Goal: Task Accomplishment & Management: Use online tool/utility

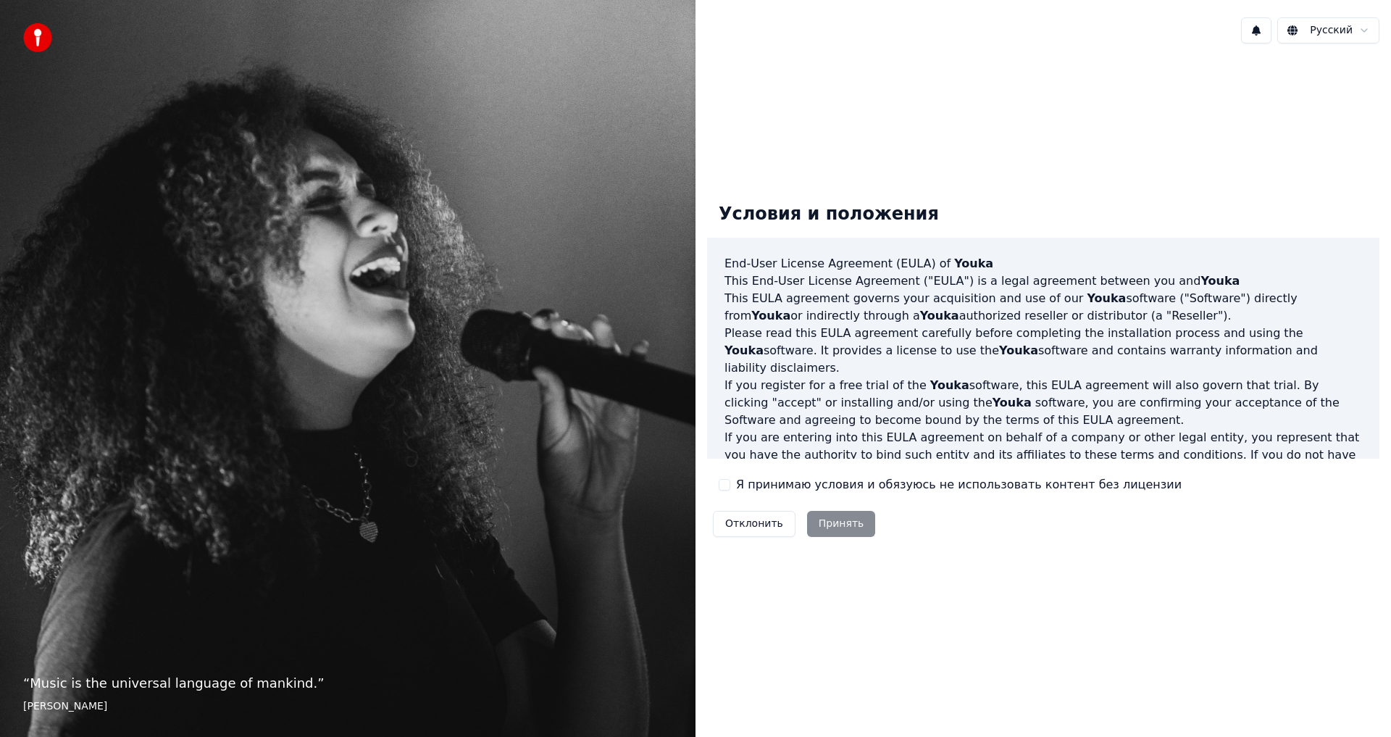
click at [759, 489] on label "Я принимаю условия и обязуюсь не использовать контент без лицензии" at bounding box center [959, 484] width 446 height 17
click at [730, 489] on button "Я принимаю условия и обязуюсь не использовать контент без лицензии" at bounding box center [725, 485] width 12 height 12
click at [819, 524] on button "Принять" at bounding box center [841, 524] width 69 height 26
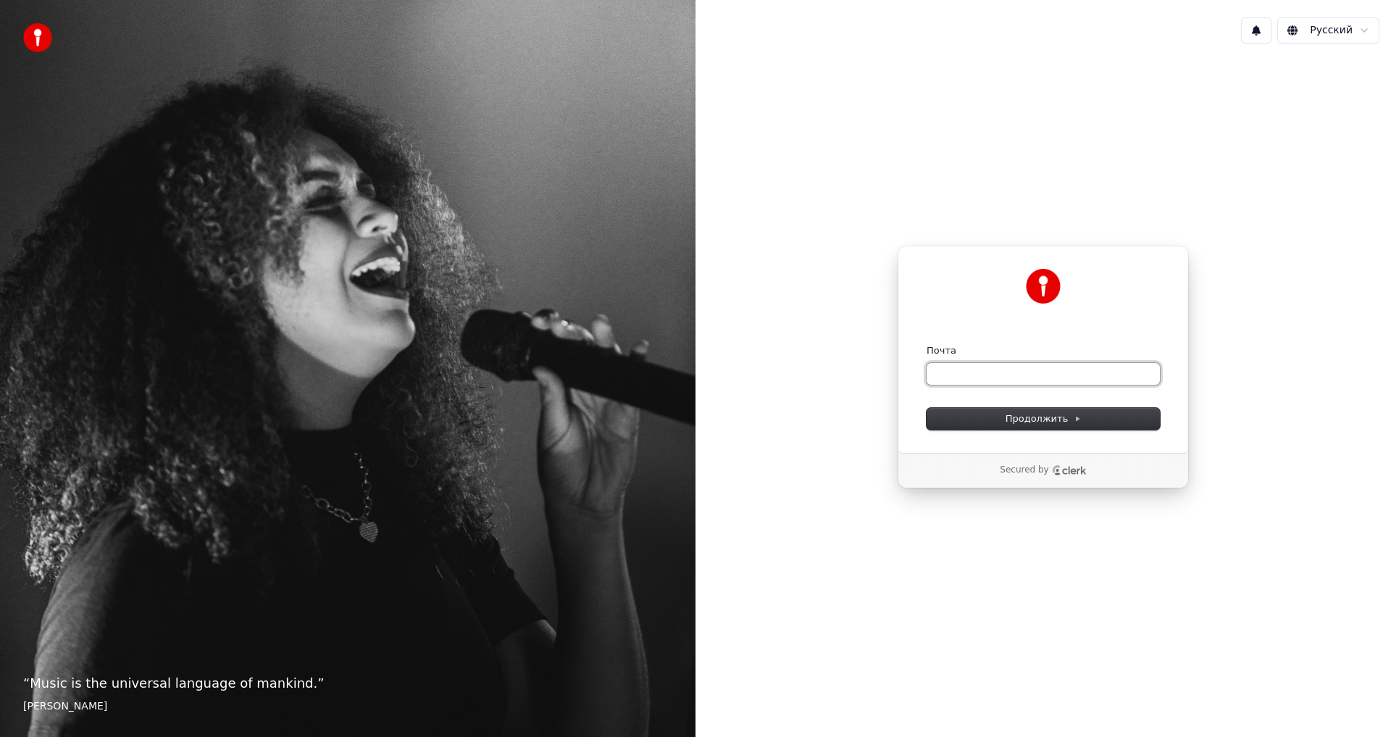
click at [978, 380] on input "Почта" at bounding box center [1043, 374] width 233 height 22
click at [982, 420] on button "Продолжить" at bounding box center [1043, 419] width 233 height 22
click at [972, 375] on input "Почта" at bounding box center [1043, 374] width 233 height 22
type input "*"
click at [993, 418] on button "Продолжить" at bounding box center [1043, 419] width 233 height 22
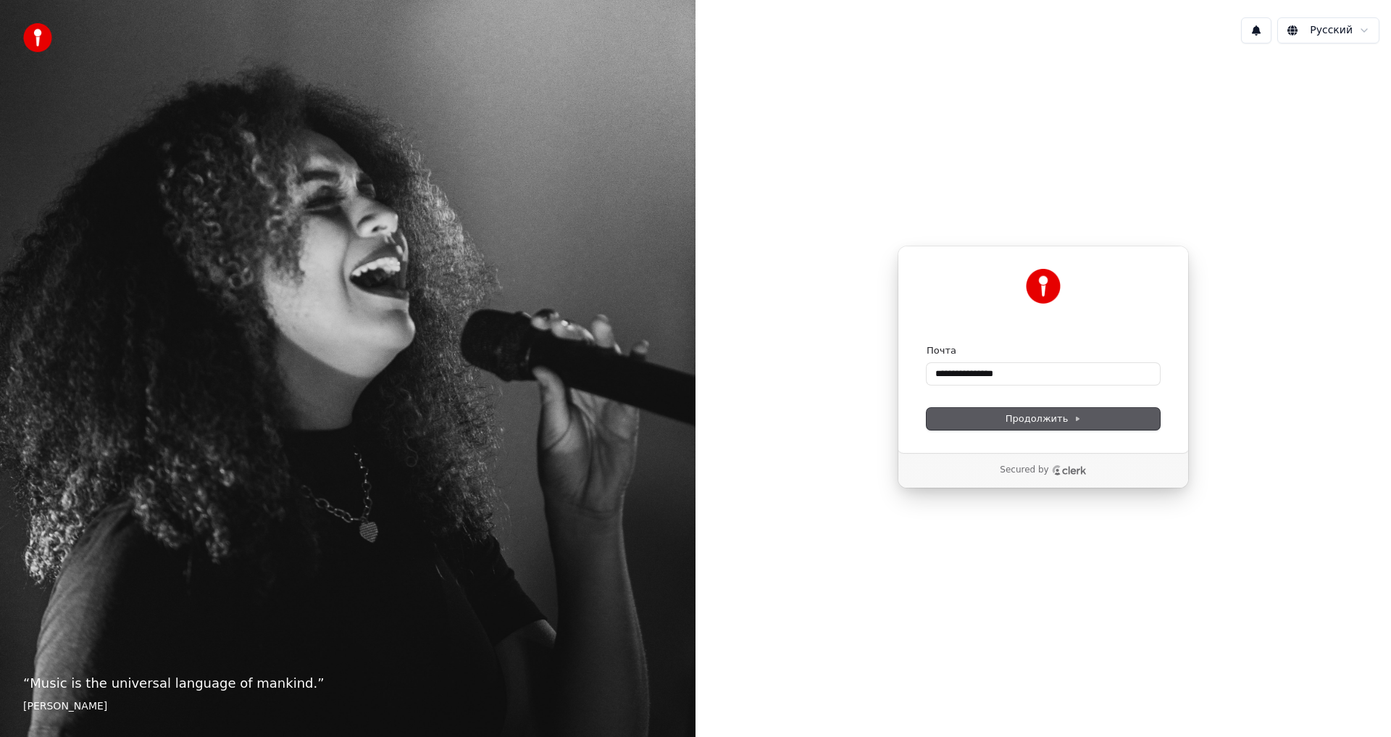
type input "**********"
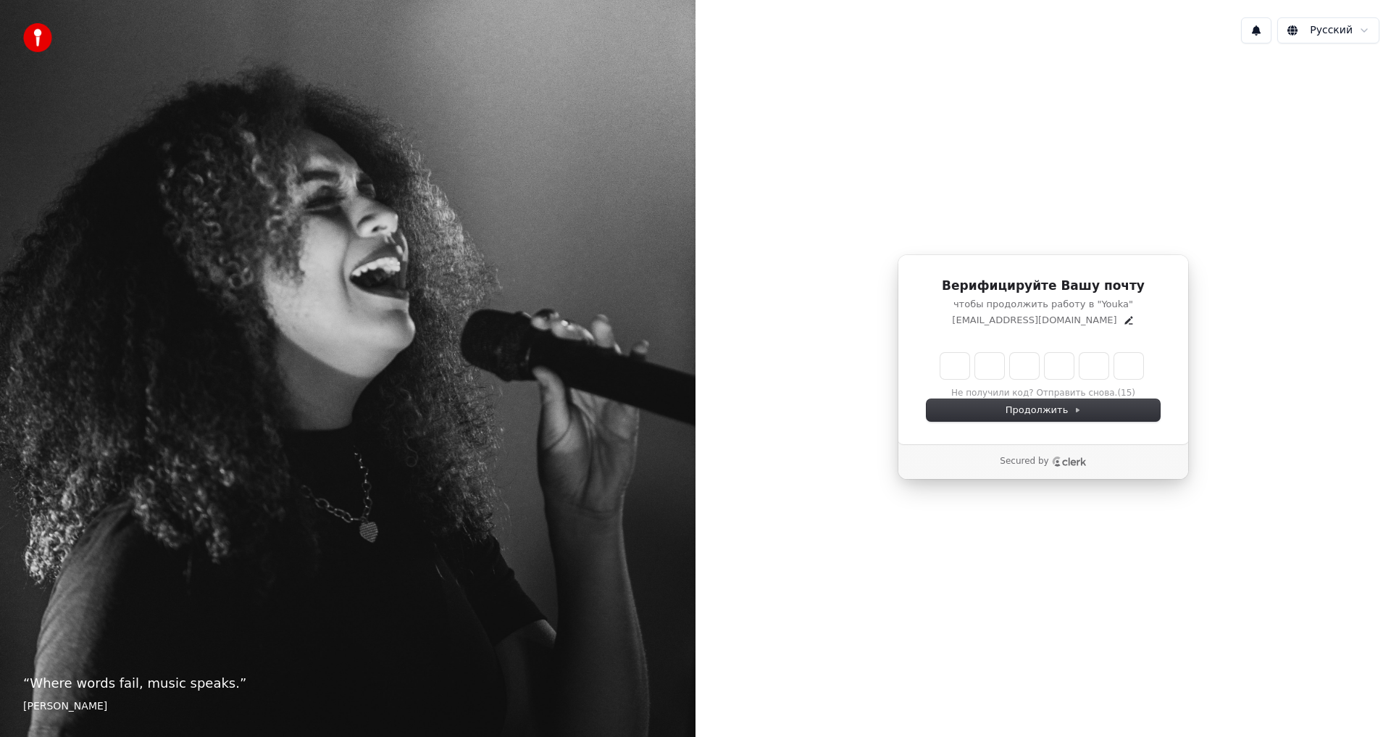
type input "******"
type input "*"
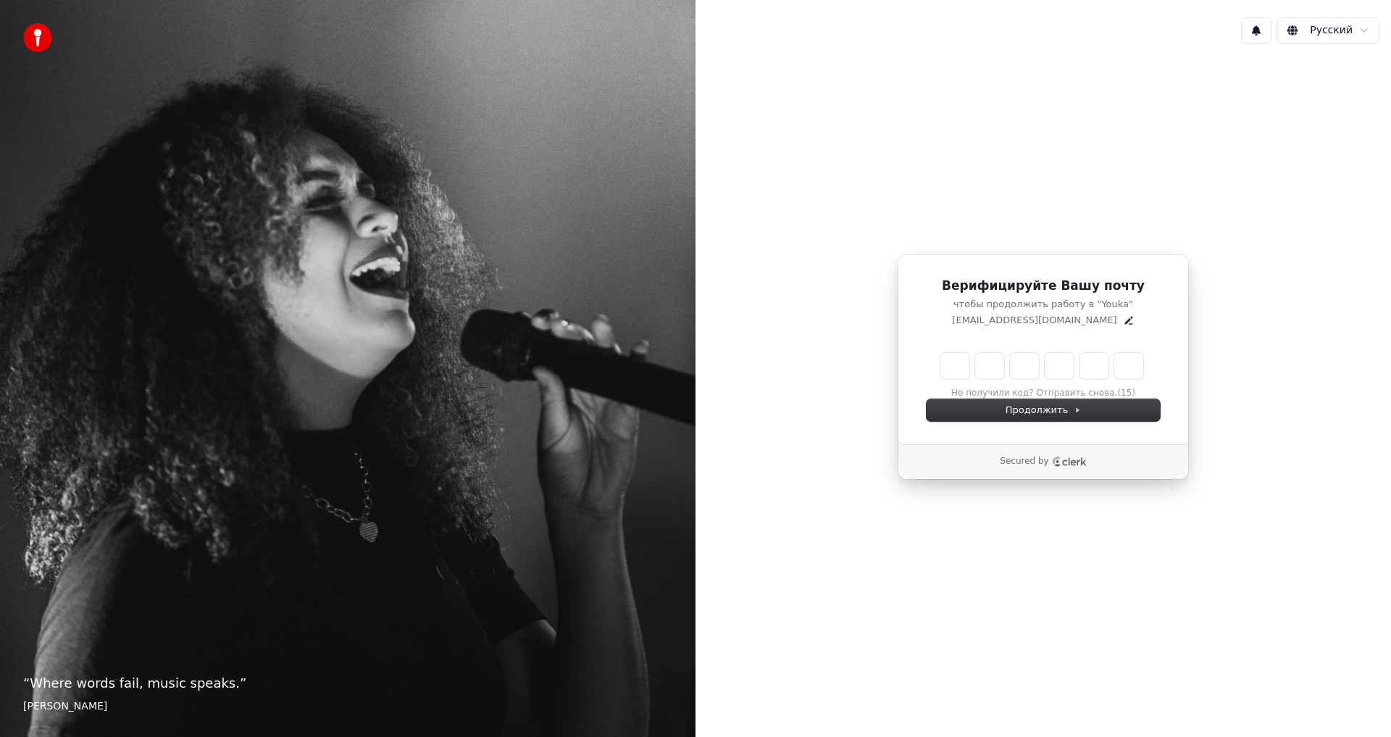
type input "*"
click at [974, 405] on div "Продолжить" at bounding box center [1043, 410] width 233 height 22
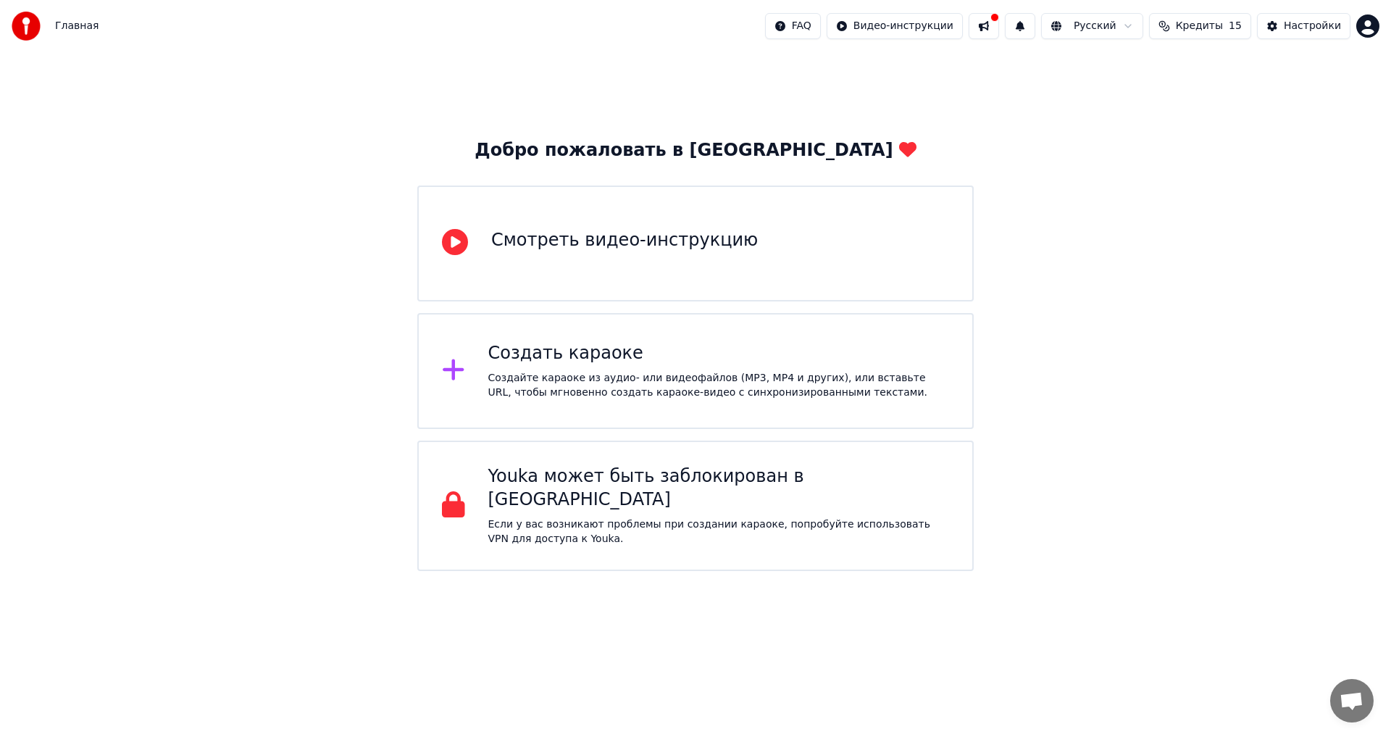
click at [732, 266] on div "Смотреть видео-инструкцию" at bounding box center [695, 243] width 556 height 116
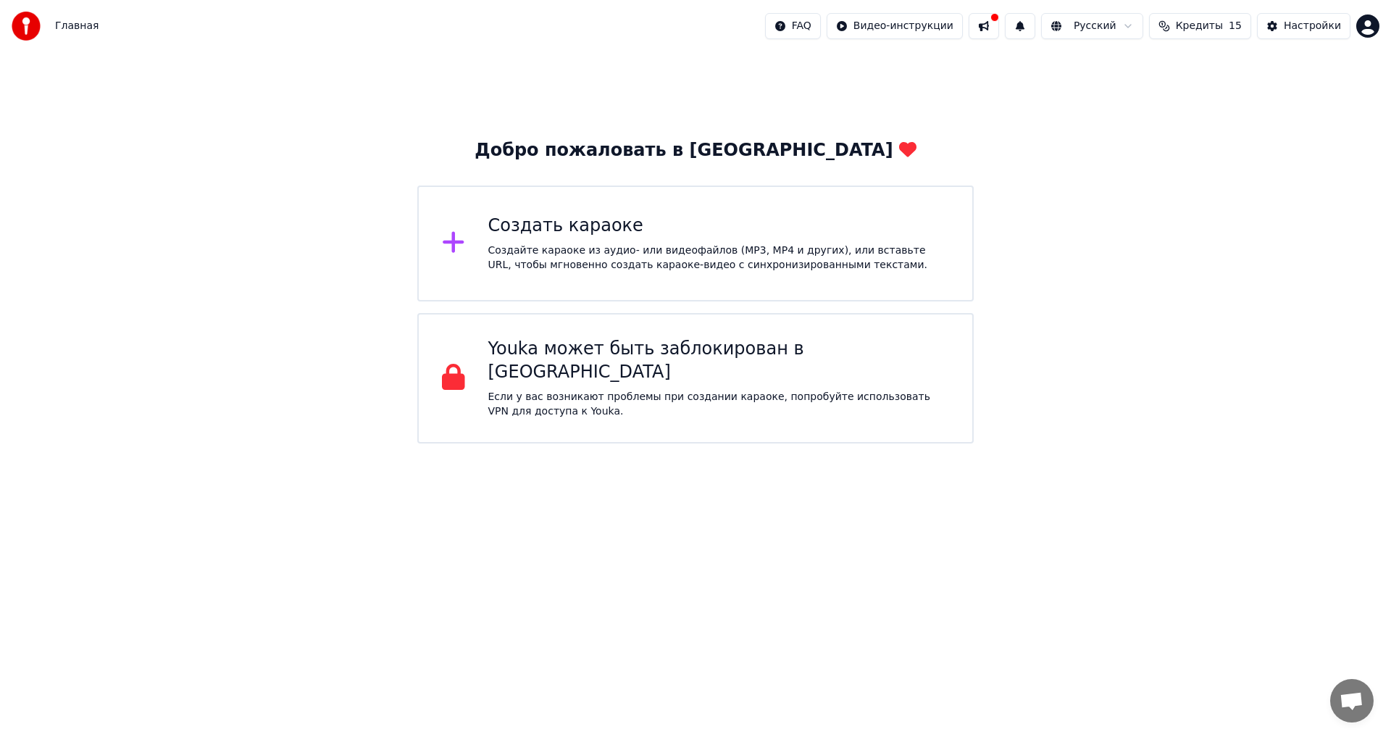
click at [596, 249] on div "Создайте караоке из аудио- или видеофайлов (MP3, MP4 и других), или вставьте UR…" at bounding box center [719, 257] width 462 height 29
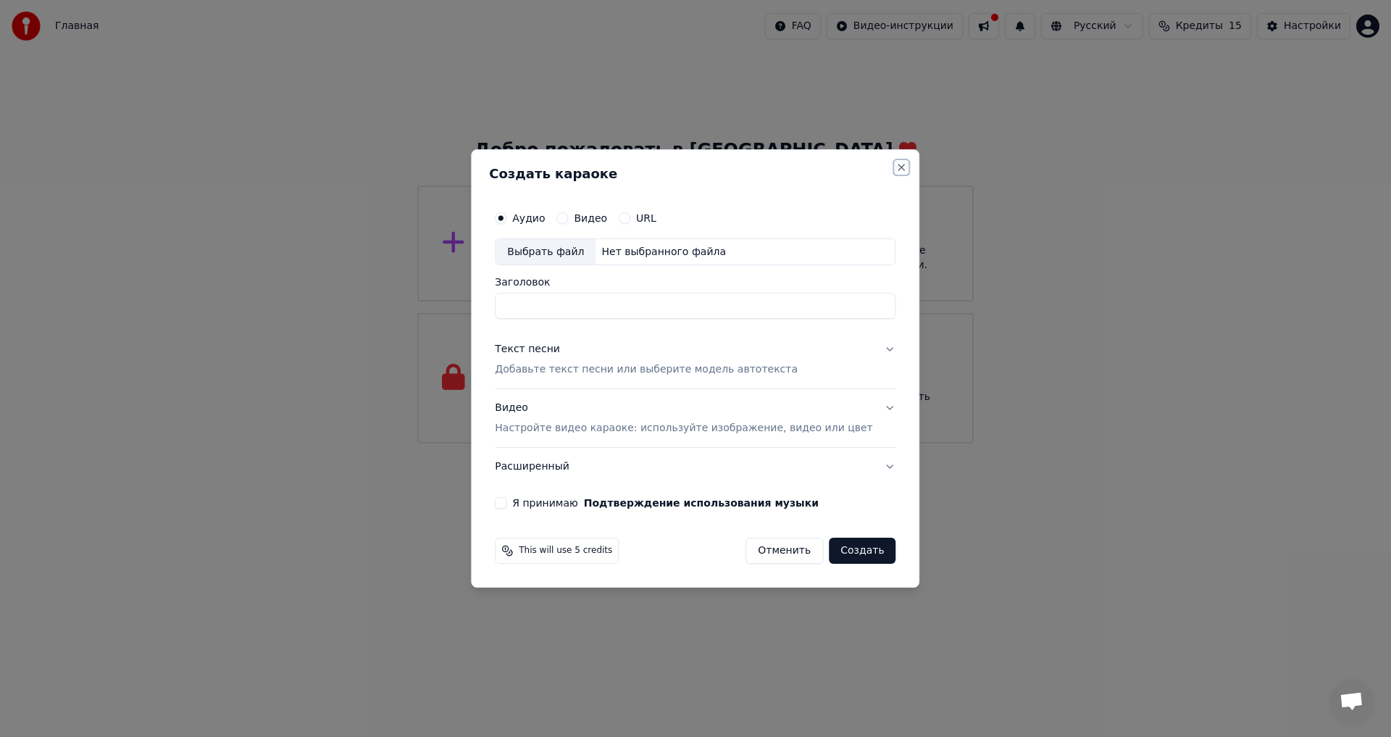
click at [896, 164] on button "Close" at bounding box center [902, 168] width 12 height 12
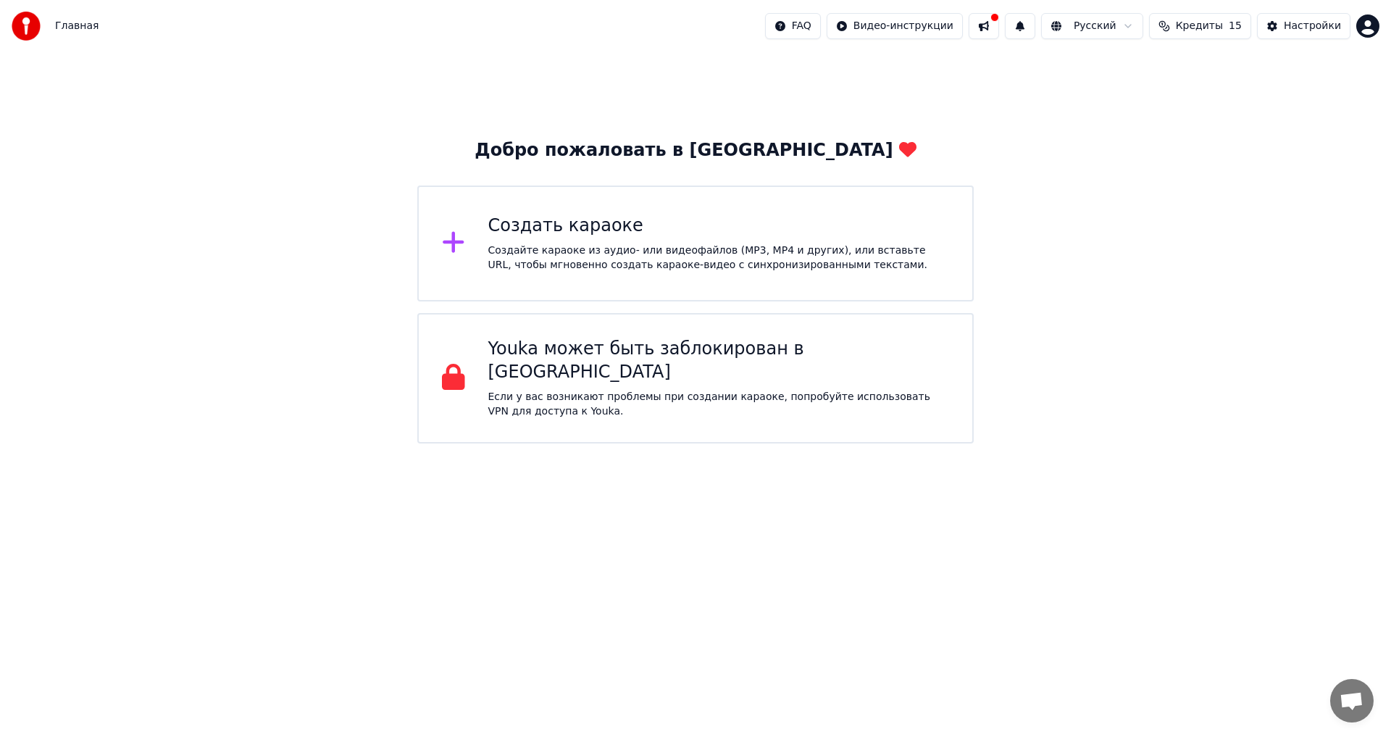
click at [654, 251] on div "Создайте караоке из аудио- или видеофайлов (MP3, MP4 и других), или вставьте UR…" at bounding box center [719, 257] width 462 height 29
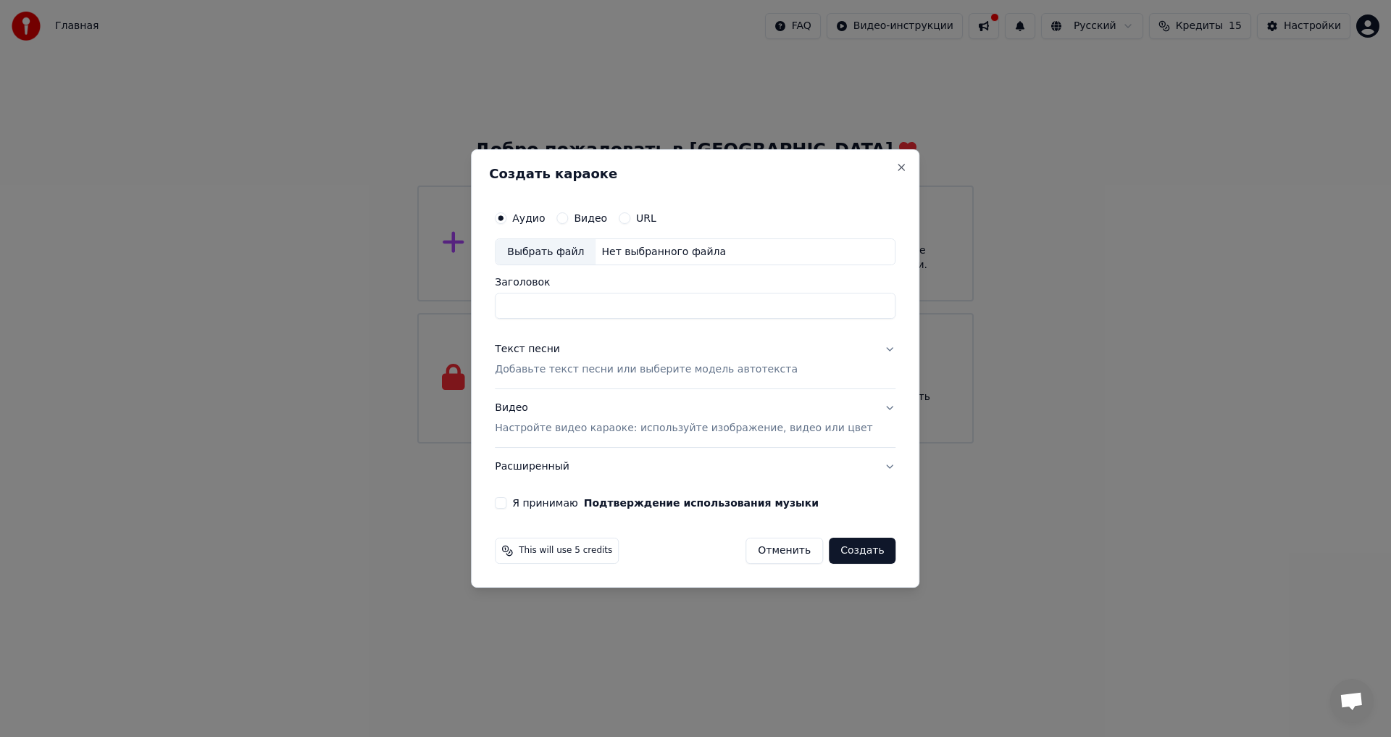
click at [568, 218] on button "Видео" at bounding box center [562, 218] width 12 height 12
click at [576, 253] on div "Выбрать файл" at bounding box center [546, 252] width 100 height 26
click at [596, 251] on div "Выбрать файл" at bounding box center [546, 252] width 100 height 26
type input "**********"
click at [559, 349] on div "Текст песни" at bounding box center [527, 350] width 65 height 14
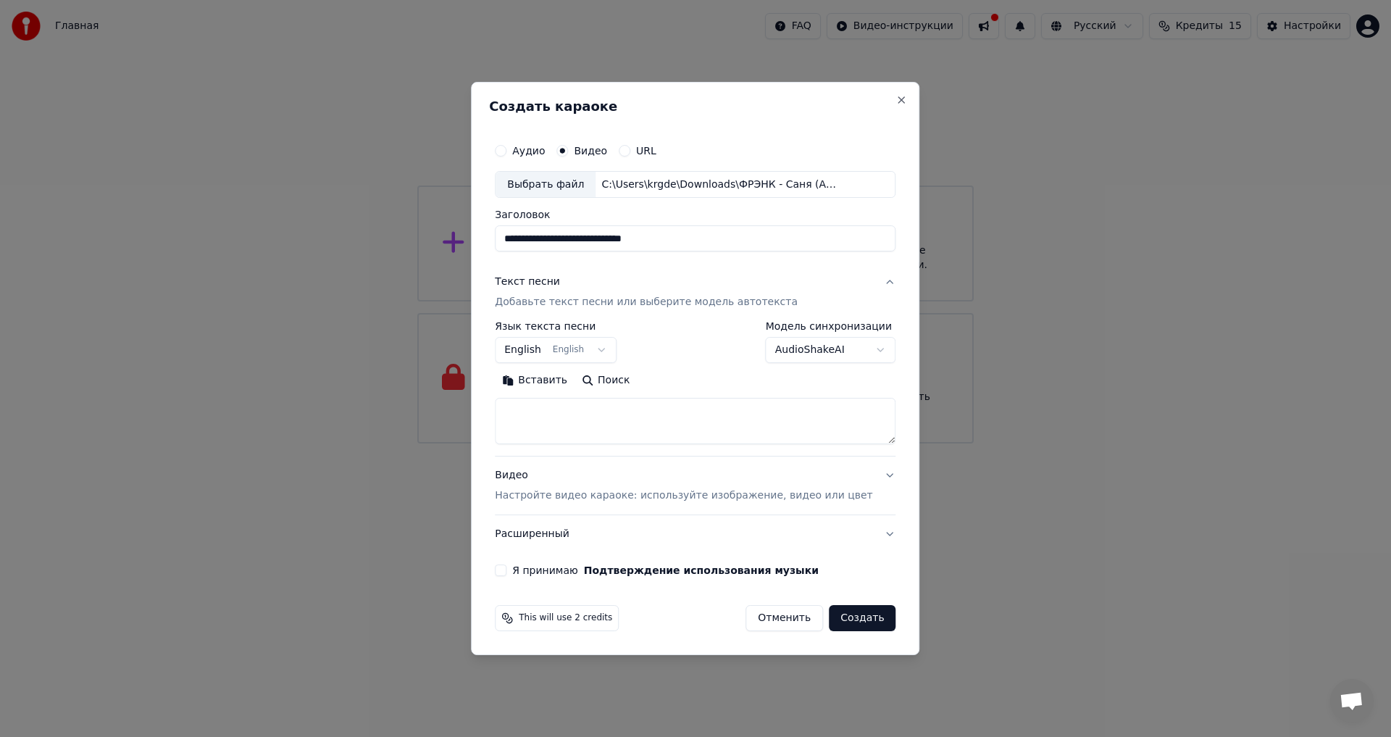
click at [592, 351] on button "English English" at bounding box center [556, 351] width 122 height 26
click at [610, 345] on body "**********" at bounding box center [695, 221] width 1391 height 443
click at [654, 411] on textarea at bounding box center [695, 421] width 401 height 46
paste textarea "**********"
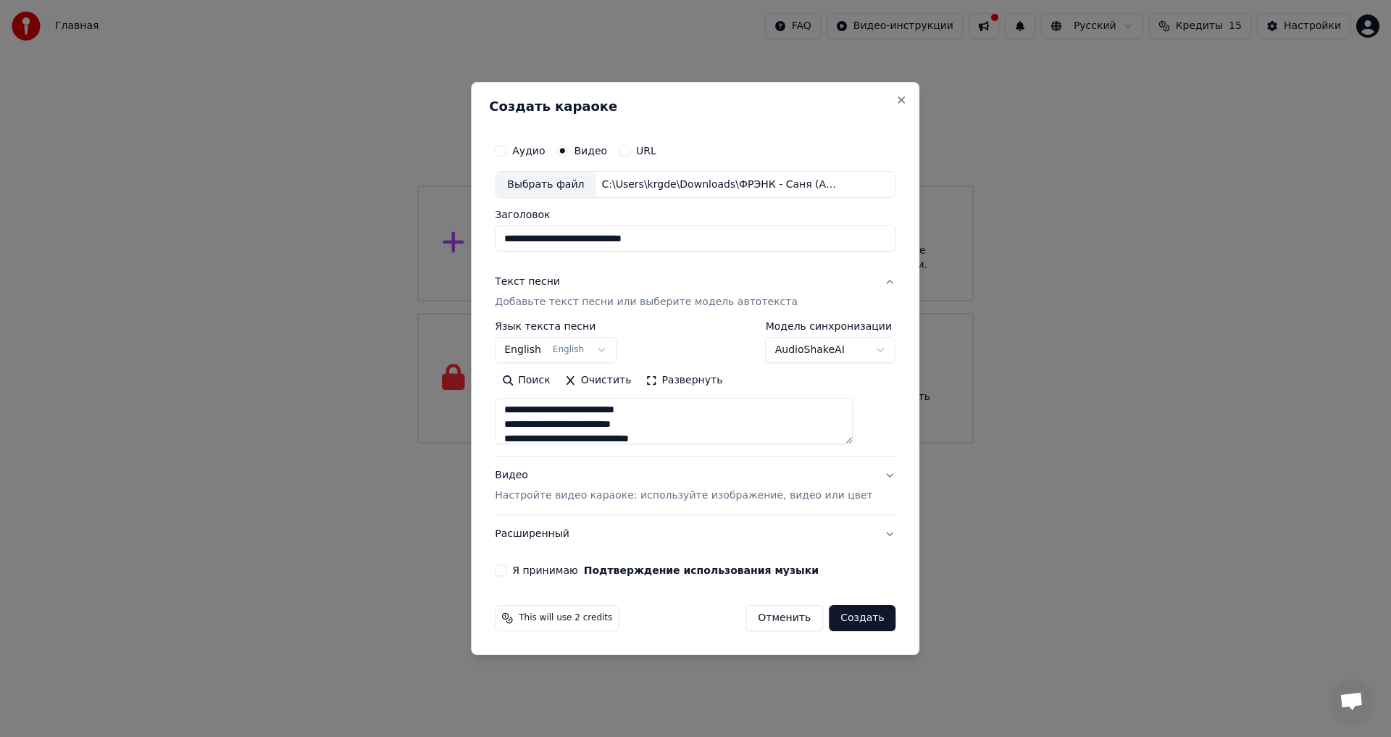
scroll to position [0, 0]
type textarea "**********"
click at [785, 356] on body "**********" at bounding box center [695, 221] width 1391 height 443
click at [786, 351] on body "**********" at bounding box center [695, 221] width 1391 height 443
click at [599, 354] on button "English English" at bounding box center [556, 351] width 122 height 26
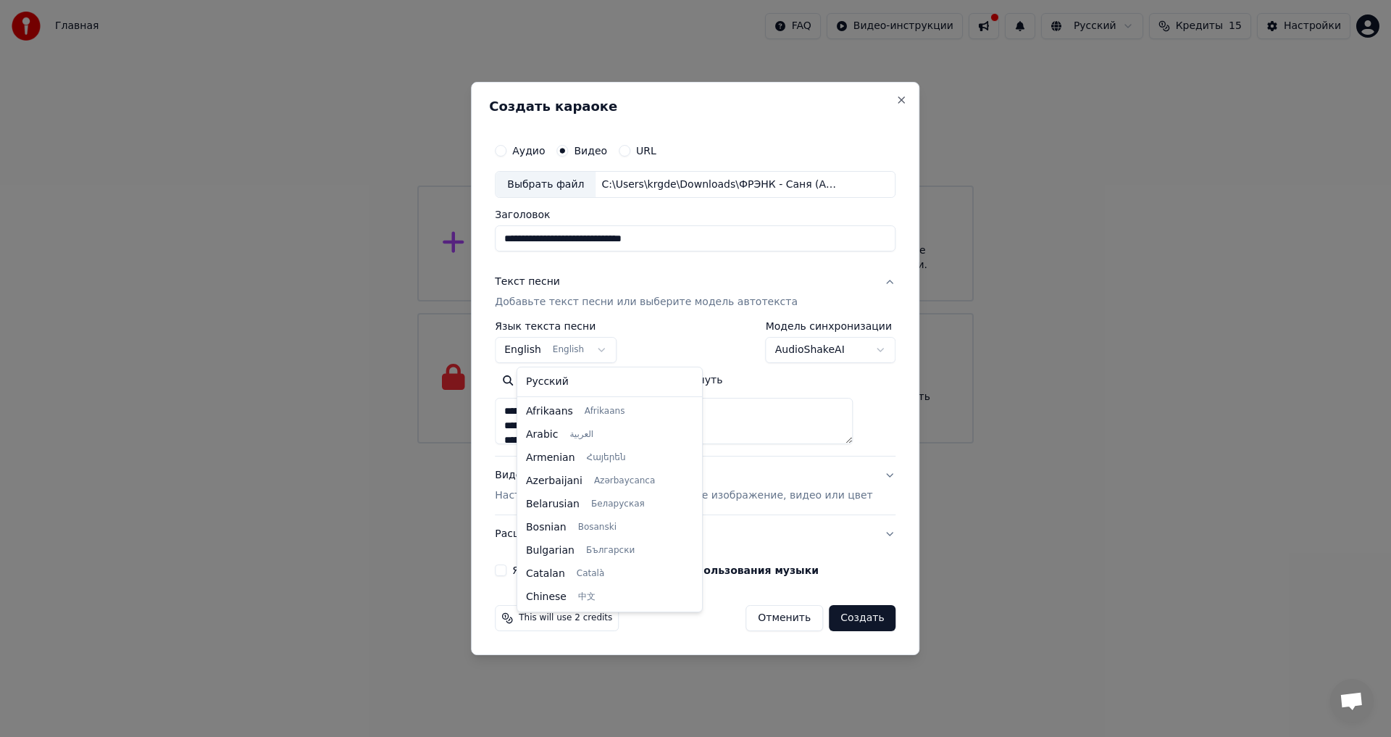
scroll to position [116, 0]
select select "**"
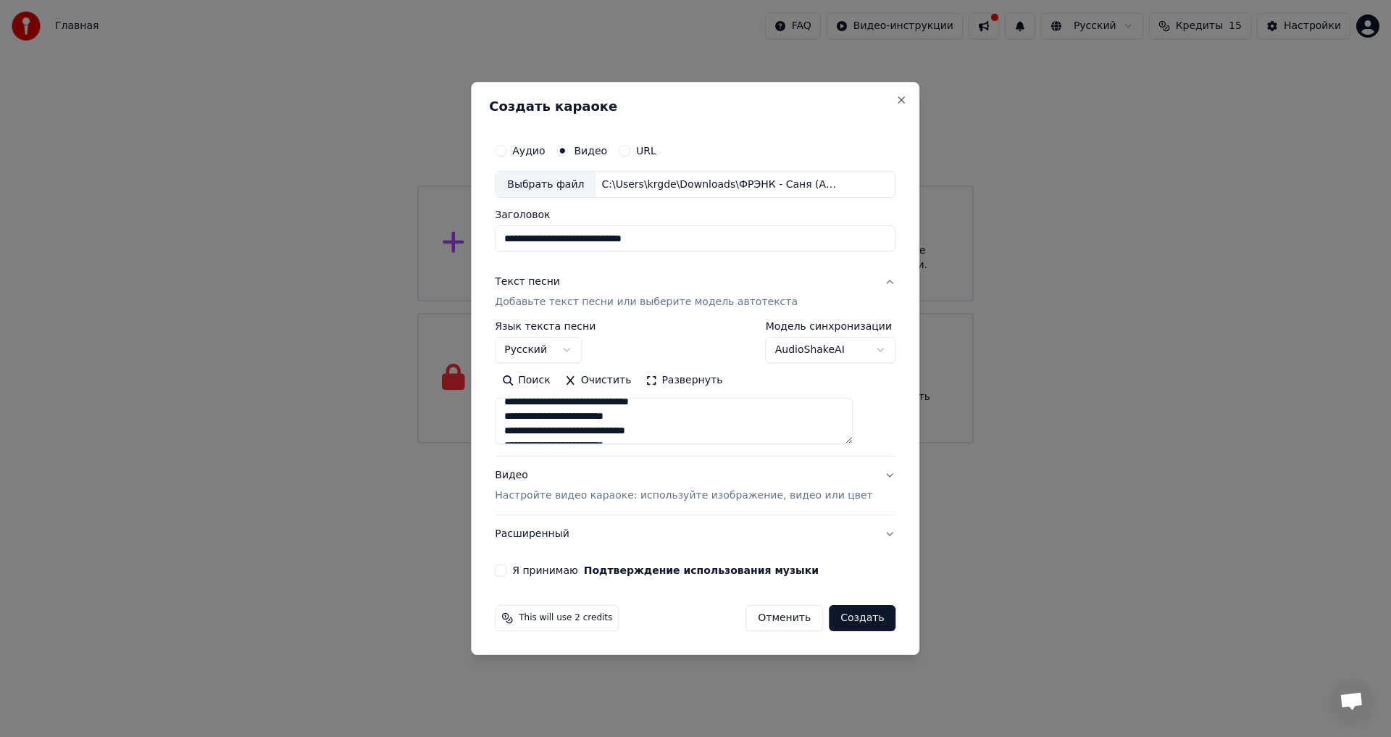
scroll to position [96, 0]
click at [506, 566] on button "Я принимаю Подтверждение использования музыки" at bounding box center [501, 570] width 12 height 12
click at [855, 622] on button "Создать" at bounding box center [862, 618] width 67 height 26
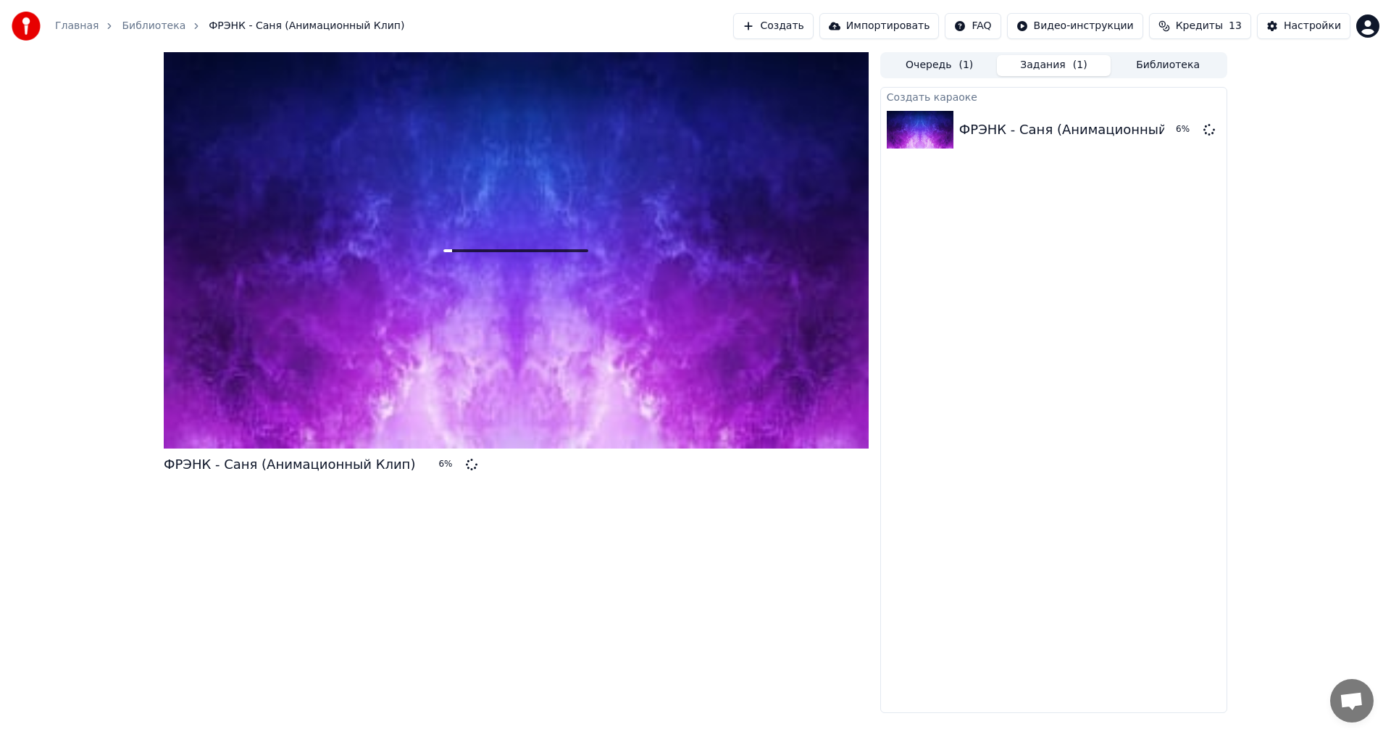
click at [1223, 29] on span "Кредиты" at bounding box center [1199, 26] width 47 height 14
click at [1223, 26] on span "Кредиты" at bounding box center [1199, 26] width 47 height 14
click at [1236, 28] on button "Кредиты 13" at bounding box center [1200, 26] width 102 height 26
click at [1223, 22] on span "Кредиты" at bounding box center [1199, 26] width 47 height 14
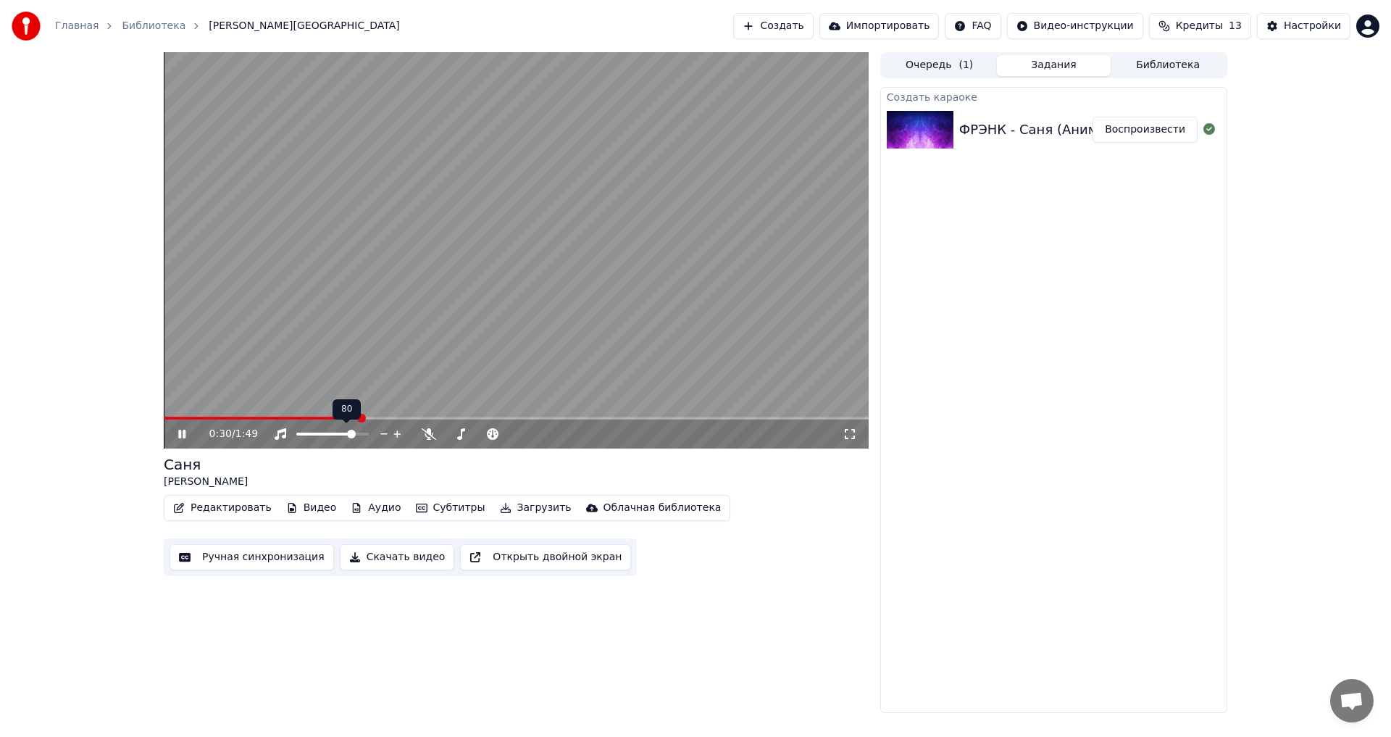
click at [354, 435] on span at bounding box center [325, 434] width 58 height 3
click at [704, 414] on video at bounding box center [516, 250] width 705 height 396
click at [714, 422] on div "1:32 / 1:49" at bounding box center [516, 434] width 705 height 29
click at [710, 420] on span at bounding box center [462, 418] width 596 height 3
click at [645, 333] on video at bounding box center [516, 250] width 705 height 396
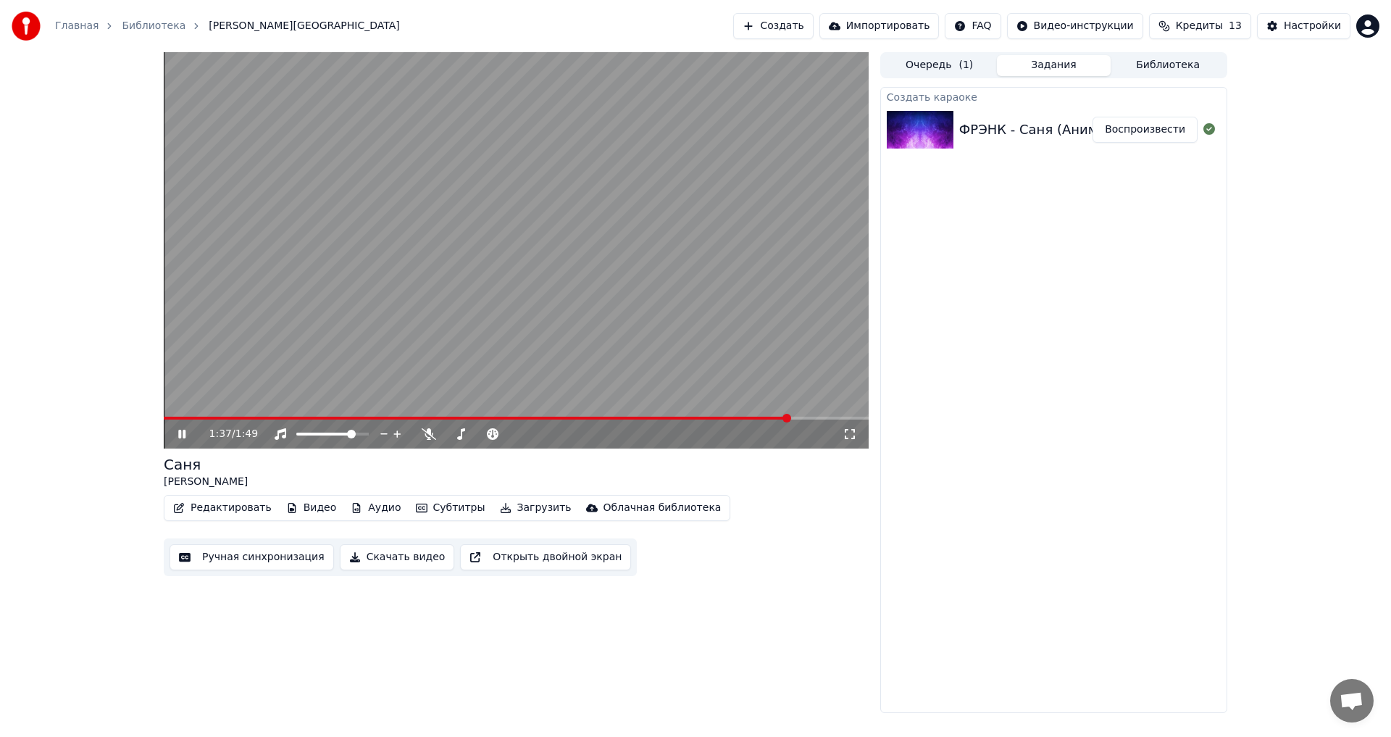
click at [517, 301] on video at bounding box center [516, 250] width 705 height 396
click at [596, 269] on video at bounding box center [516, 250] width 705 height 396
click at [506, 313] on video at bounding box center [516, 250] width 705 height 396
click at [312, 417] on span at bounding box center [244, 418] width 161 height 3
click at [443, 309] on video at bounding box center [516, 250] width 705 height 396
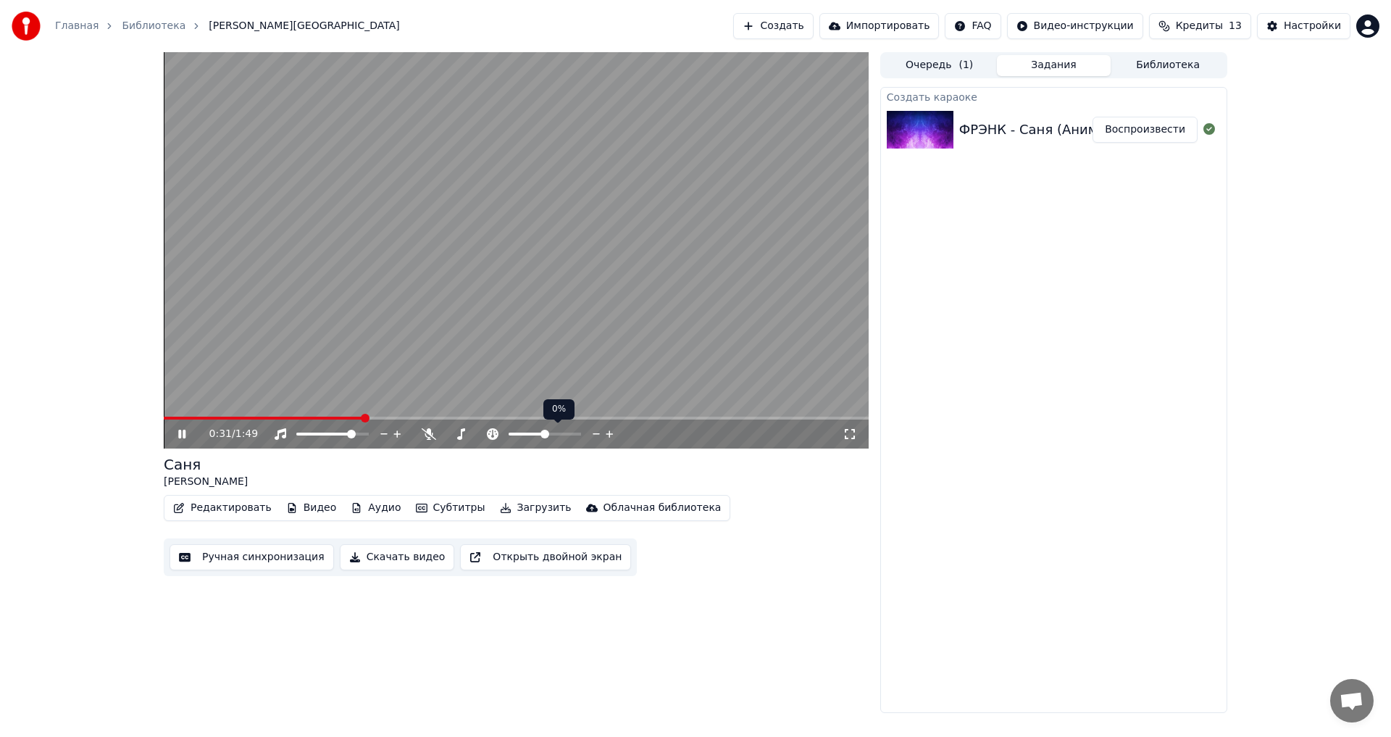
click at [545, 434] on span at bounding box center [527, 434] width 36 height 3
drag, startPoint x: 343, startPoint y: 436, endPoint x: 350, endPoint y: 431, distance: 8.3
click at [336, 435] on div at bounding box center [346, 434] width 117 height 14
click at [369, 436] on span at bounding box center [364, 434] width 9 height 9
click at [537, 413] on video at bounding box center [516, 250] width 705 height 396
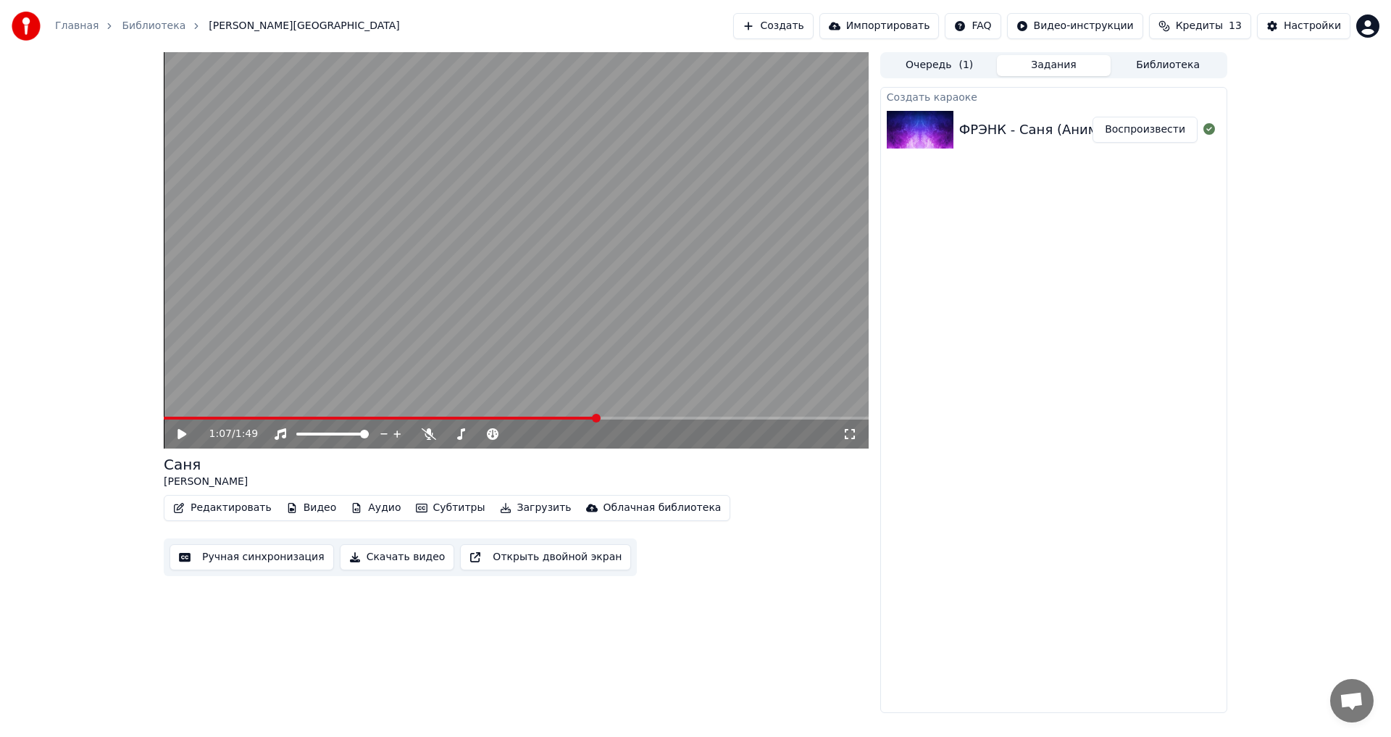
click at [527, 418] on span at bounding box center [381, 418] width 434 height 3
click at [504, 402] on video at bounding box center [516, 250] width 705 height 396
click at [529, 417] on span at bounding box center [381, 418] width 434 height 3
click at [508, 513] on button "Загрузить" at bounding box center [535, 508] width 83 height 20
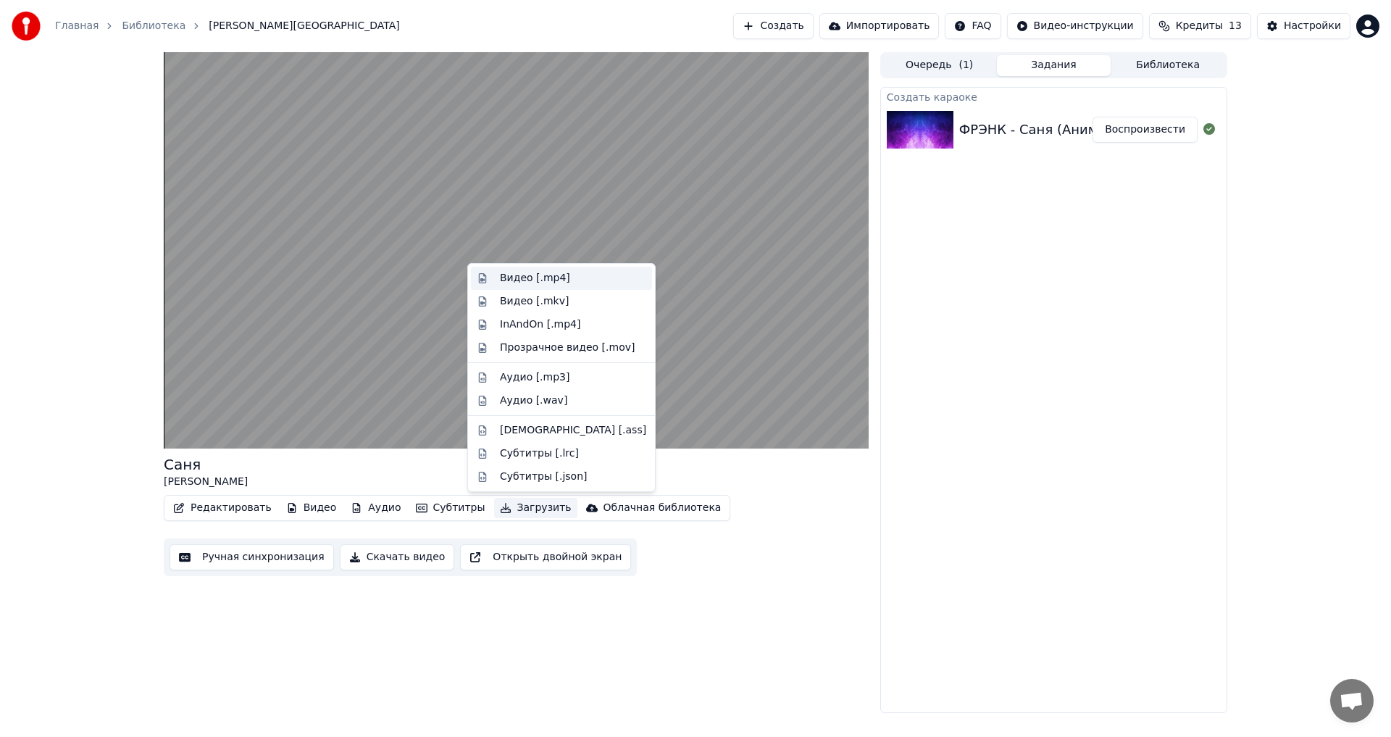
click at [518, 275] on div "Видео [.mp4]" at bounding box center [535, 278] width 70 height 14
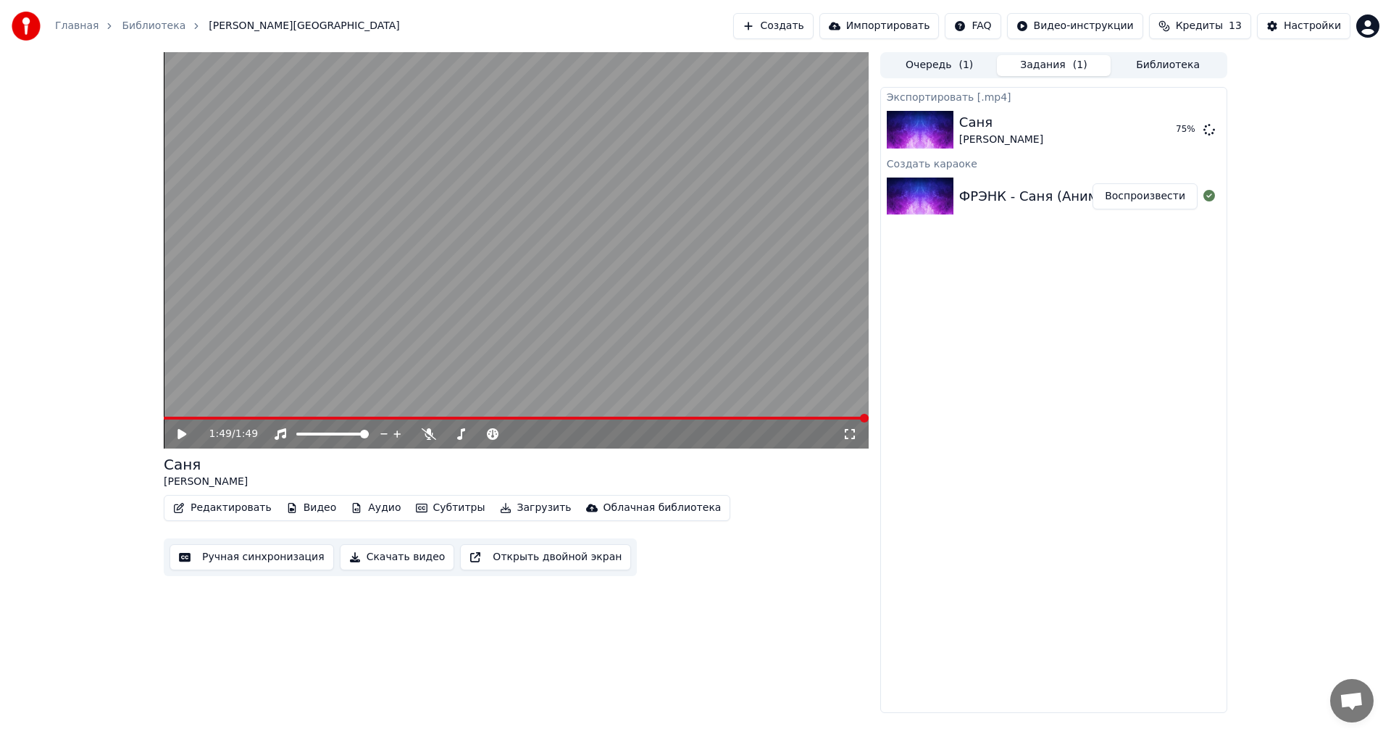
click at [290, 509] on button "Видео" at bounding box center [311, 508] width 62 height 20
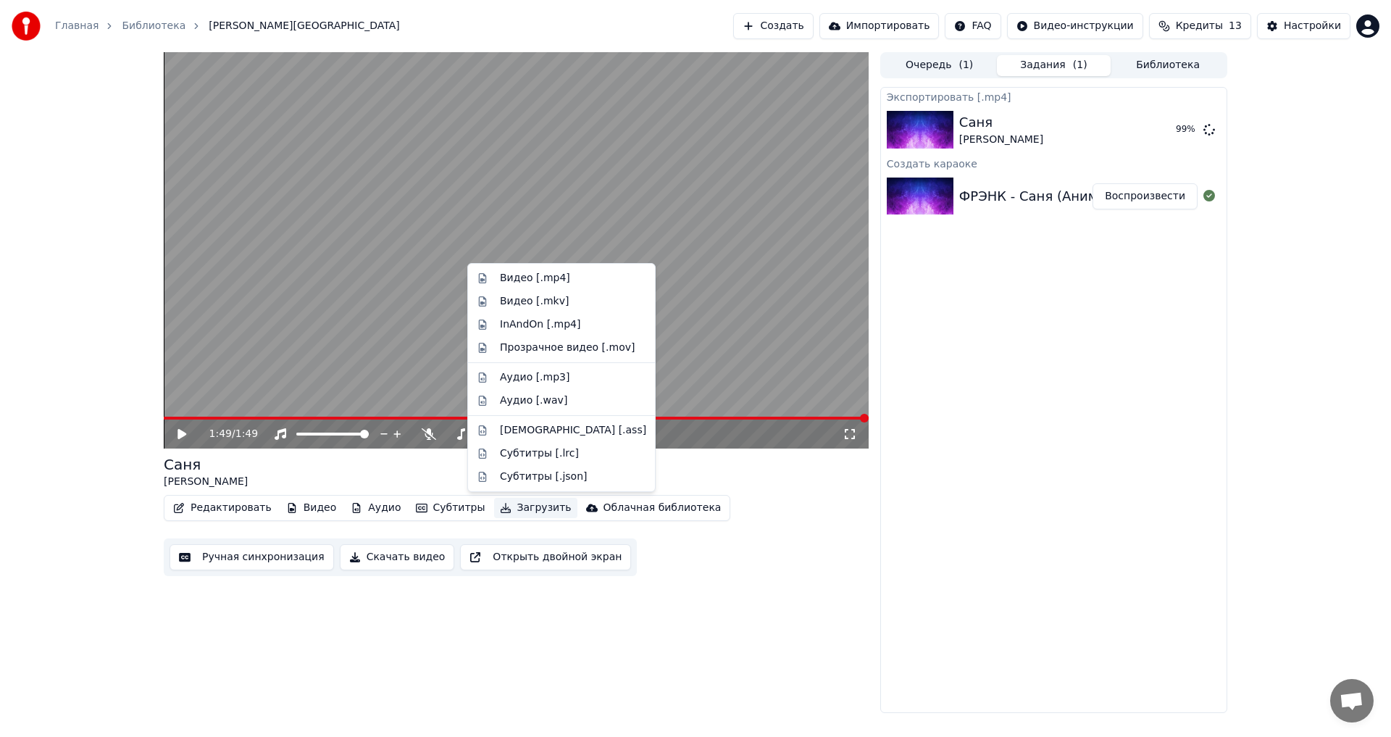
click at [1115, 315] on div "Экспортировать [.mp4] Саня ФРЭНК 99 % Создать караоке ФРЭНК - Саня (Анимационны…" at bounding box center [1053, 400] width 347 height 626
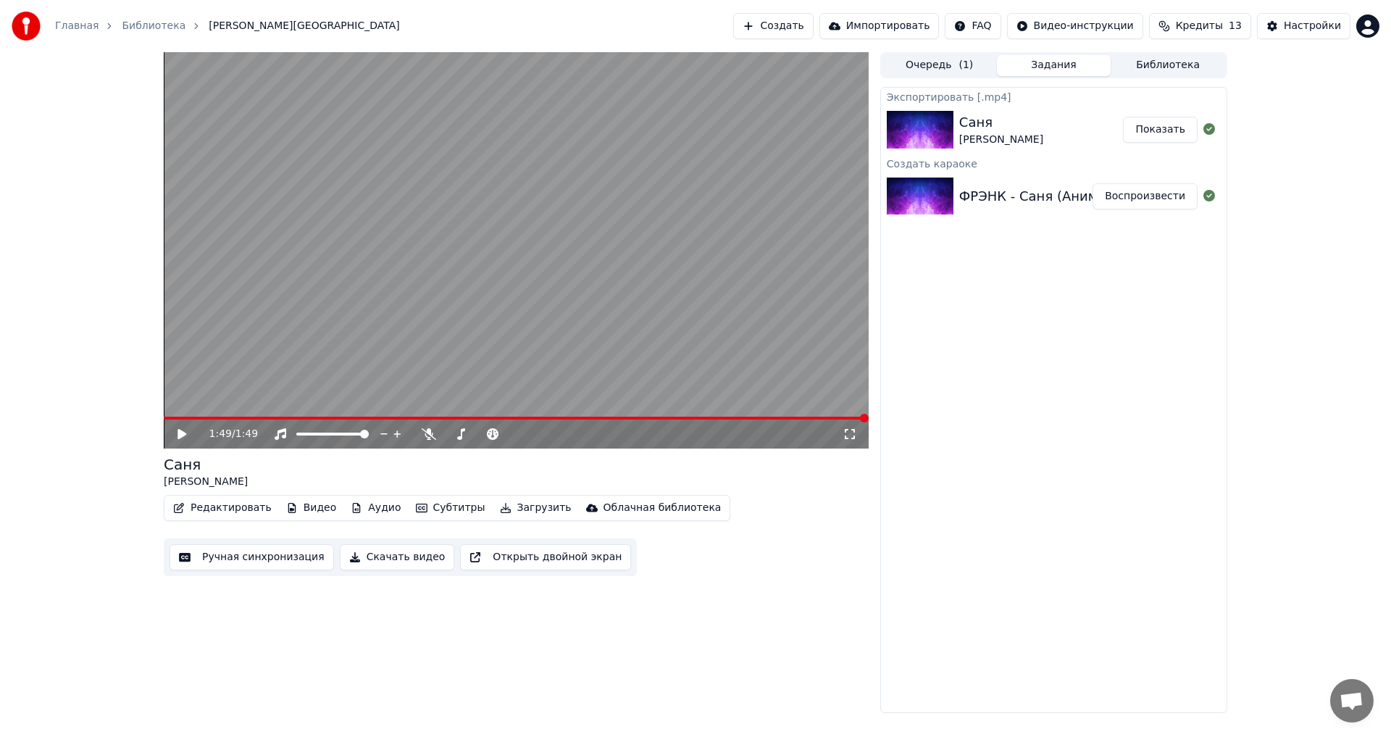
click at [1003, 128] on div "Саня ФРЭНК" at bounding box center [1041, 129] width 164 height 35
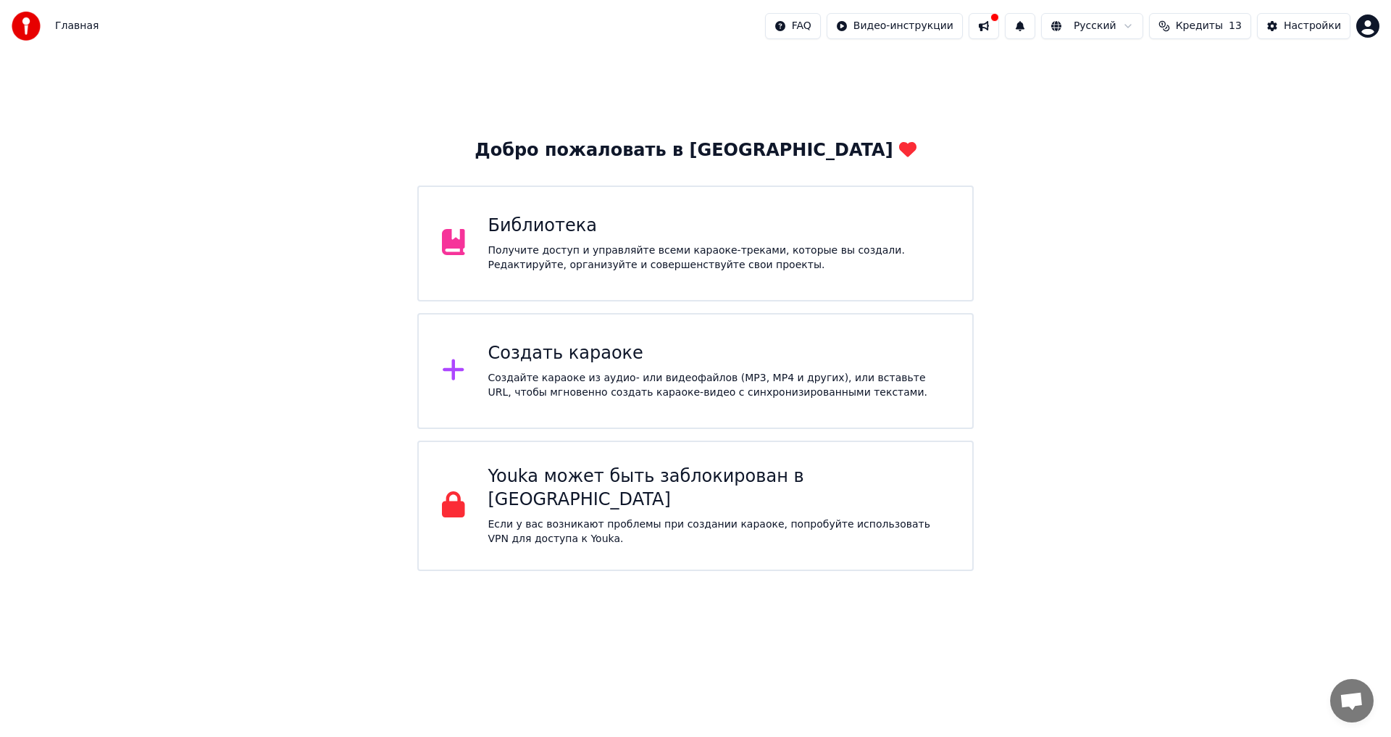
click at [590, 373] on div "Создайте караоке из аудио- или видеофайлов (MP3, MP4 и других), или вставьте UR…" at bounding box center [719, 385] width 462 height 29
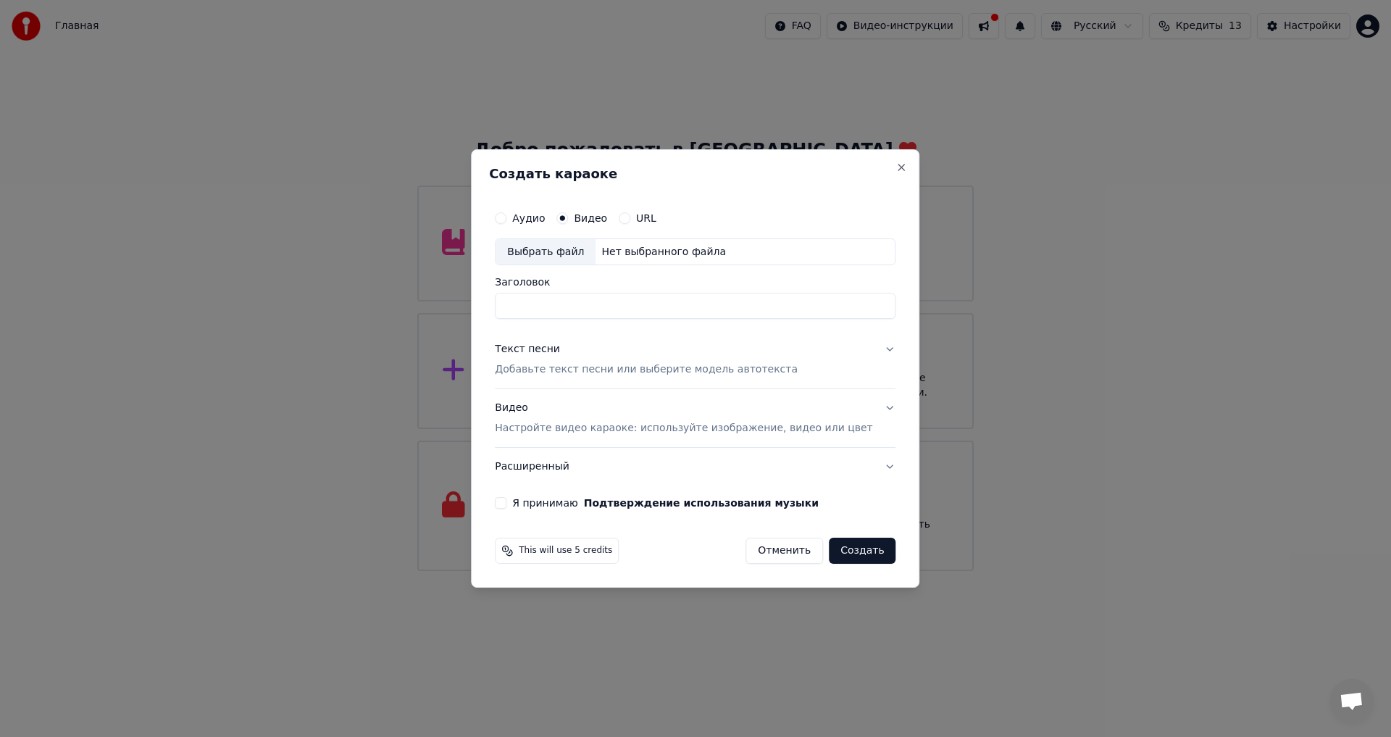
click at [584, 253] on div "Выбрать файл" at bounding box center [546, 252] width 100 height 26
type input "**********"
click at [867, 351] on button "Текст песни Добавьте текст песни или выберите модель автотекста" at bounding box center [695, 360] width 401 height 58
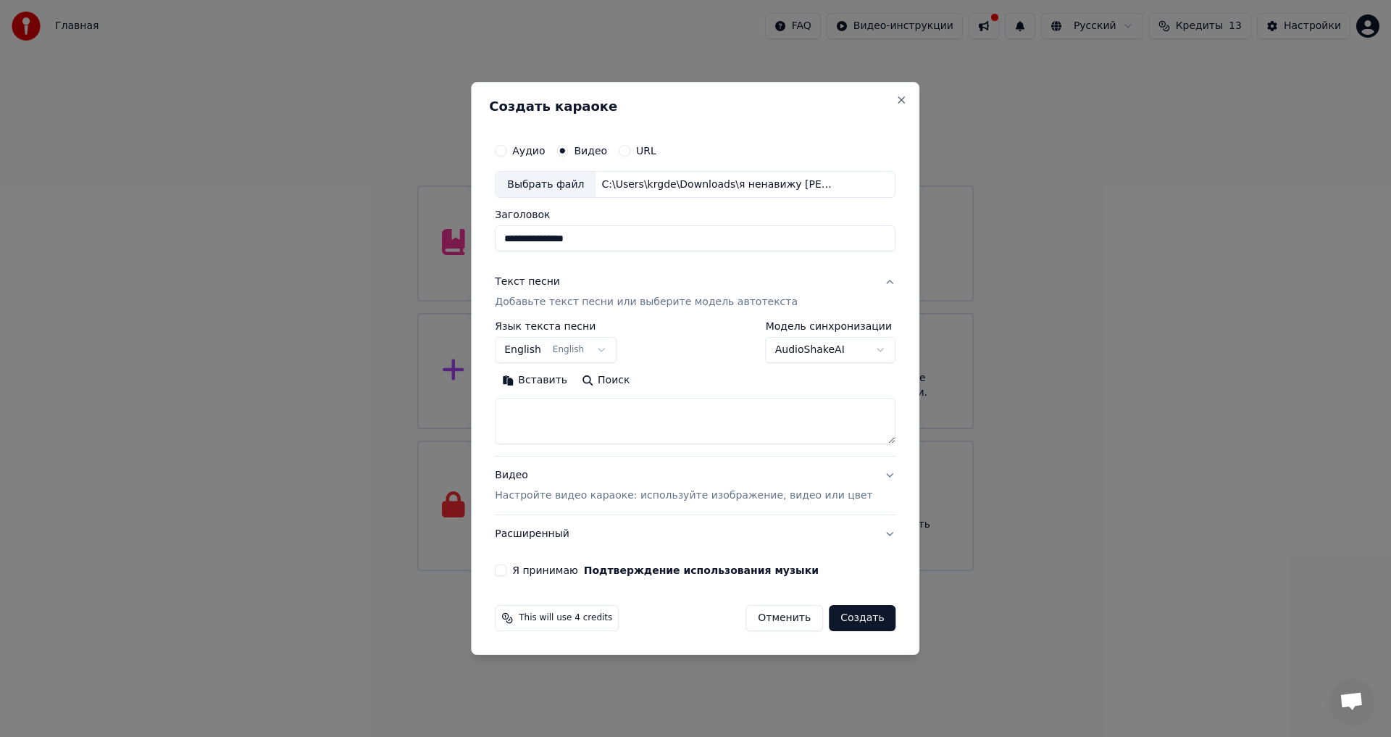
click at [601, 433] on textarea at bounding box center [695, 421] width 401 height 46
paste textarea "**********"
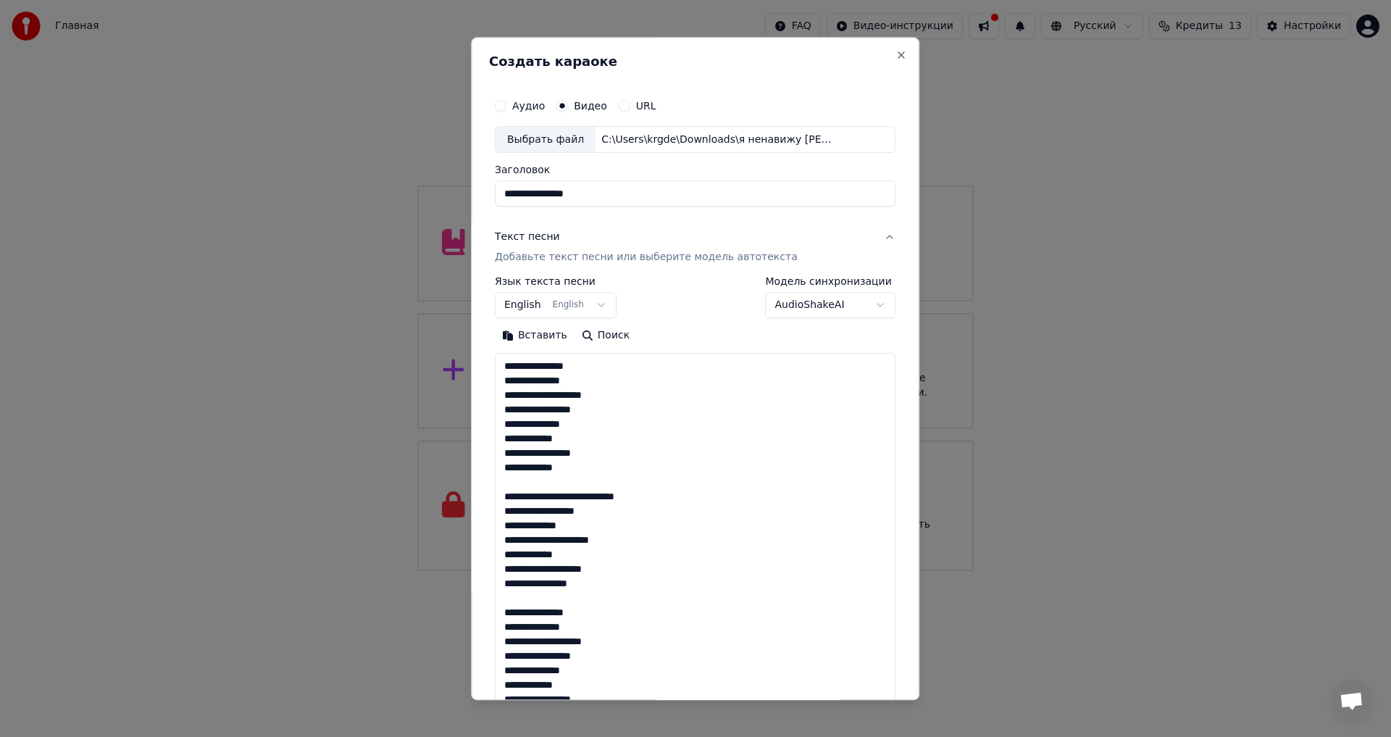
scroll to position [830, 0]
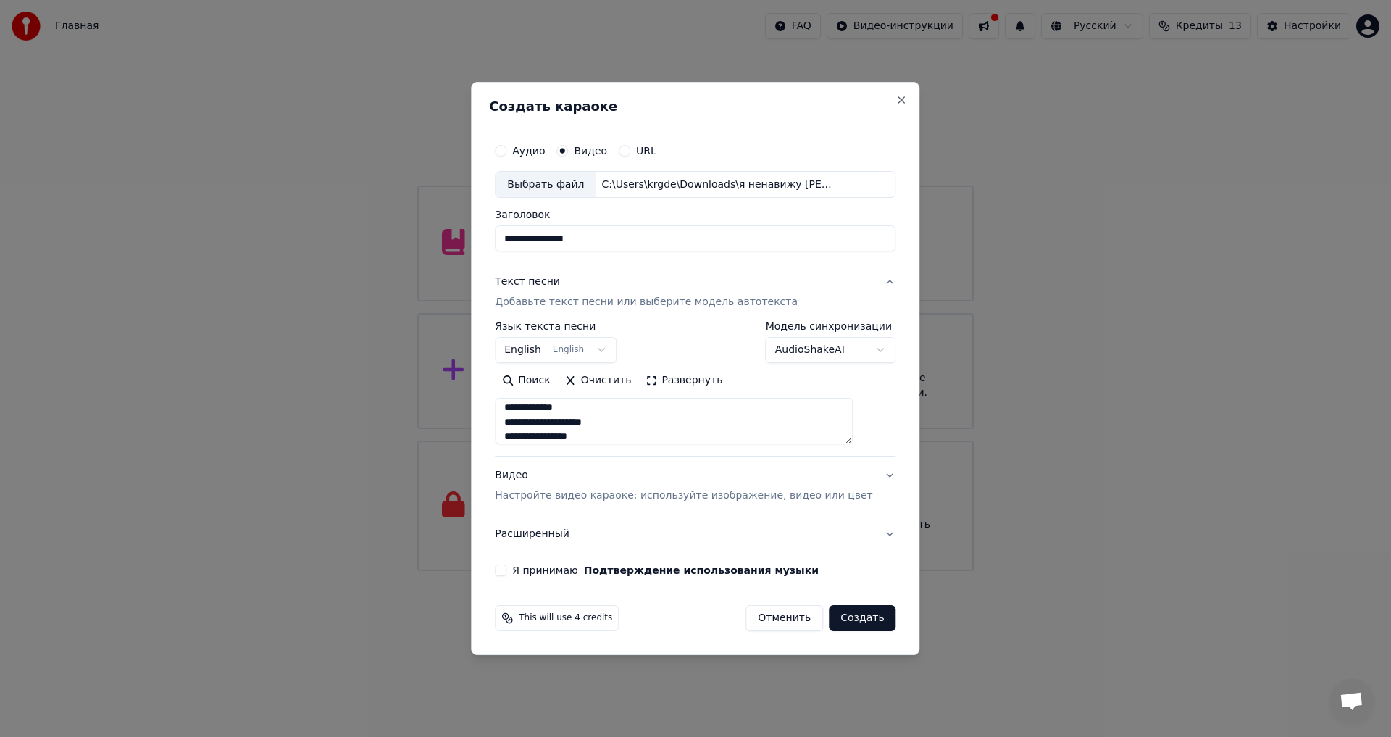
type textarea "**********"
click at [600, 346] on button "English English" at bounding box center [556, 351] width 122 height 26
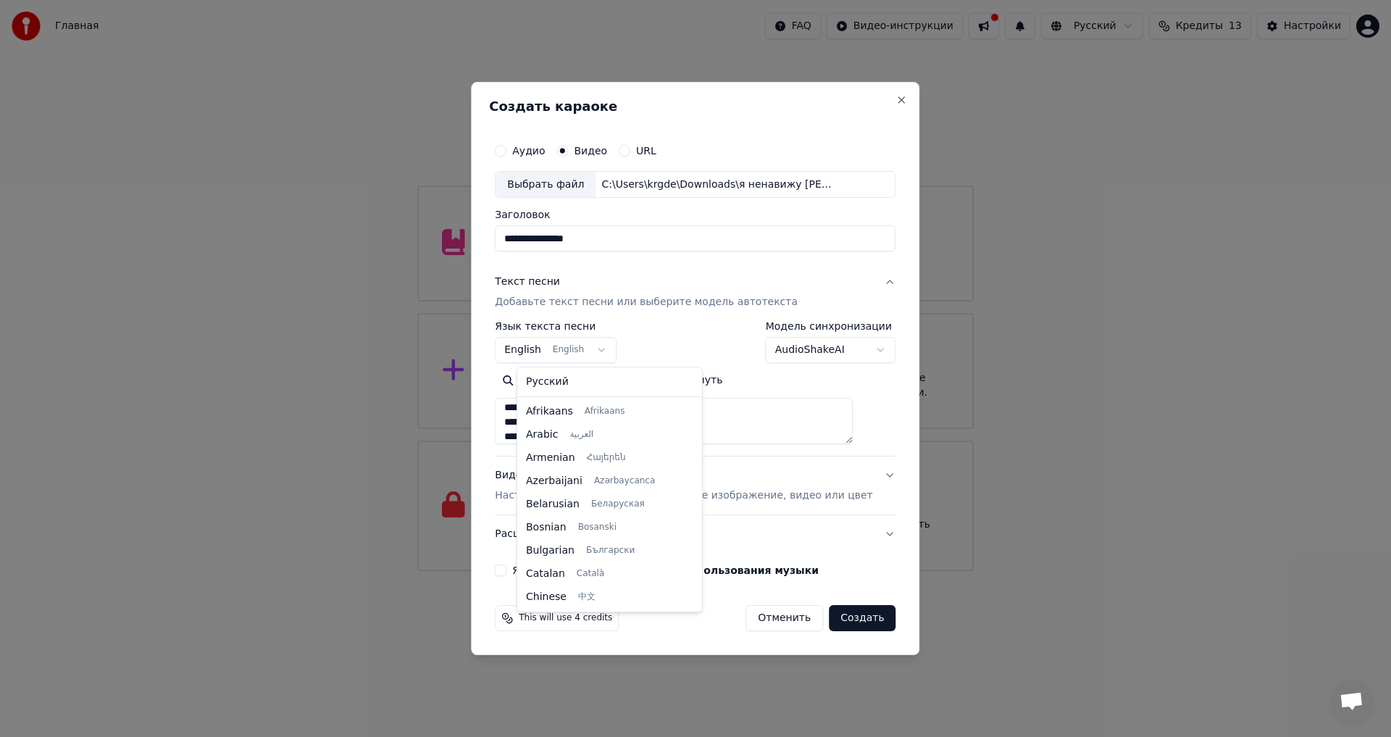
scroll to position [116, 0]
select select "**"
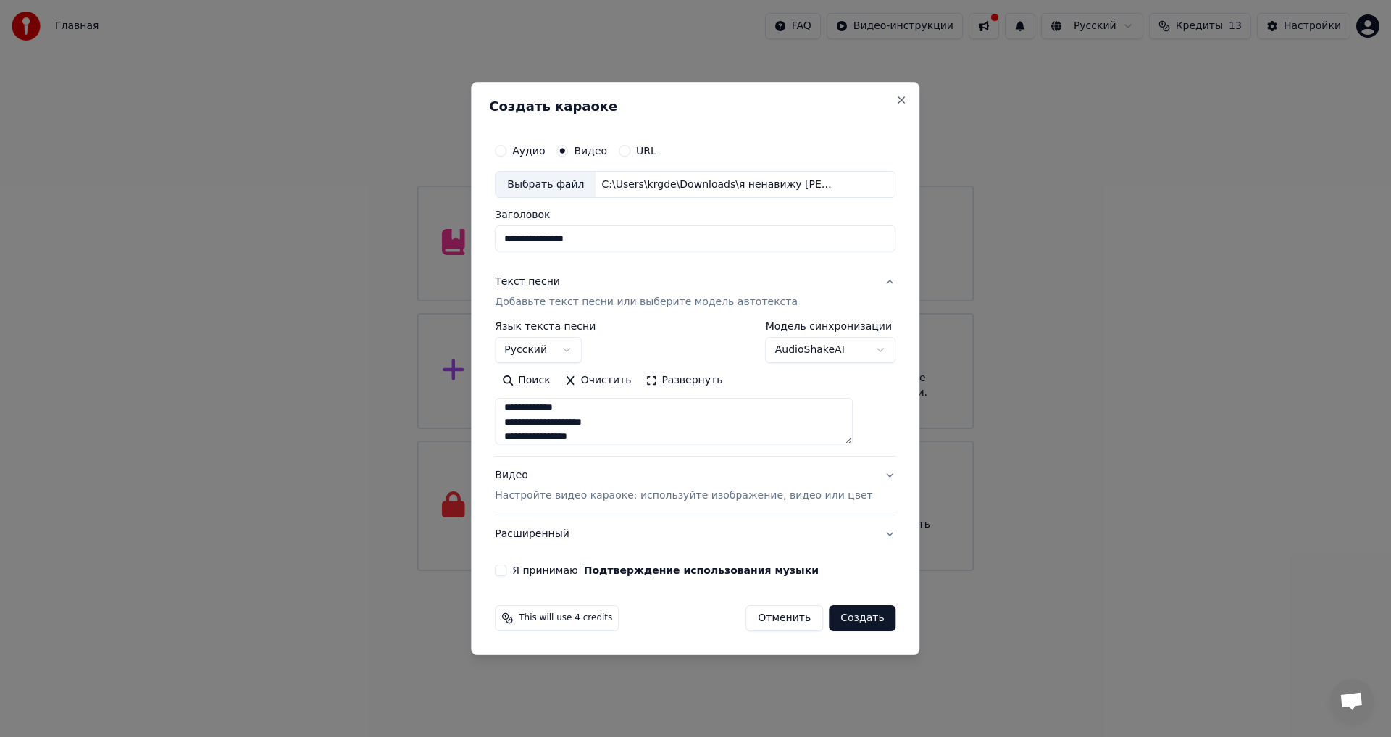
click at [778, 351] on body "Главная FAQ Видео-инструкции Русский Кредиты 13 Настройки Добро пожаловать в Yo…" at bounding box center [695, 285] width 1391 height 571
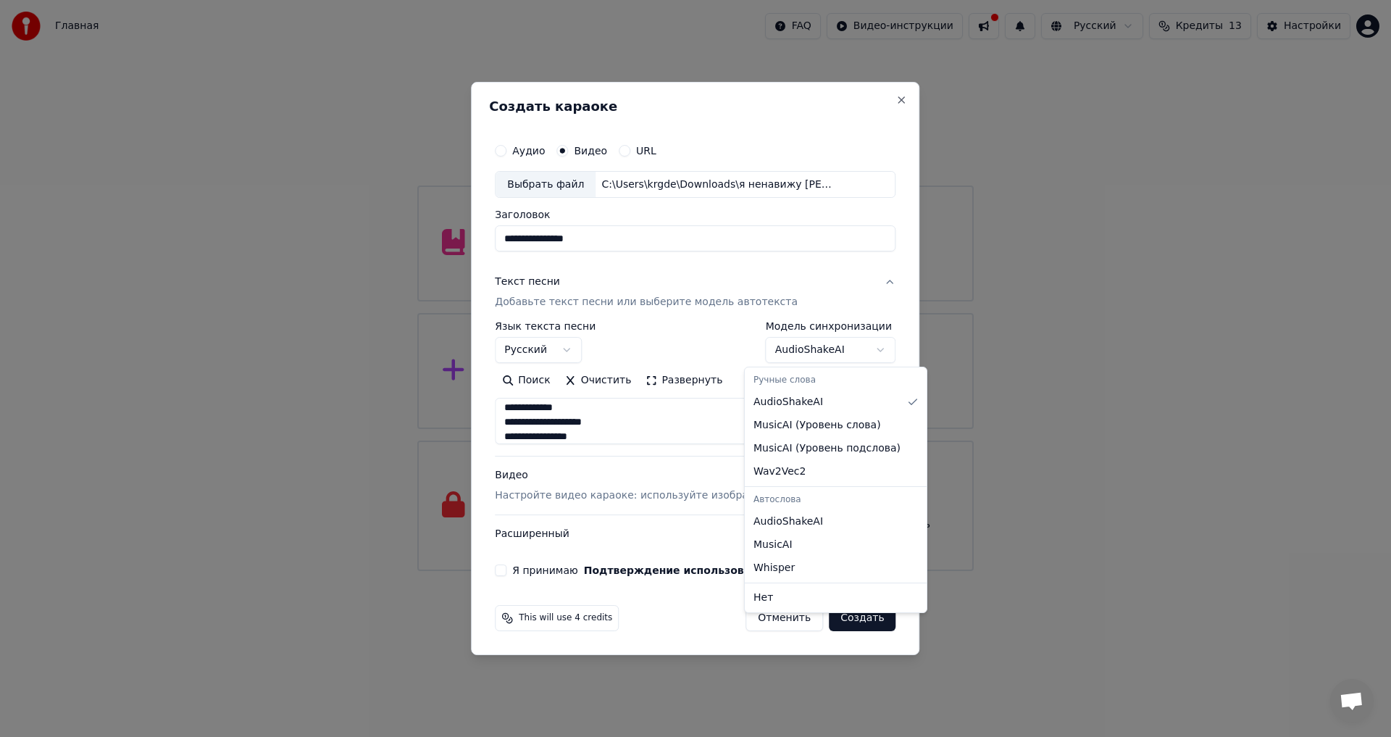
click at [778, 349] on body "Главная FAQ Видео-инструкции Русский Кредиты 13 Настройки Добро пожаловать в Yo…" at bounding box center [695, 285] width 1391 height 571
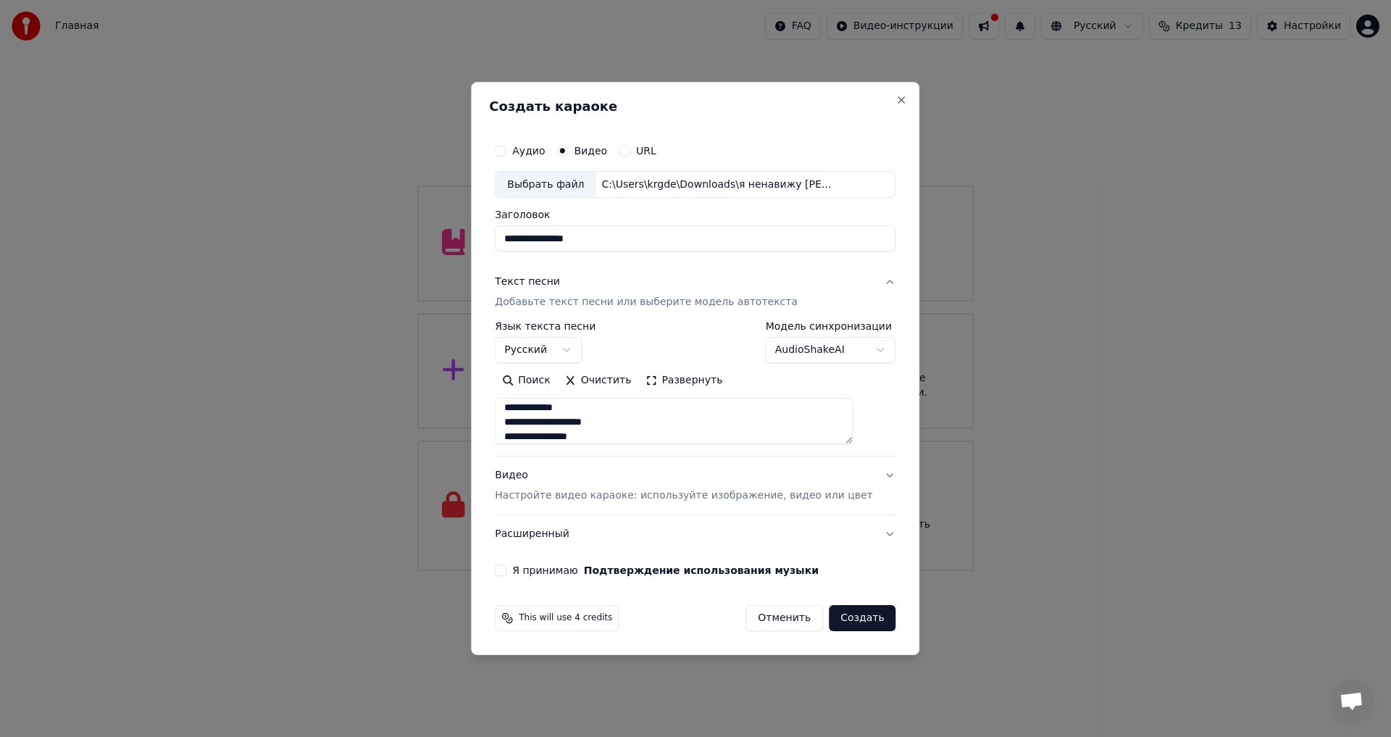
scroll to position [835, 0]
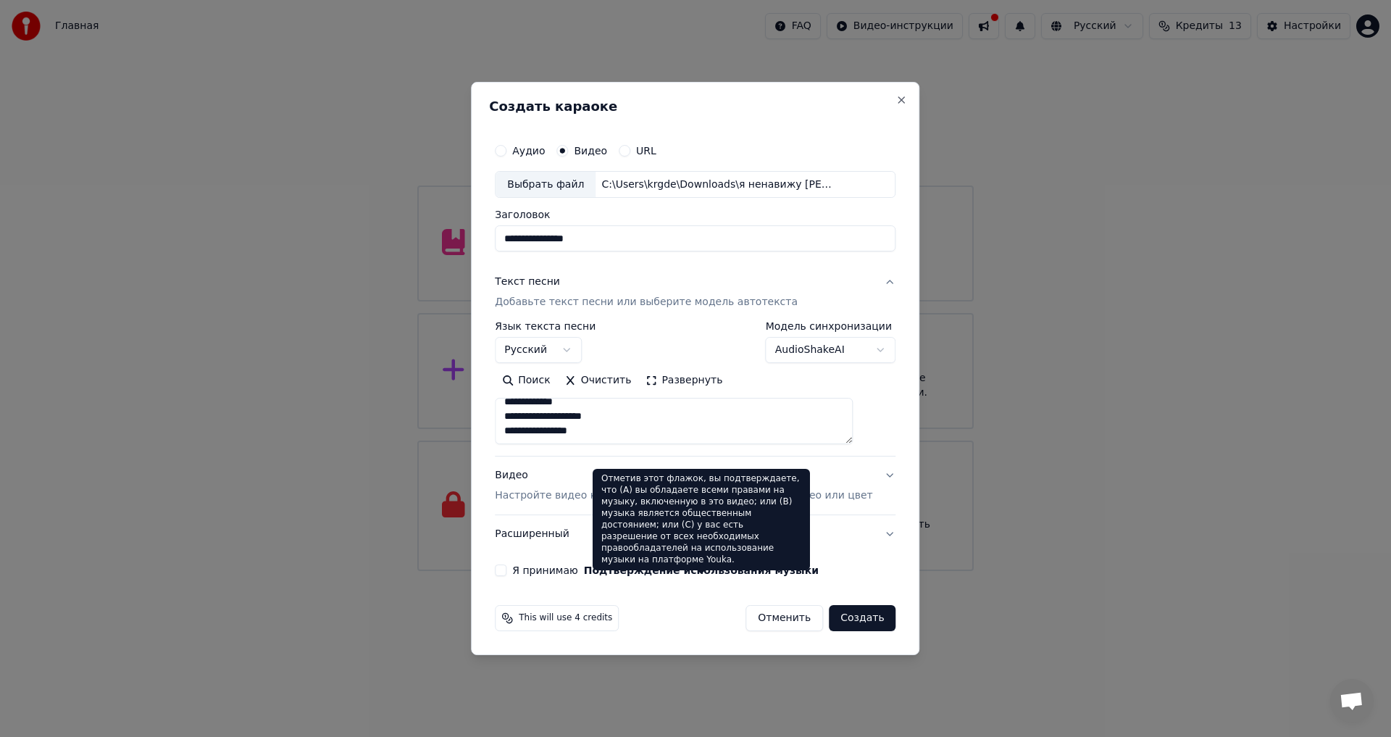
click at [506, 567] on button "Я принимаю Подтверждение использования музыки" at bounding box center [501, 570] width 12 height 12
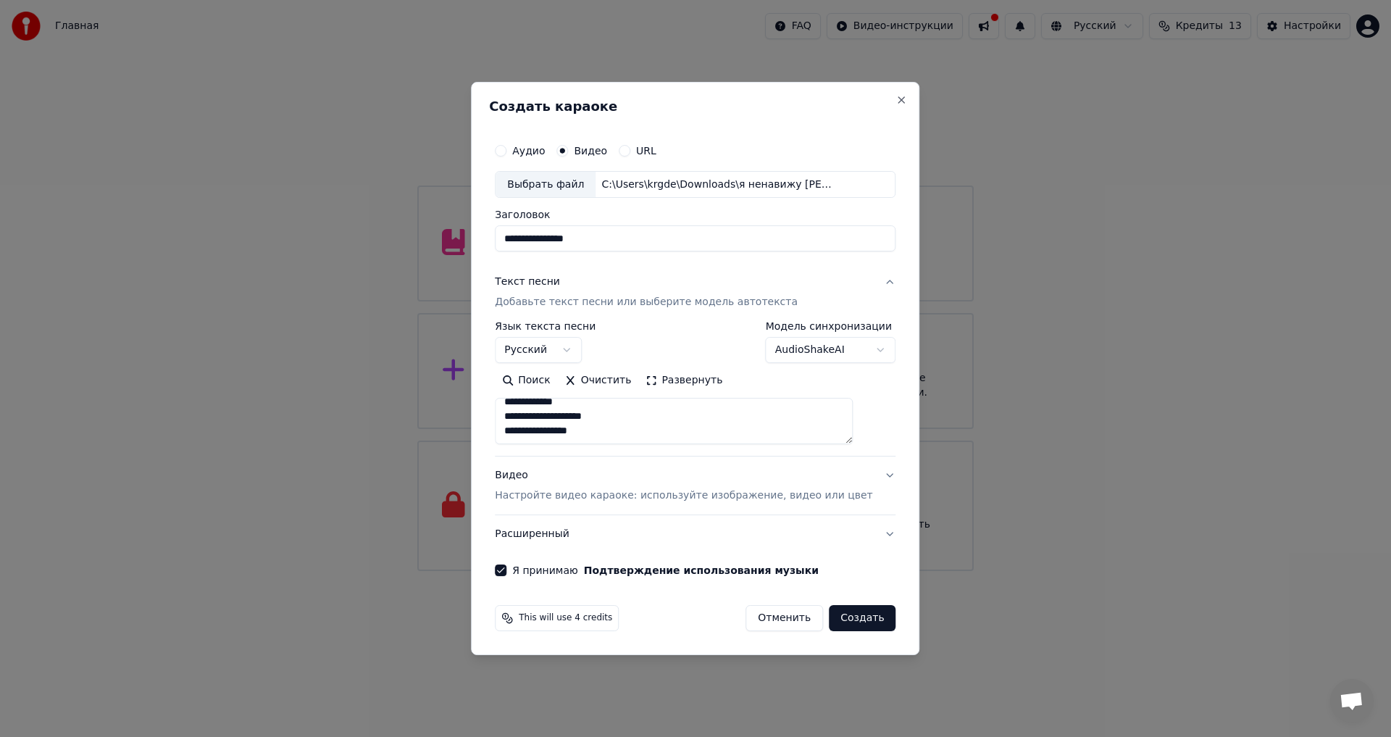
click at [859, 619] on button "Создать" at bounding box center [862, 618] width 67 height 26
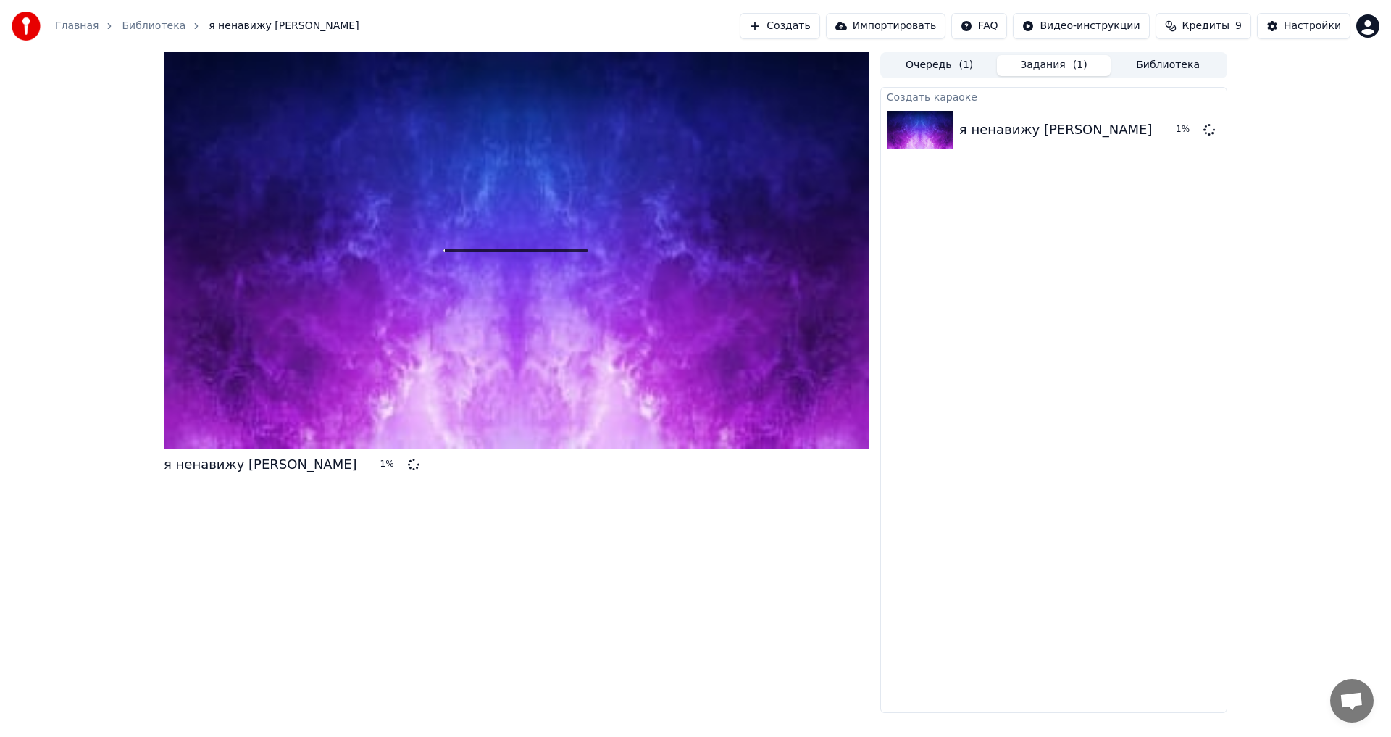
click at [814, 24] on button "Создать" at bounding box center [780, 26] width 80 height 26
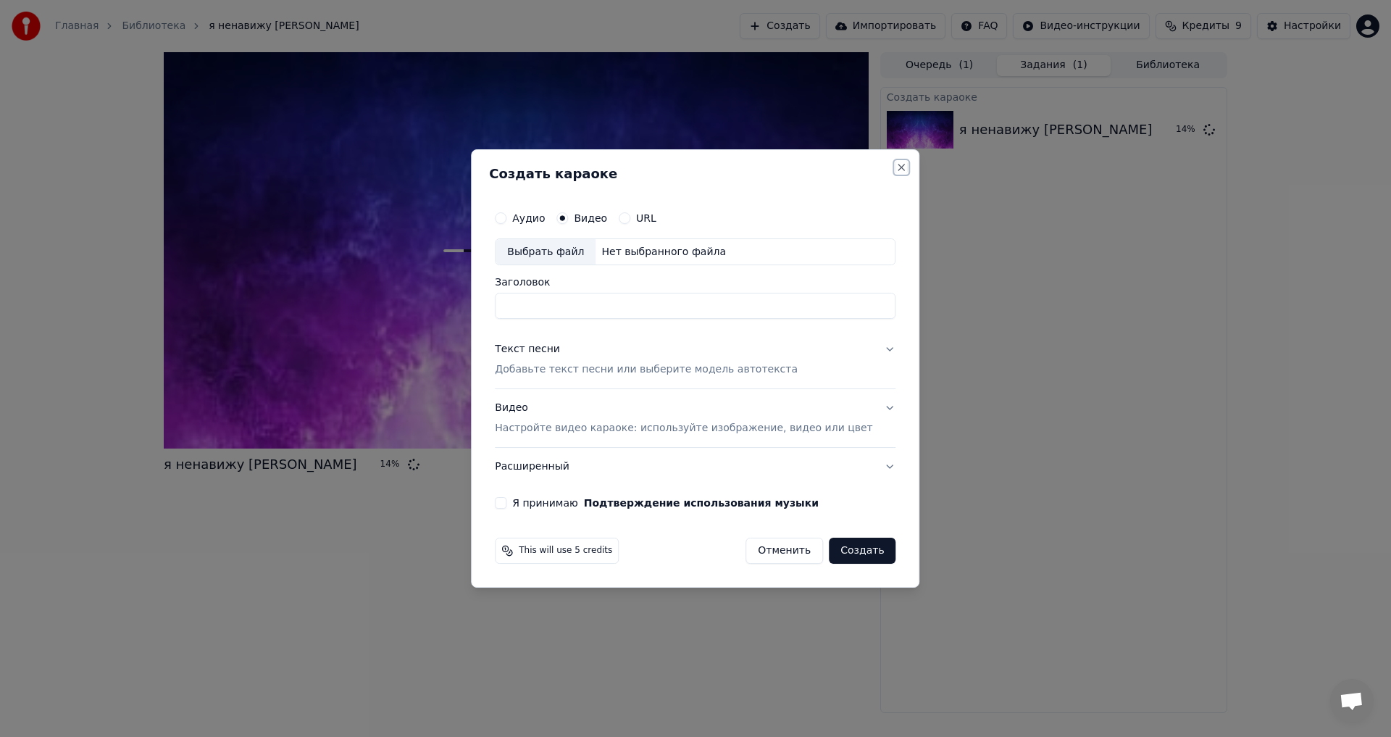
click at [896, 172] on button "Close" at bounding box center [902, 168] width 12 height 12
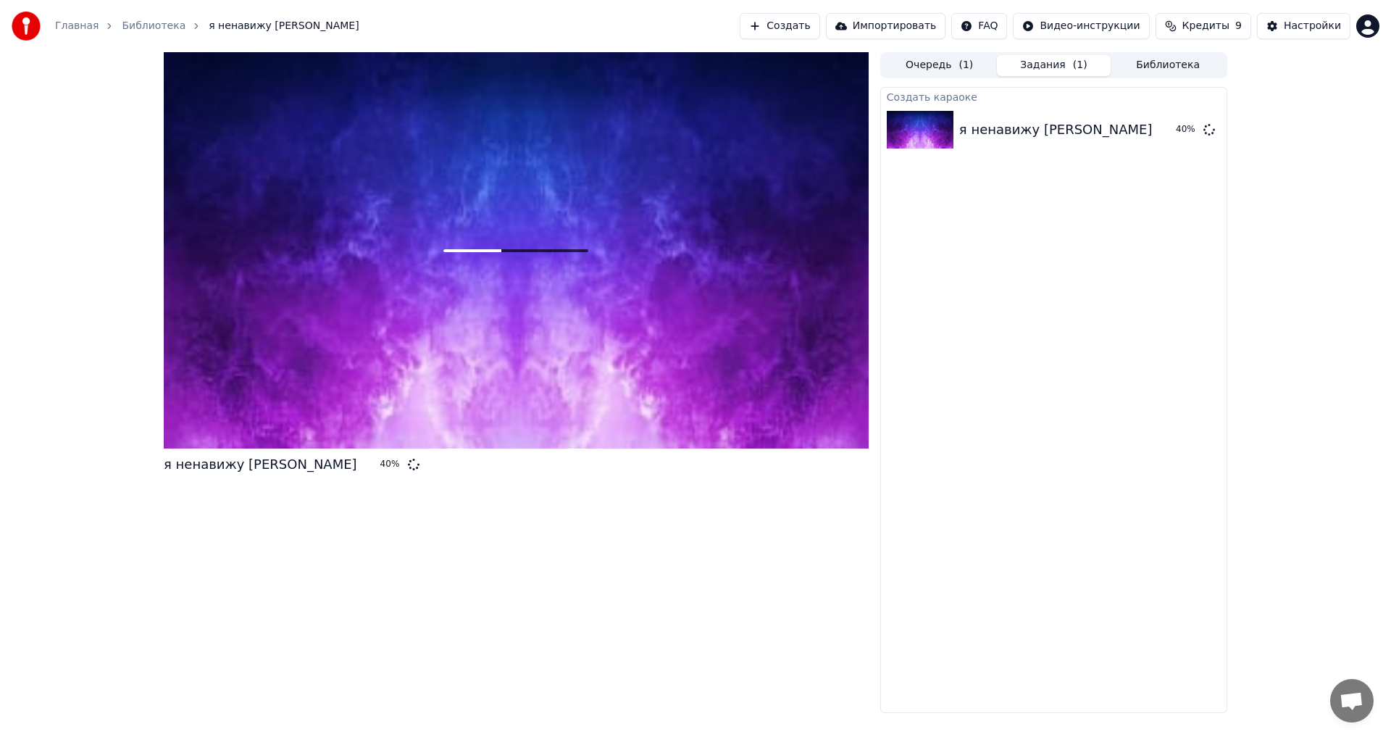
click at [1217, 31] on span "Кредиты" at bounding box center [1205, 26] width 47 height 14
click at [1215, 25] on span "Кредиты" at bounding box center [1205, 26] width 47 height 14
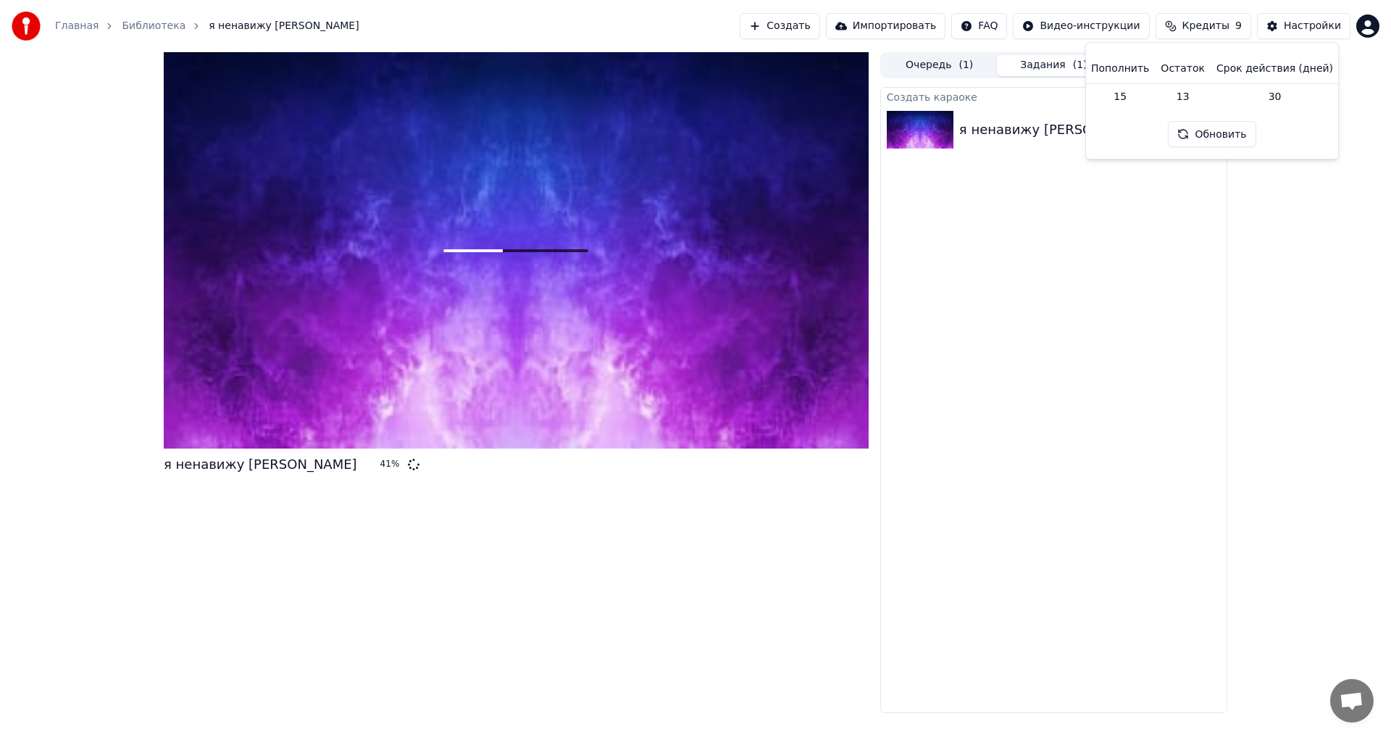
click at [1215, 25] on span "Кредиты" at bounding box center [1205, 26] width 47 height 14
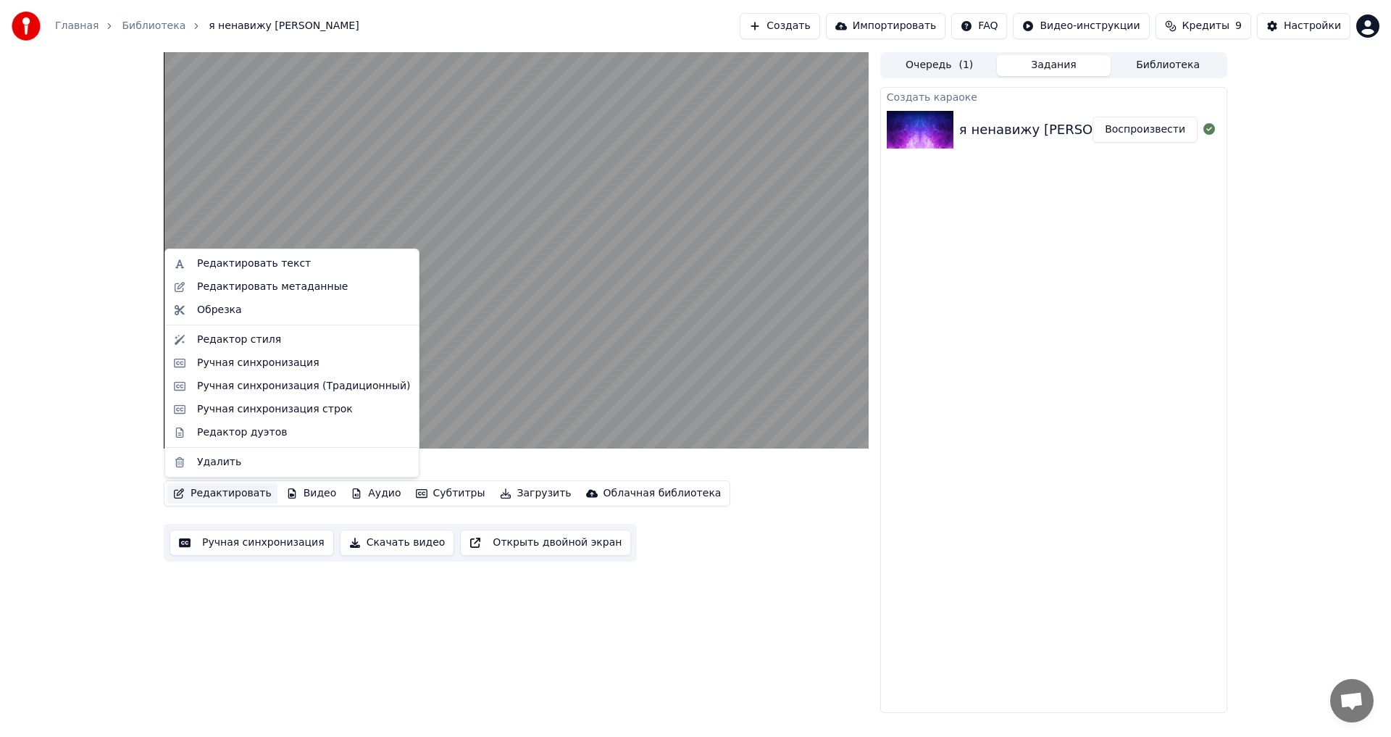
click at [216, 494] on button "Редактировать" at bounding box center [222, 493] width 110 height 20
click at [243, 520] on div "Редактировать Видео Аудио Субтитры Загрузить Облачная библиотека Ручная синхрон…" at bounding box center [516, 520] width 705 height 81
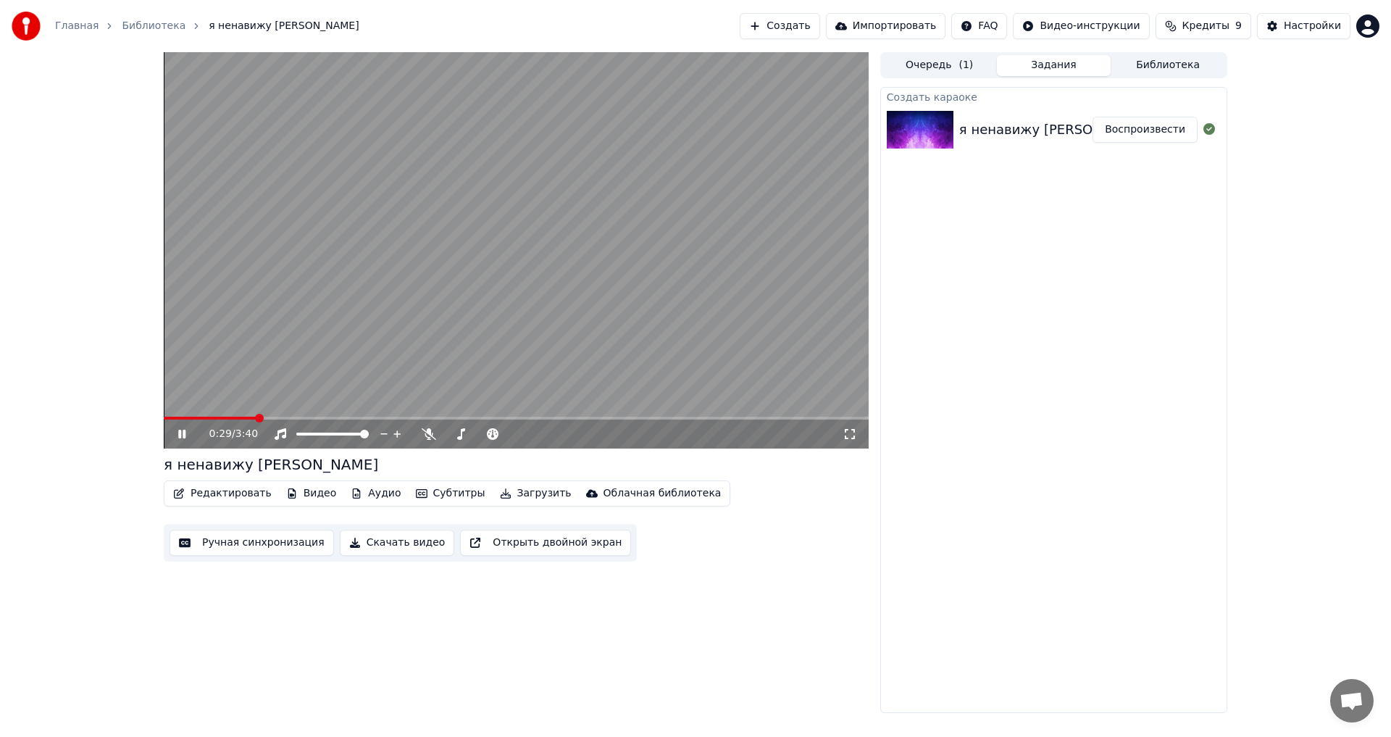
click at [256, 417] on span at bounding box center [516, 418] width 705 height 3
click at [288, 418] on span at bounding box center [516, 418] width 705 height 3
click at [306, 418] on span at bounding box center [516, 418] width 705 height 3
click at [368, 418] on span at bounding box center [516, 418] width 705 height 3
click at [434, 367] on video at bounding box center [516, 250] width 705 height 396
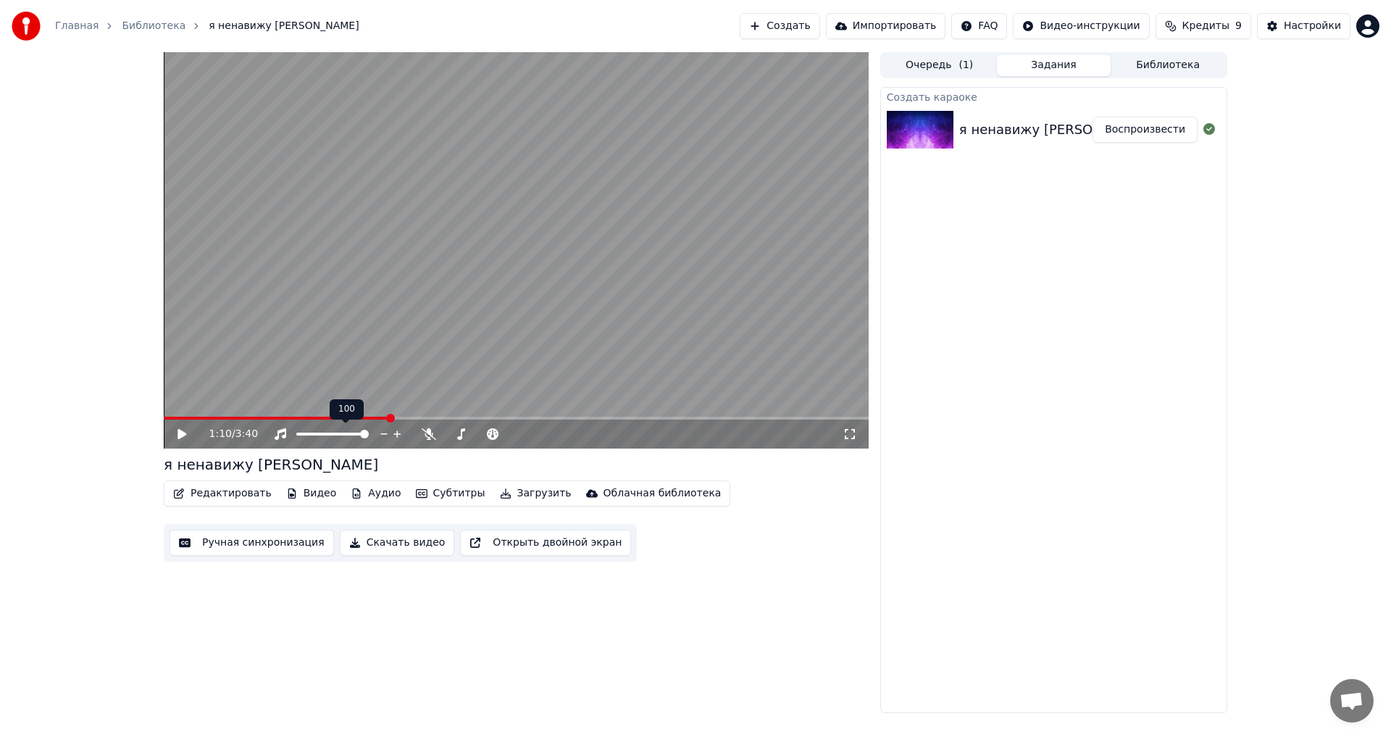
click at [202, 501] on button "Редактировать" at bounding box center [222, 493] width 110 height 20
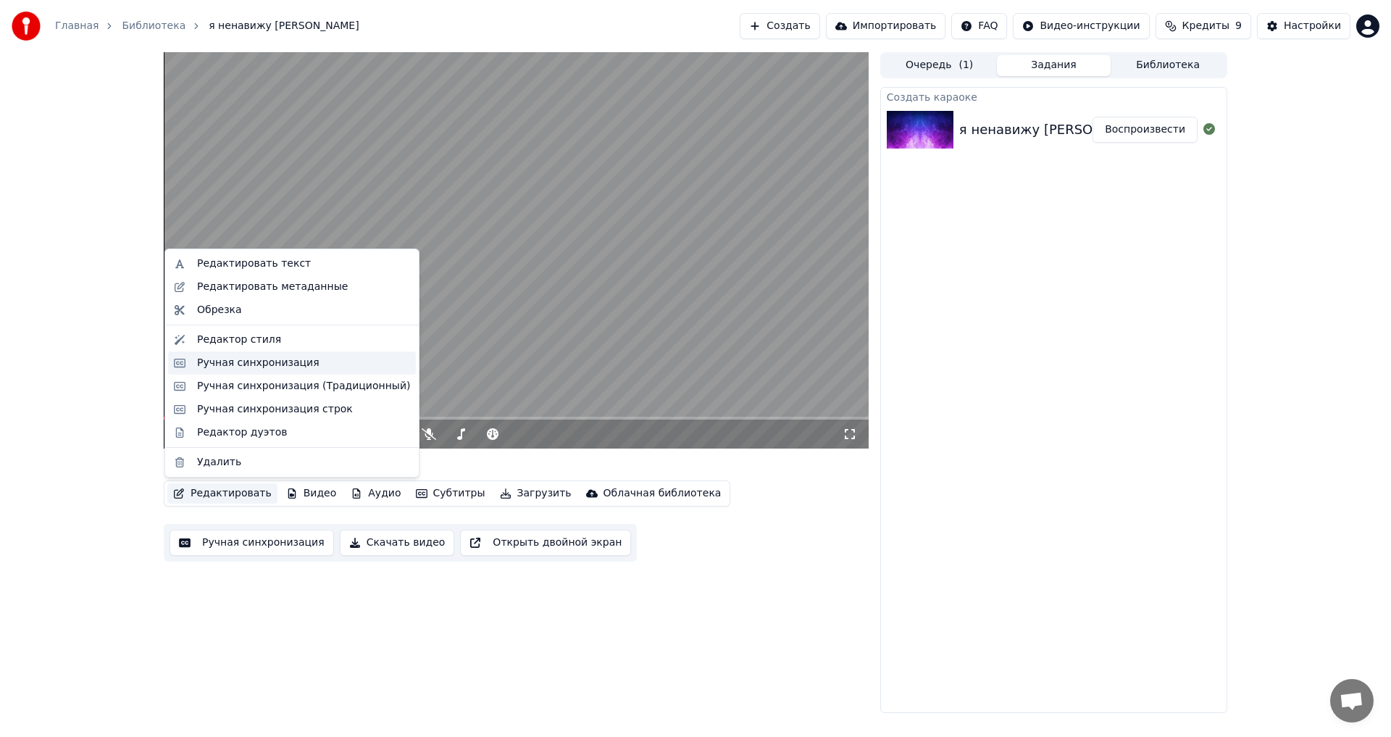
click at [243, 365] on div "Ручная синхронизация" at bounding box center [258, 363] width 122 height 14
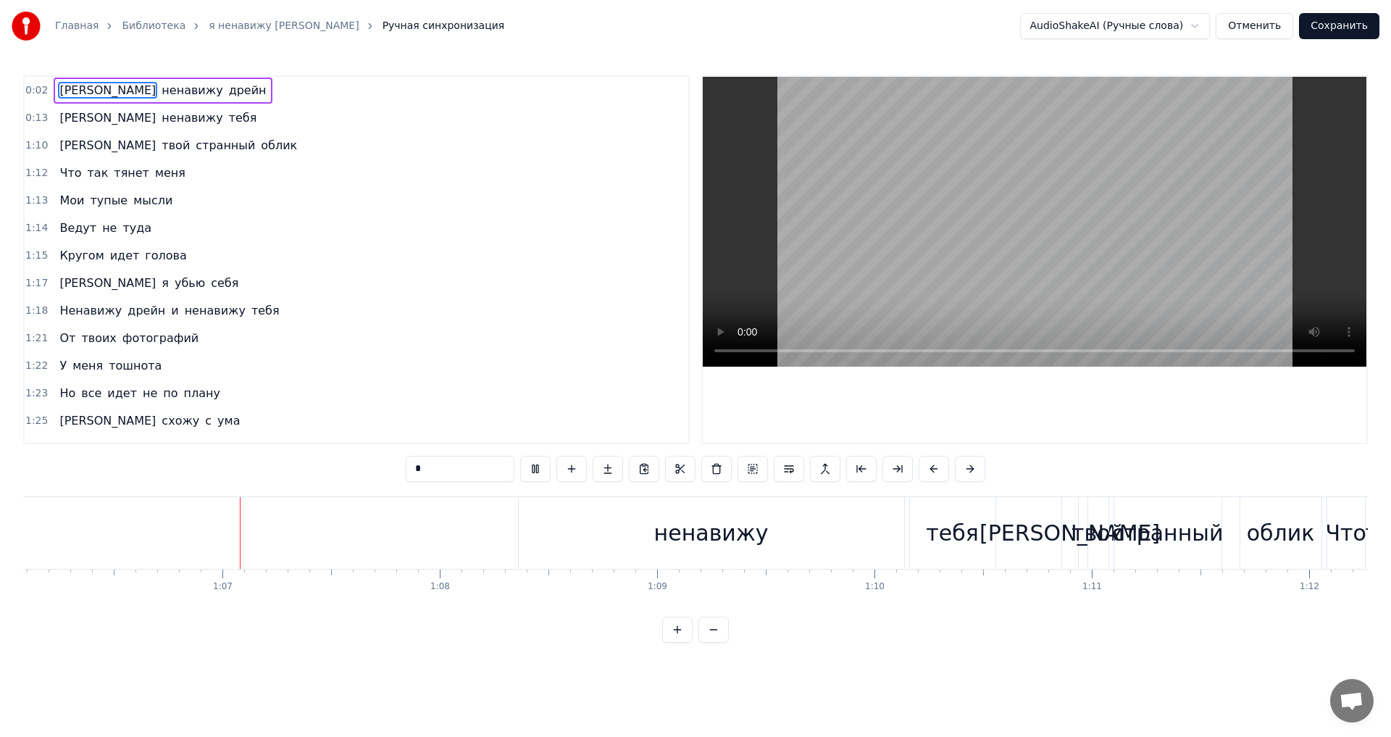
scroll to position [0, 14366]
drag, startPoint x: 56, startPoint y: 91, endPoint x: 381, endPoint y: 532, distance: 547.6
click at [381, 532] on div "0:02 Я ненавижу дрейн 0:13 Я ненавижу тебя 1:10 И твой странный облик 1:12 Что …" at bounding box center [695, 358] width 1345 height 567
click at [435, 470] on input "*" at bounding box center [460, 469] width 109 height 26
click at [530, 470] on button at bounding box center [535, 469] width 30 height 26
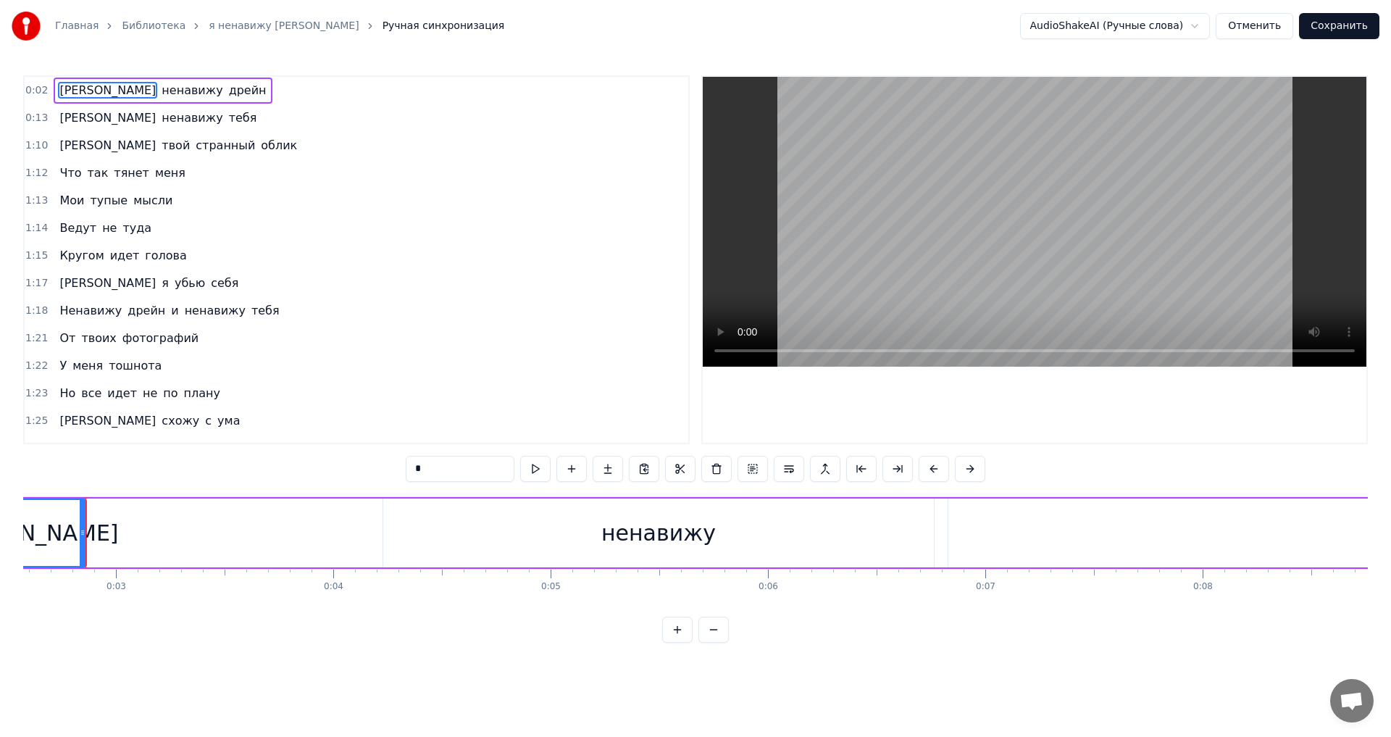
scroll to position [0, 548]
drag, startPoint x: 36, startPoint y: 539, endPoint x: 260, endPoint y: 540, distance: 224.6
click at [260, 540] on div "Я ненавижу дрейн" at bounding box center [1034, 533] width 2111 height 72
click at [79, 536] on div "Я" at bounding box center [39, 532] width 116 height 69
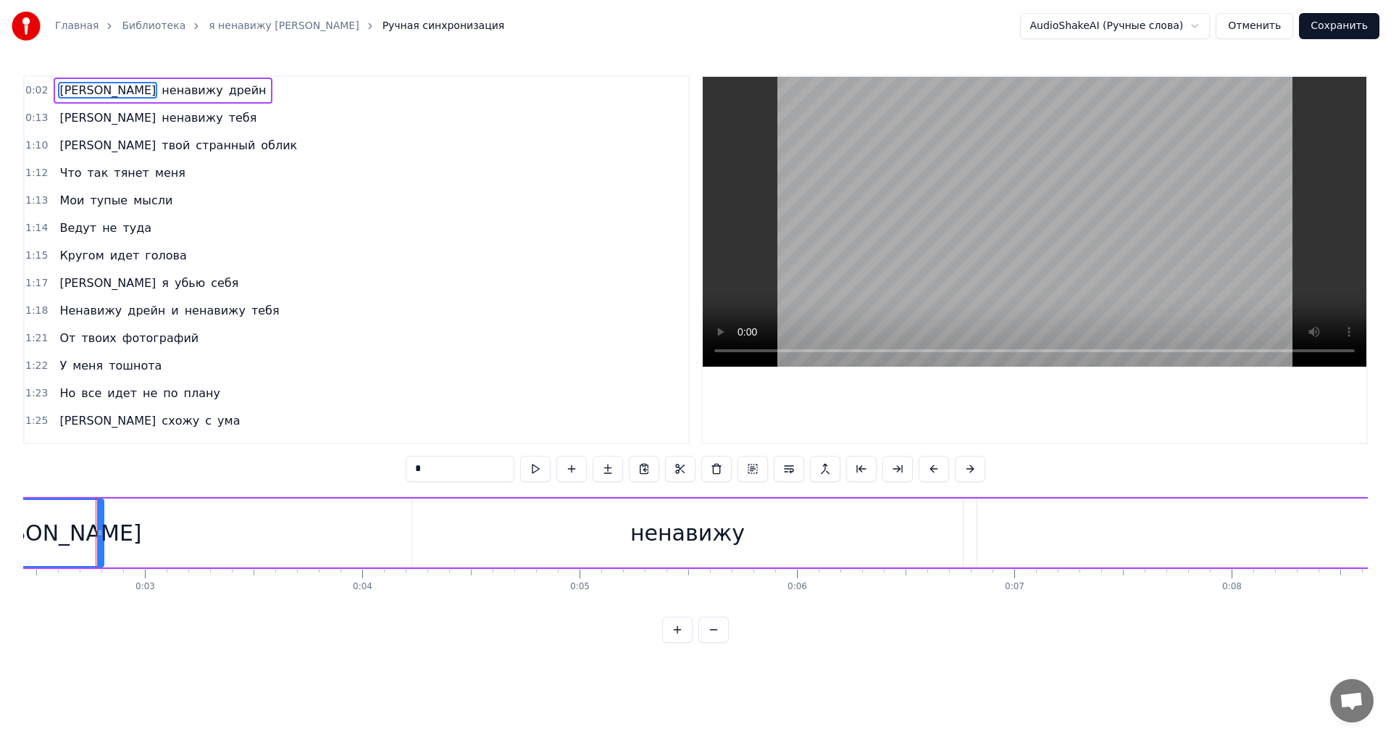
drag, startPoint x: 112, startPoint y: 535, endPoint x: 101, endPoint y: 538, distance: 11.9
click at [101, 538] on icon at bounding box center [100, 533] width 6 height 12
drag, startPoint x: 62, startPoint y: 533, endPoint x: 90, endPoint y: 533, distance: 28.3
click at [90, 533] on div "Я" at bounding box center [51, 533] width 103 height 66
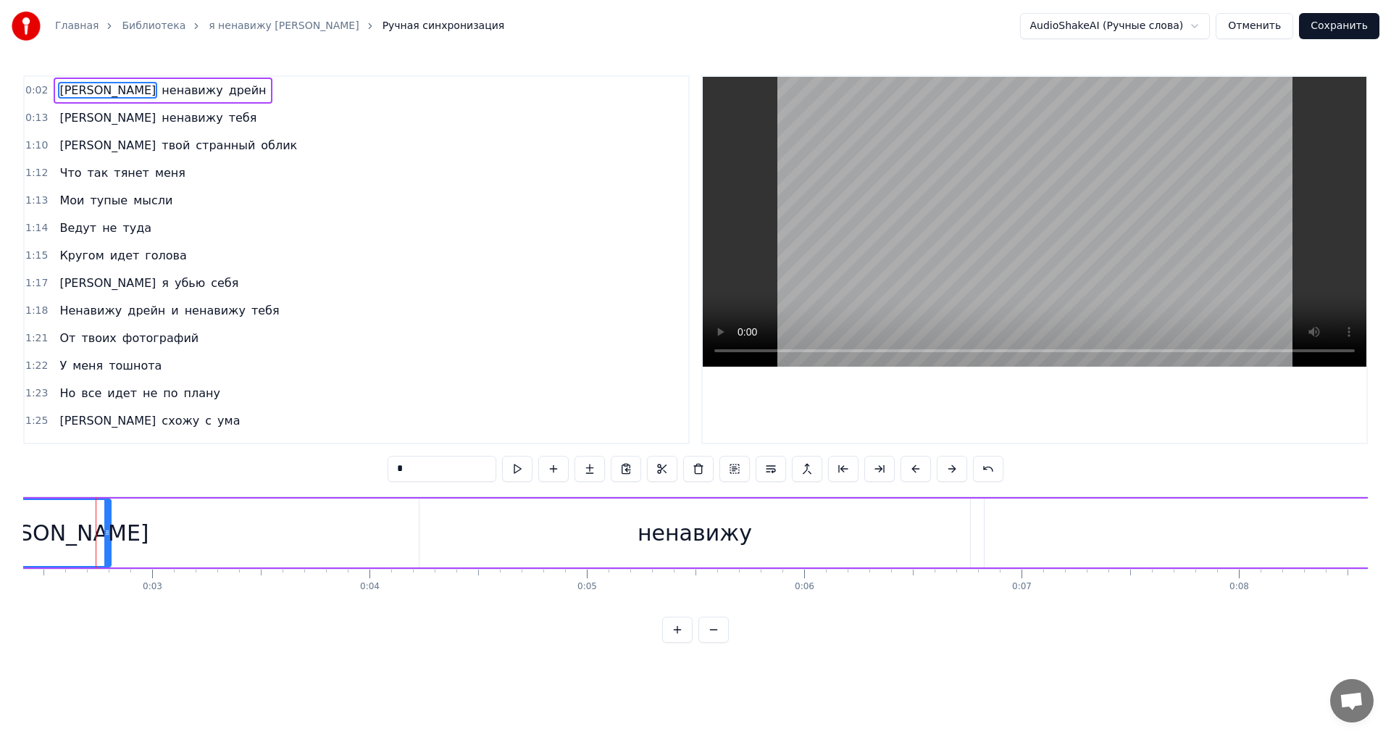
click at [58, 91] on span "Я" at bounding box center [107, 90] width 99 height 17
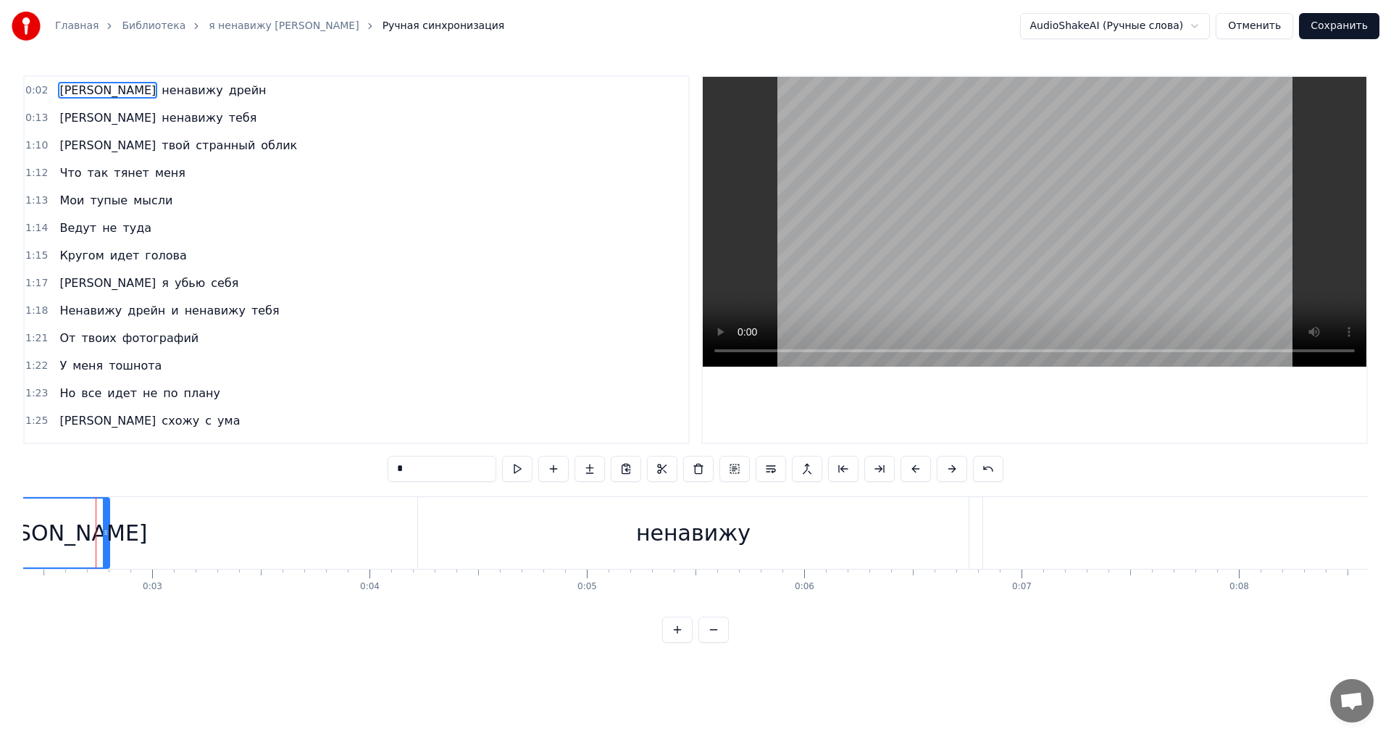
drag, startPoint x: 58, startPoint y: 91, endPoint x: 286, endPoint y: 551, distance: 513.6
click at [286, 551] on div "0:02 Я ненавижу дрейн 0:13 Я ненавижу тебя 1:10 И твой странный облик 1:12 Что …" at bounding box center [695, 358] width 1345 height 567
click at [160, 94] on span "ненавижу" at bounding box center [192, 90] width 64 height 17
type input "********"
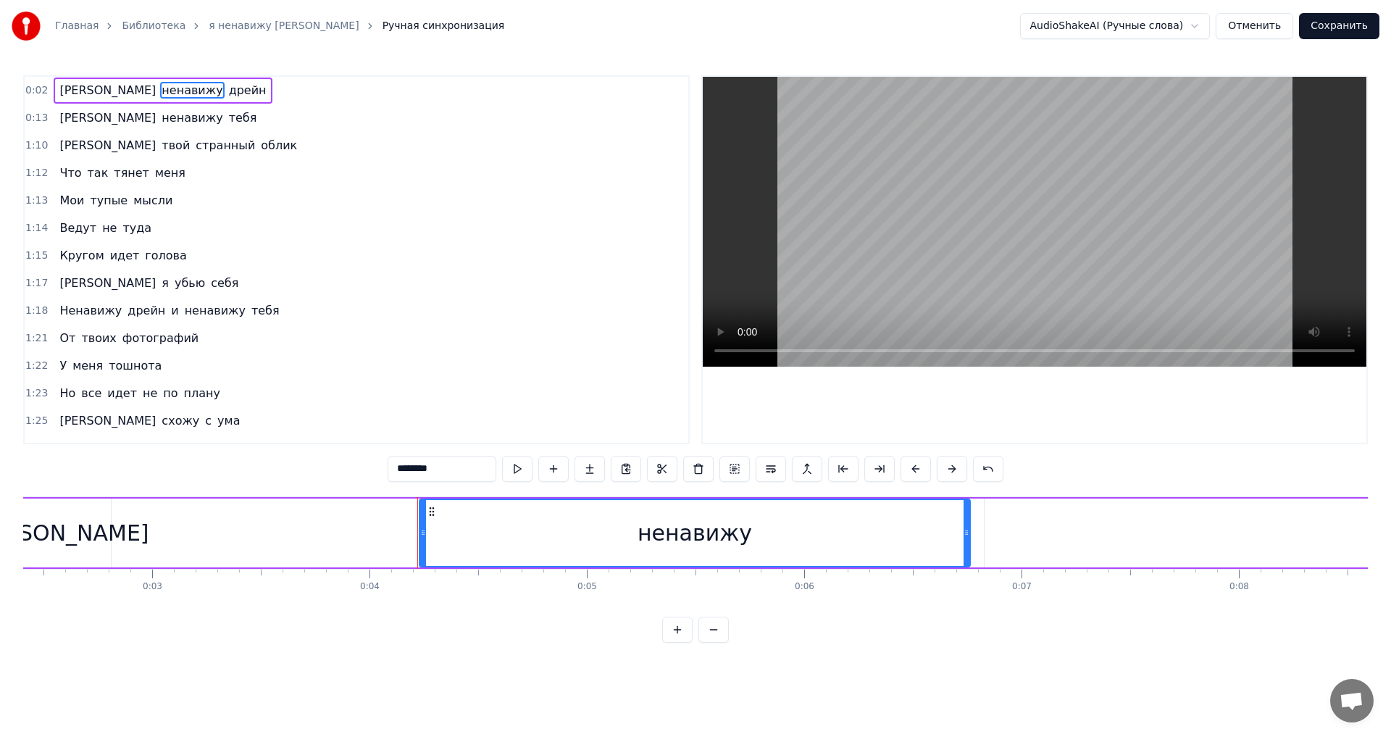
click at [162, 93] on div "Я ненавижу дрейн" at bounding box center [163, 91] width 218 height 26
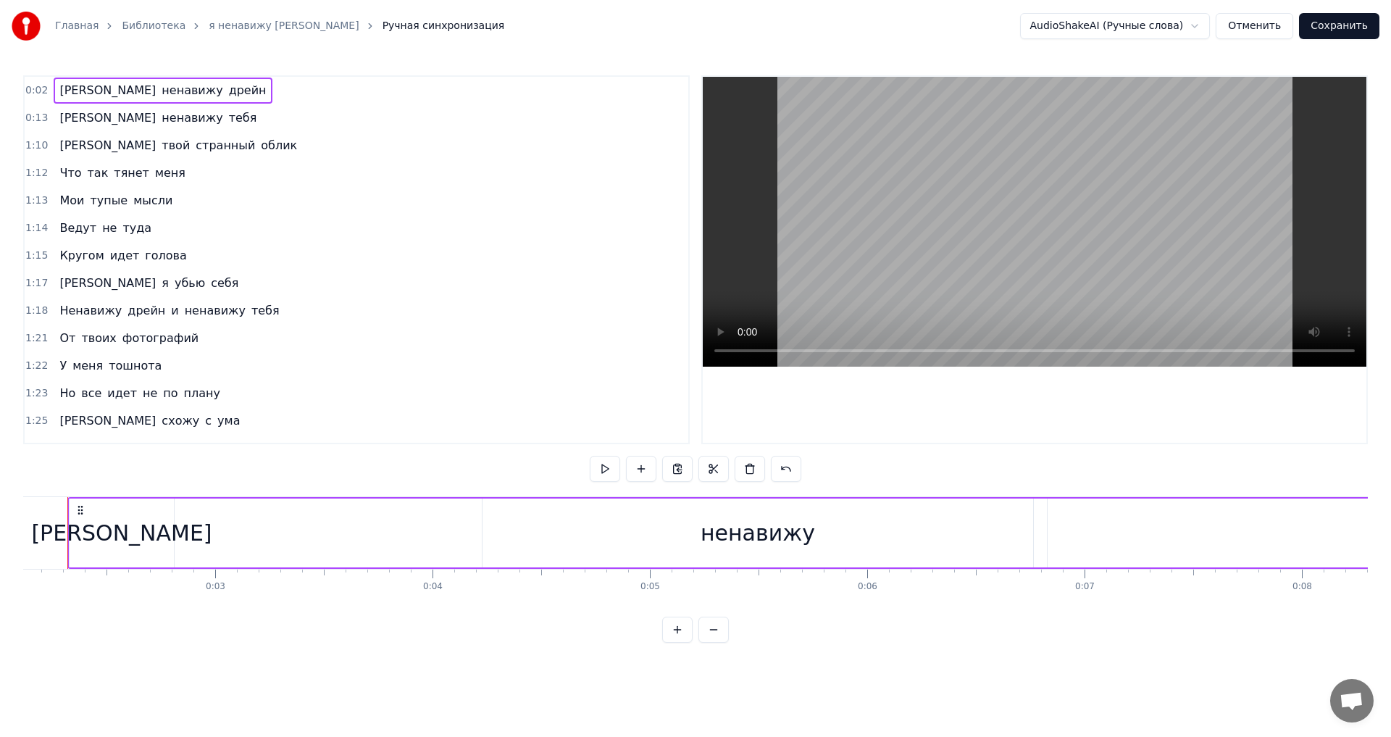
scroll to position [0, 431]
drag, startPoint x: 162, startPoint y: 91, endPoint x: 287, endPoint y: 330, distance: 269.0
click at [287, 330] on div "0:02 Я ненавижу дрейн 0:13 Я ненавижу тебя 1:10 И твой странный облик 1:12 Что …" at bounding box center [356, 259] width 667 height 369
drag, startPoint x: 576, startPoint y: 529, endPoint x: 640, endPoint y: 538, distance: 65.2
click at [649, 538] on div "ненавижу" at bounding box center [787, 532] width 551 height 69
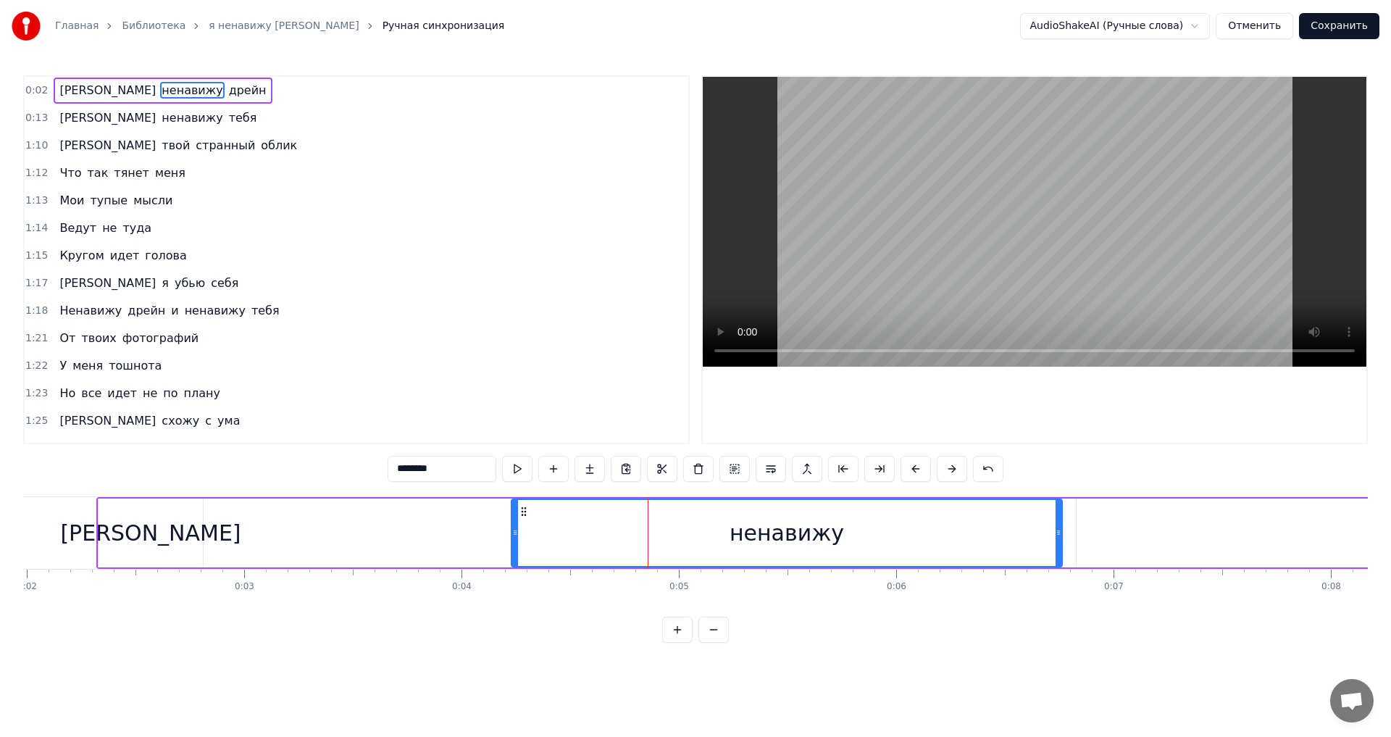
click at [304, 493] on div "0:02 Я ненавижу дрейн 0:13 Я ненавижу тебя 1:10 И твой странный облик 1:12 Что …" at bounding box center [695, 358] width 1345 height 567
click at [300, 500] on div "Я ненавижу дрейн" at bounding box center [1151, 533] width 2111 height 72
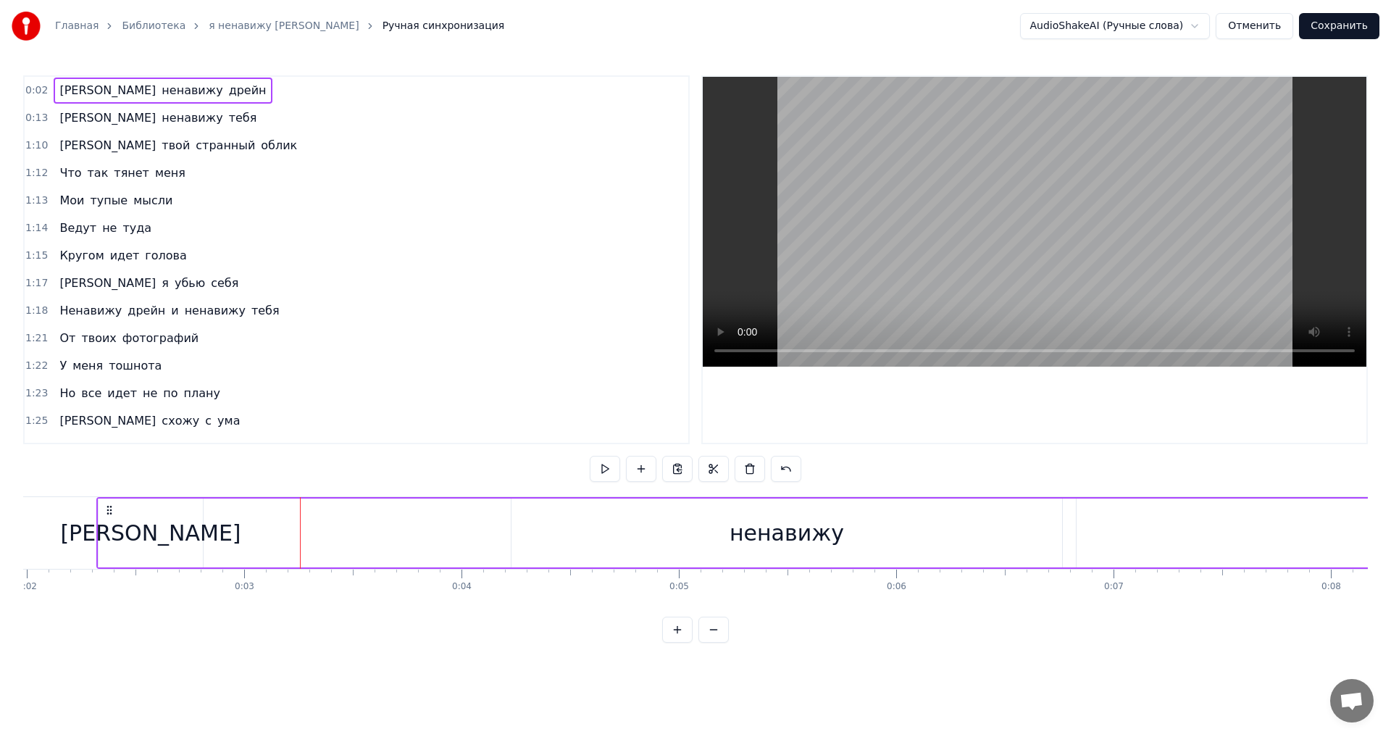
click at [104, 512] on icon at bounding box center [110, 510] width 12 height 12
click at [367, 523] on div "Я ненавижу дрейн" at bounding box center [1151, 533] width 2111 height 72
drag, startPoint x: 427, startPoint y: 544, endPoint x: 483, endPoint y: 548, distance: 55.9
click at [483, 548] on div "Я ненавижу дрейн" at bounding box center [1151, 533] width 2111 height 72
click at [714, 643] on button at bounding box center [713, 630] width 30 height 26
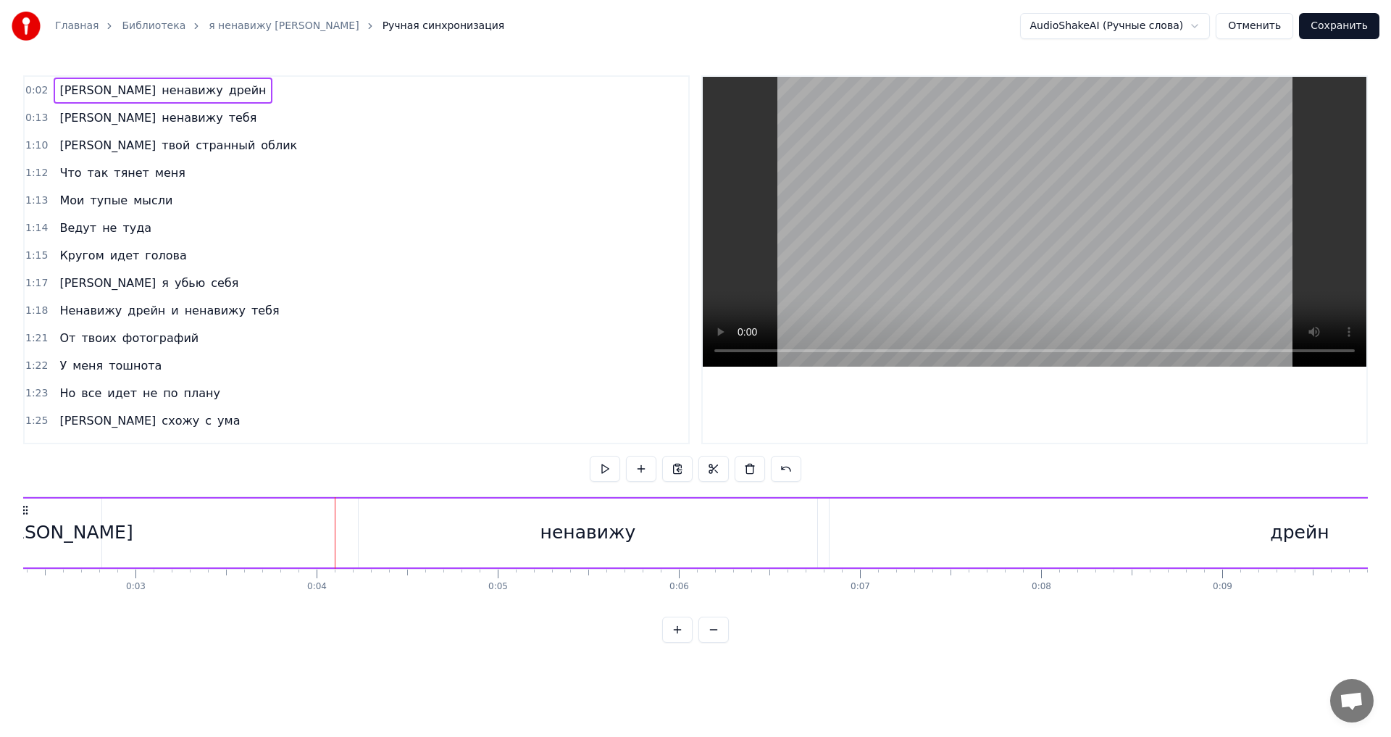
click at [714, 643] on button at bounding box center [713, 630] width 30 height 26
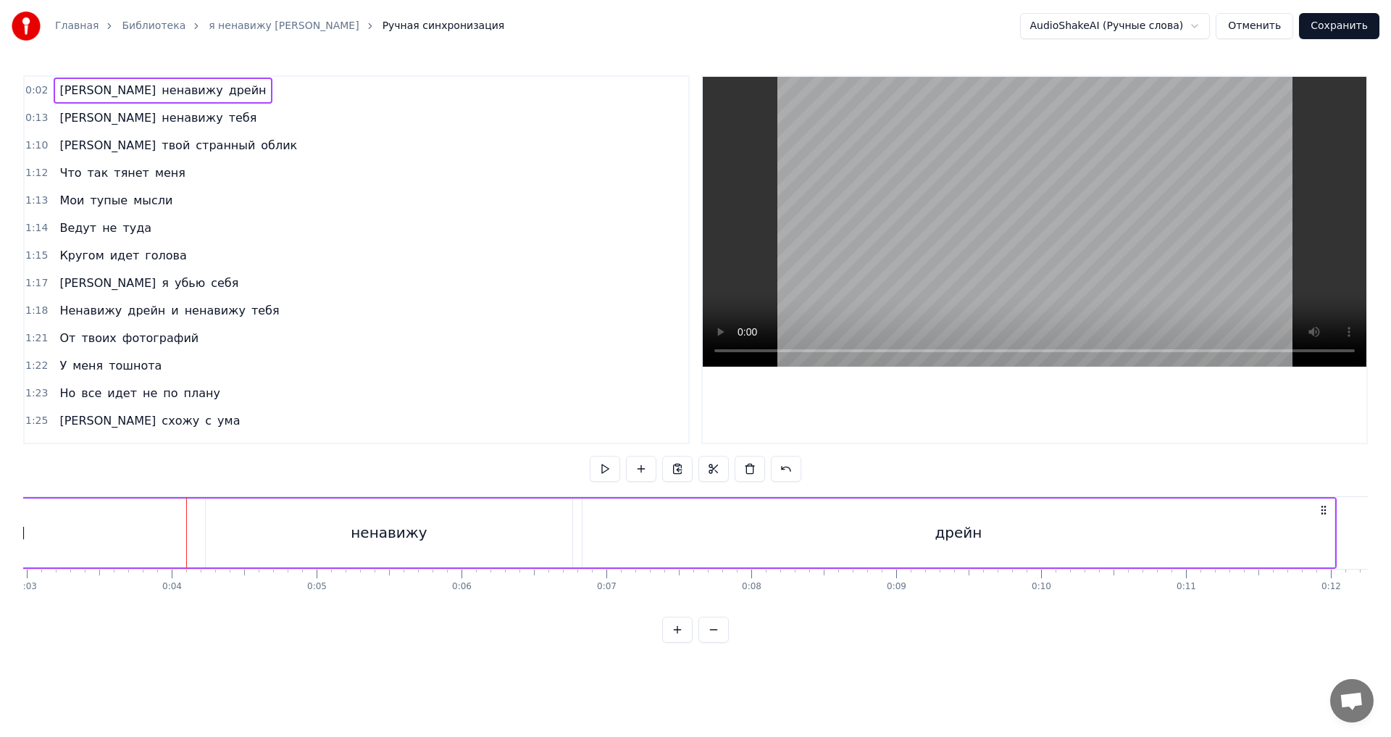
click at [714, 643] on button at bounding box center [713, 630] width 30 height 26
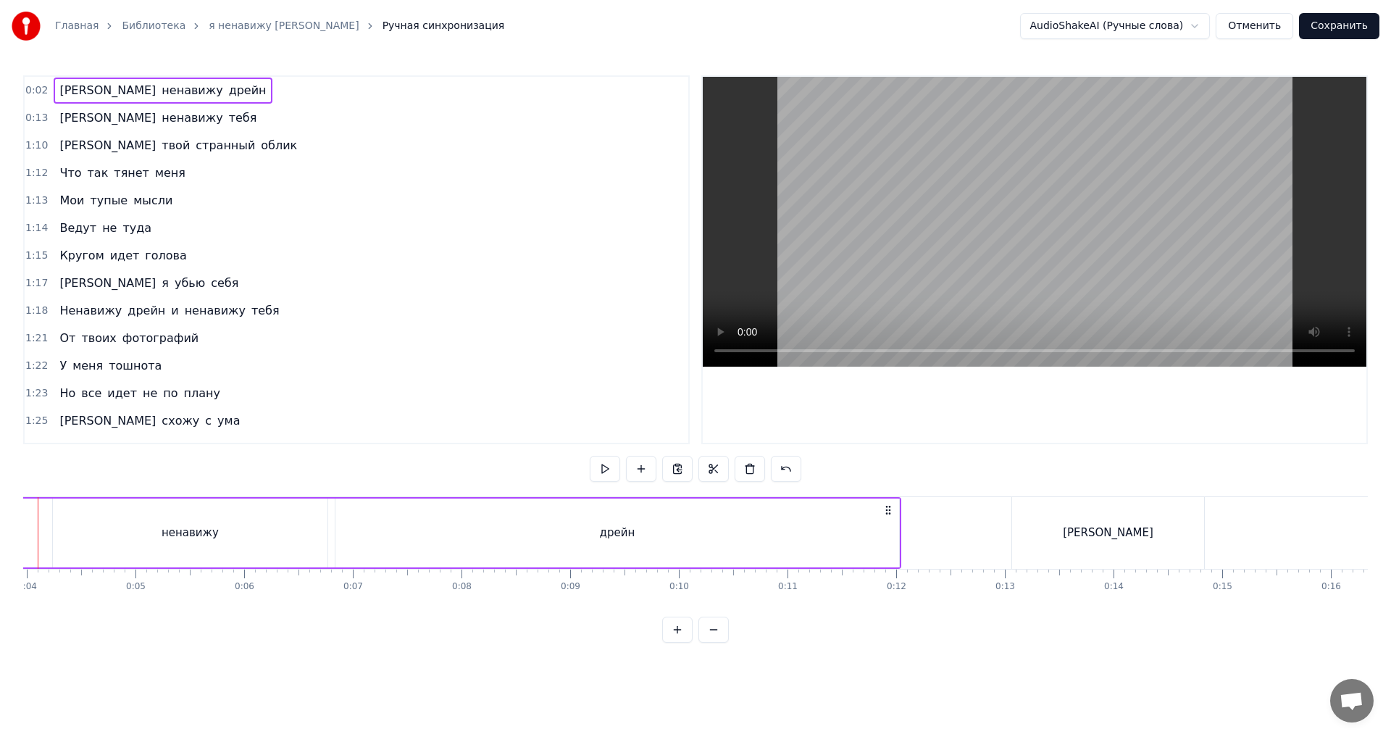
click at [714, 643] on button at bounding box center [713, 630] width 30 height 26
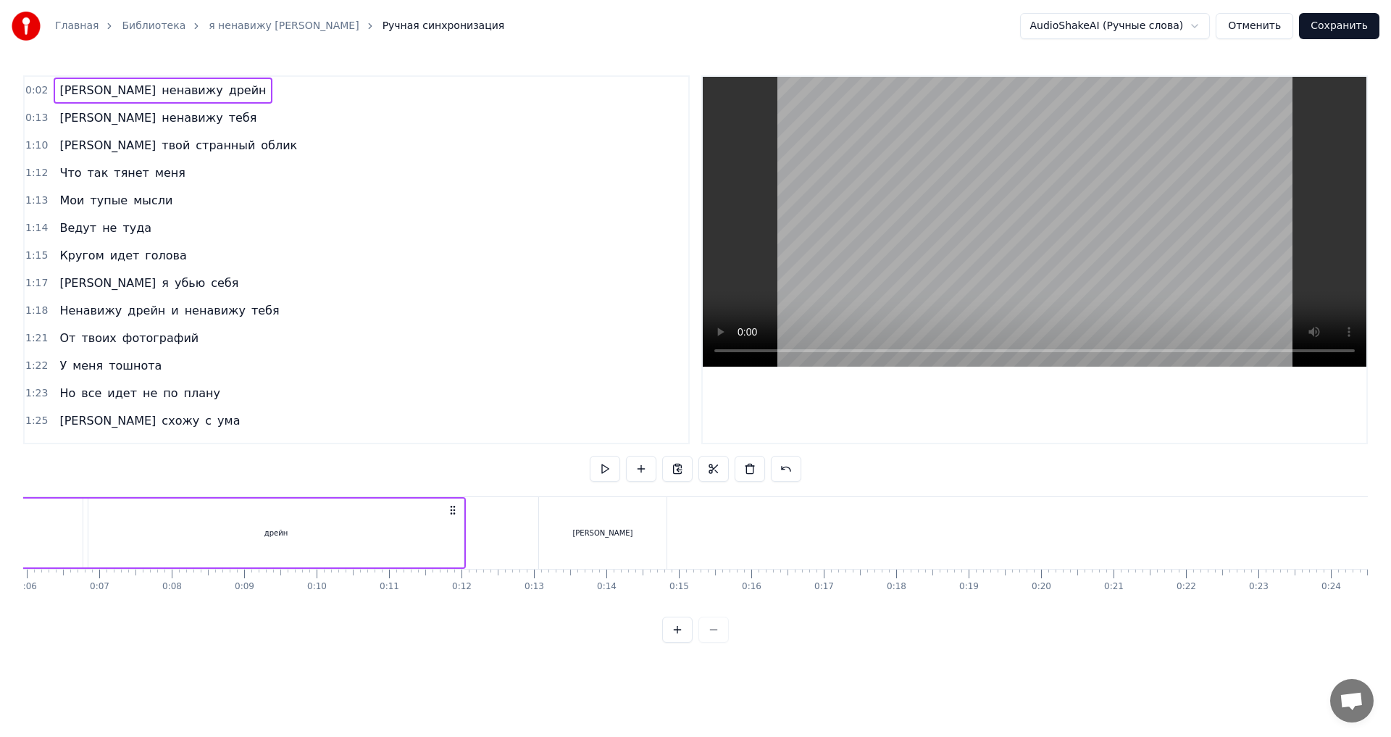
click at [714, 643] on div at bounding box center [695, 630] width 67 height 26
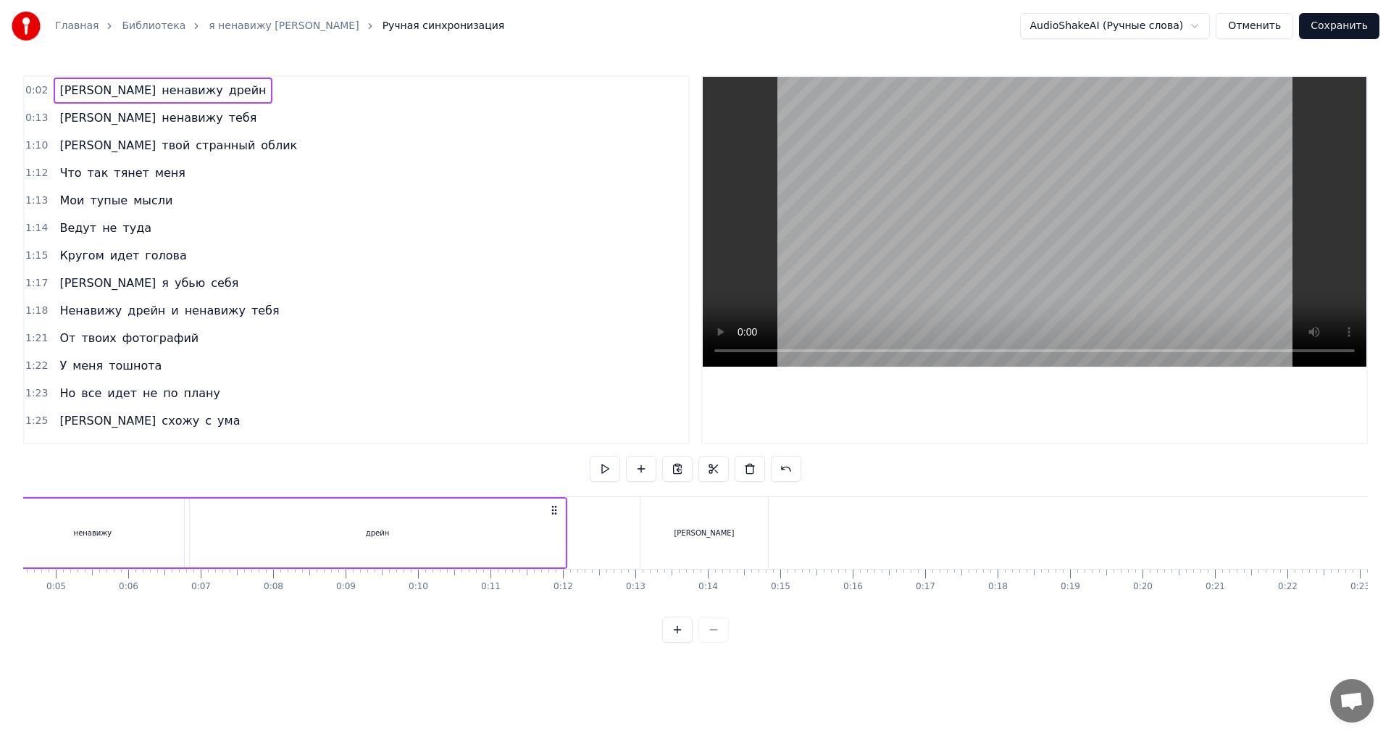
scroll to position [0, 225]
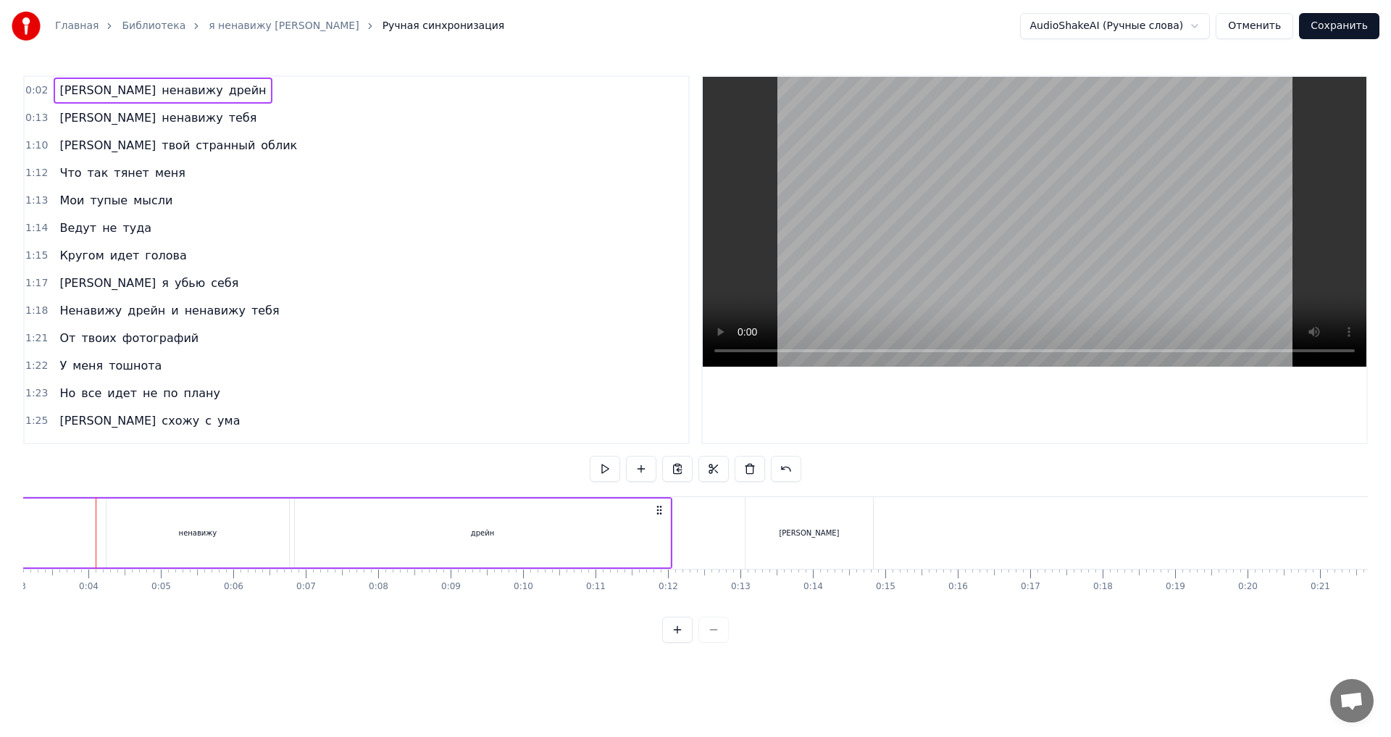
click at [714, 643] on div at bounding box center [695, 630] width 67 height 26
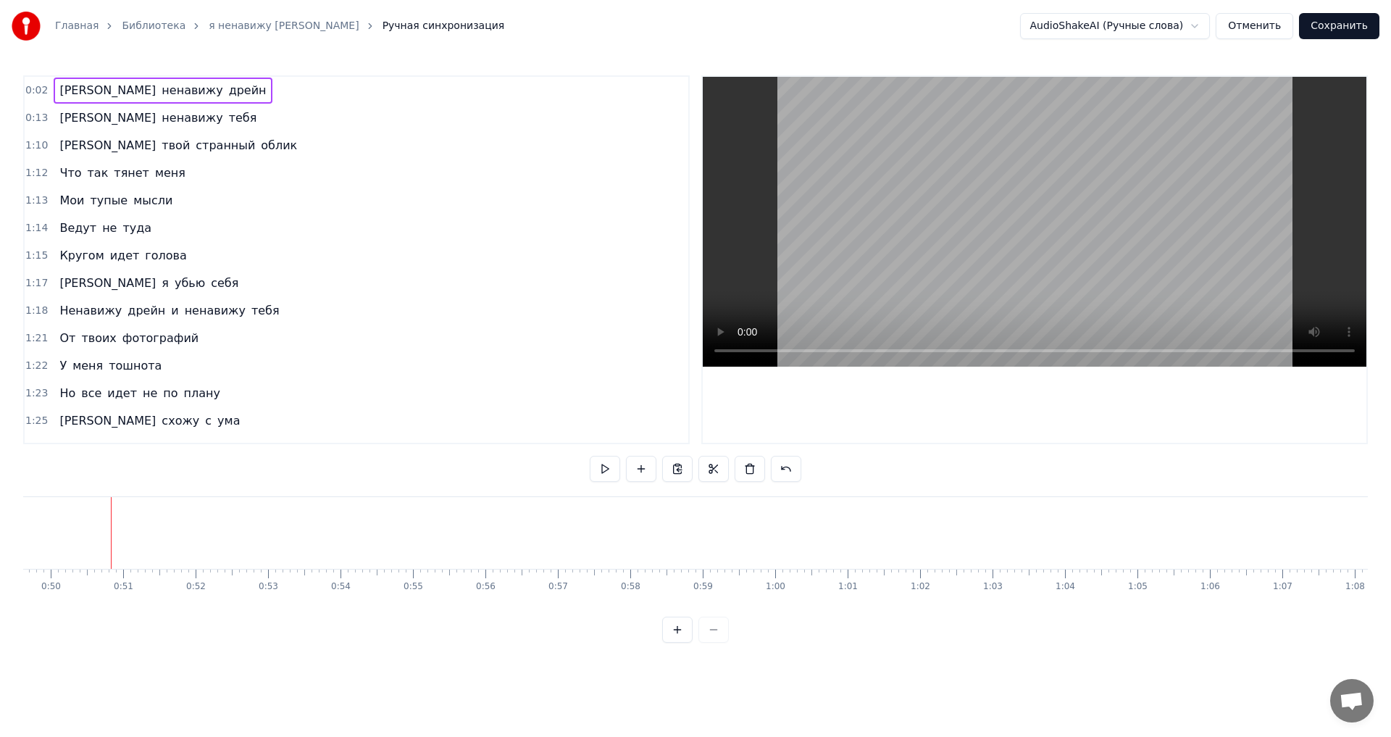
scroll to position [0, 3610]
drag, startPoint x: 1153, startPoint y: 556, endPoint x: 1017, endPoint y: 580, distance: 138.3
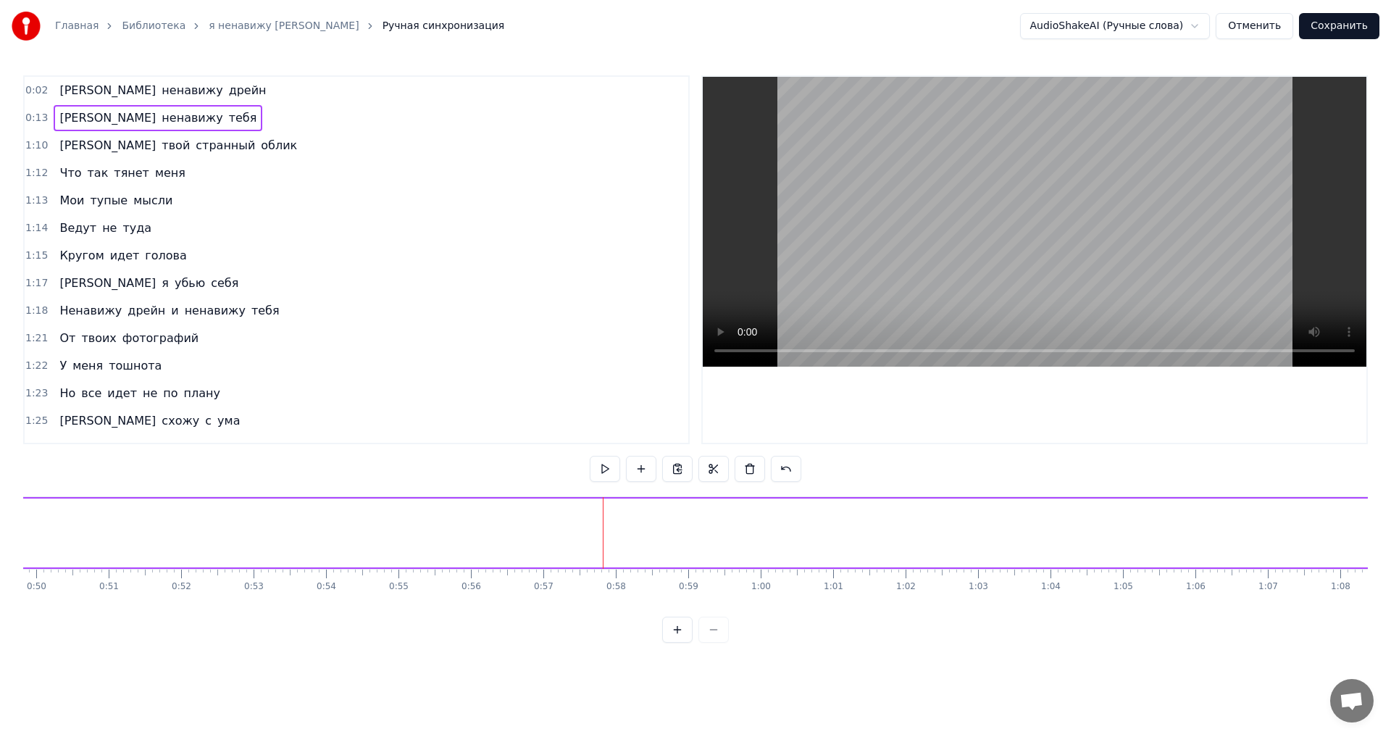
click at [580, 605] on div "Я ненавижу дрейн Я ненавижу тебя И твой странный облик Что так тянет меня Мои т…" at bounding box center [695, 550] width 1345 height 109
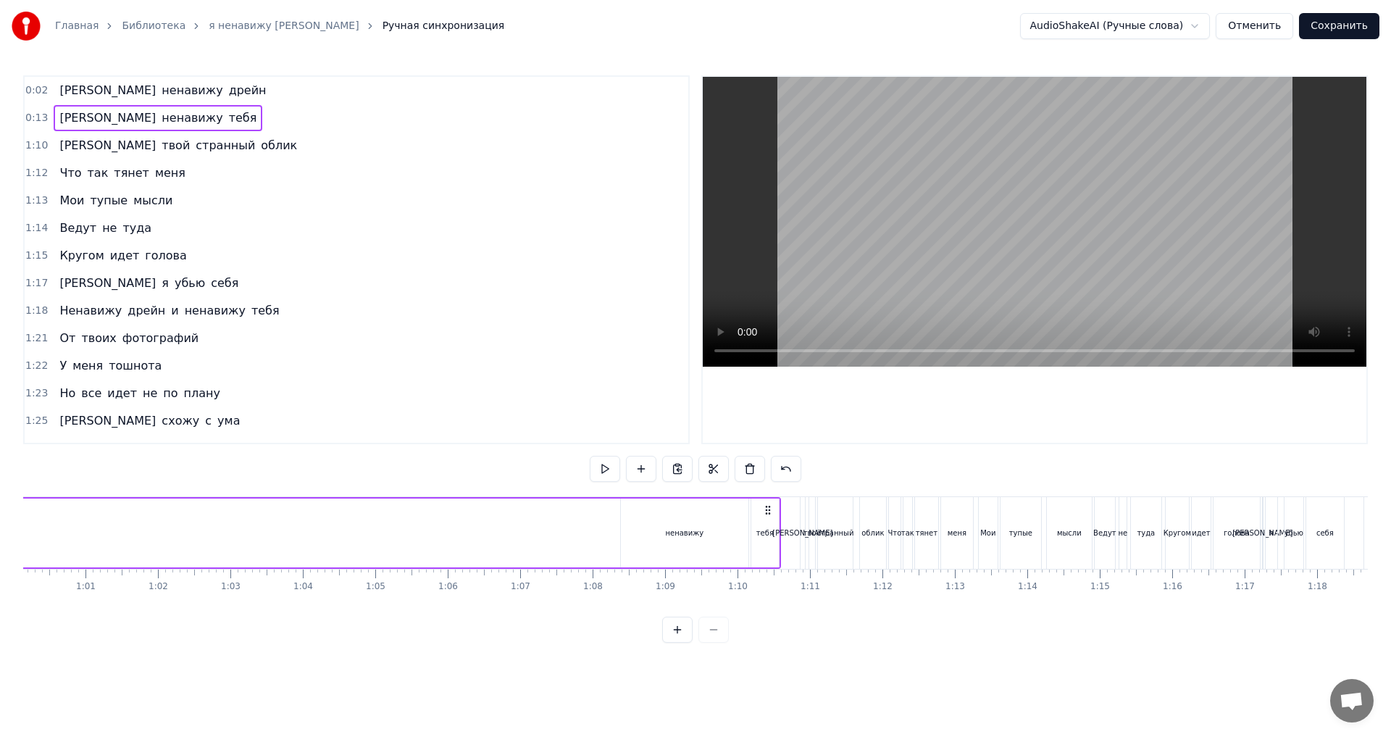
scroll to position [0, 4348]
click at [609, 475] on button at bounding box center [605, 469] width 30 height 26
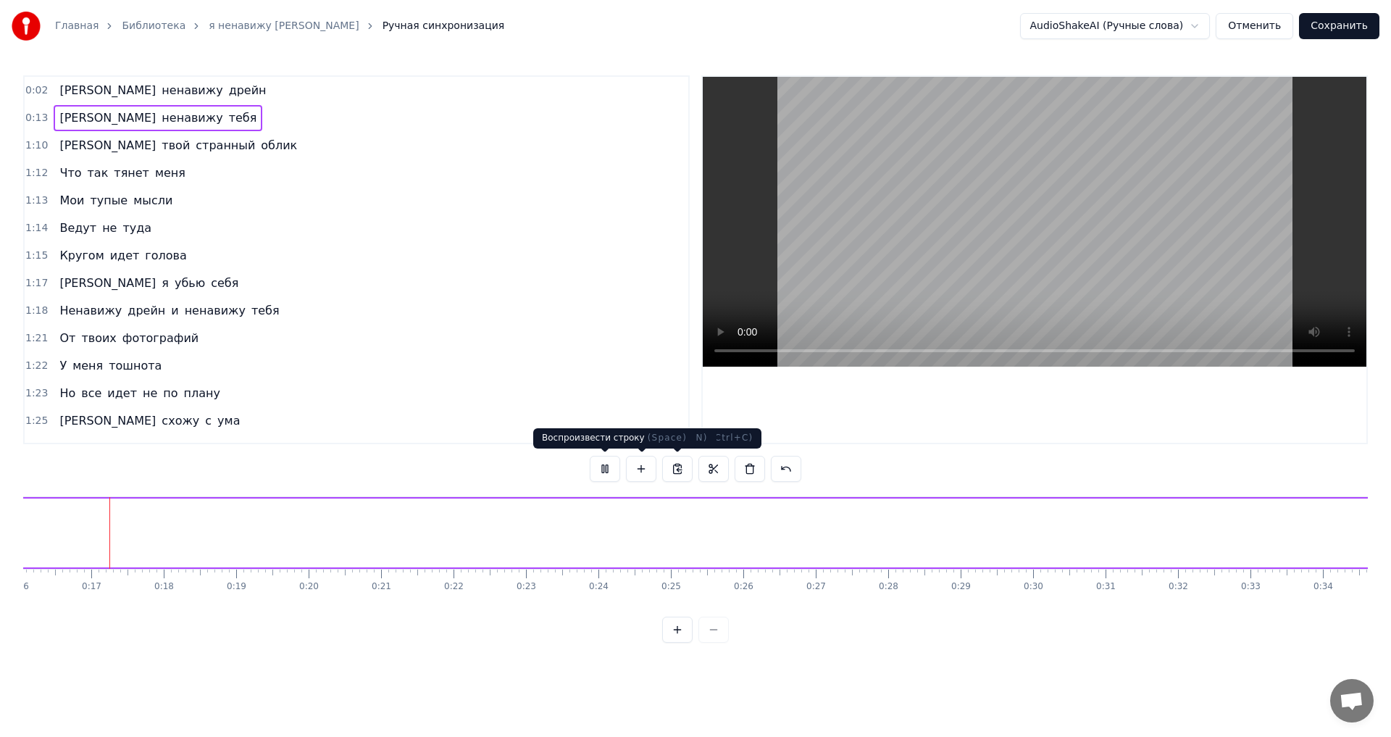
click at [604, 469] on button at bounding box center [605, 469] width 30 height 26
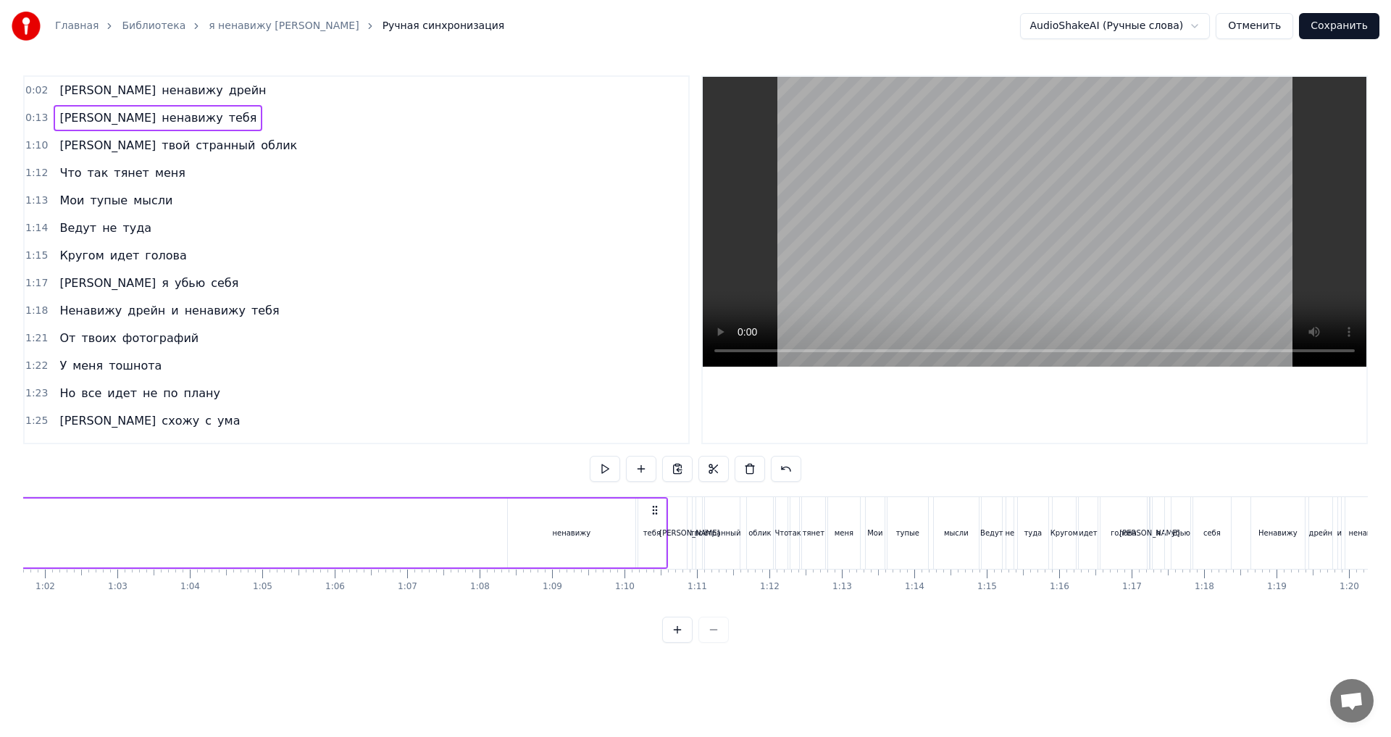
scroll to position [0, 4454]
click at [674, 509] on icon at bounding box center [672, 510] width 12 height 12
click at [235, 21] on link "я ненавижу [PERSON_NAME]" at bounding box center [284, 26] width 150 height 14
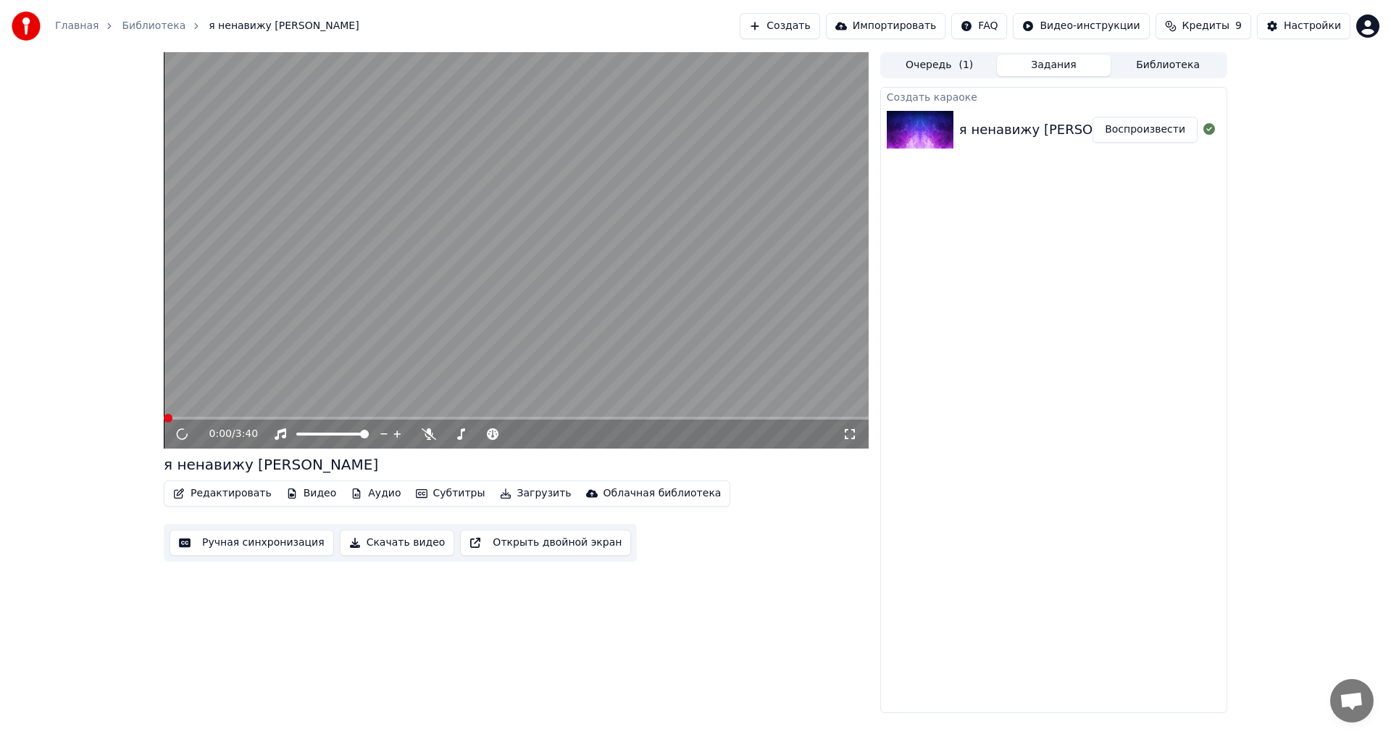
click at [299, 495] on button "Видео" at bounding box center [311, 493] width 62 height 20
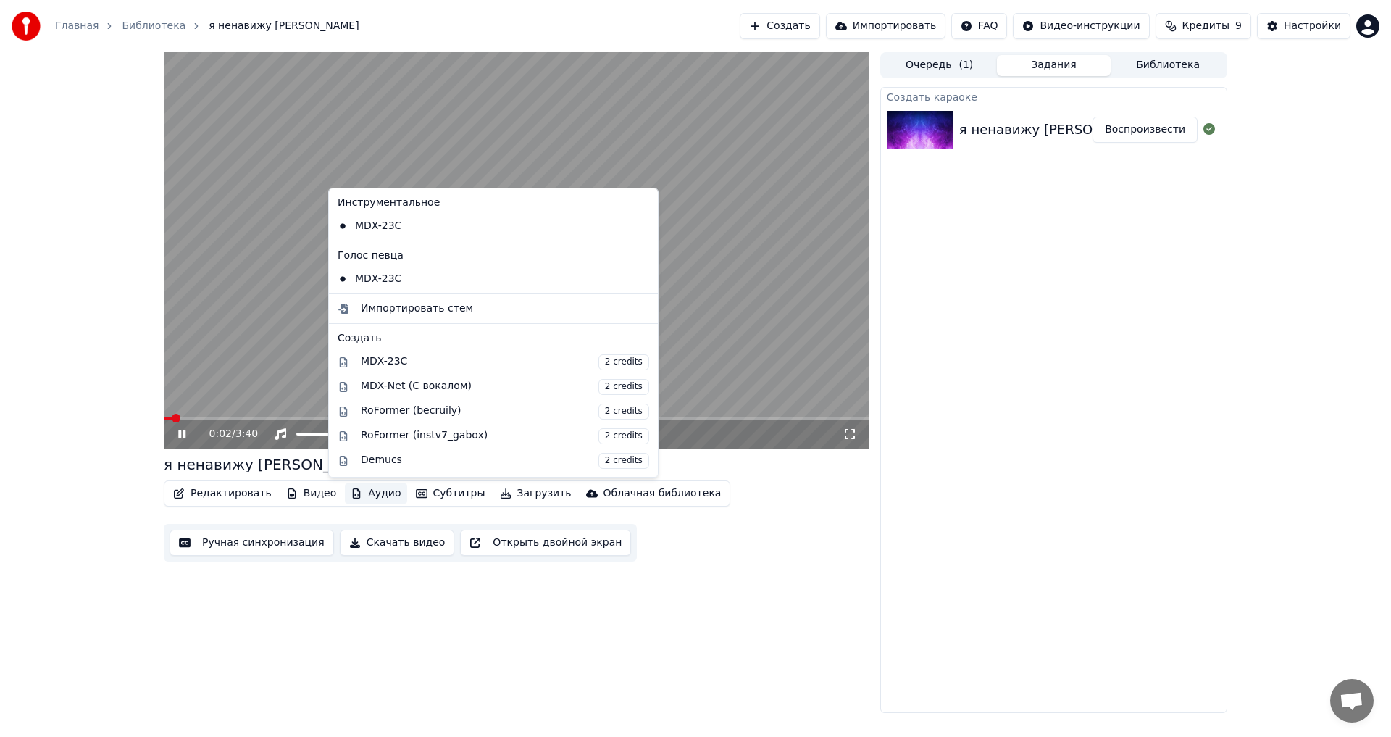
click at [676, 236] on video at bounding box center [516, 250] width 705 height 396
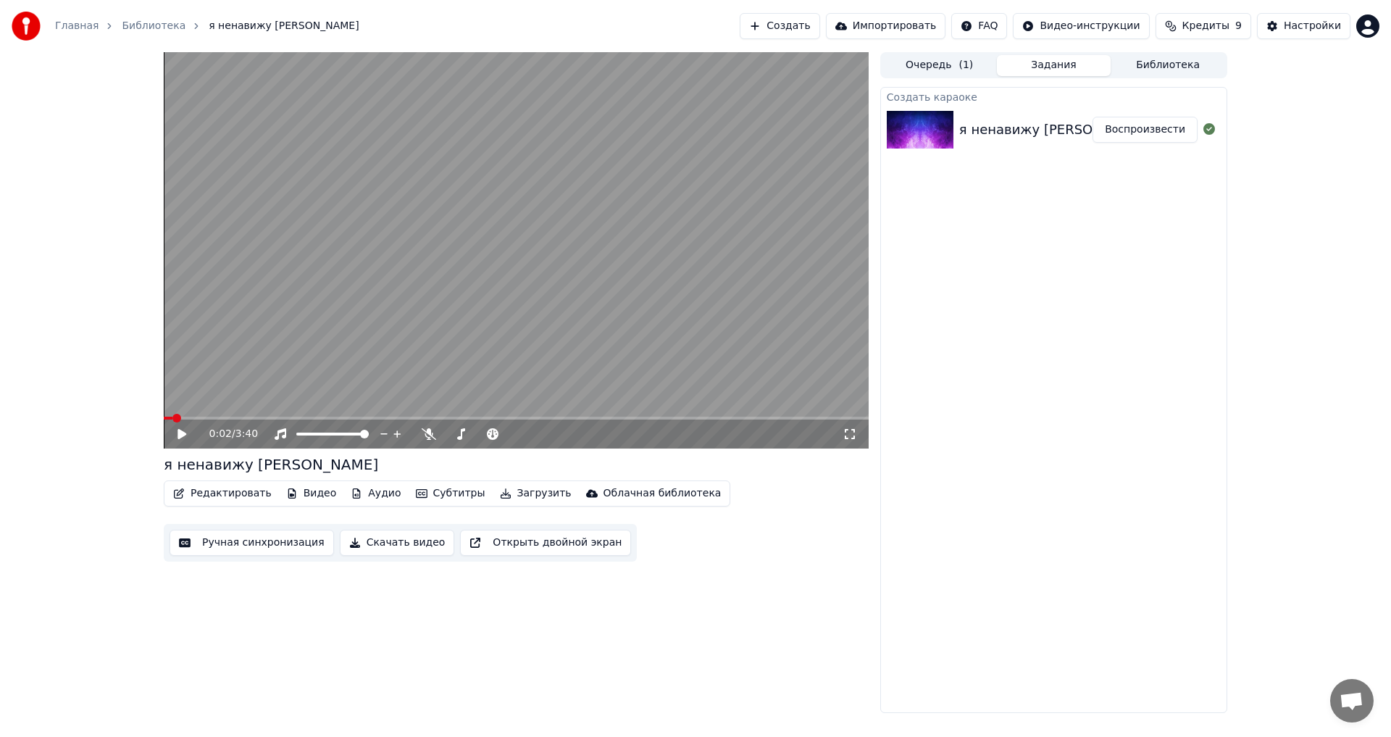
click at [524, 282] on video at bounding box center [516, 250] width 705 height 396
click at [517, 306] on video at bounding box center [516, 250] width 705 height 396
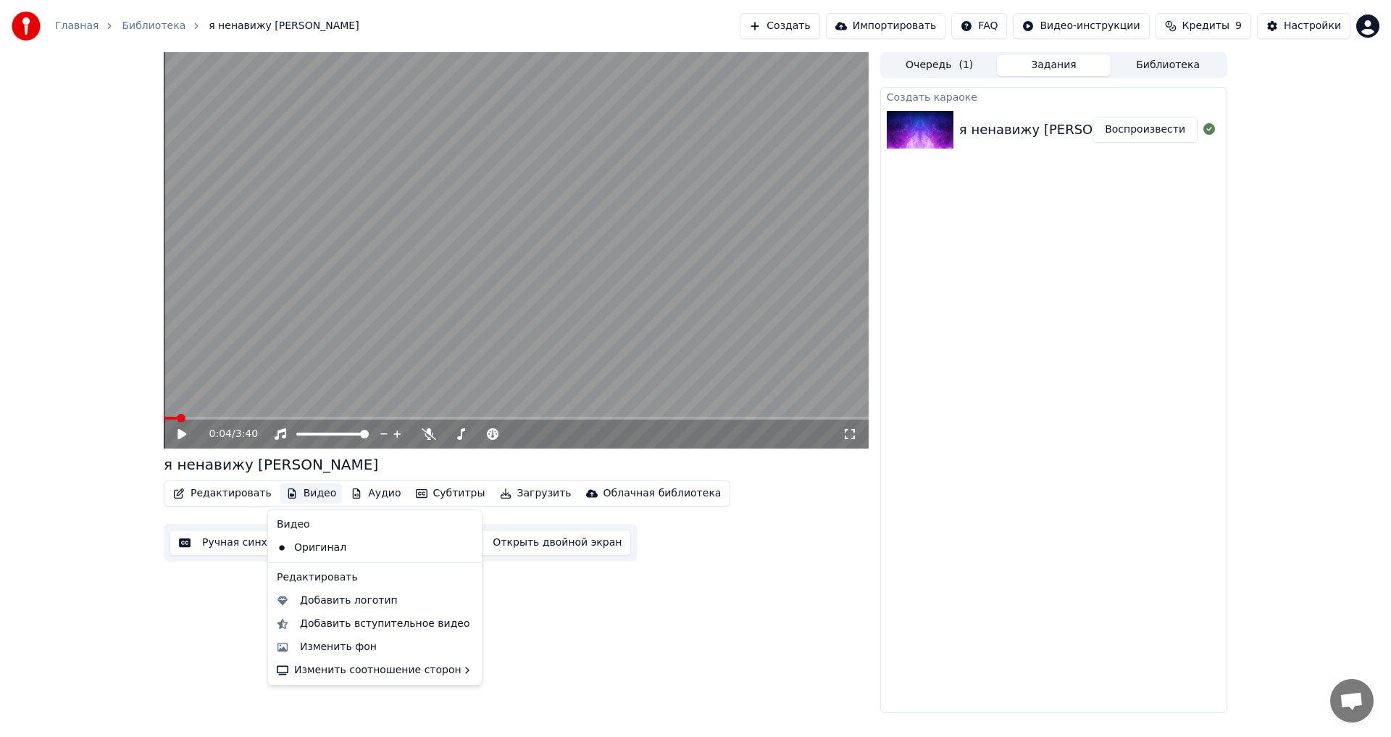
click at [301, 496] on button "Видео" at bounding box center [311, 493] width 62 height 20
click at [301, 497] on button "Видео" at bounding box center [311, 493] width 62 height 20
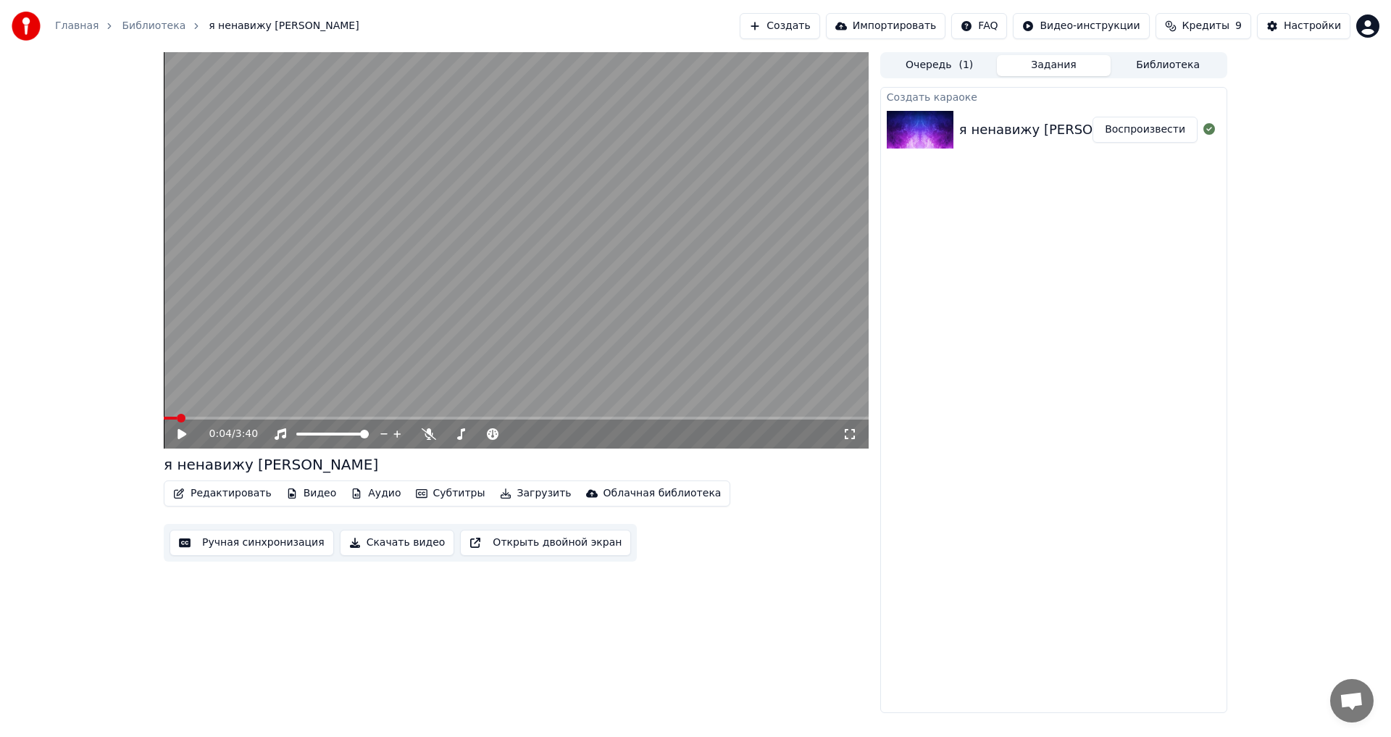
click at [371, 493] on button "Аудио" at bounding box center [376, 493] width 62 height 20
click at [370, 493] on button "Аудио" at bounding box center [376, 493] width 62 height 20
click at [233, 489] on button "Редактировать" at bounding box center [222, 493] width 110 height 20
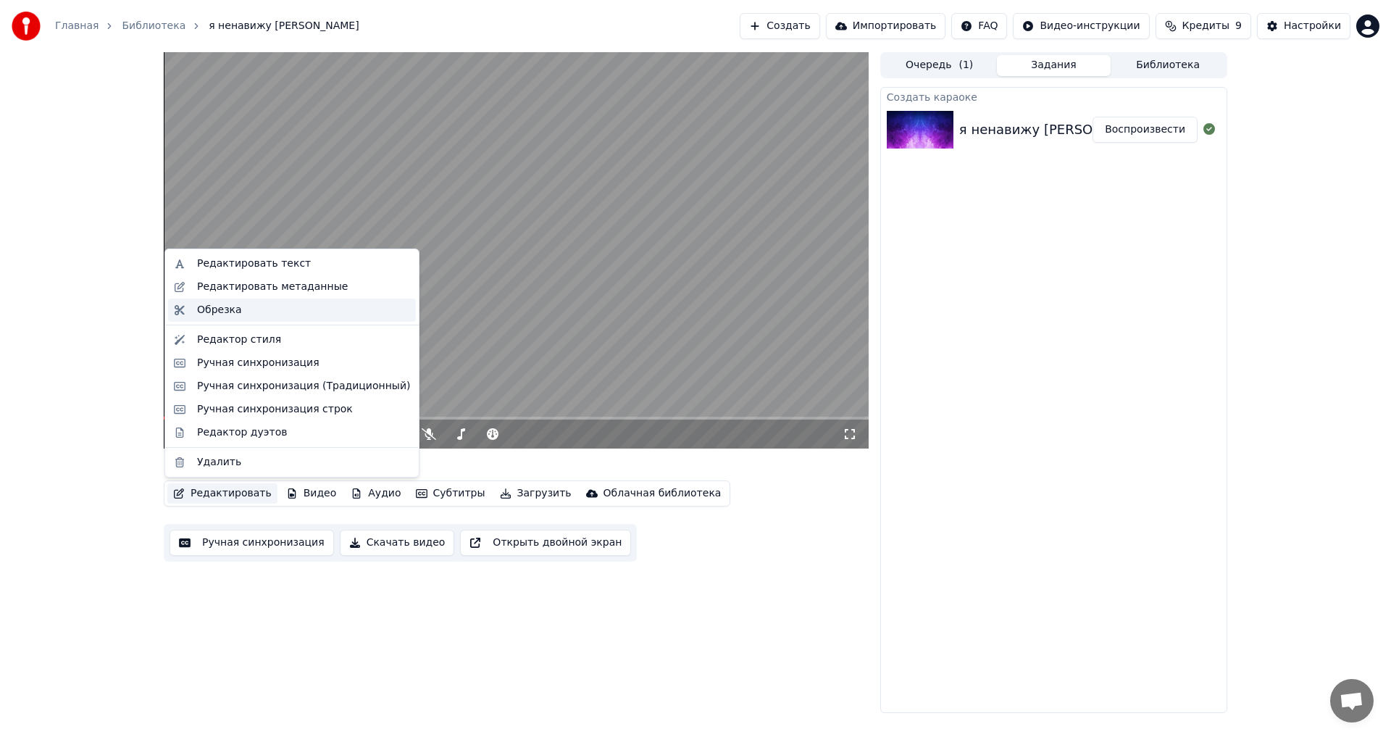
click at [253, 309] on div "Обрезка" at bounding box center [303, 310] width 213 height 14
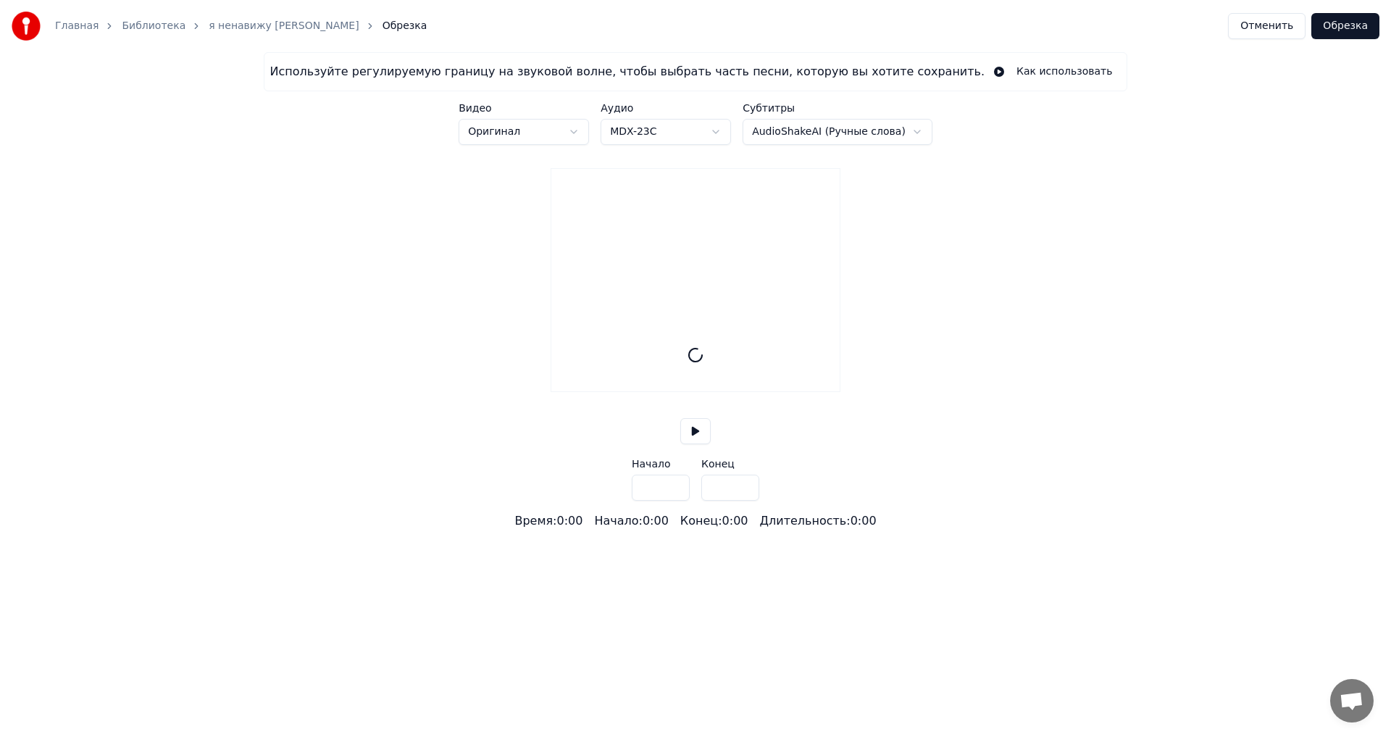
click at [690, 444] on button at bounding box center [695, 431] width 30 height 26
click at [759, 441] on div "Используйте регулируемую границу на звуковой волне, чтобы выбрать часть песни, …" at bounding box center [695, 290] width 1391 height 477
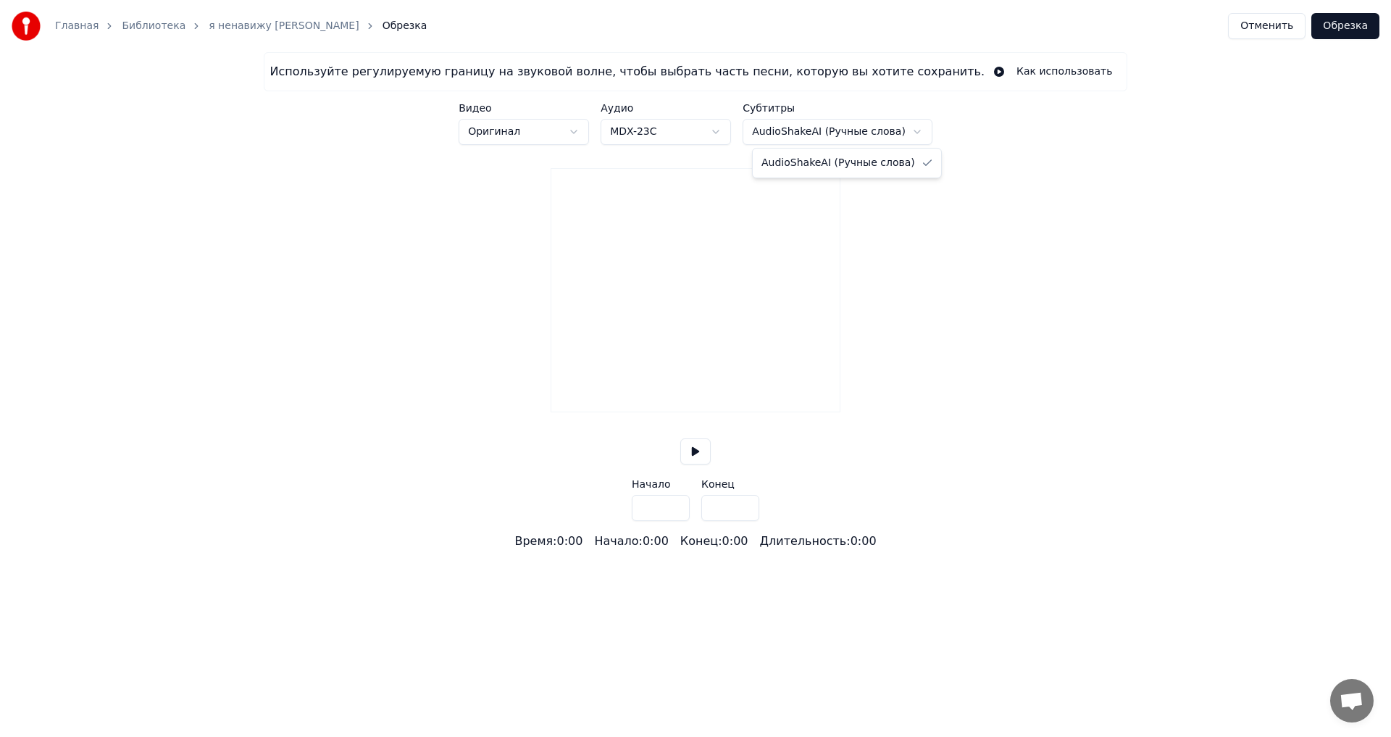
click at [903, 128] on html "Главная Библиотека я ненавижу дрейн Обрезка Отменить Обрезка Используйте регули…" at bounding box center [695, 275] width 1391 height 550
click at [894, 128] on html "Главная Библиотека я ненавижу дрейн Обрезка Отменить Обрезка Используйте регули…" at bounding box center [695, 275] width 1391 height 550
click at [685, 464] on button at bounding box center [695, 451] width 30 height 26
click at [675, 521] on input "***" at bounding box center [661, 508] width 58 height 26
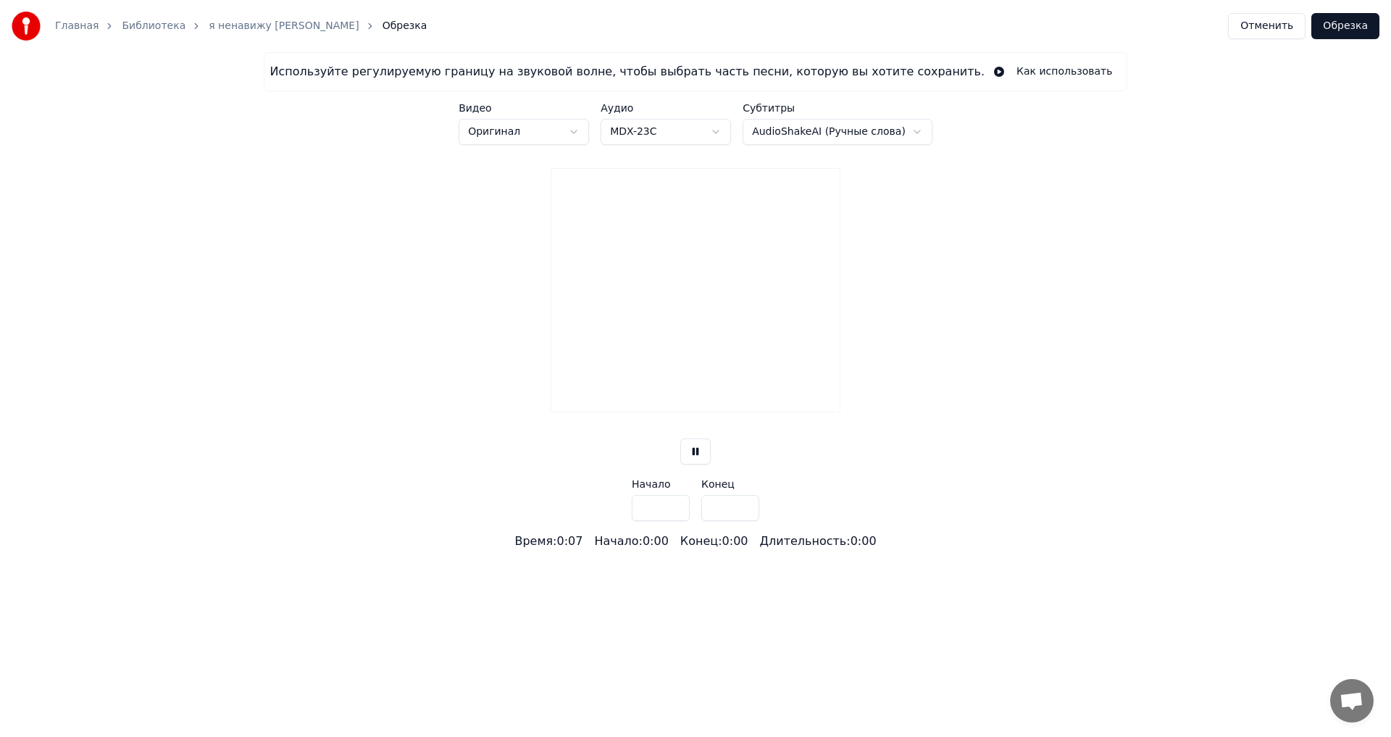
click at [675, 521] on input "***" at bounding box center [661, 508] width 58 height 26
click at [660, 521] on input "***" at bounding box center [661, 508] width 58 height 26
click at [686, 138] on html "Главная Библиотека я ненавижу дрейн Обрезка Отменить Обрезка Используйте регули…" at bounding box center [695, 275] width 1391 height 550
click at [686, 131] on html "Главная Библиотека я ненавижу дрейн Обрезка Отменить Обрезка Используйте регули…" at bounding box center [695, 275] width 1391 height 550
click at [661, 521] on input "***" at bounding box center [661, 508] width 58 height 26
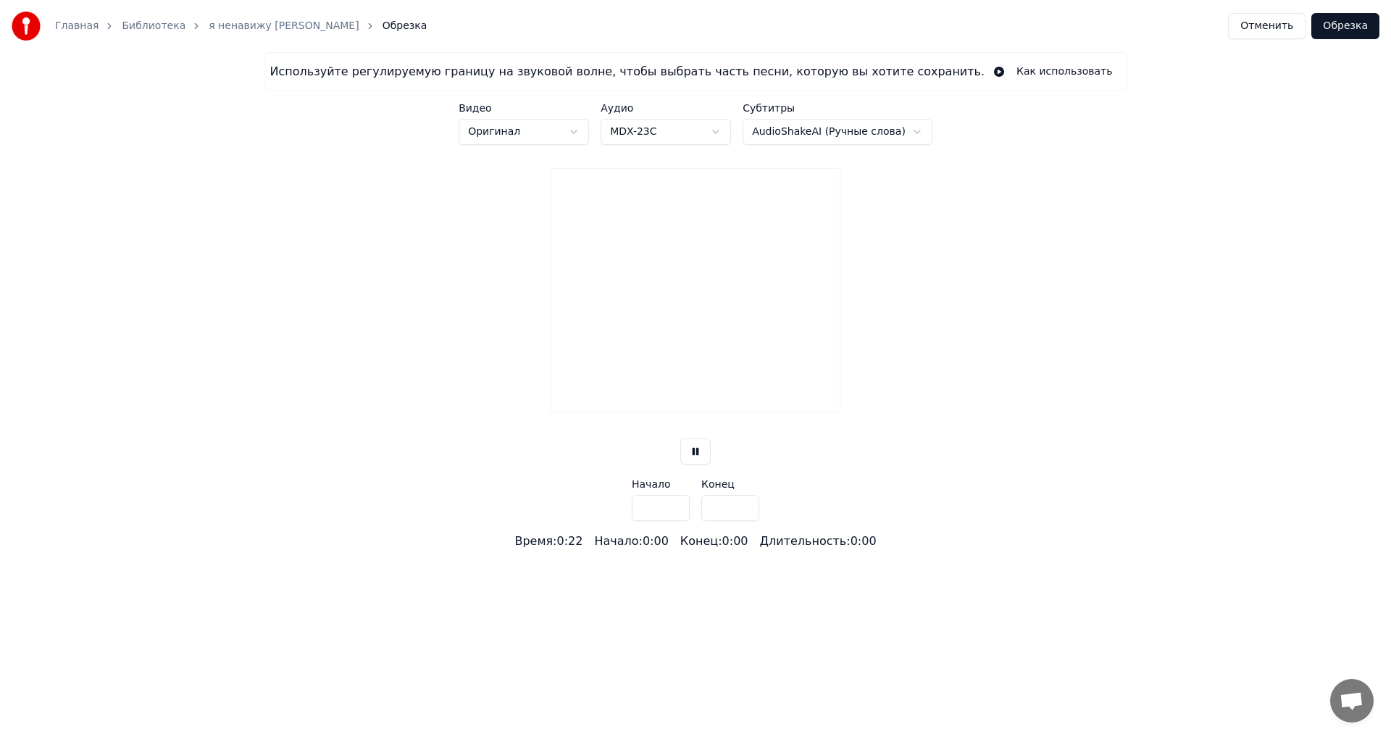
click at [695, 464] on button at bounding box center [695, 451] width 30 height 26
click at [659, 521] on input "***" at bounding box center [661, 508] width 58 height 26
click at [677, 521] on input "***" at bounding box center [661, 508] width 58 height 26
click at [675, 521] on input "***" at bounding box center [661, 508] width 58 height 26
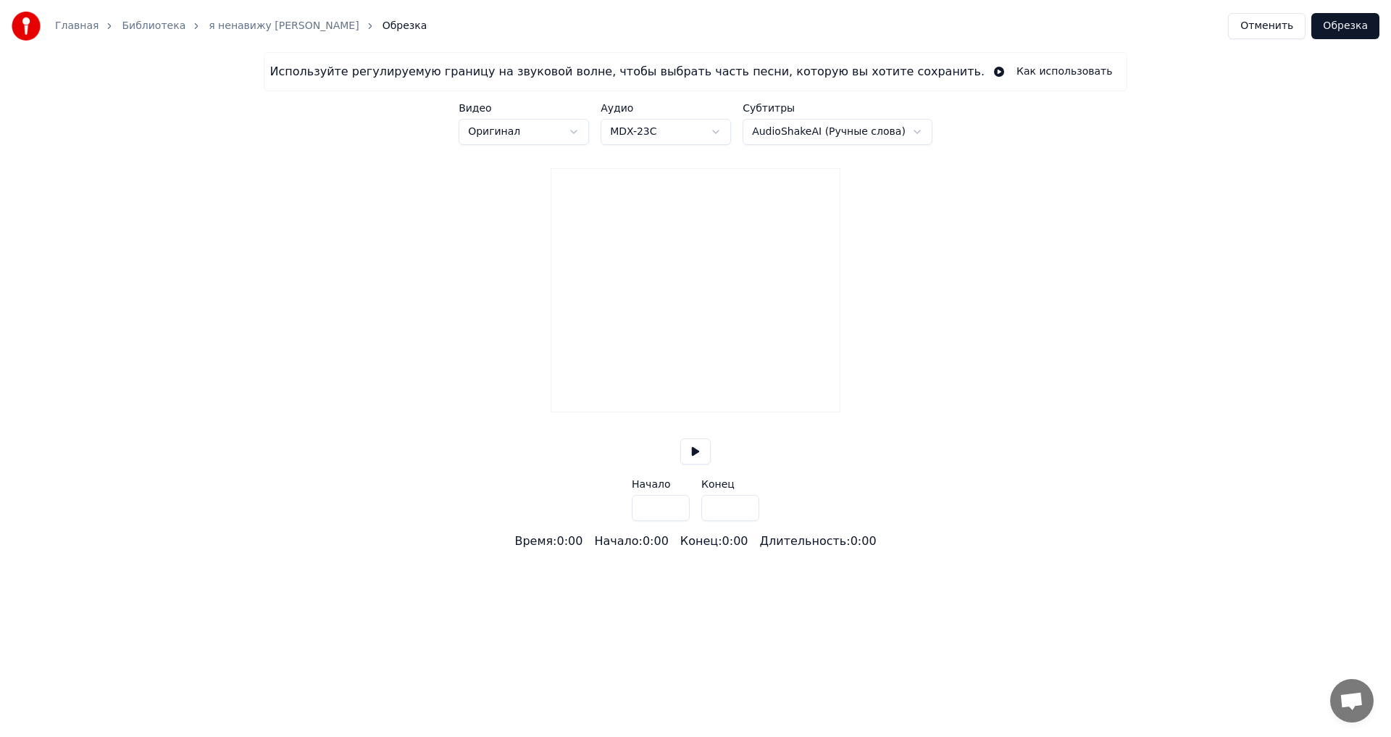
click at [675, 521] on input "***" at bounding box center [661, 508] width 58 height 26
click at [672, 521] on input "***" at bounding box center [661, 508] width 58 height 26
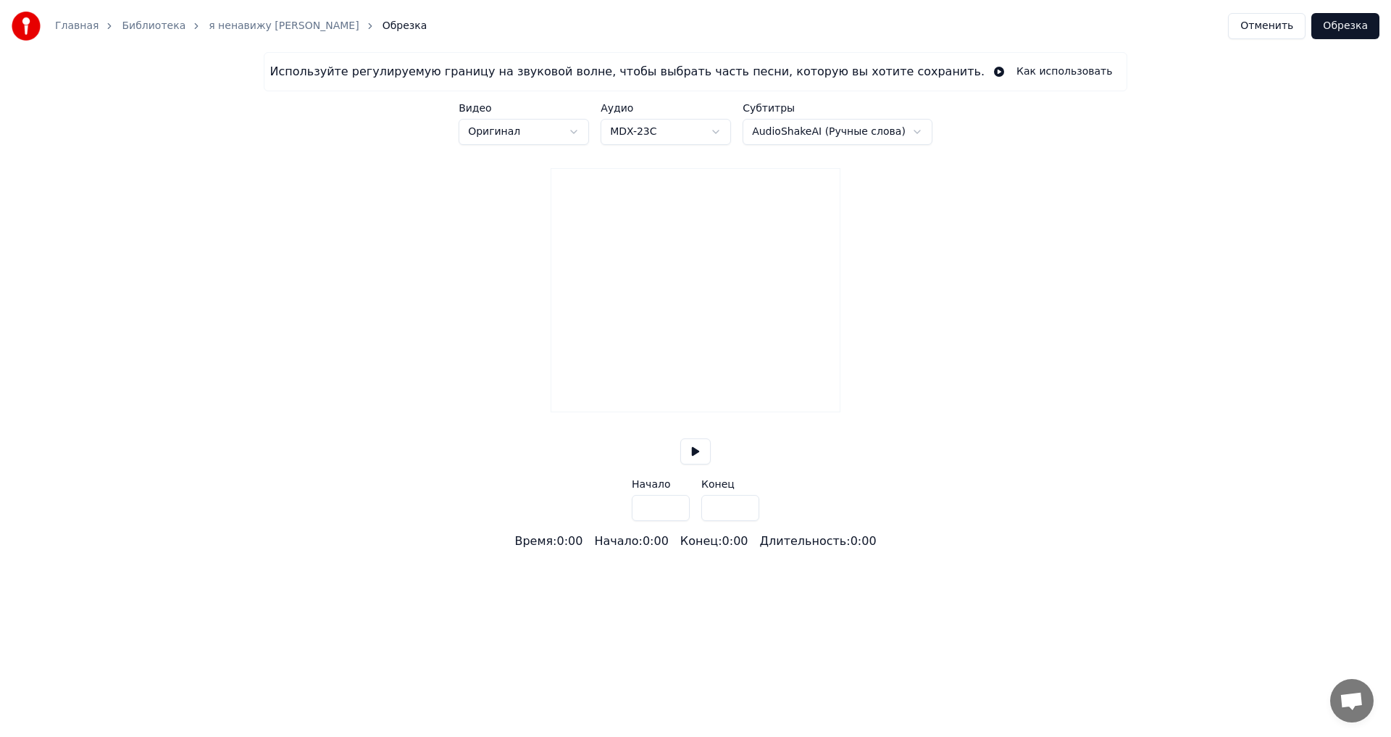
click at [654, 520] on input "***" at bounding box center [661, 508] width 58 height 26
click at [651, 521] on input "***" at bounding box center [661, 508] width 58 height 26
click at [646, 521] on input "***" at bounding box center [661, 508] width 58 height 26
drag, startPoint x: 643, startPoint y: 531, endPoint x: 659, endPoint y: 531, distance: 16.7
click at [658, 521] on input "***" at bounding box center [661, 508] width 58 height 26
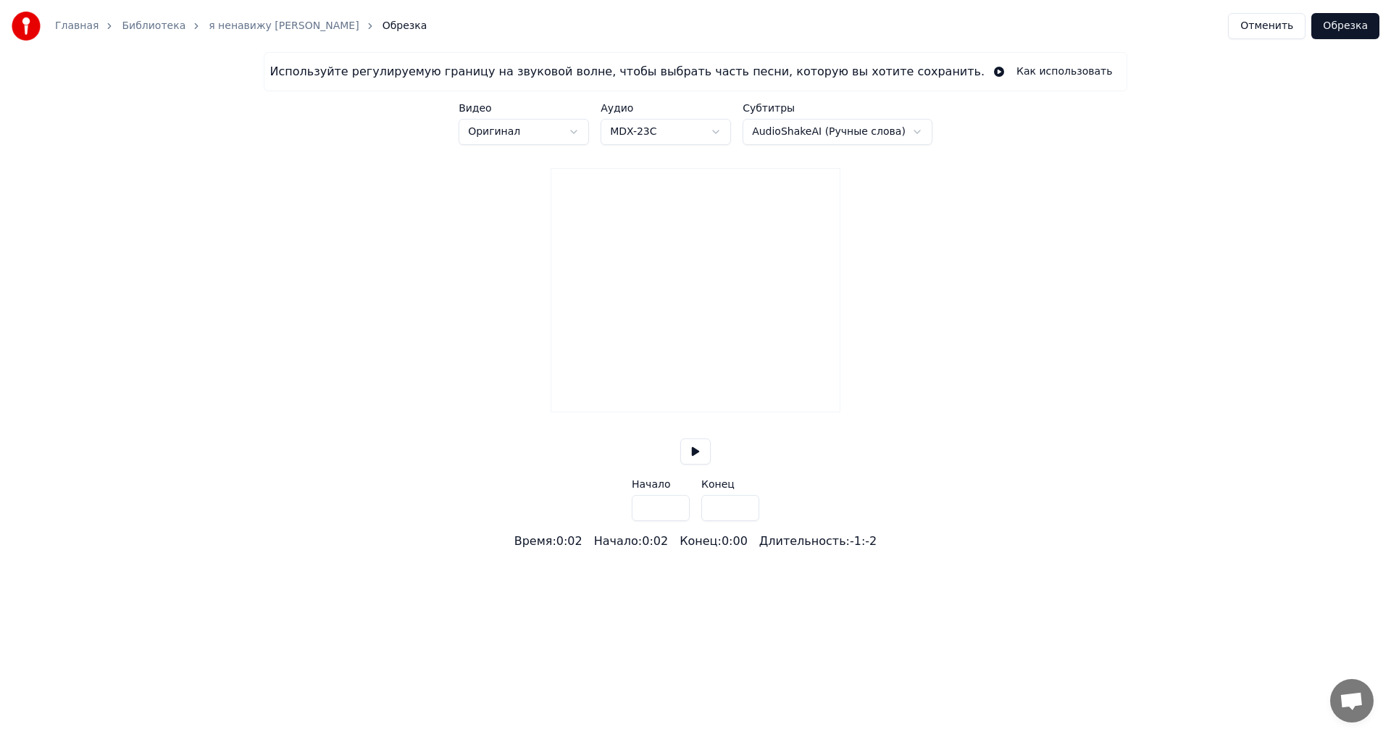
click at [646, 521] on input "***" at bounding box center [661, 508] width 58 height 26
type input "****"
click at [703, 464] on button at bounding box center [695, 451] width 30 height 26
click at [699, 464] on button at bounding box center [695, 451] width 30 height 26
click at [1362, 12] on div "Главная Библиотека я ненавижу дрейн Обрезка Отменить Обрезка" at bounding box center [695, 26] width 1391 height 52
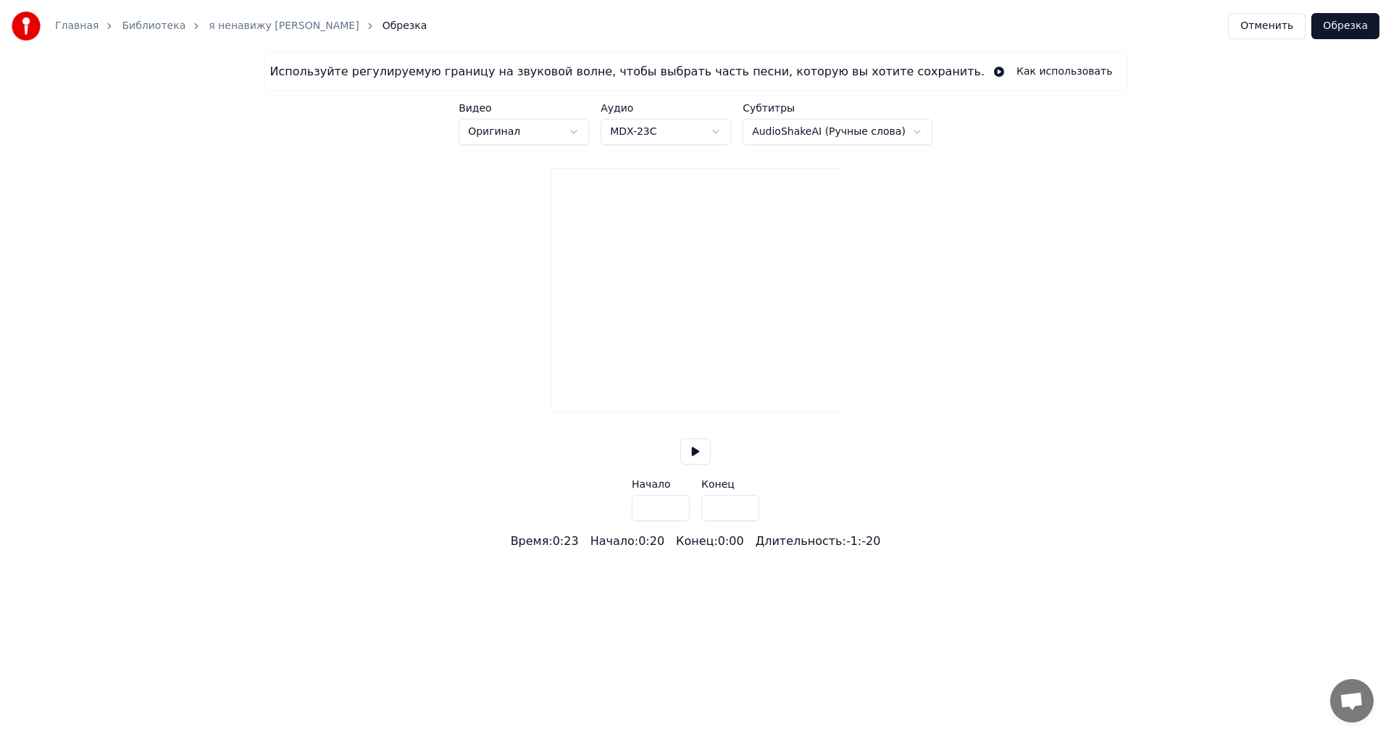
click at [1360, 24] on button "Обрезка" at bounding box center [1345, 26] width 68 height 26
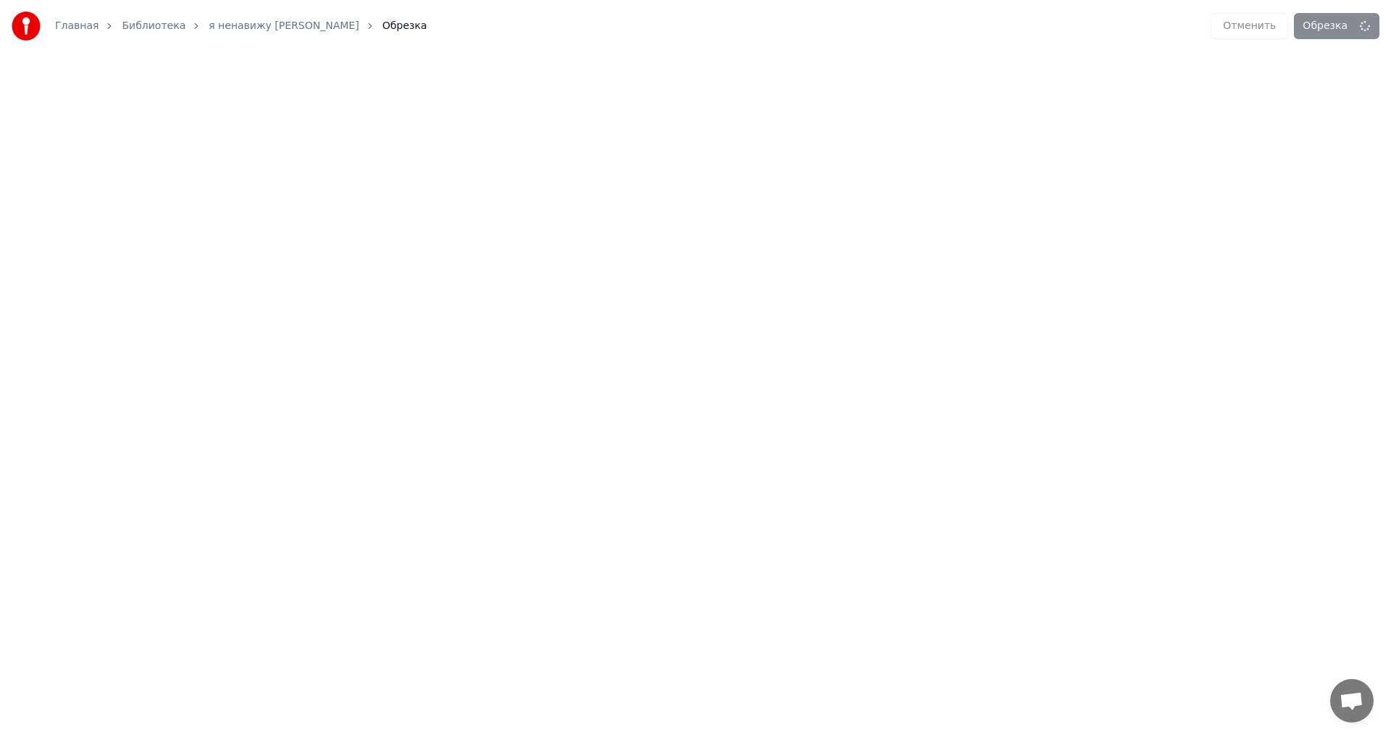
click at [235, 29] on link "я ненавижу [PERSON_NAME]" at bounding box center [284, 26] width 150 height 14
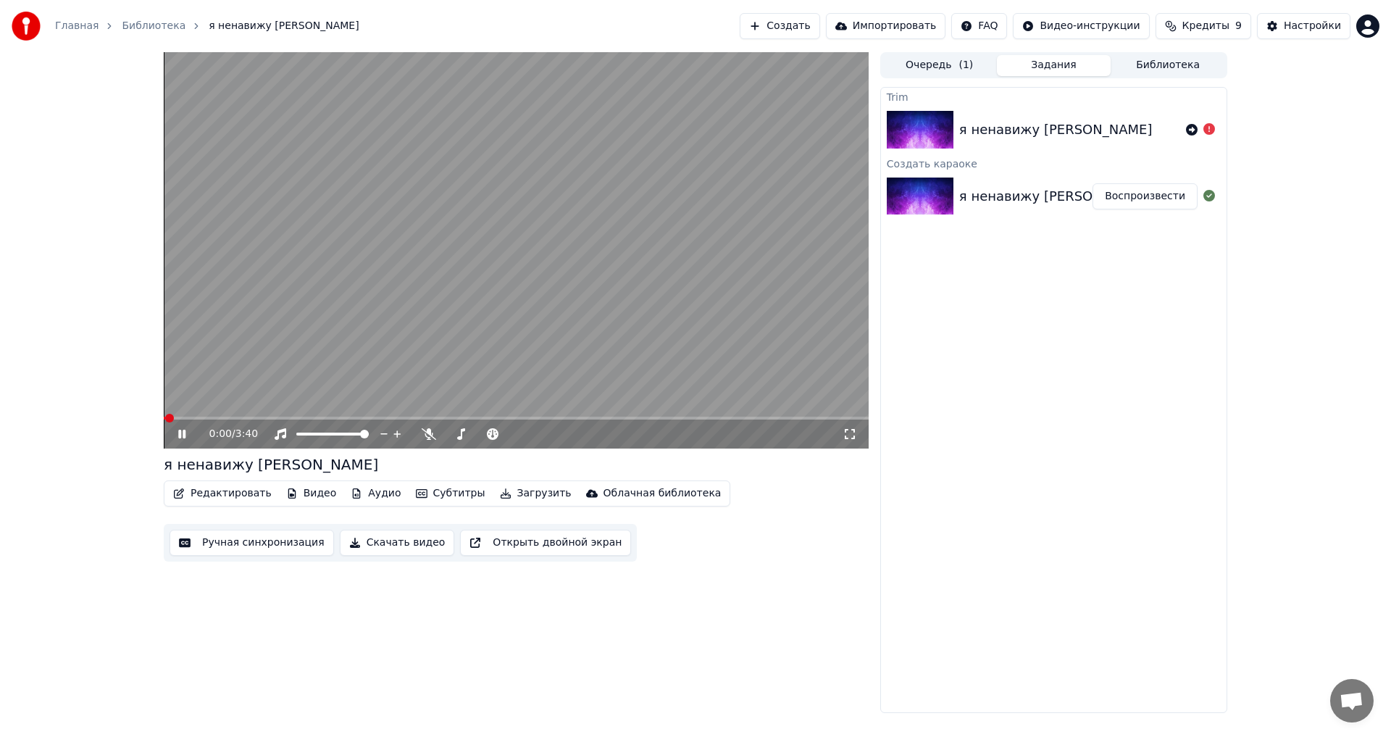
click at [151, 28] on link "Библиотека" at bounding box center [154, 26] width 64 height 14
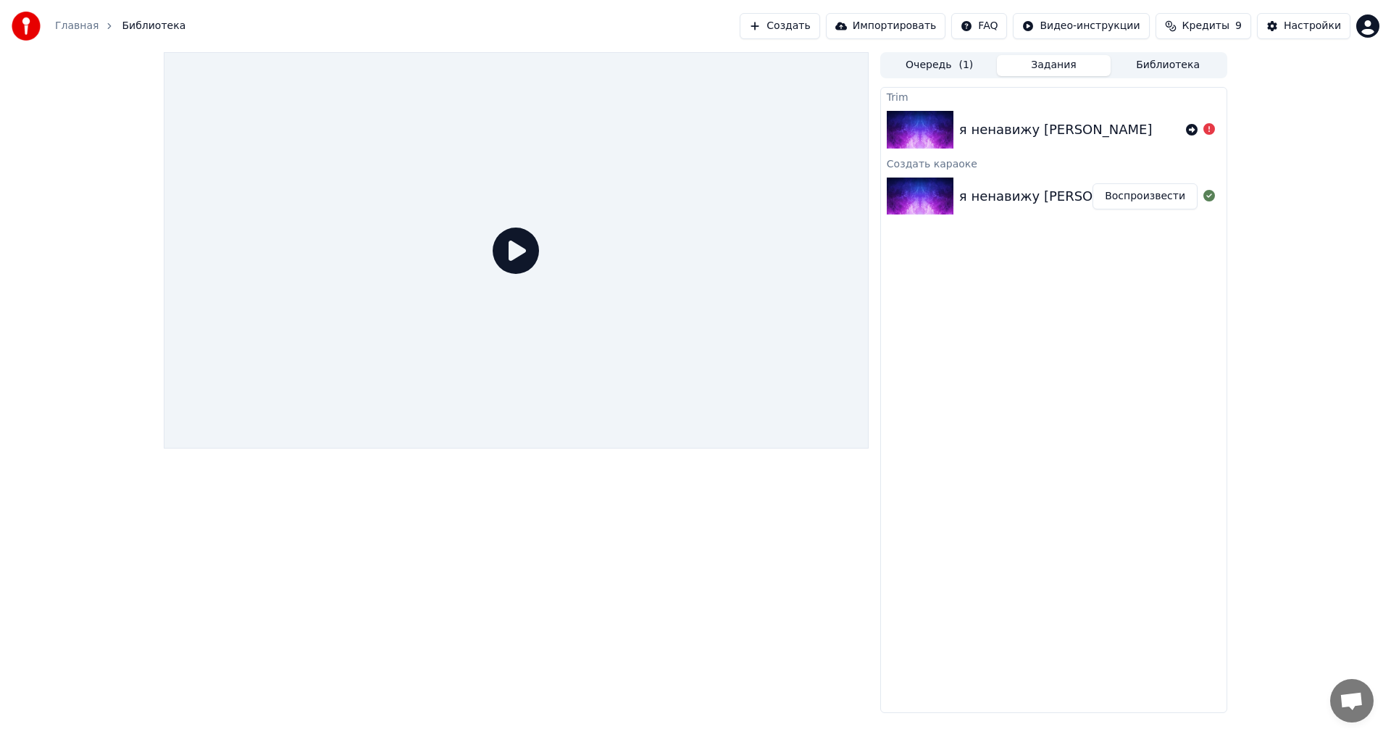
click at [80, 30] on link "Главная" at bounding box center [76, 26] width 43 height 14
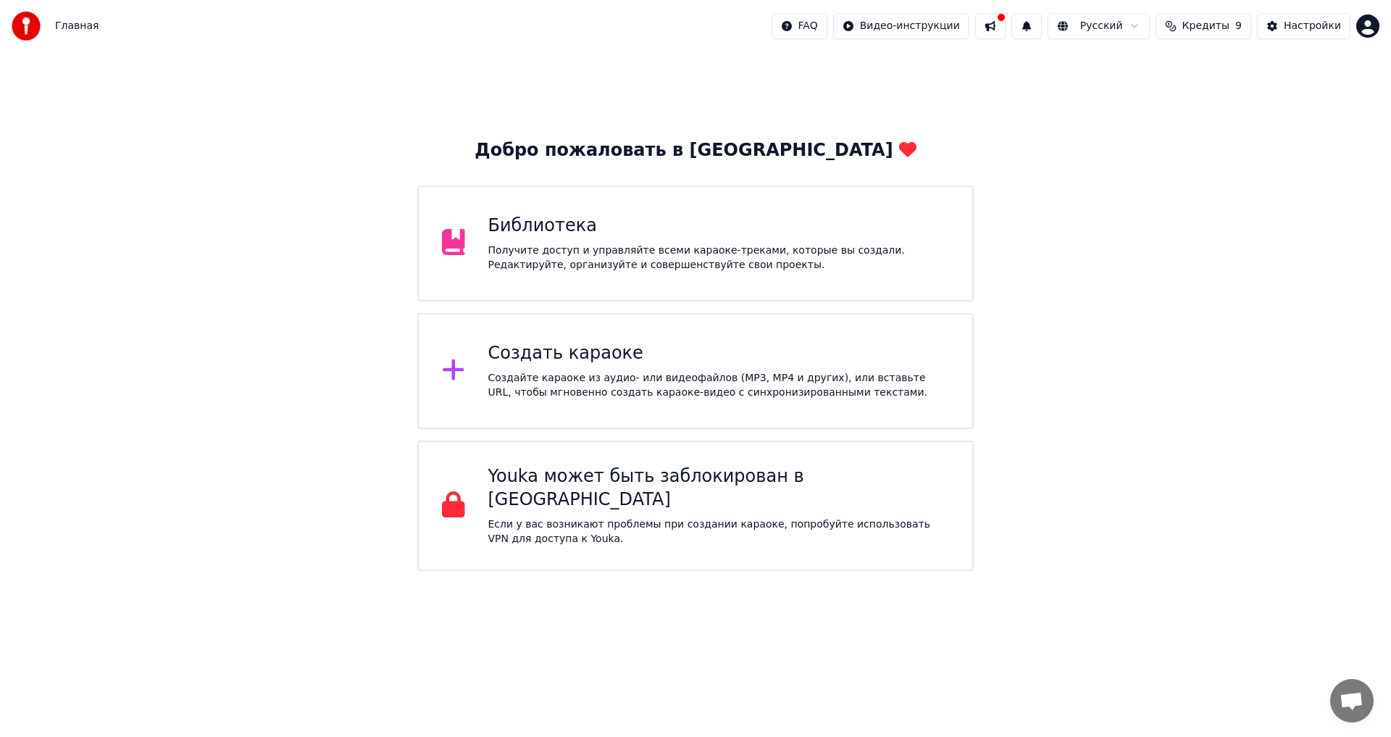
click at [1006, 37] on button at bounding box center [990, 26] width 30 height 26
click at [903, 88] on div "Добро пожаловать в Youka Библиотека Получите доступ и управляйте всеми караоке-…" at bounding box center [695, 311] width 1391 height 519
click at [644, 366] on div "Создать караоке Создайте караоке из аудио- или видеофайлов (MP3, MP4 и других),…" at bounding box center [719, 371] width 462 height 58
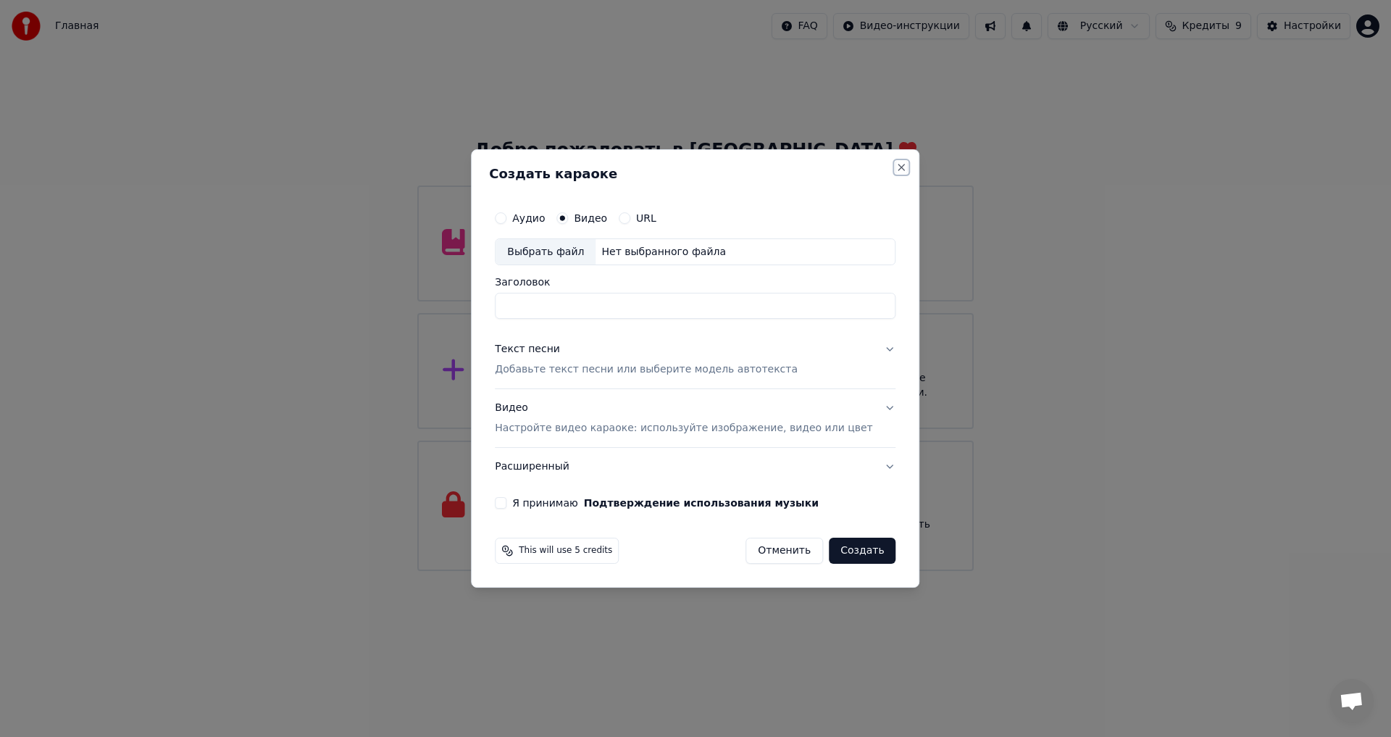
click at [896, 164] on button "Close" at bounding box center [902, 168] width 12 height 12
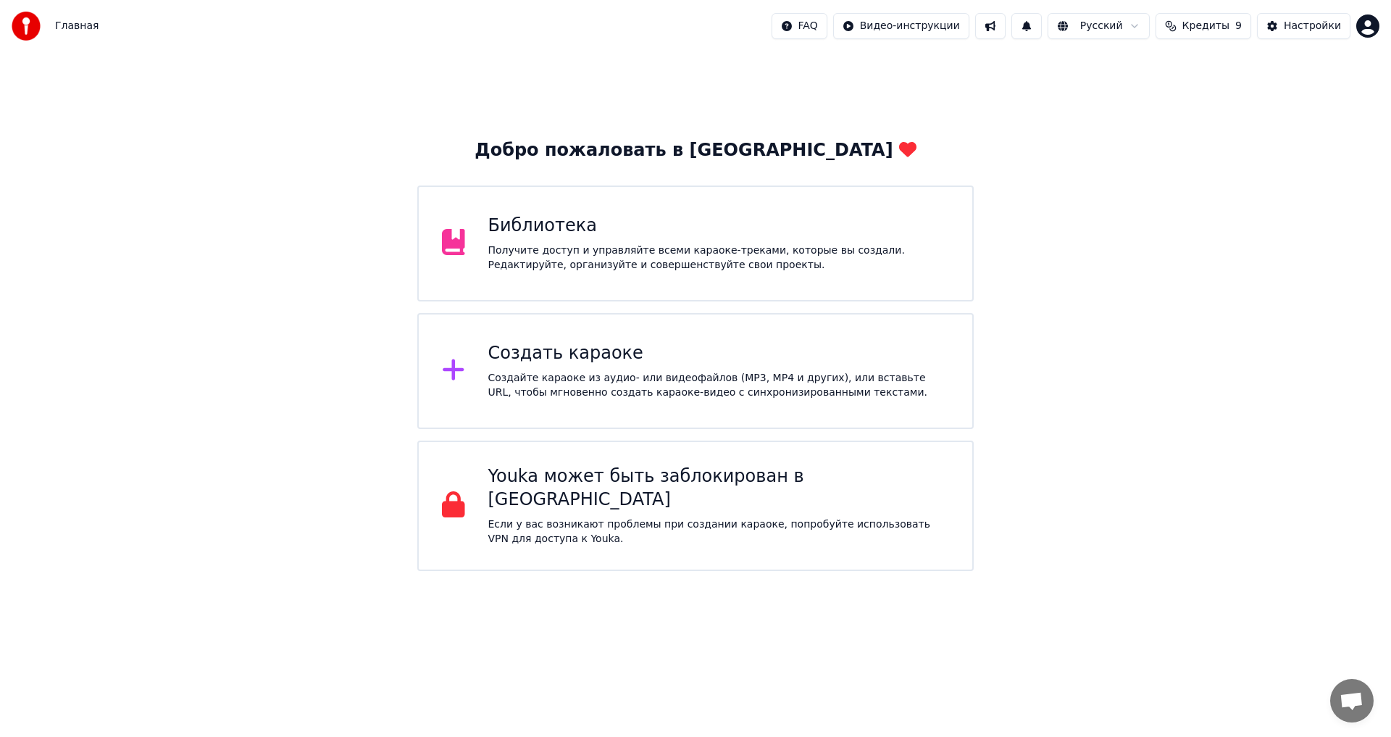
click at [538, 359] on div "Создать караоке" at bounding box center [719, 353] width 462 height 23
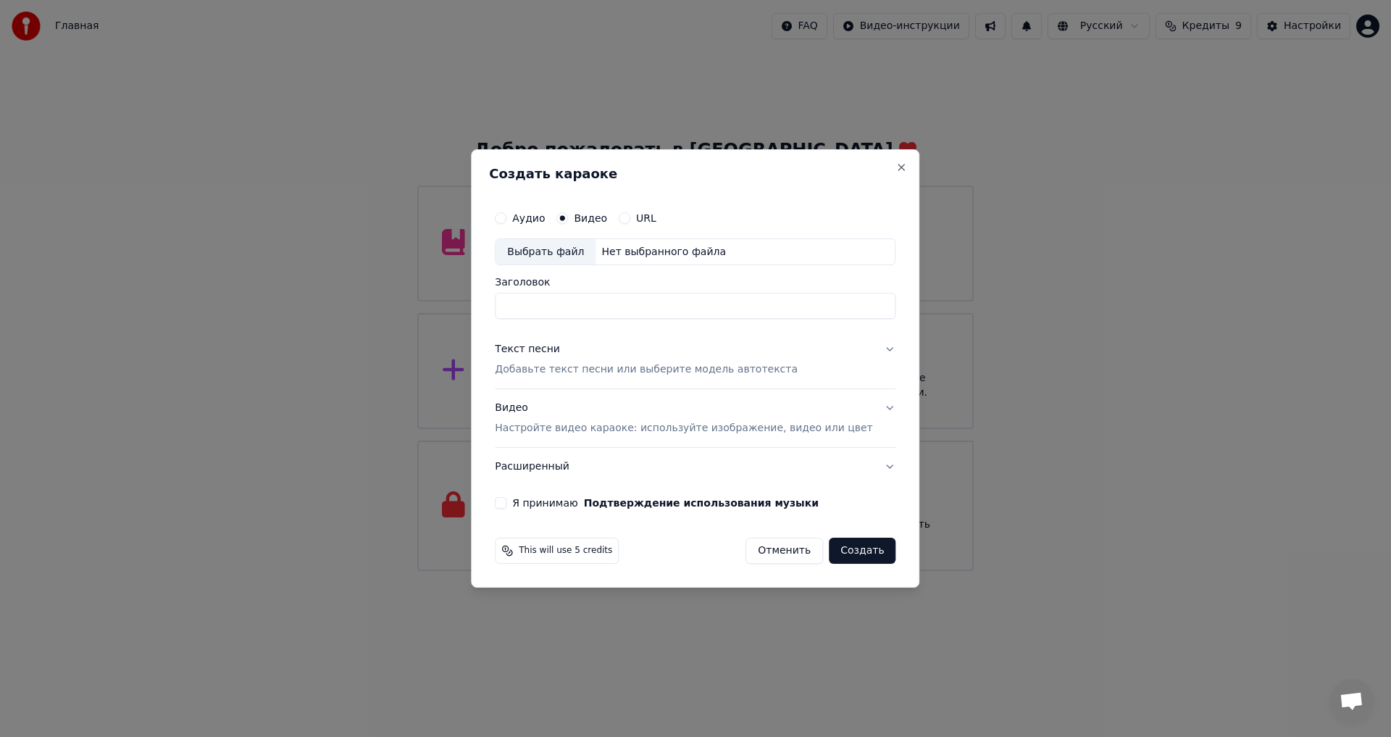
click at [638, 250] on div "Нет выбранного файла" at bounding box center [664, 252] width 136 height 14
type input "**********"
click at [569, 368] on p "Добавьте текст песни или выберите модель автотекста" at bounding box center [646, 370] width 303 height 14
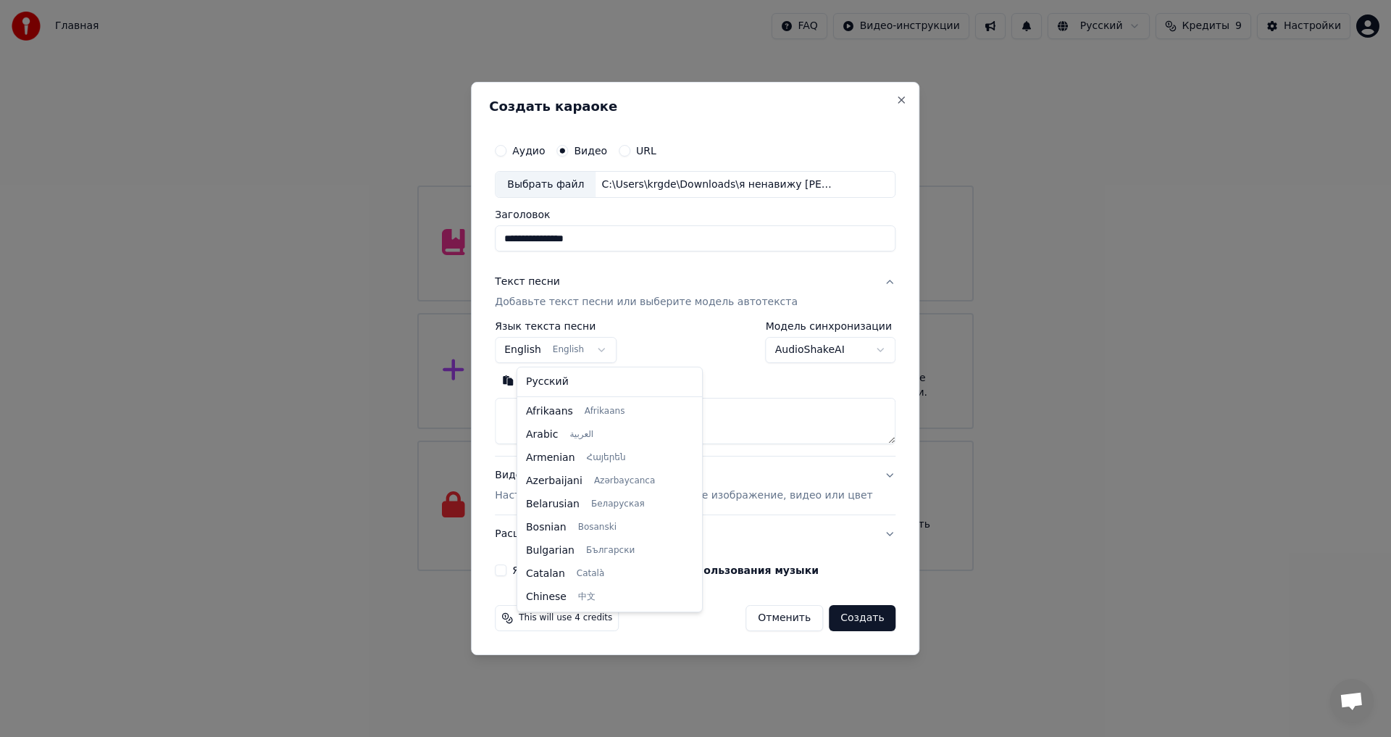
click at [607, 351] on body "Главная FAQ Видео-инструкции Русский Кредиты 9 Настройки Добро пожаловать в You…" at bounding box center [695, 285] width 1391 height 571
click at [583, 418] on textarea at bounding box center [695, 421] width 401 height 46
paste textarea "**********"
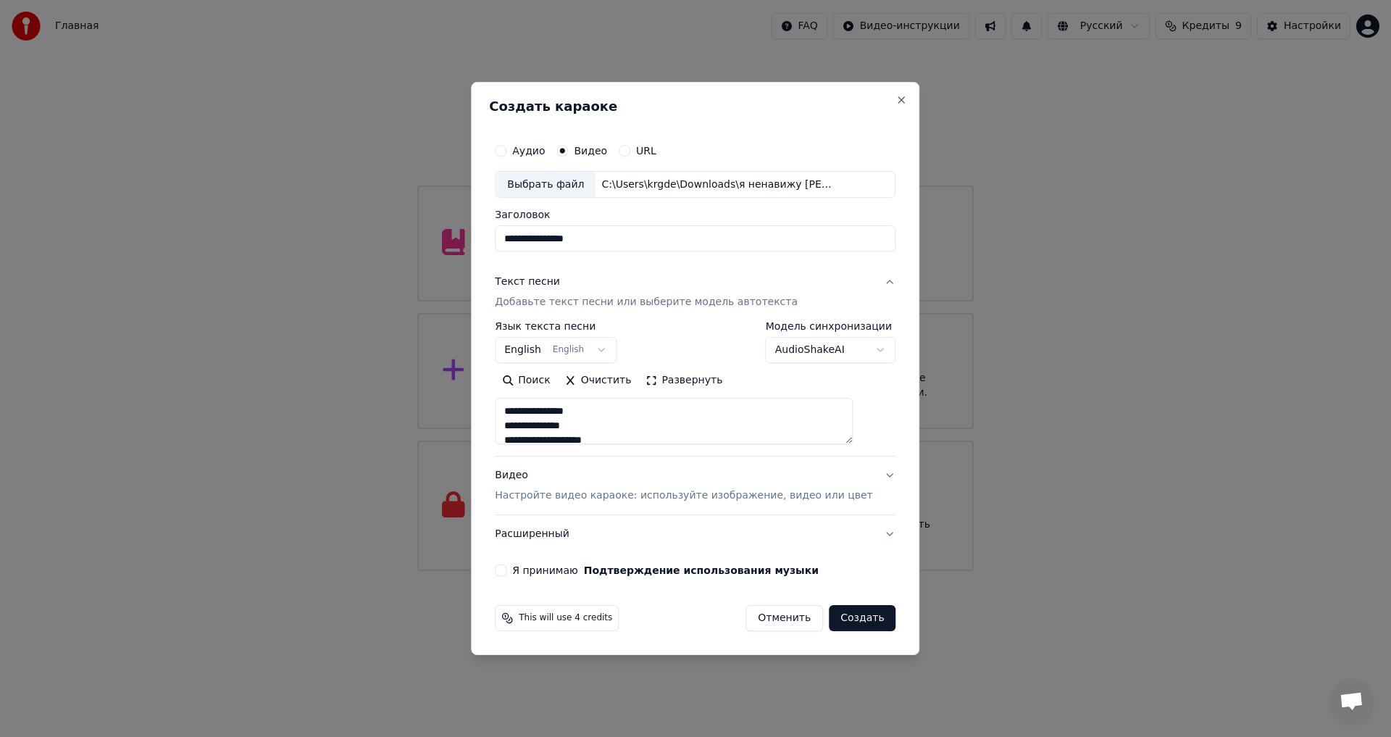
scroll to position [830, 0]
type textarea "**********"
click at [614, 338] on button "English English" at bounding box center [556, 351] width 122 height 26
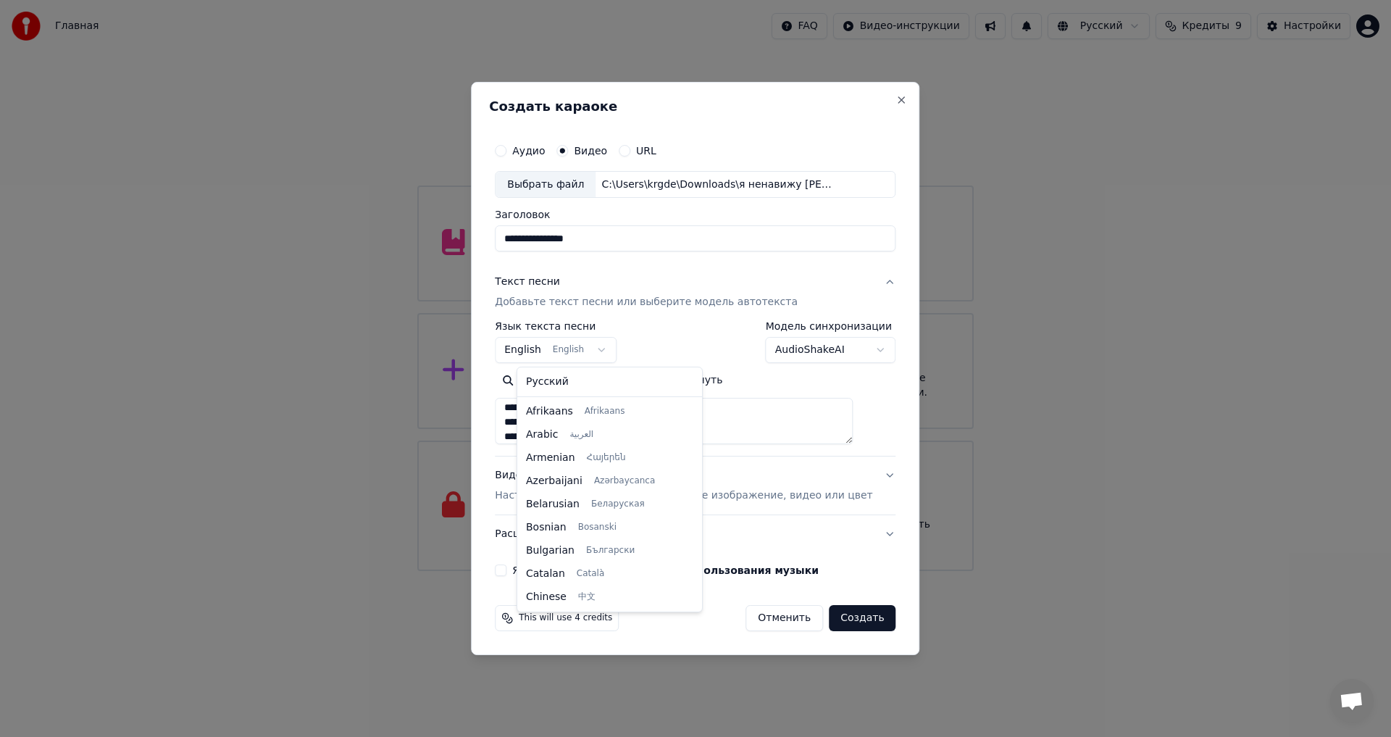
scroll to position [116, 0]
select select "**"
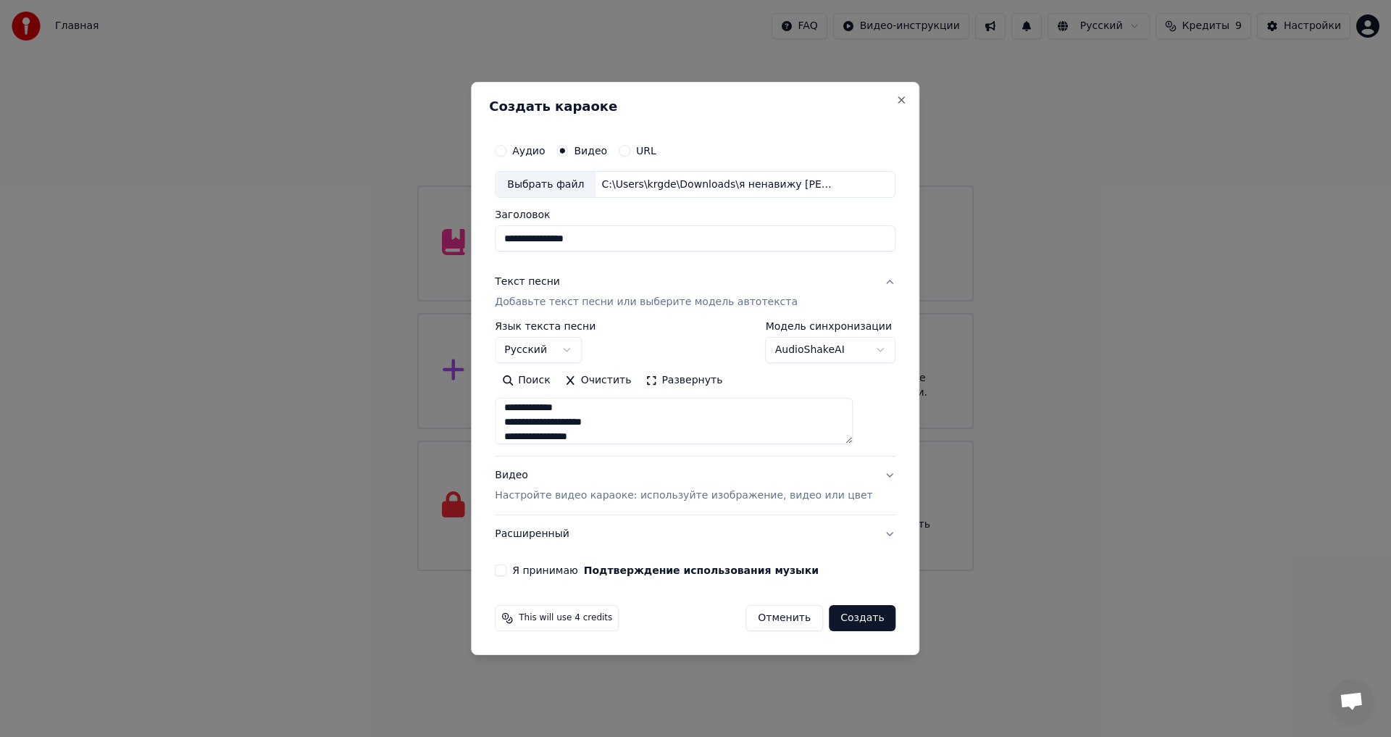
drag, startPoint x: 834, startPoint y: 623, endPoint x: 817, endPoint y: 623, distance: 16.7
click at [832, 623] on button "Создать" at bounding box center [862, 618] width 67 height 26
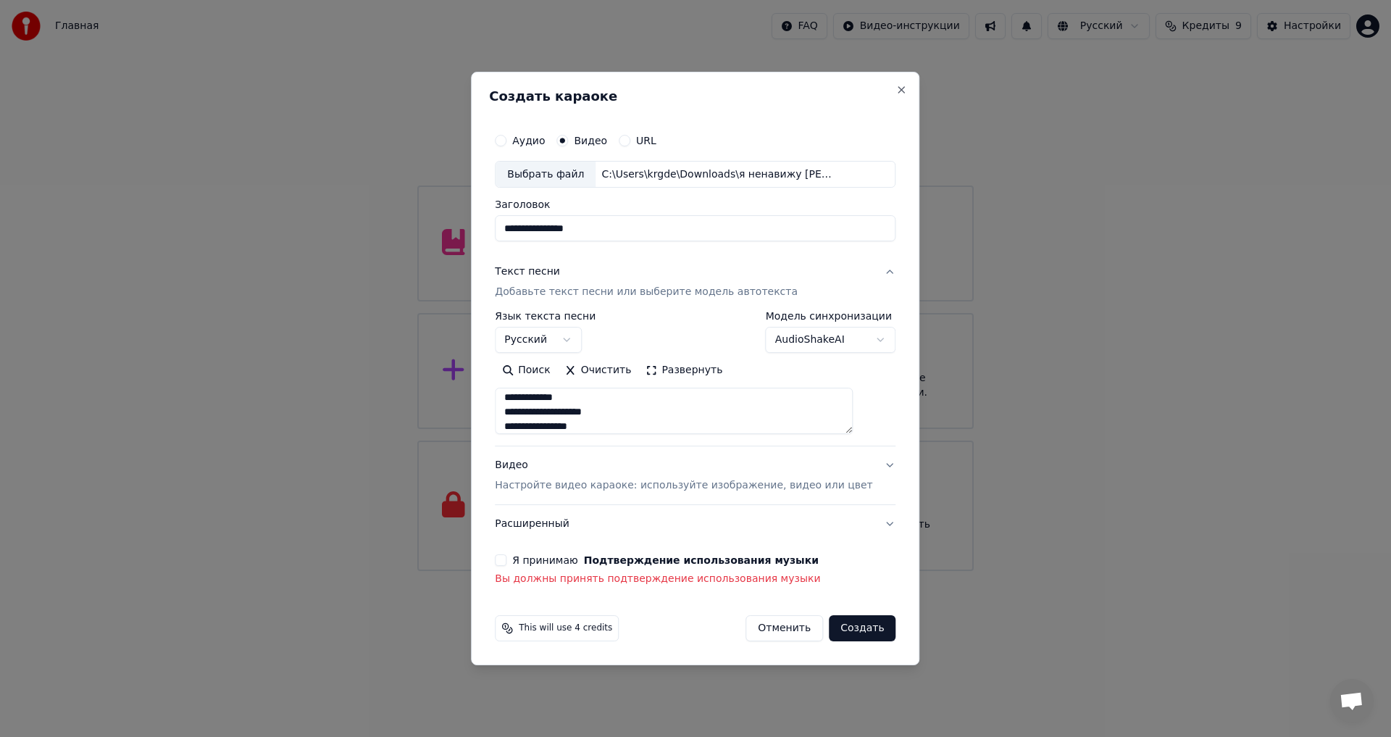
click at [530, 569] on div "Я принимаю Подтверждение использования музыки Вы должны принять подтверждение и…" at bounding box center [695, 570] width 401 height 32
click at [506, 563] on button "Я принимаю Подтверждение использования музыки" at bounding box center [501, 560] width 12 height 12
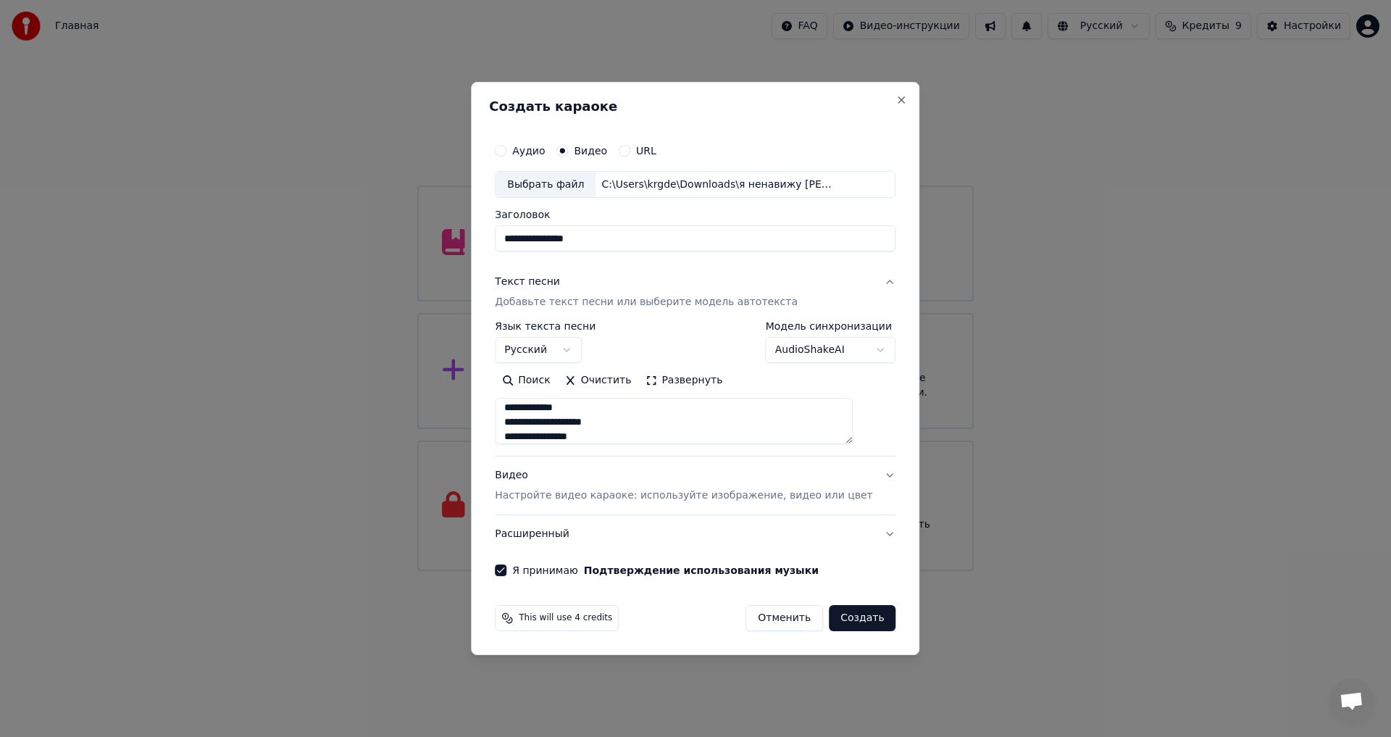
click at [843, 616] on button "Создать" at bounding box center [862, 618] width 67 height 26
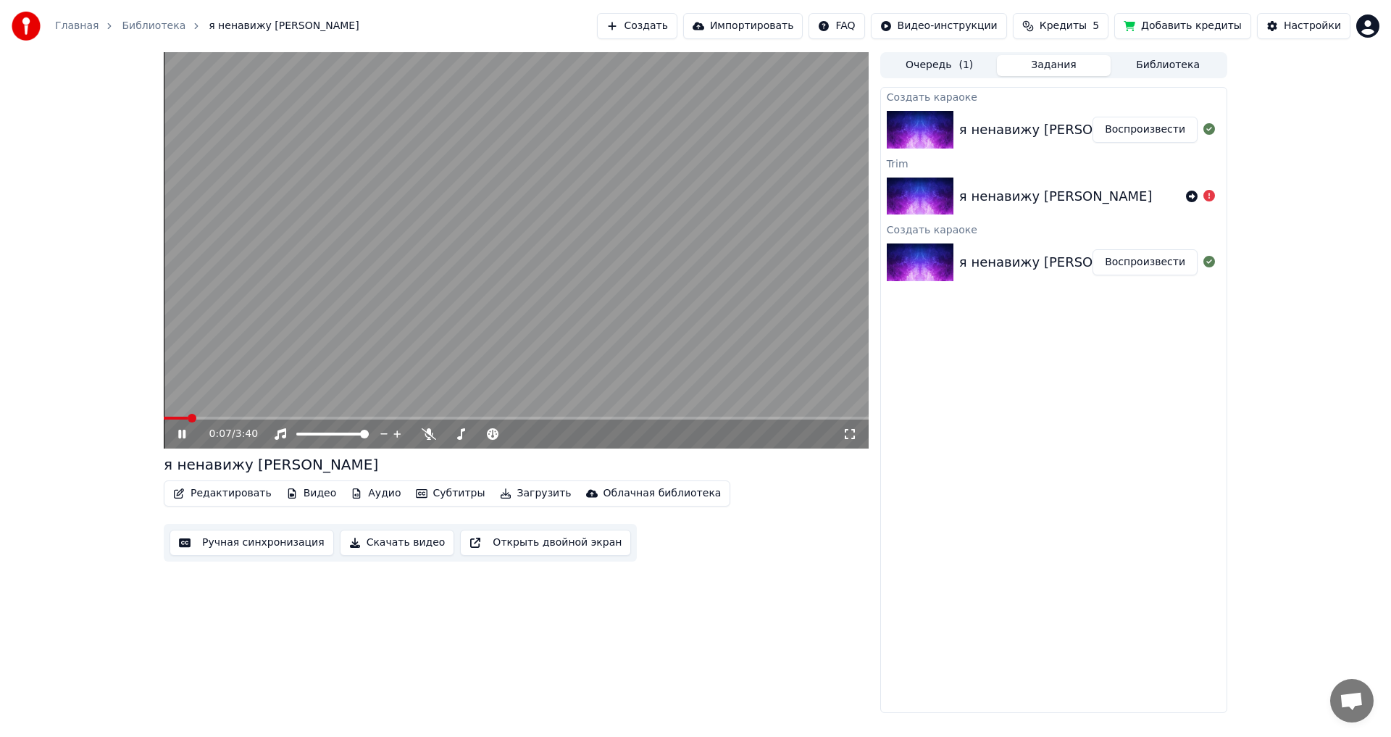
click at [599, 317] on video at bounding box center [516, 250] width 705 height 396
click at [1053, 127] on div "я ненавижу [PERSON_NAME]" at bounding box center [1055, 130] width 193 height 20
click at [1130, 132] on button "Воспроизвести" at bounding box center [1145, 130] width 105 height 26
click at [1024, 196] on div "я ненавижу [PERSON_NAME]" at bounding box center [1055, 196] width 193 height 20
click at [1024, 254] on div "я ненавижу [PERSON_NAME]" at bounding box center [1055, 262] width 193 height 20
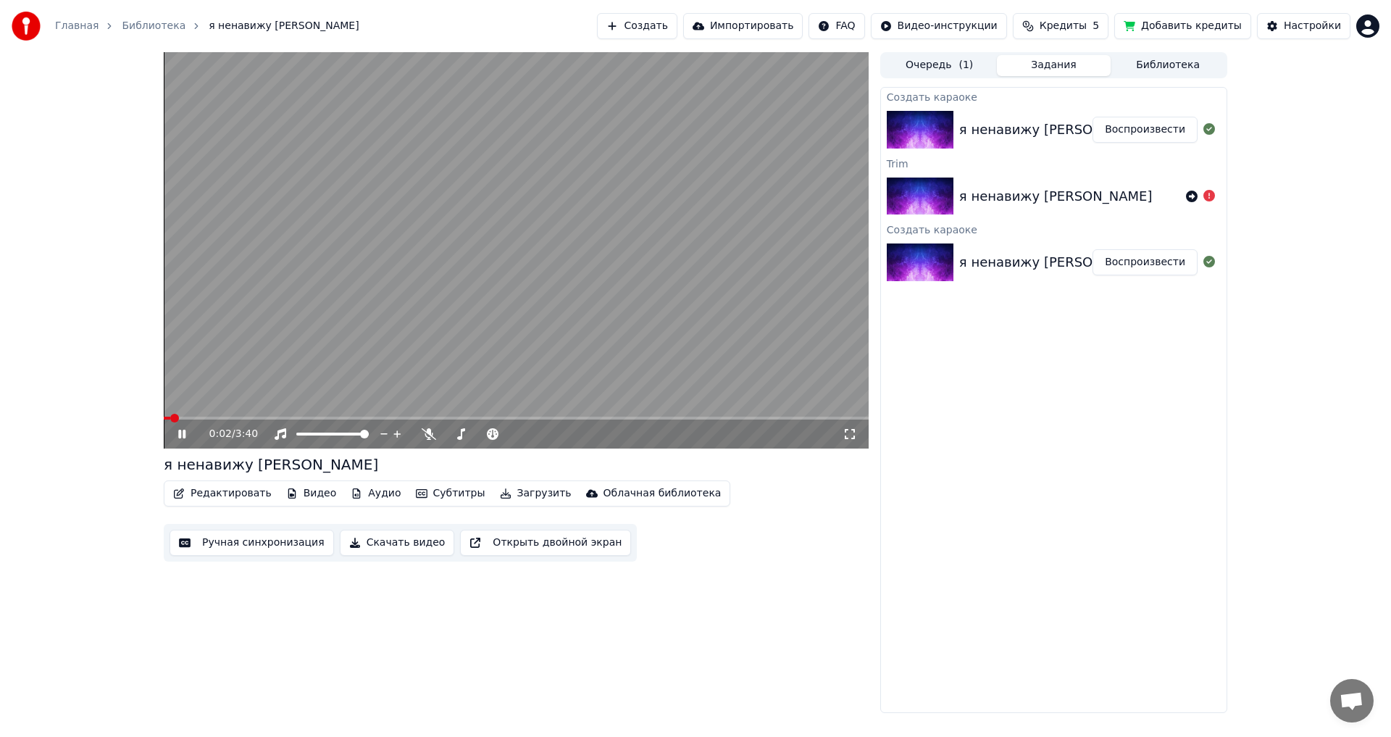
click at [1142, 266] on button "Воспроизвести" at bounding box center [1145, 262] width 105 height 26
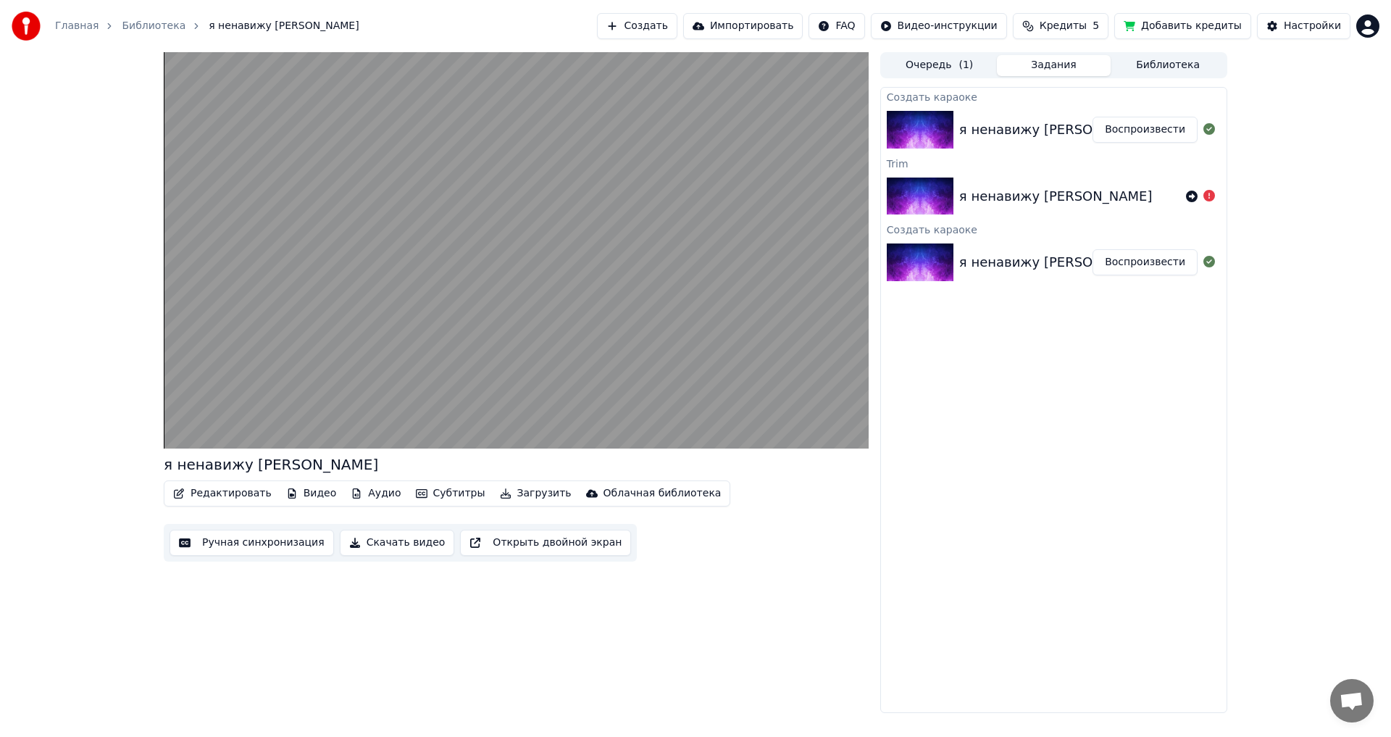
click at [1142, 126] on button "Воспроизвести" at bounding box center [1145, 130] width 105 height 26
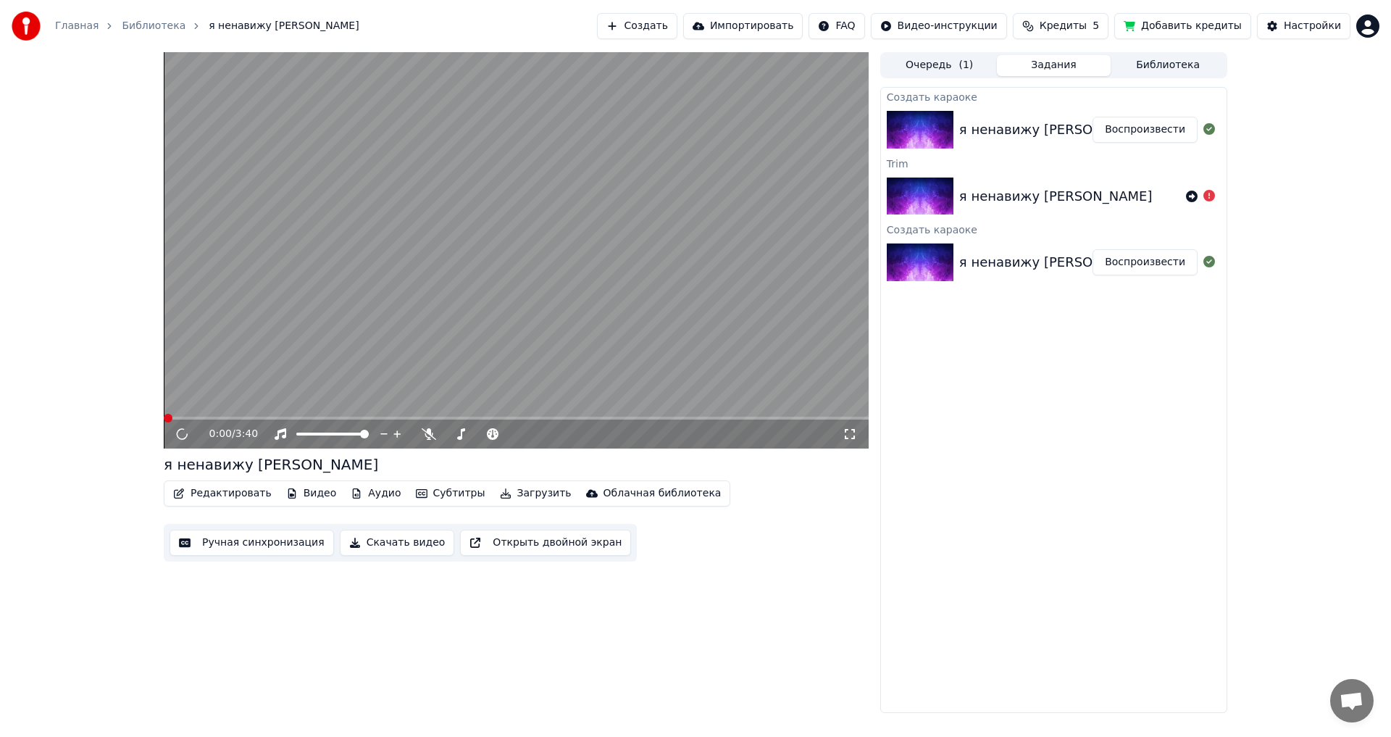
click at [955, 57] on button "Очередь ( 1 )" at bounding box center [939, 65] width 114 height 21
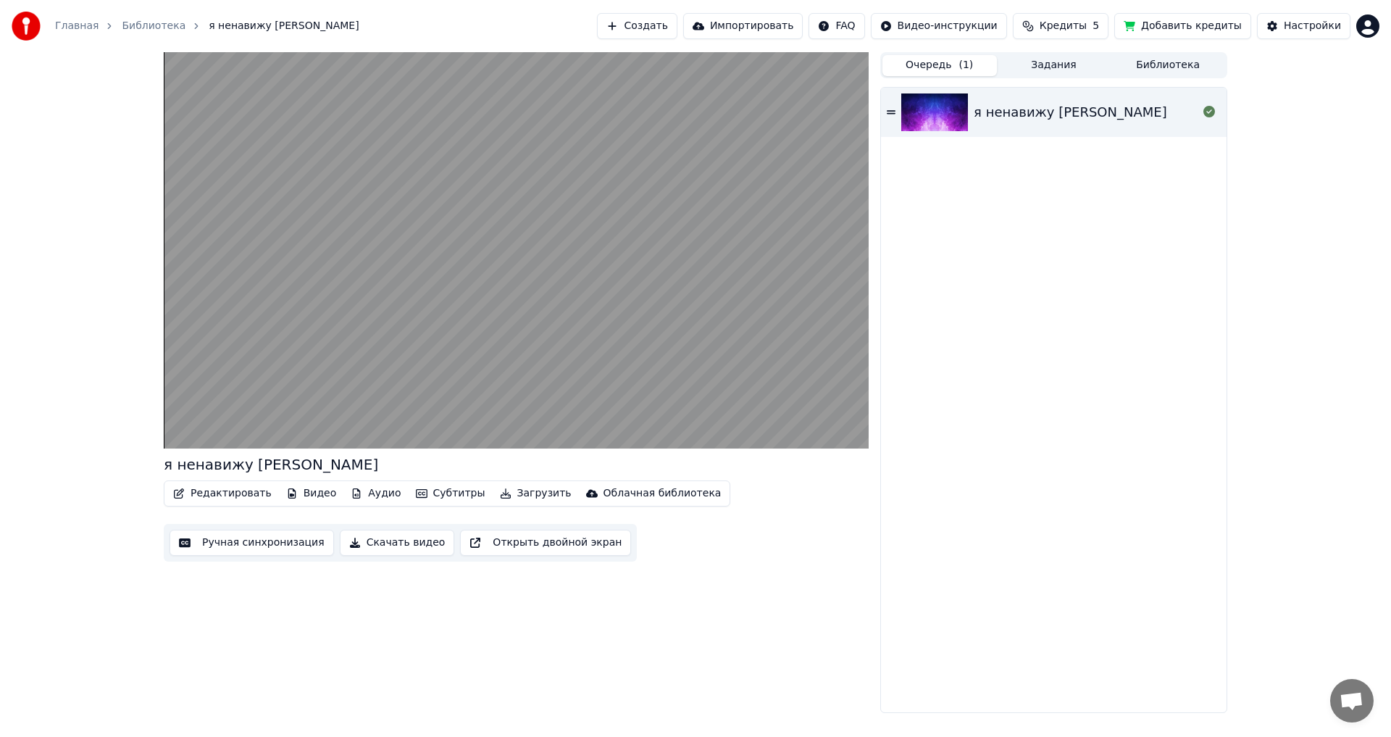
click at [919, 117] on img at bounding box center [934, 112] width 67 height 38
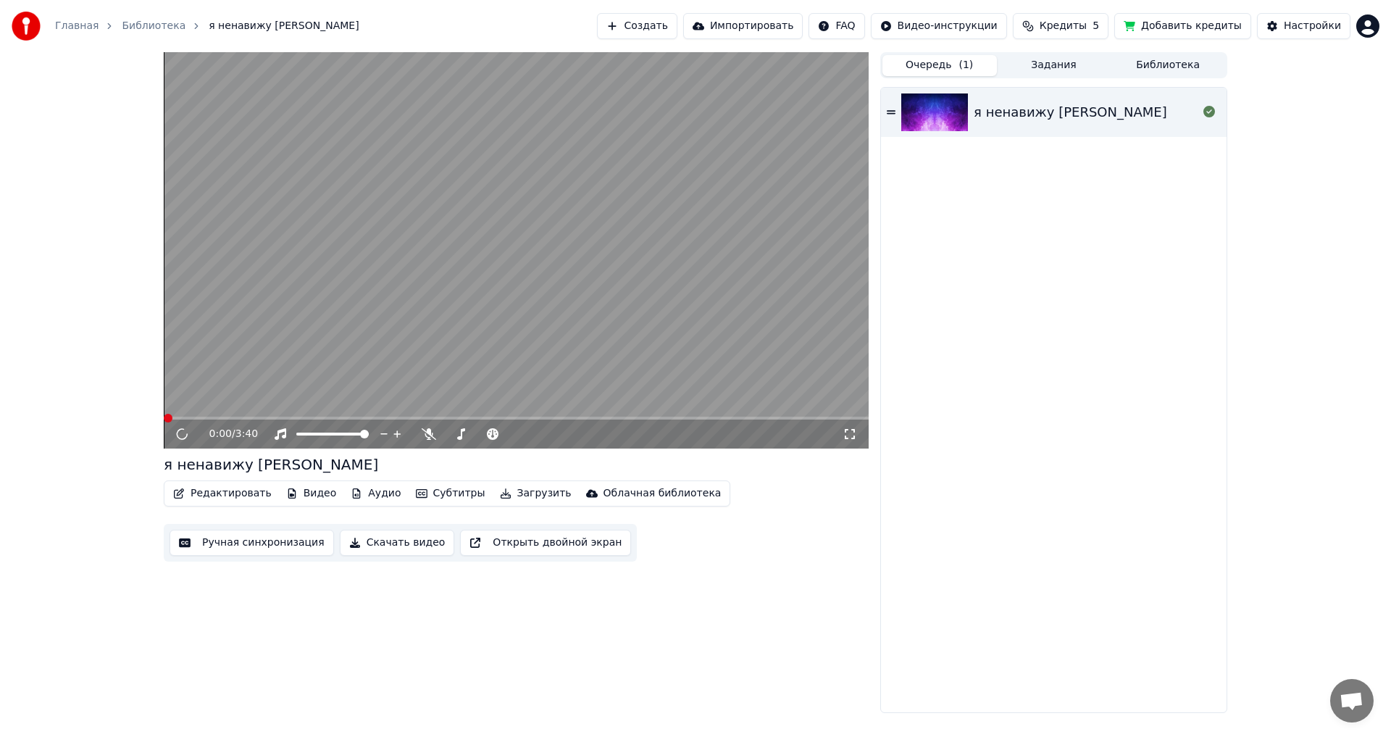
click at [1054, 57] on button "Задания" at bounding box center [1054, 65] width 114 height 21
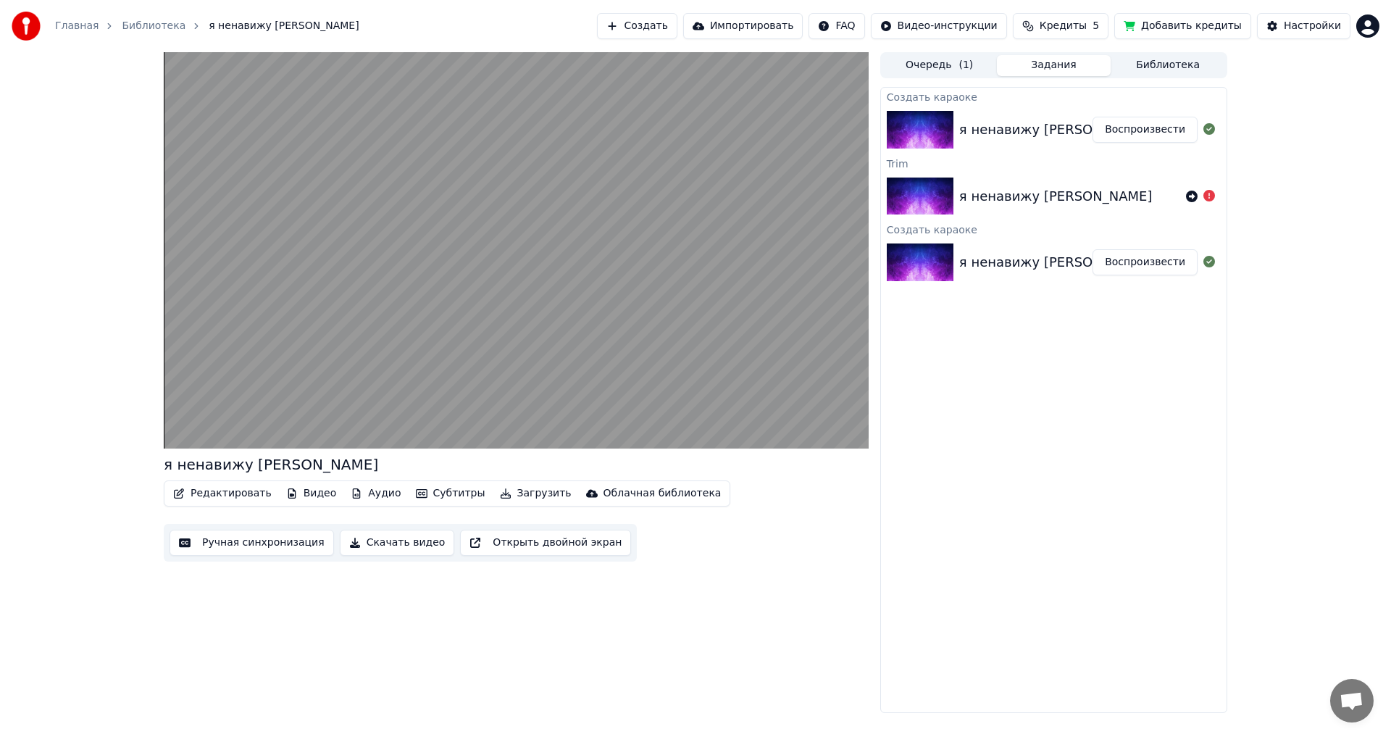
click at [1072, 196] on div "я ненавижу [PERSON_NAME]" at bounding box center [1069, 196] width 221 height 20
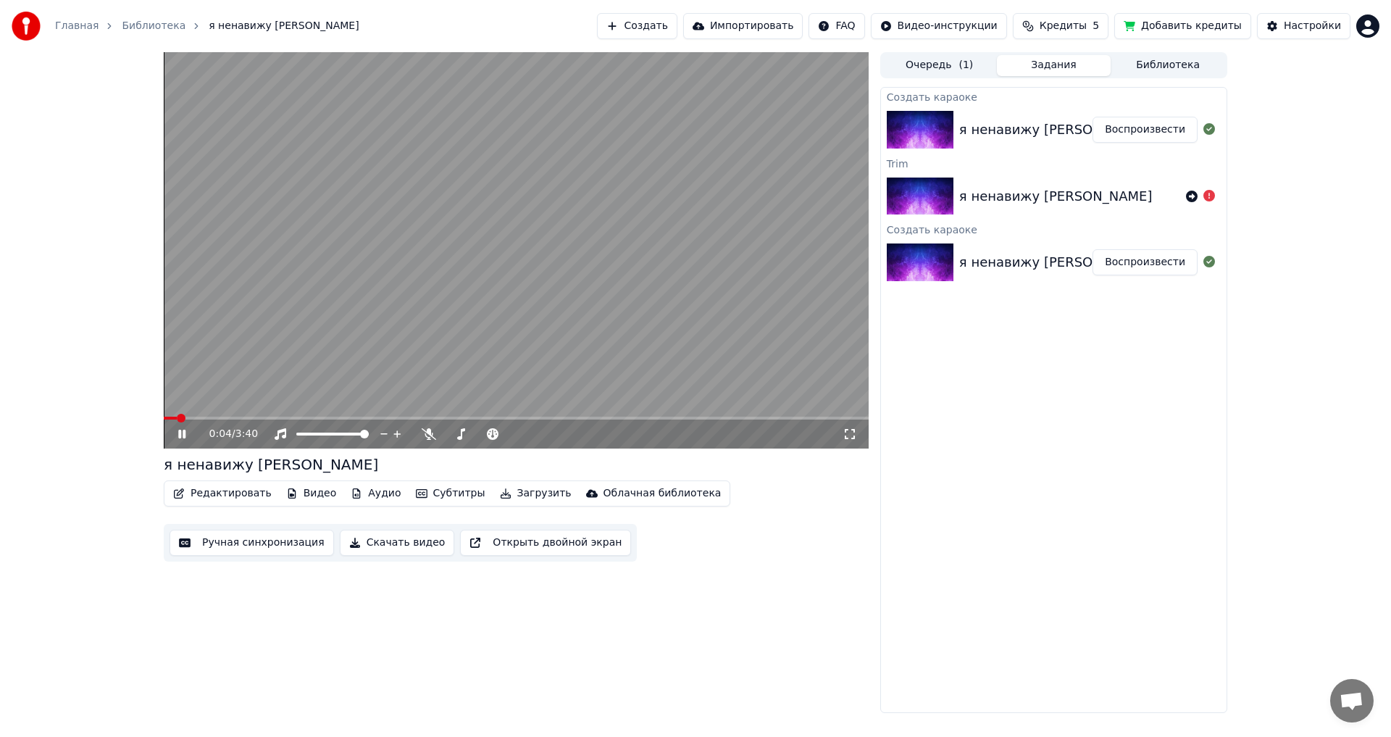
click at [1174, 57] on button "Библиотека" at bounding box center [1168, 65] width 114 height 21
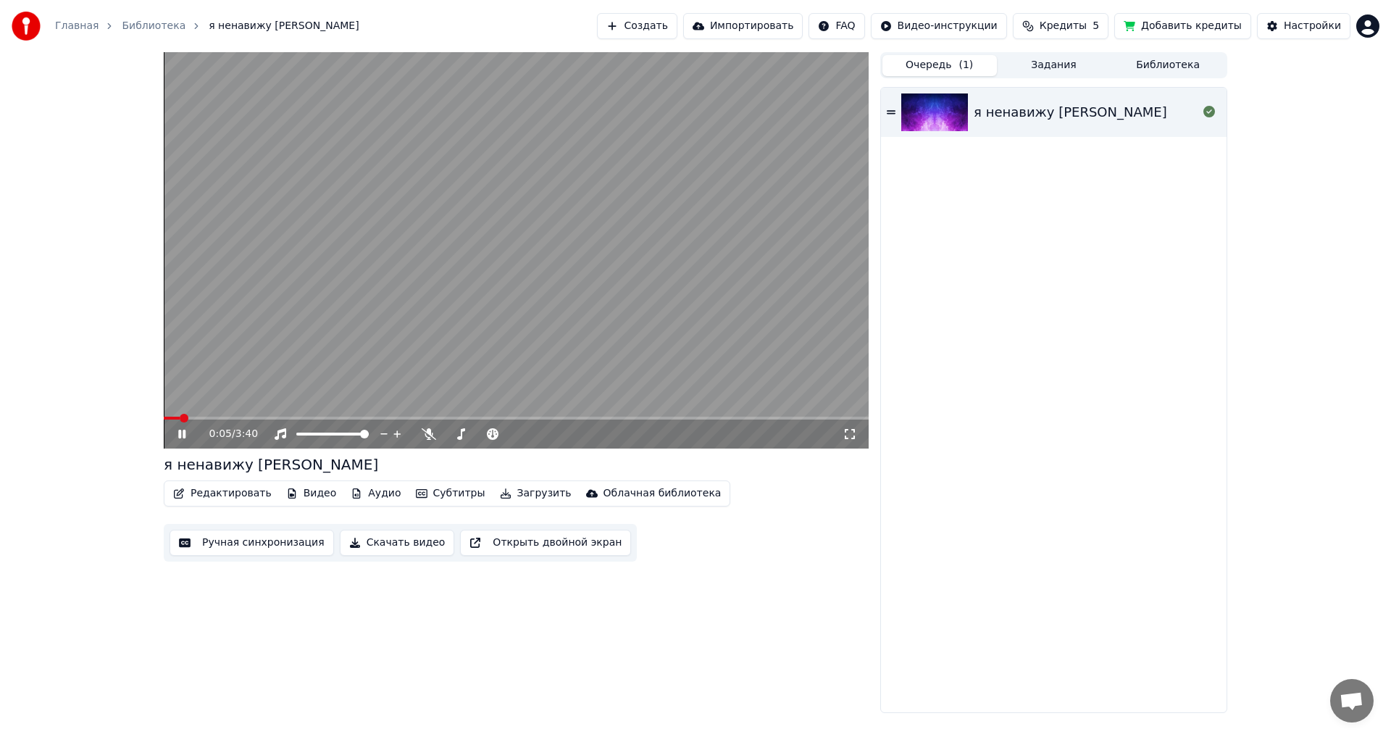
click at [990, 59] on button "Очередь ( 1 )" at bounding box center [939, 65] width 114 height 21
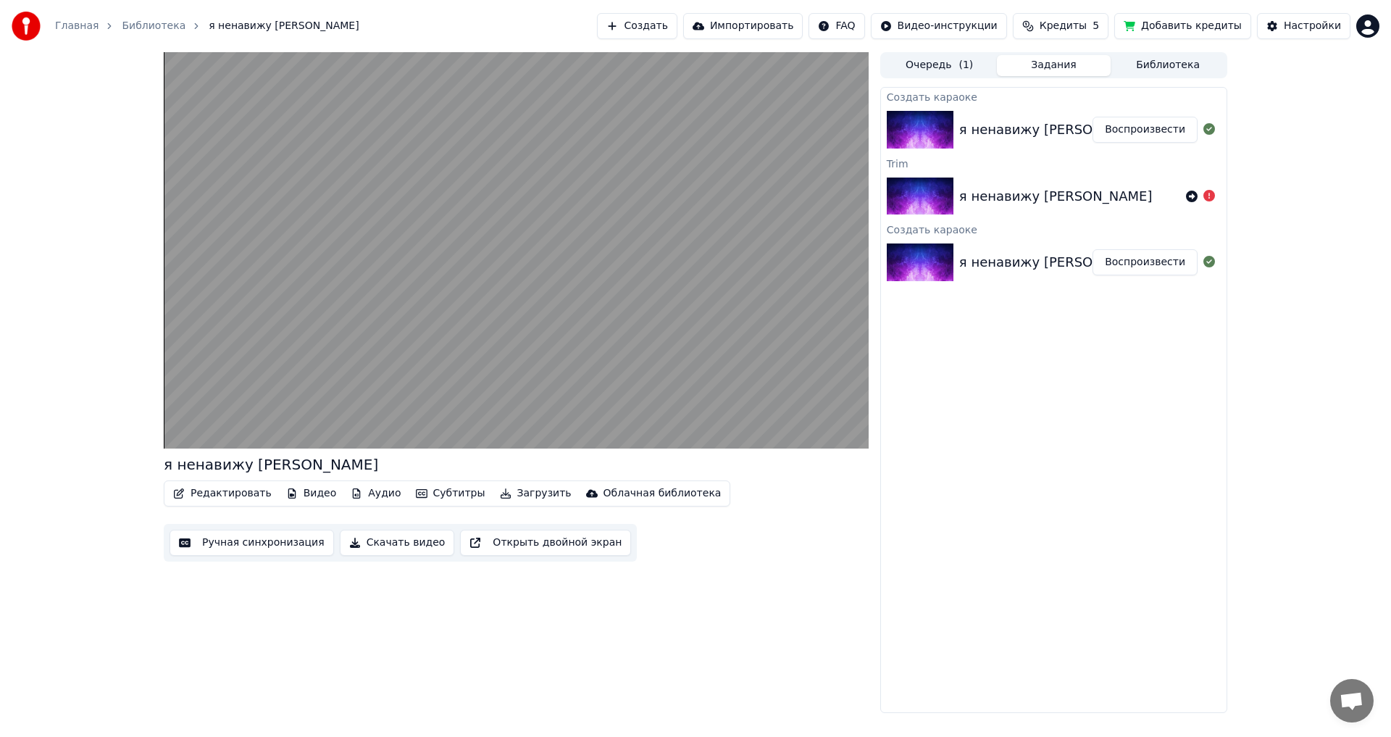
click at [1044, 67] on button "Задания" at bounding box center [1054, 65] width 114 height 21
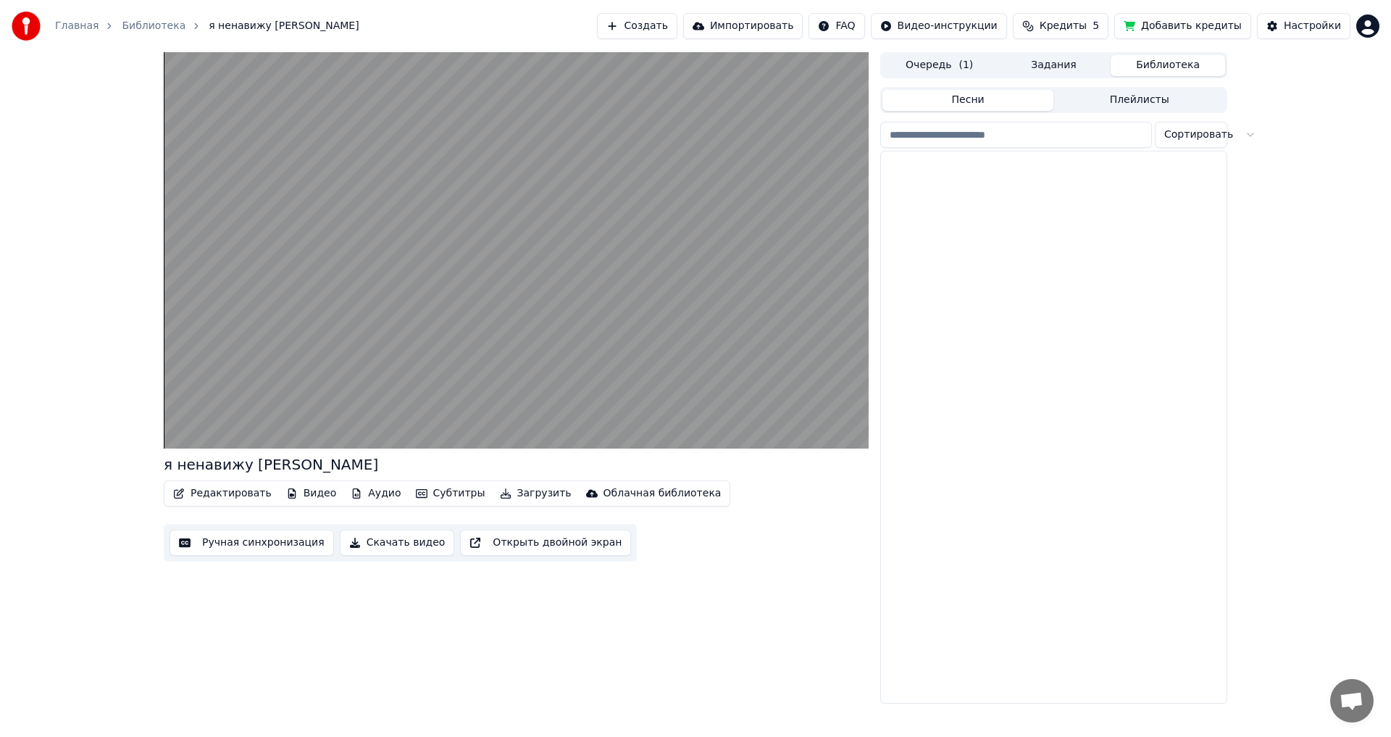
click at [1139, 67] on button "Библиотека" at bounding box center [1168, 65] width 114 height 21
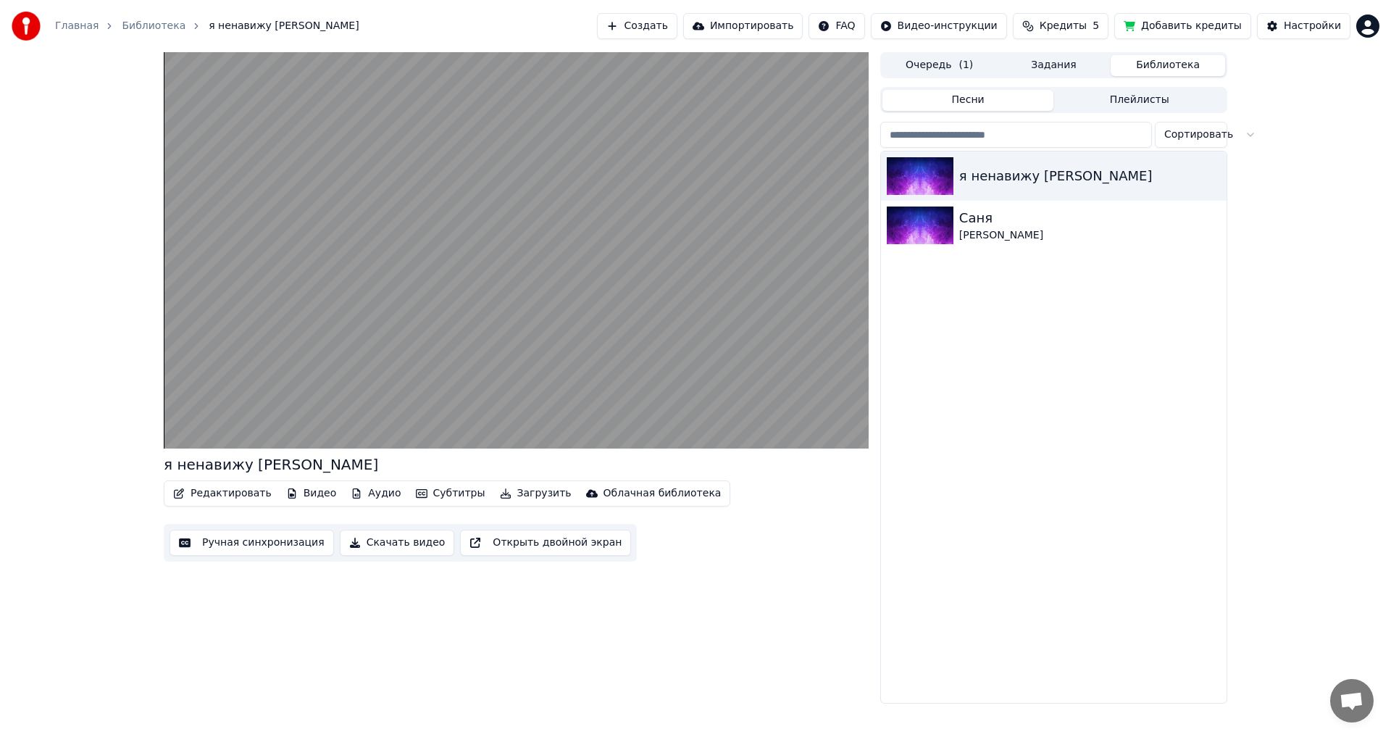
click at [1088, 67] on button "Задания" at bounding box center [1054, 65] width 114 height 21
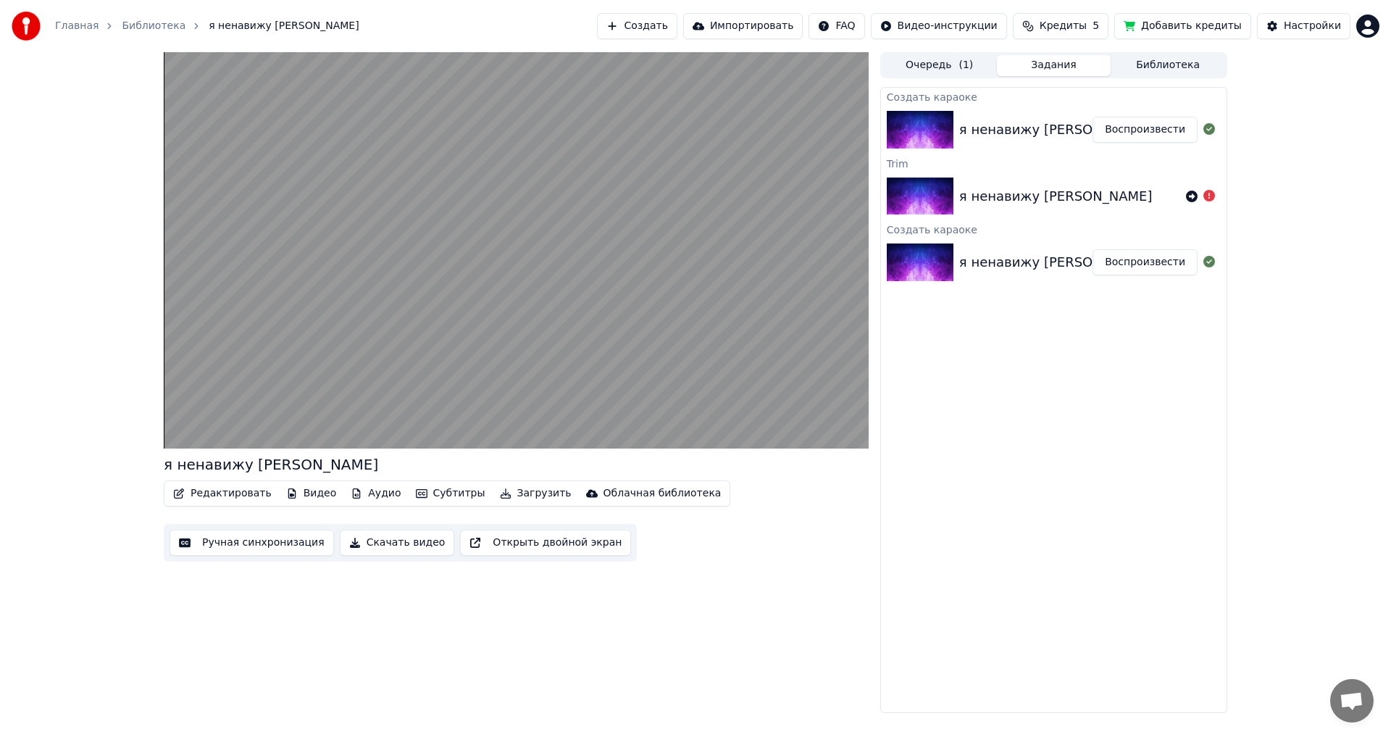
click at [995, 63] on div "Очередь ( 1 ) Задания Библиотека" at bounding box center [1053, 65] width 347 height 26
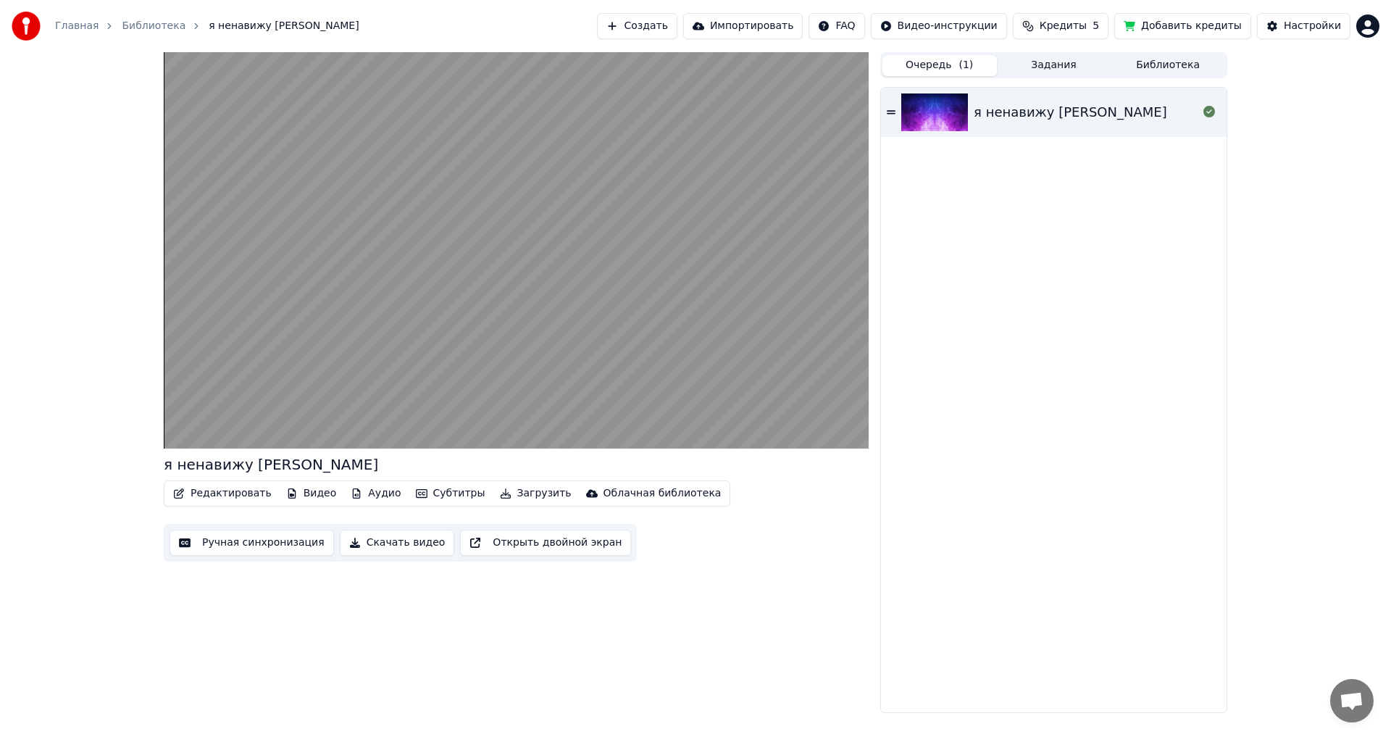
click at [940, 62] on button "Очередь ( 1 )" at bounding box center [939, 65] width 114 height 21
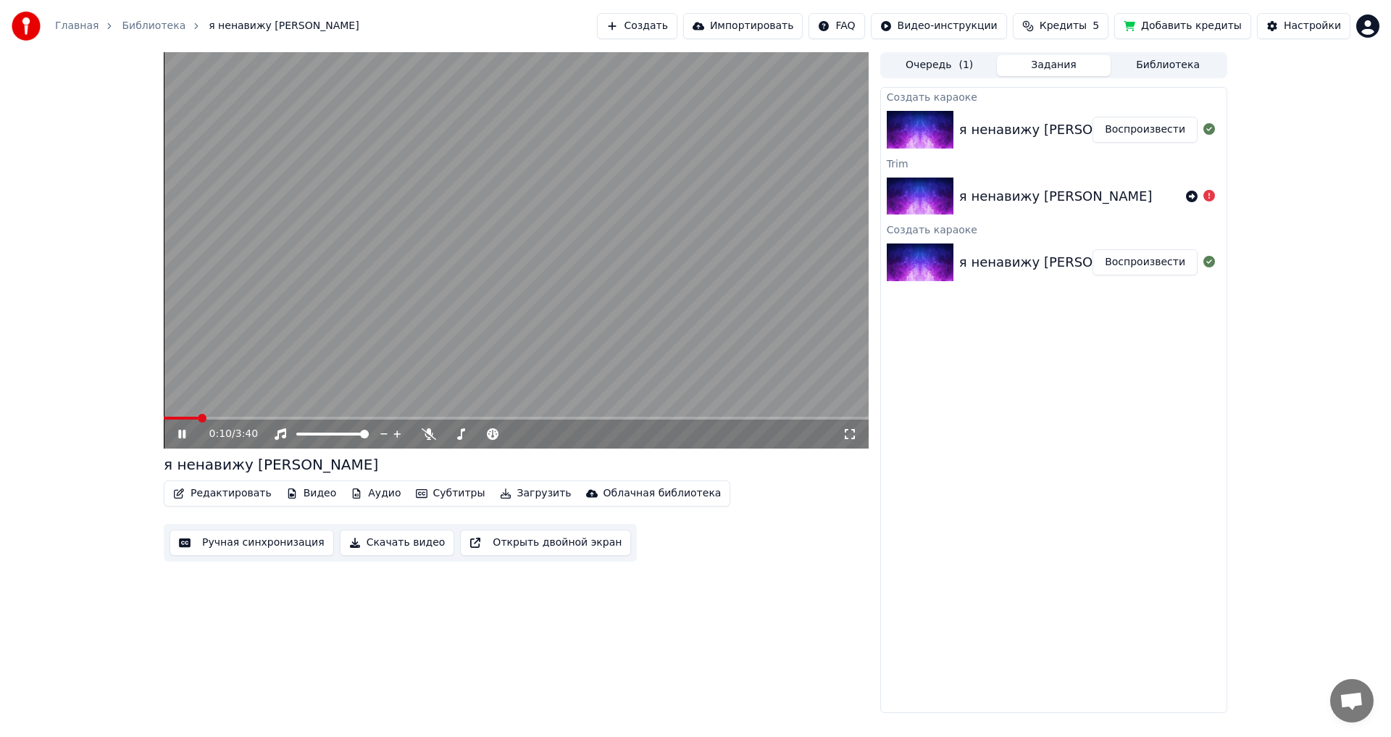
click at [1047, 68] on button "Задания" at bounding box center [1054, 65] width 114 height 21
click at [1041, 145] on div "я ненавижу дрейн Воспроизвести" at bounding box center [1054, 129] width 346 height 49
click at [205, 498] on button "Редактировать" at bounding box center [222, 493] width 110 height 20
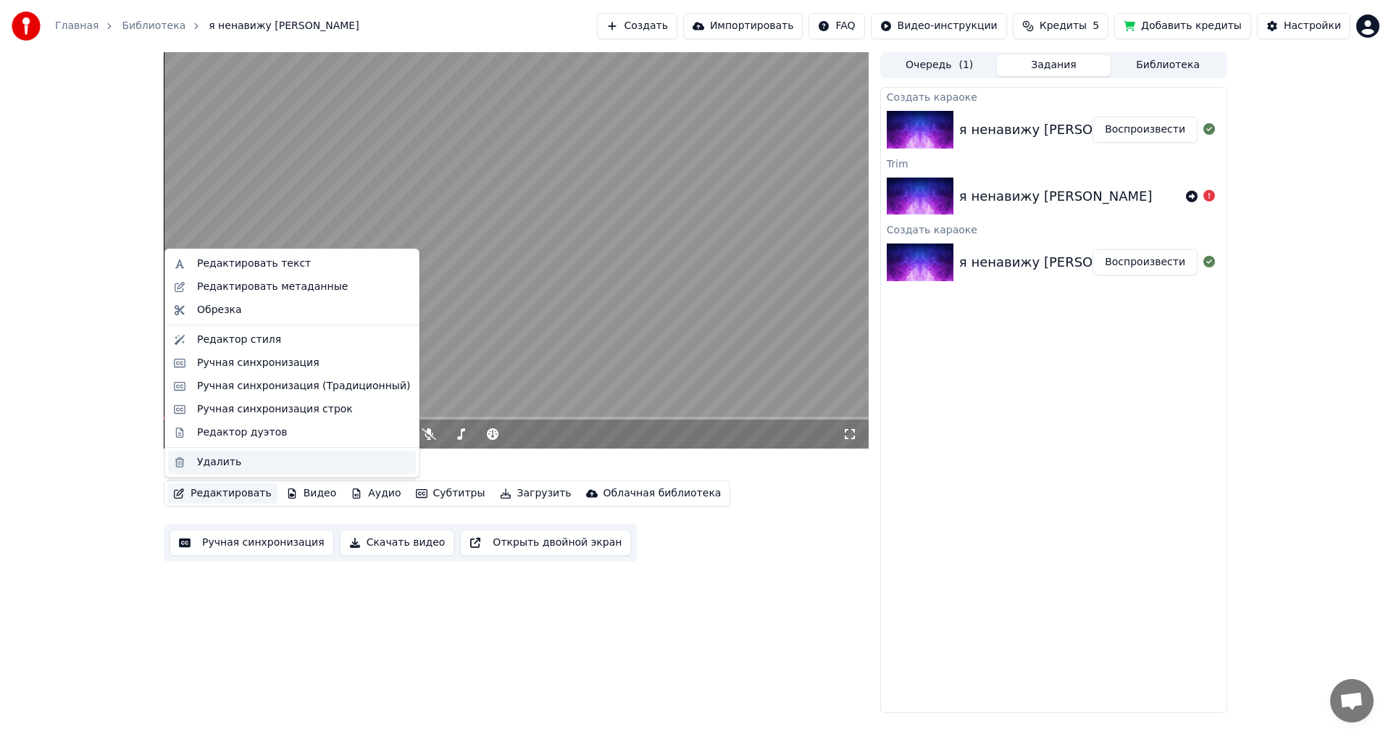
click at [217, 459] on div "Удалить" at bounding box center [219, 462] width 44 height 14
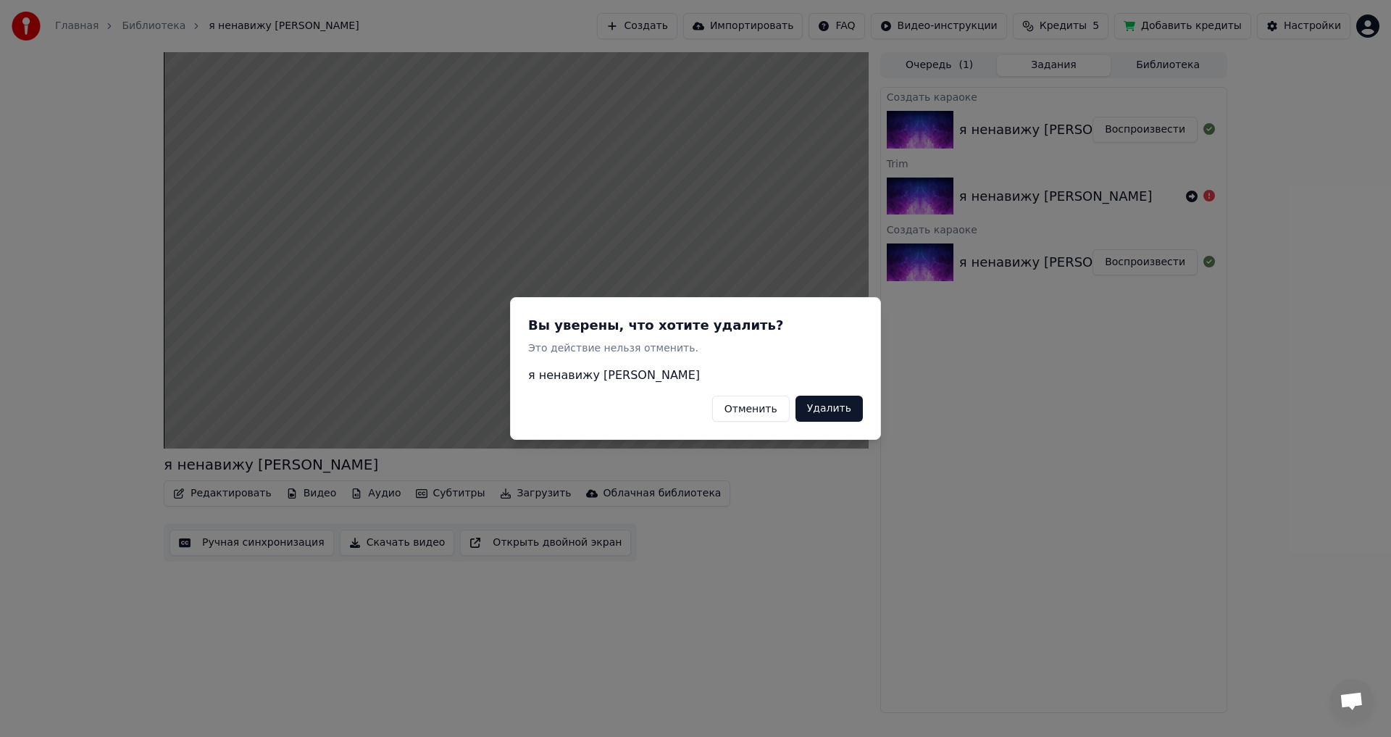
click at [842, 409] on button "Удалить" at bounding box center [829, 409] width 67 height 26
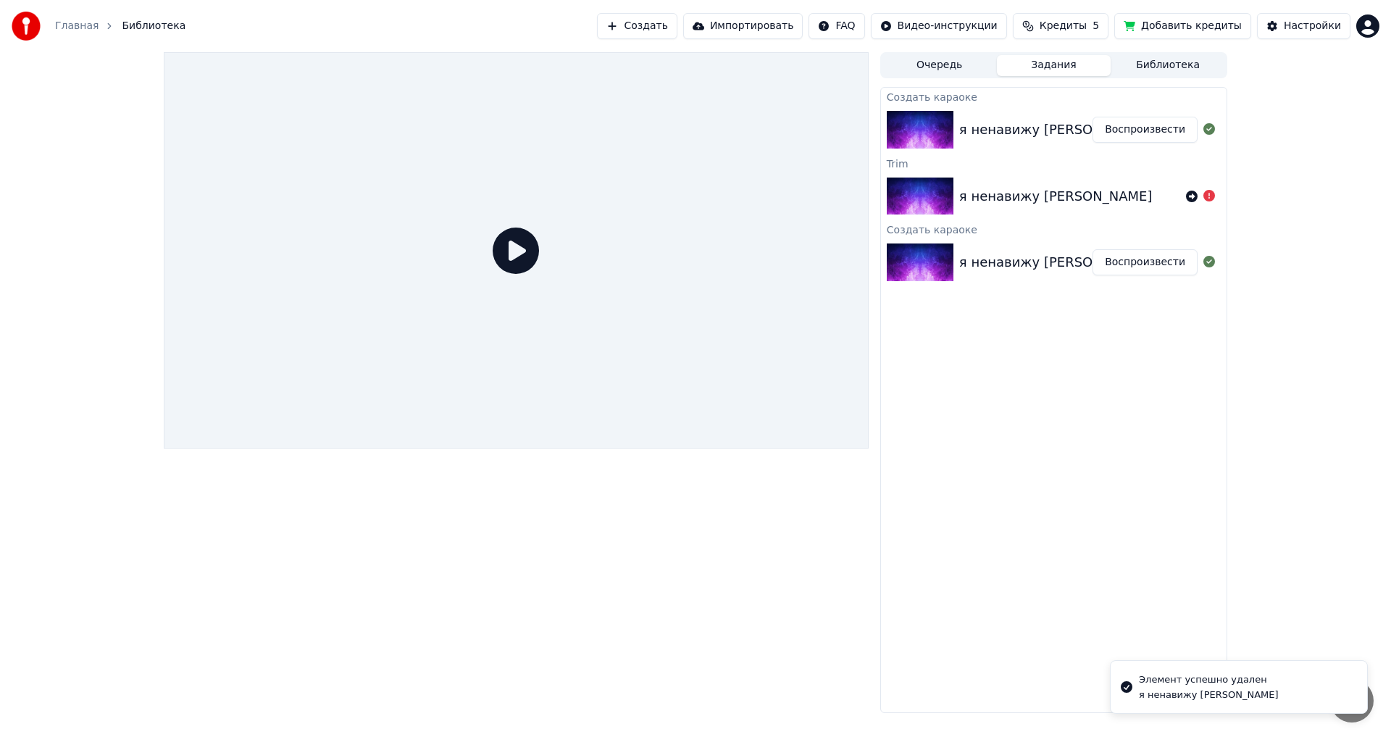
click at [1004, 146] on div "я ненавижу дрейн Воспроизвести" at bounding box center [1054, 129] width 346 height 49
click at [948, 79] on div "Очередь Задания Библиотека Создать караоке я ненавижу дрейн Воспроизвести Trim …" at bounding box center [1053, 382] width 347 height 661
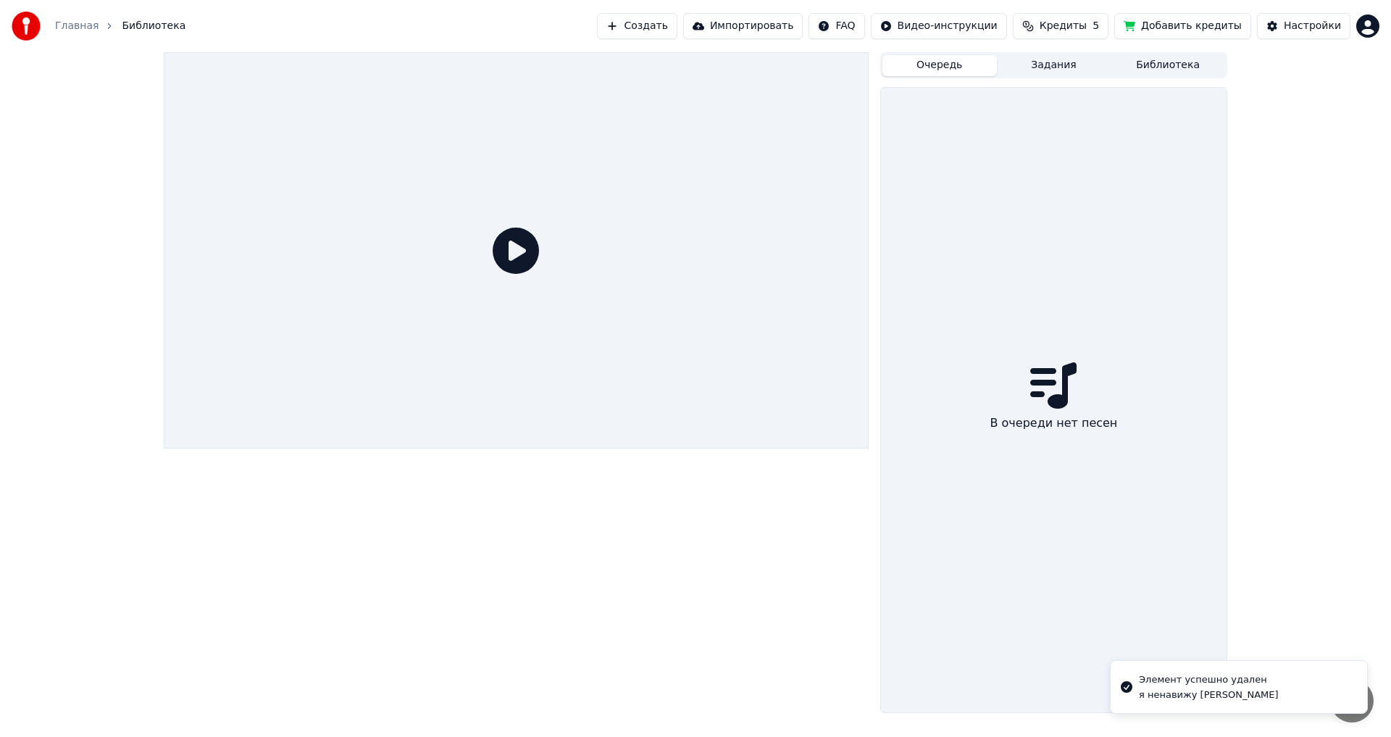
click at [946, 64] on button "Очередь" at bounding box center [939, 65] width 114 height 21
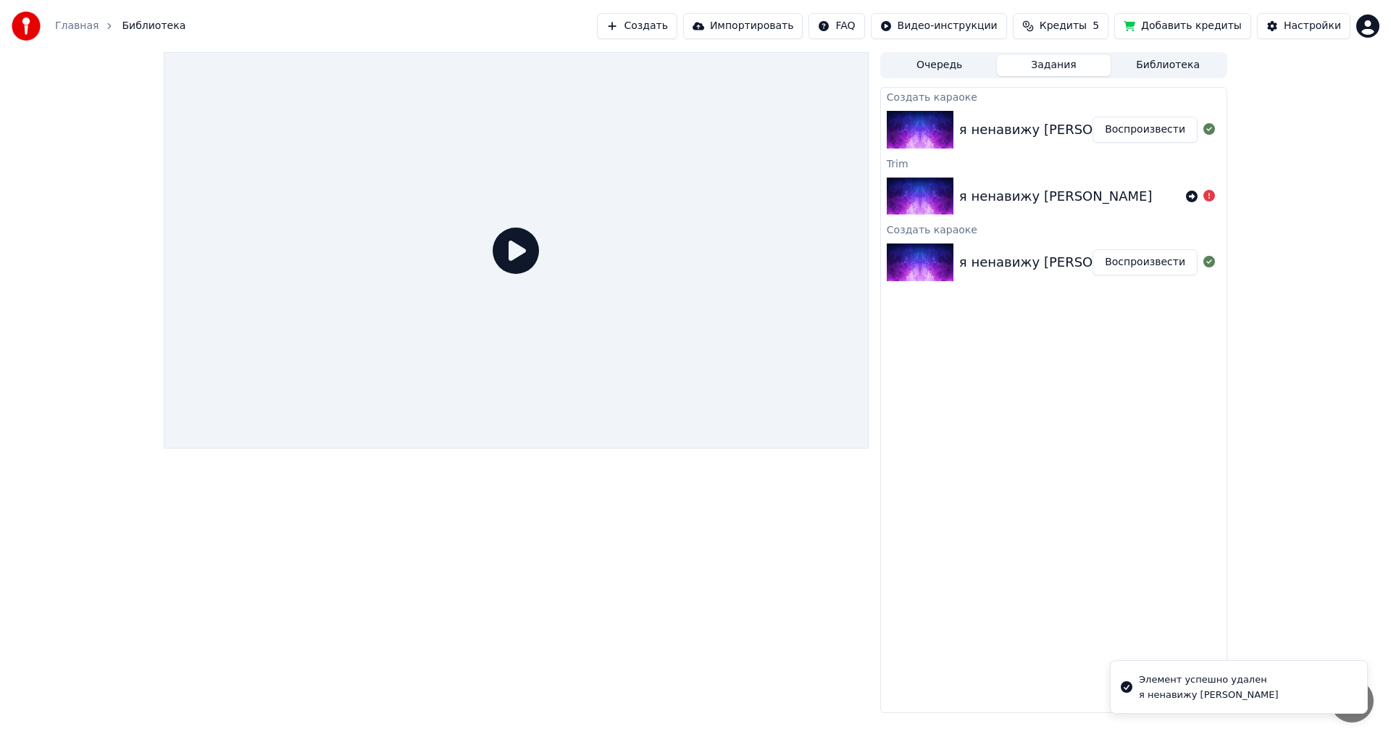
click at [1056, 70] on button "Задания" at bounding box center [1054, 65] width 114 height 21
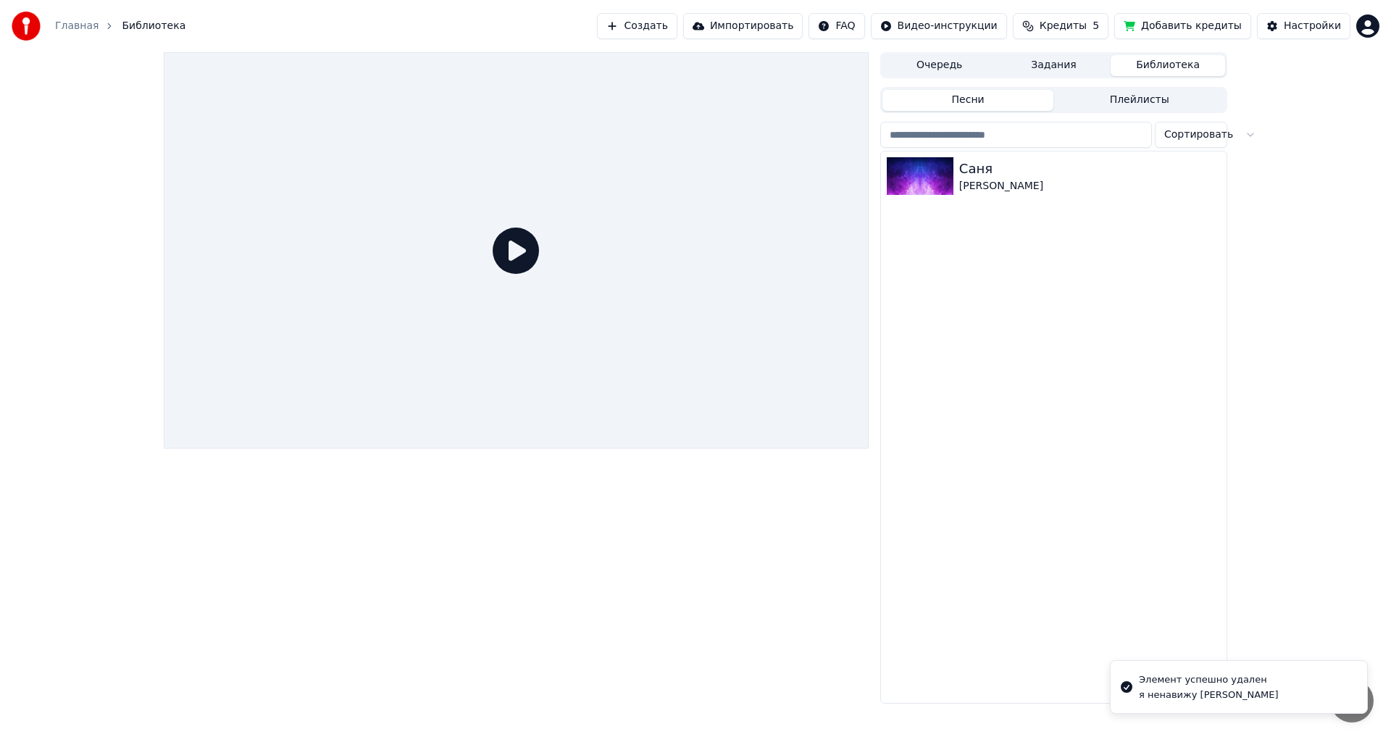
click at [1165, 59] on button "Библиотека" at bounding box center [1168, 65] width 114 height 21
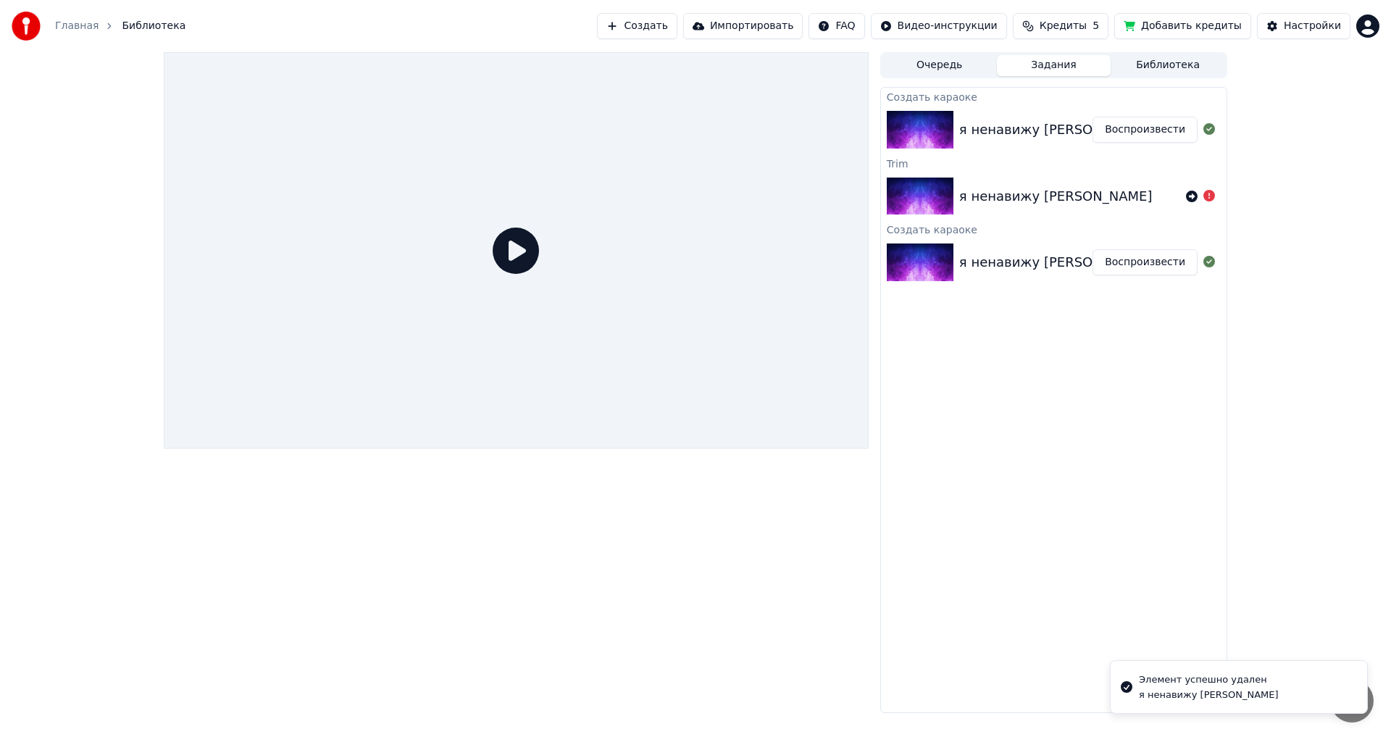
click at [1064, 64] on button "Задания" at bounding box center [1054, 65] width 114 height 21
click at [1161, 72] on button "Библиотека" at bounding box center [1168, 65] width 114 height 21
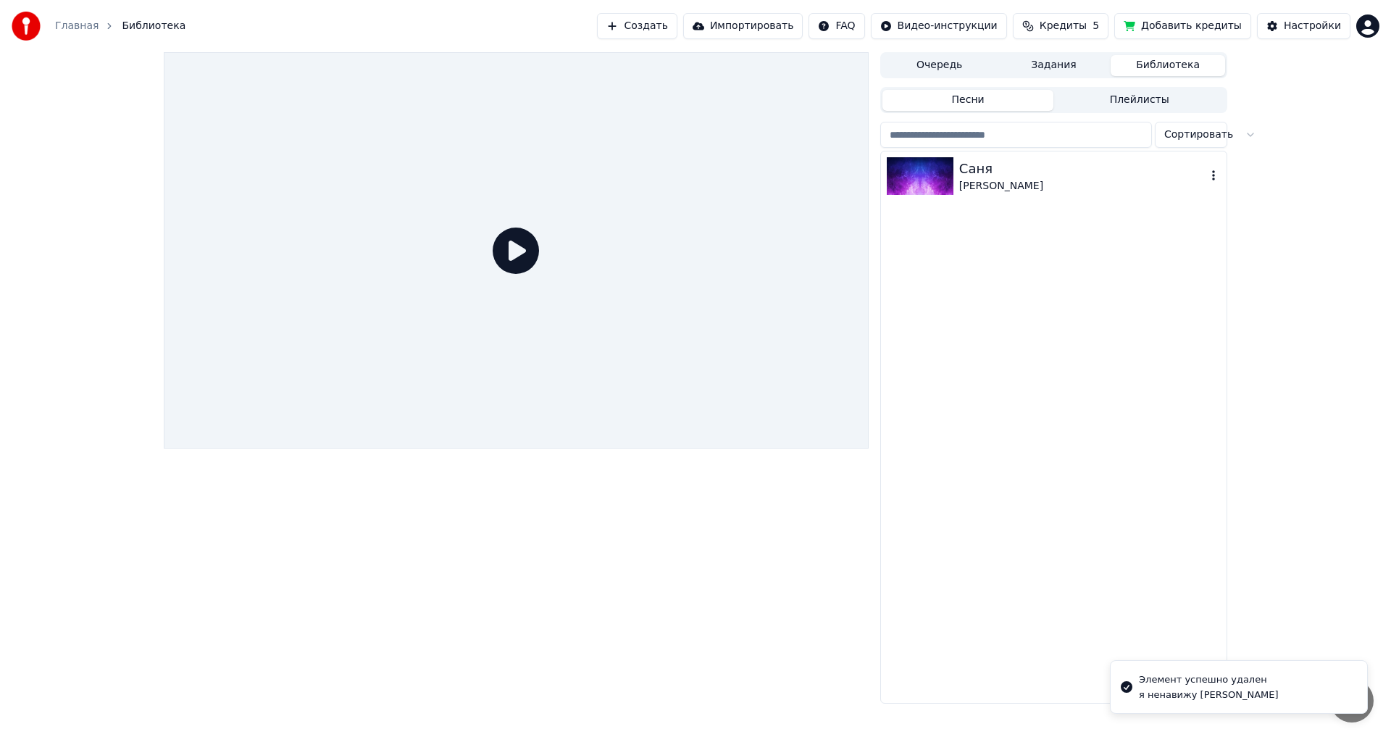
click at [1048, 188] on div "ФРЭНК" at bounding box center [1082, 186] width 247 height 14
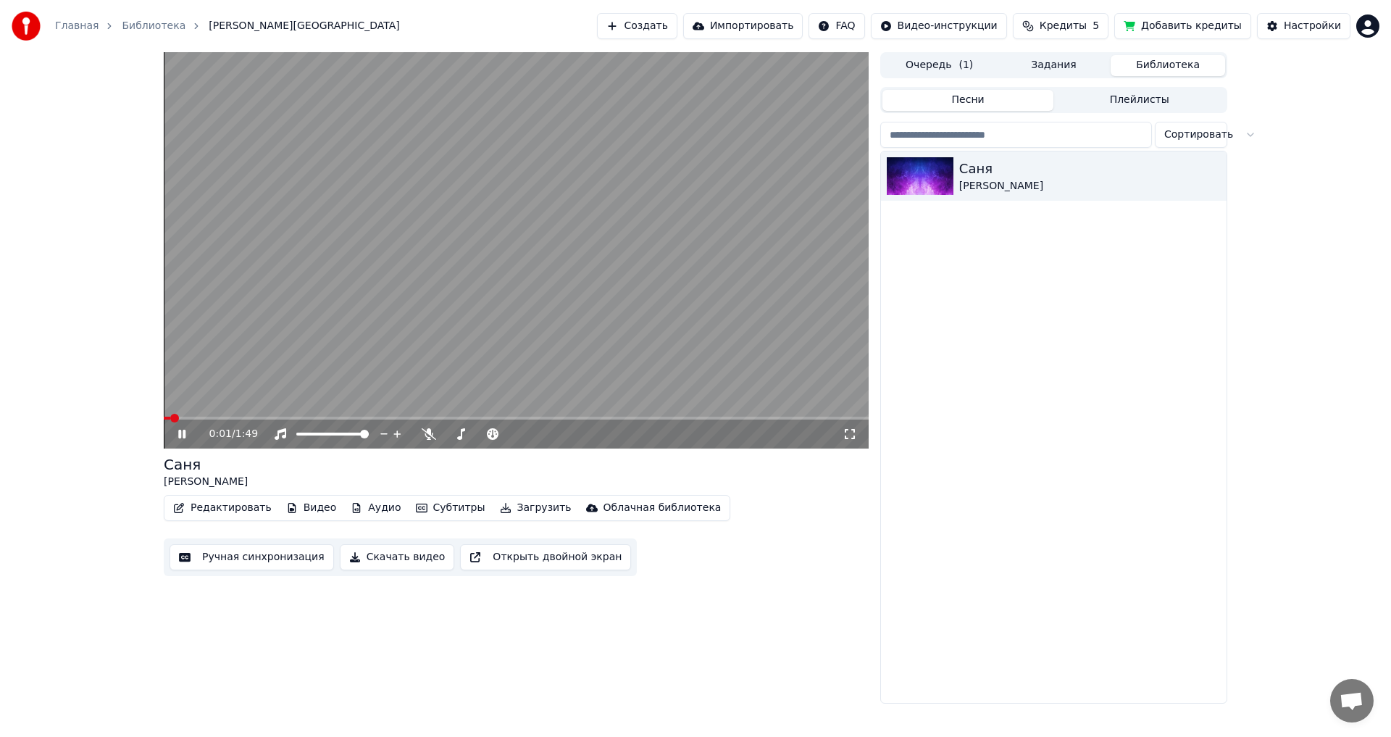
click at [512, 296] on video at bounding box center [516, 250] width 705 height 396
click at [1074, 59] on button "Задания" at bounding box center [1054, 65] width 114 height 21
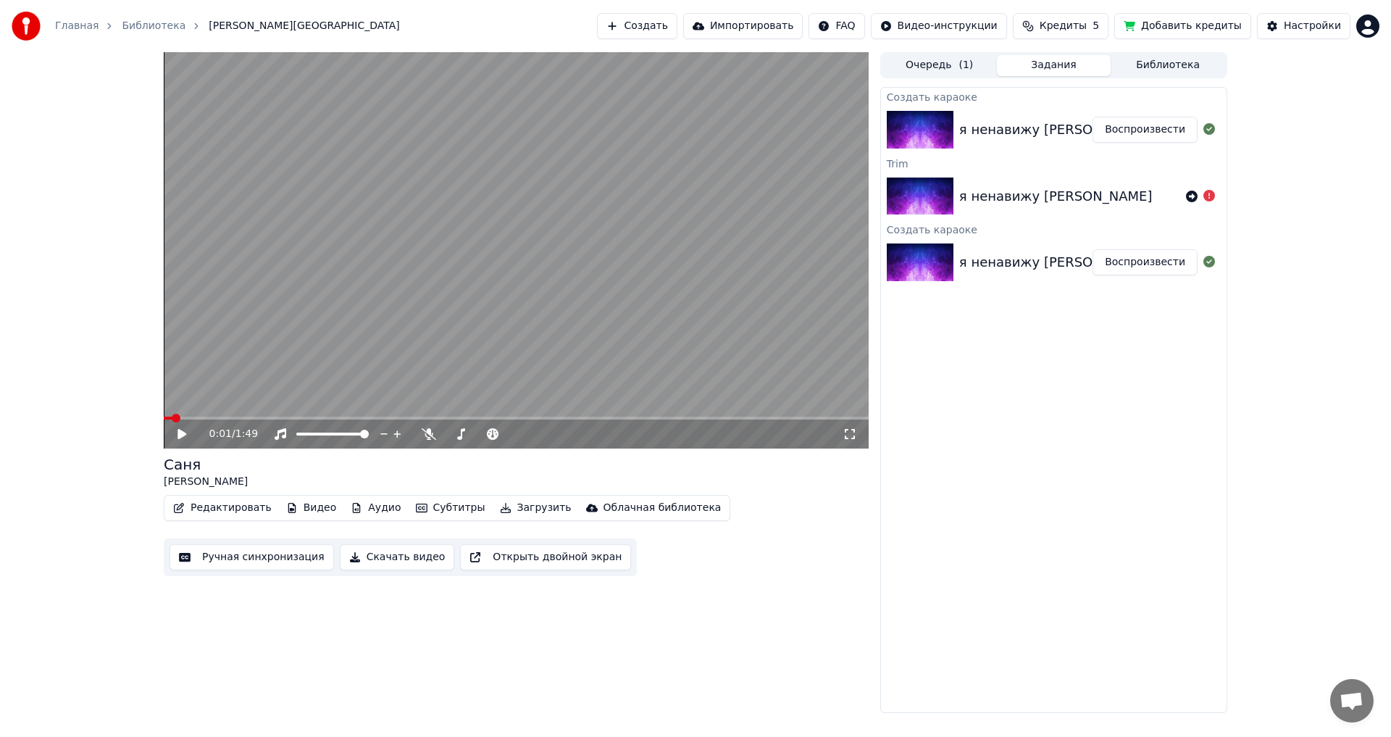
click at [1034, 133] on div "я ненавижу [PERSON_NAME]" at bounding box center [1055, 130] width 193 height 20
click at [1048, 151] on div "я ненавижу дрейн Воспроизвести" at bounding box center [1054, 129] width 346 height 49
click at [1044, 134] on div "я ненавижу [PERSON_NAME]" at bounding box center [1055, 130] width 193 height 20
click at [1074, 234] on div "Создать караоке" at bounding box center [1054, 228] width 346 height 17
click at [1053, 258] on div "я ненавижу [PERSON_NAME]" at bounding box center [1055, 262] width 193 height 20
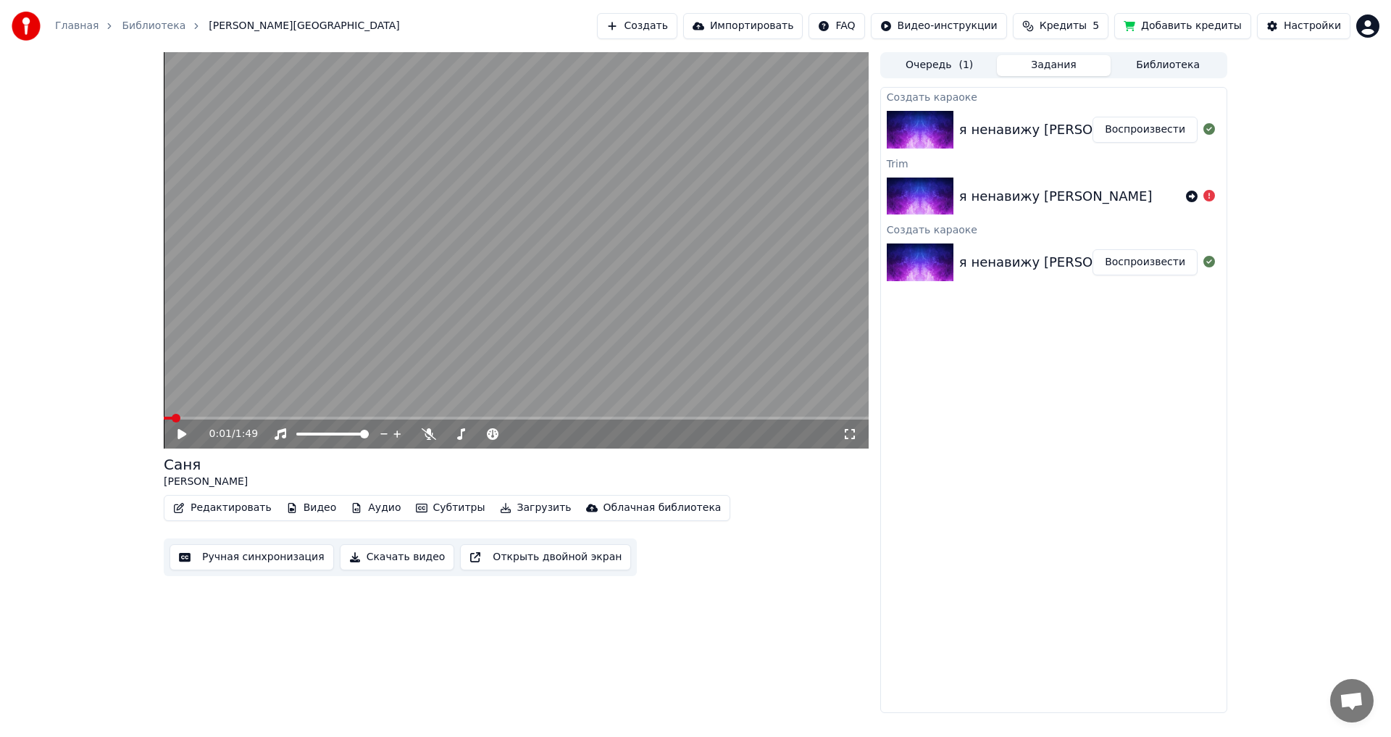
click at [1057, 180] on div "я ненавижу [PERSON_NAME]" at bounding box center [1054, 196] width 346 height 49
click at [1314, 17] on button "Настройки" at bounding box center [1303, 26] width 93 height 26
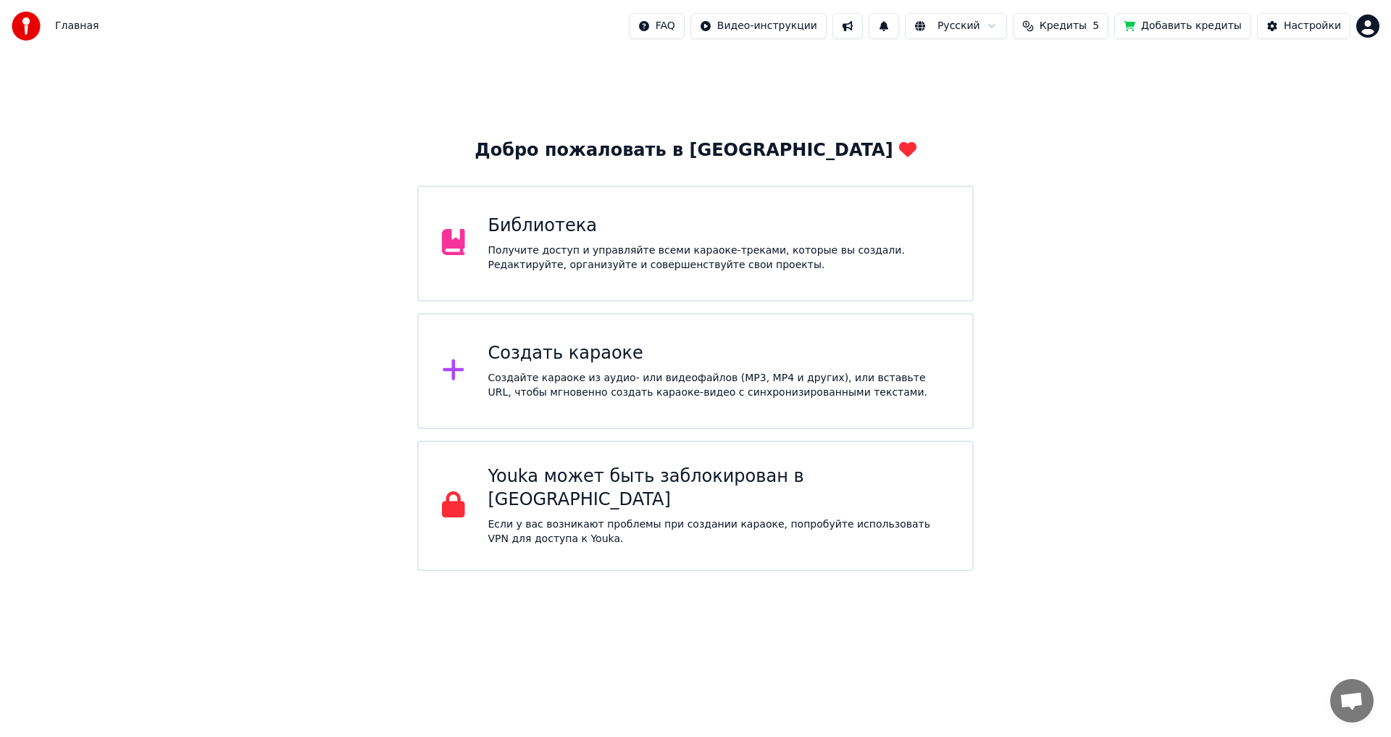
click at [759, 351] on div "Создать караоке" at bounding box center [719, 353] width 462 height 23
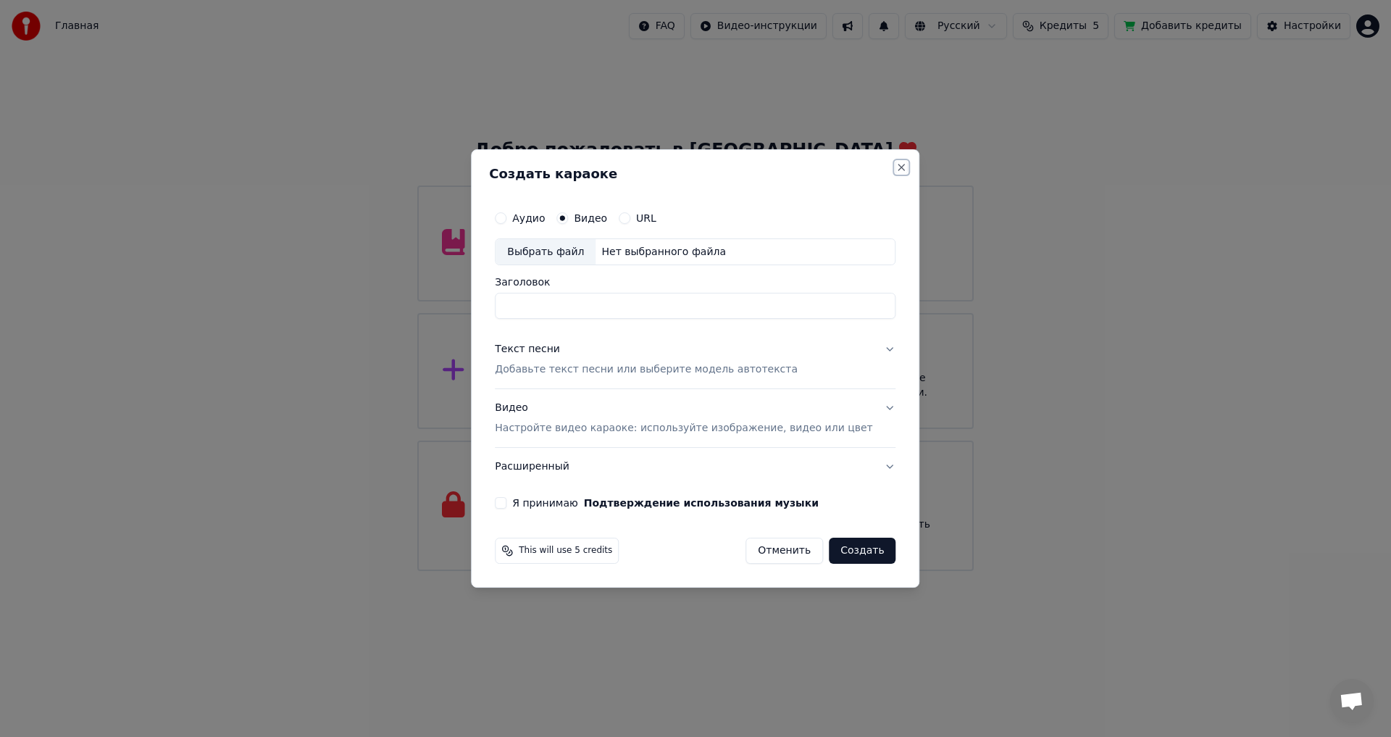
click at [896, 167] on button "Close" at bounding box center [902, 168] width 12 height 12
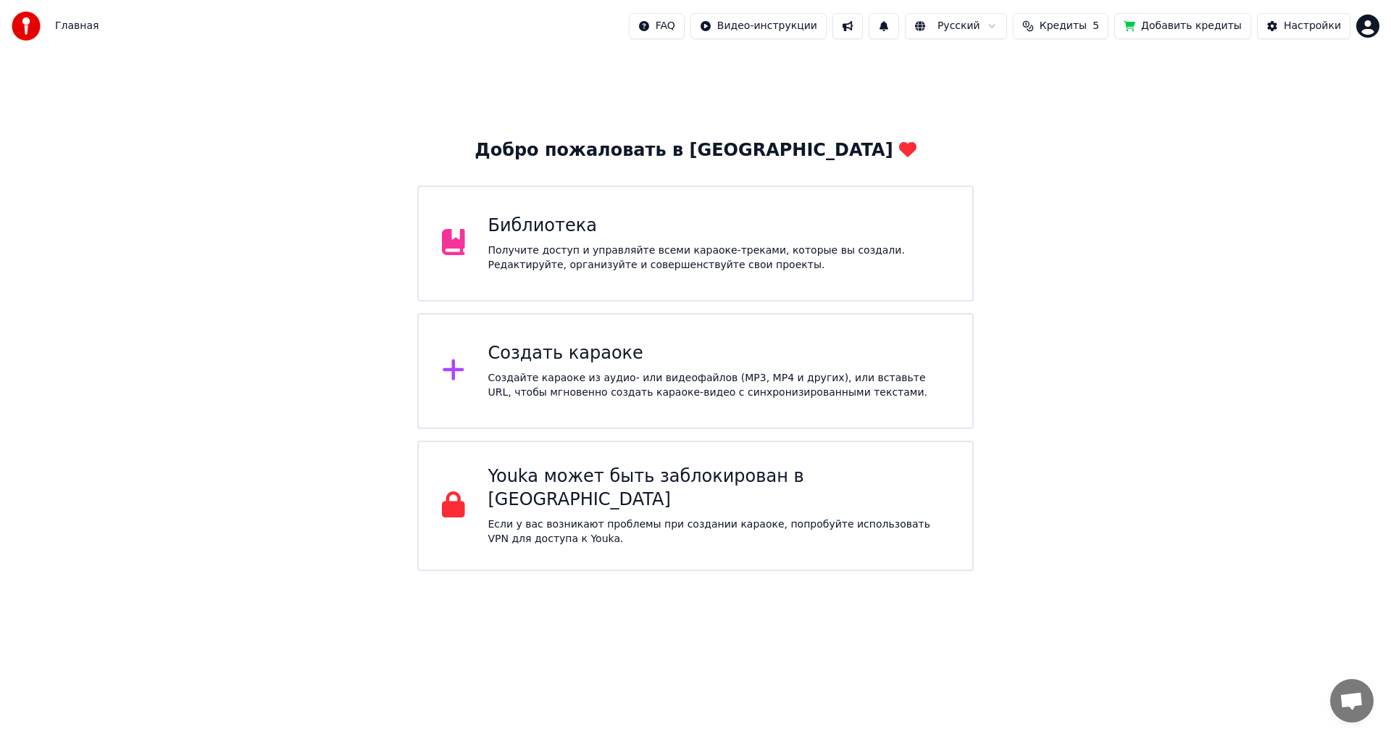
click at [1078, 21] on span "Кредиты" at bounding box center [1063, 26] width 47 height 14
click at [1257, 97] on div "Добро пожаловать в Youka Библиотека Получите доступ и управляйте всеми караоке-…" at bounding box center [695, 311] width 1391 height 519
click at [550, 351] on div "Создать караоке" at bounding box center [719, 353] width 462 height 23
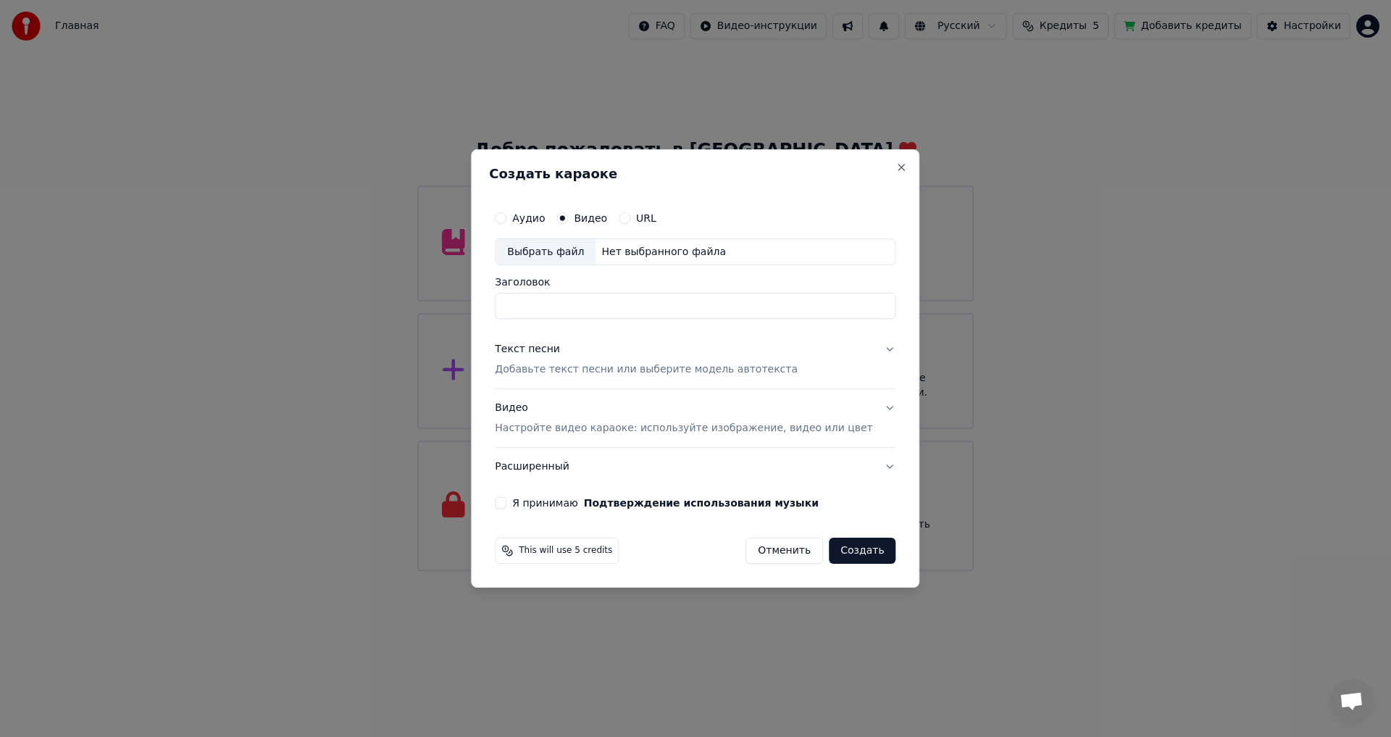
click at [614, 298] on input "Заголовок" at bounding box center [695, 306] width 401 height 26
click at [596, 249] on div "Выбрать файл" at bounding box center [546, 252] width 100 height 26
type input "**********"
click at [556, 359] on div "Текст песни Добавьте текст песни или выберите модель автотекста" at bounding box center [646, 360] width 303 height 35
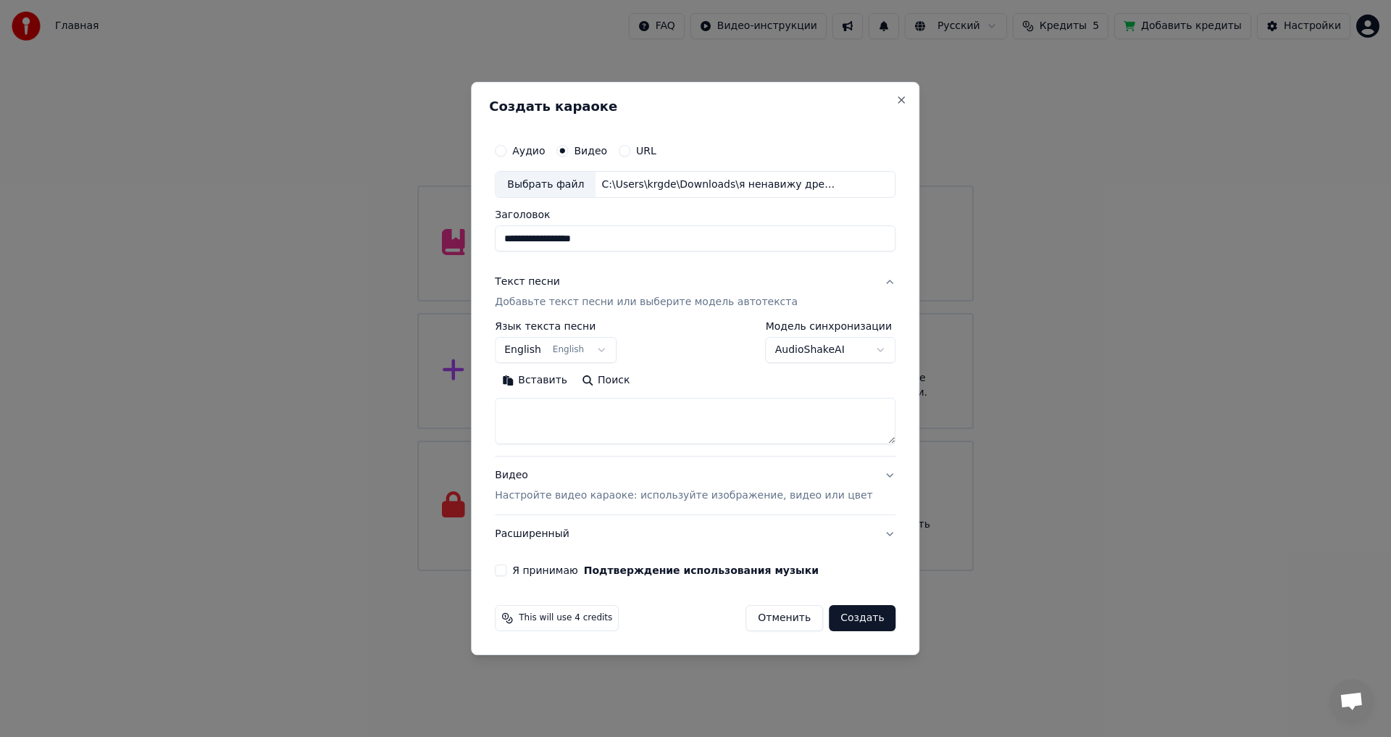
click at [565, 420] on textarea at bounding box center [695, 421] width 401 height 46
paste textarea "**********"
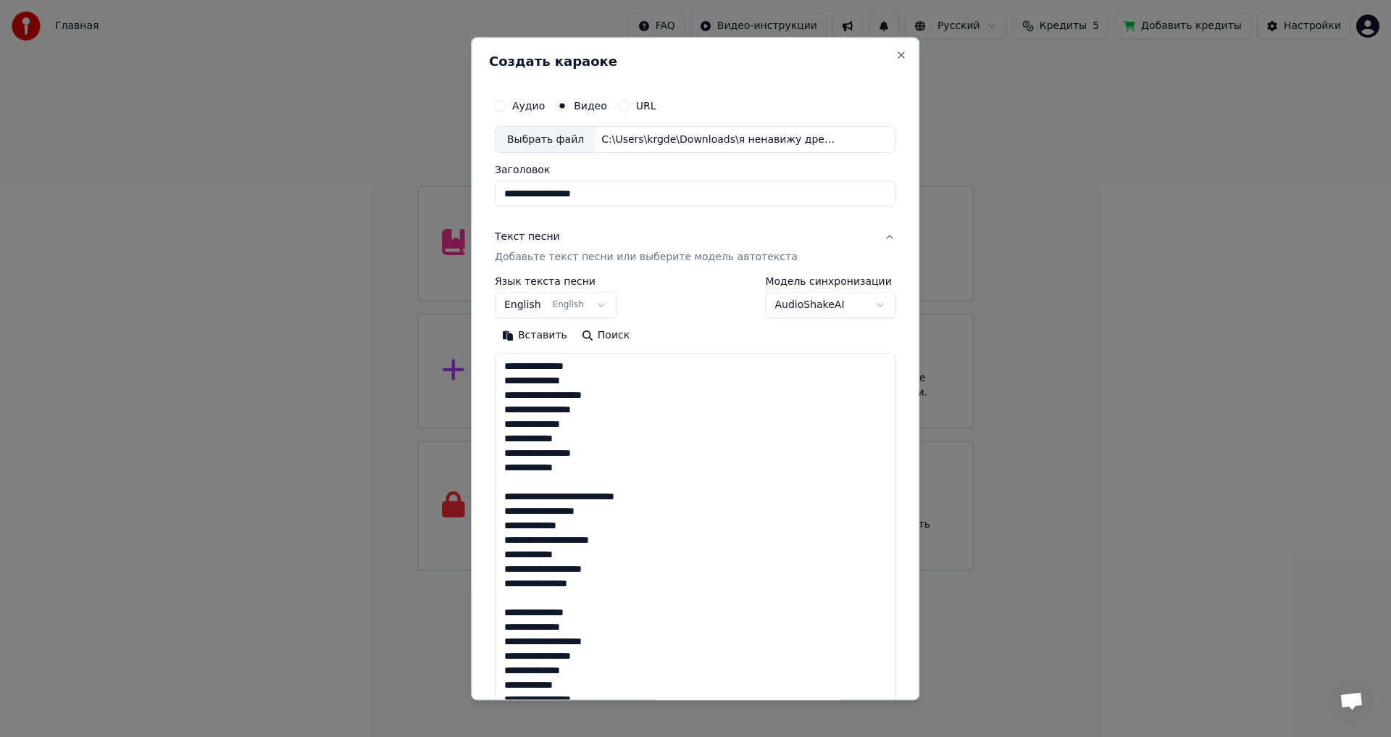
scroll to position [830, 0]
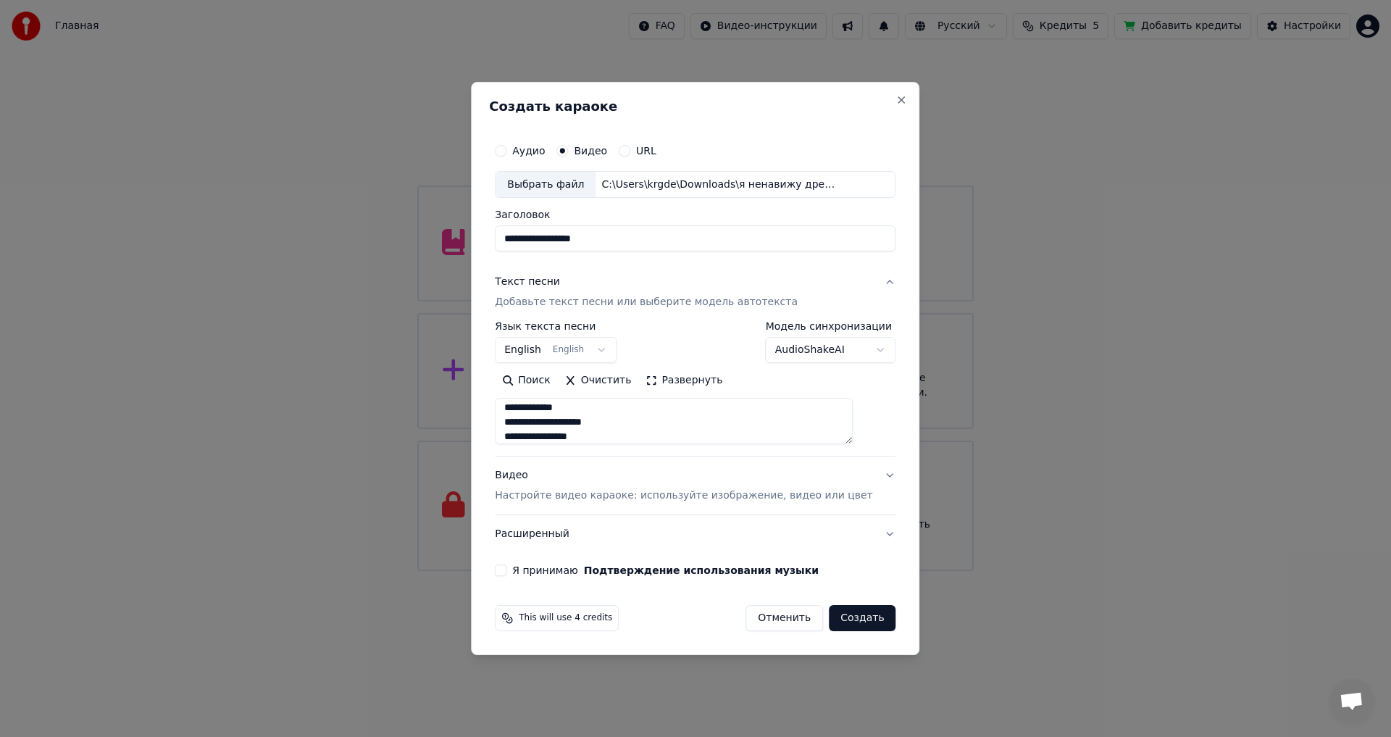
type textarea "**********"
click at [616, 349] on button "English English" at bounding box center [556, 351] width 122 height 26
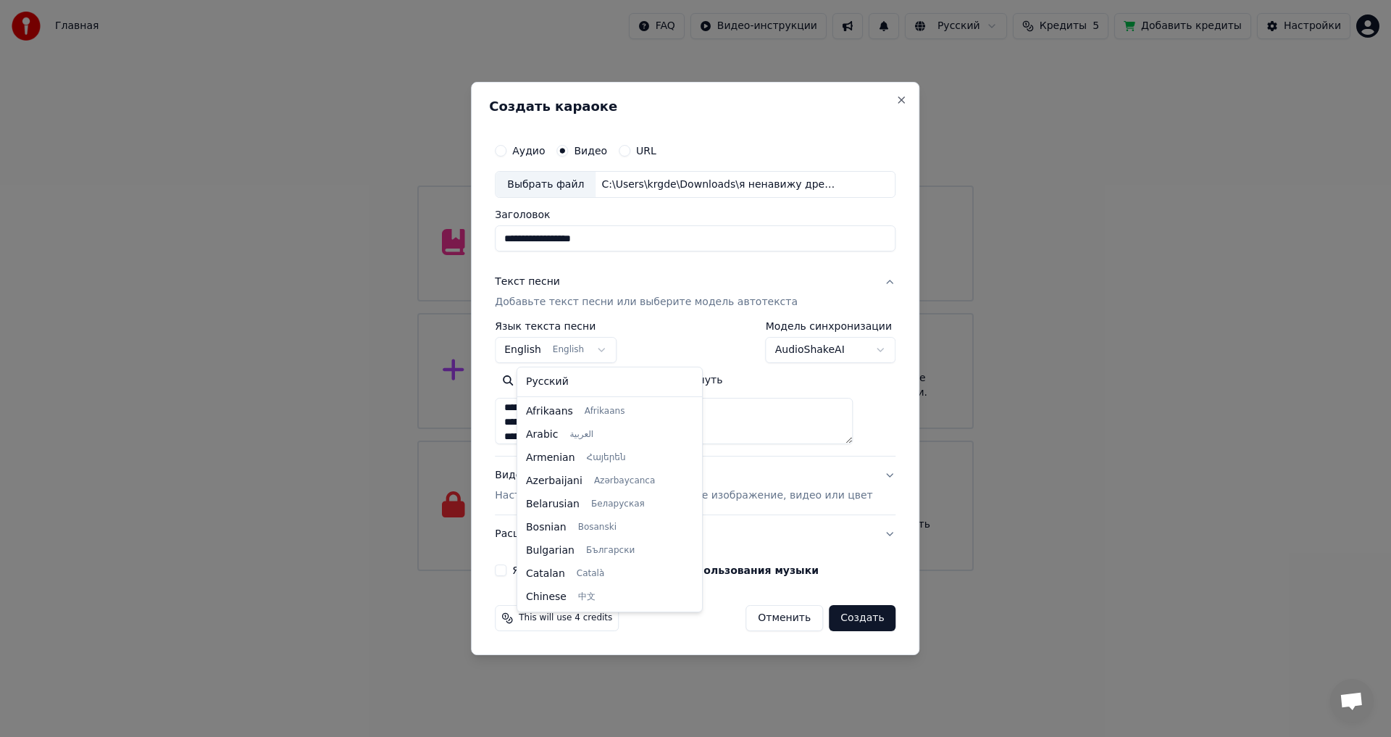
scroll to position [116, 0]
select select "**"
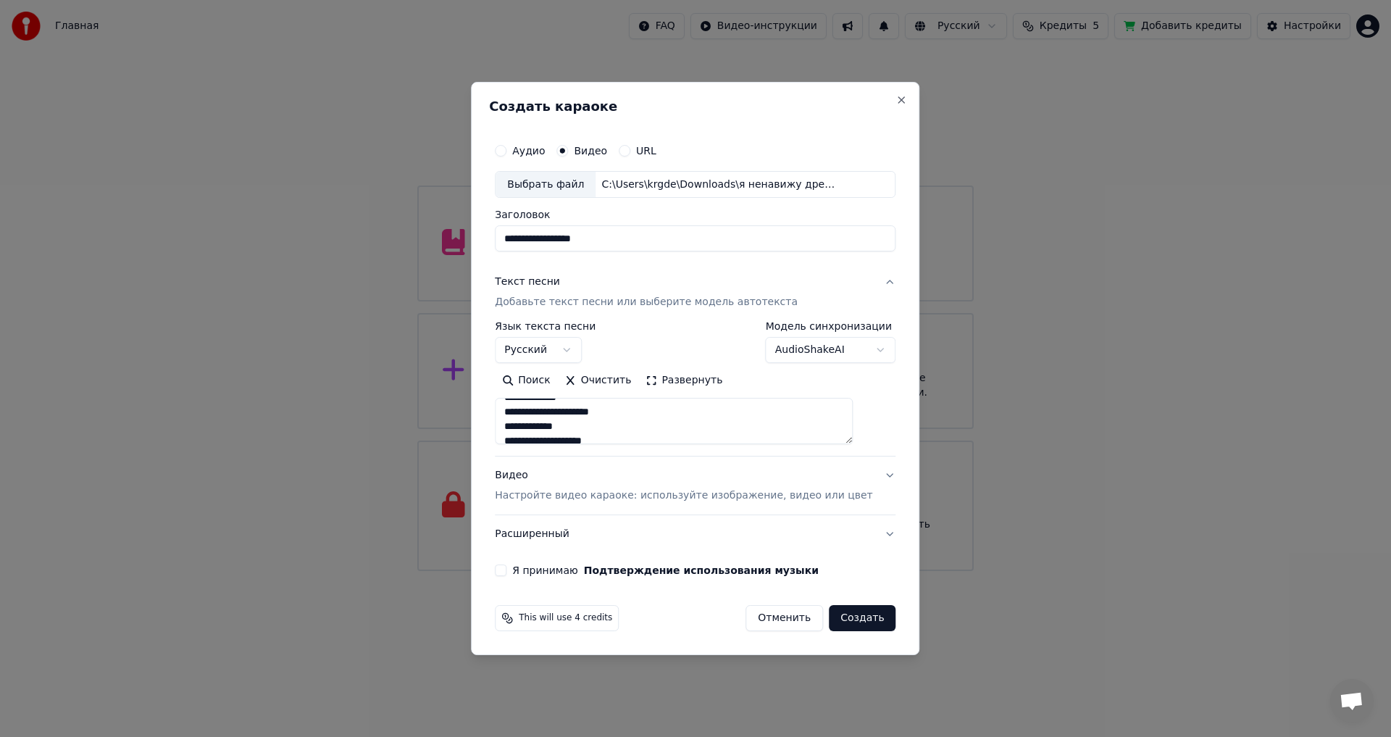
scroll to position [835, 0]
click at [506, 568] on button "Я принимаю Подтверждение использования музыки" at bounding box center [501, 570] width 12 height 12
click at [835, 622] on button "Создать" at bounding box center [862, 618] width 67 height 26
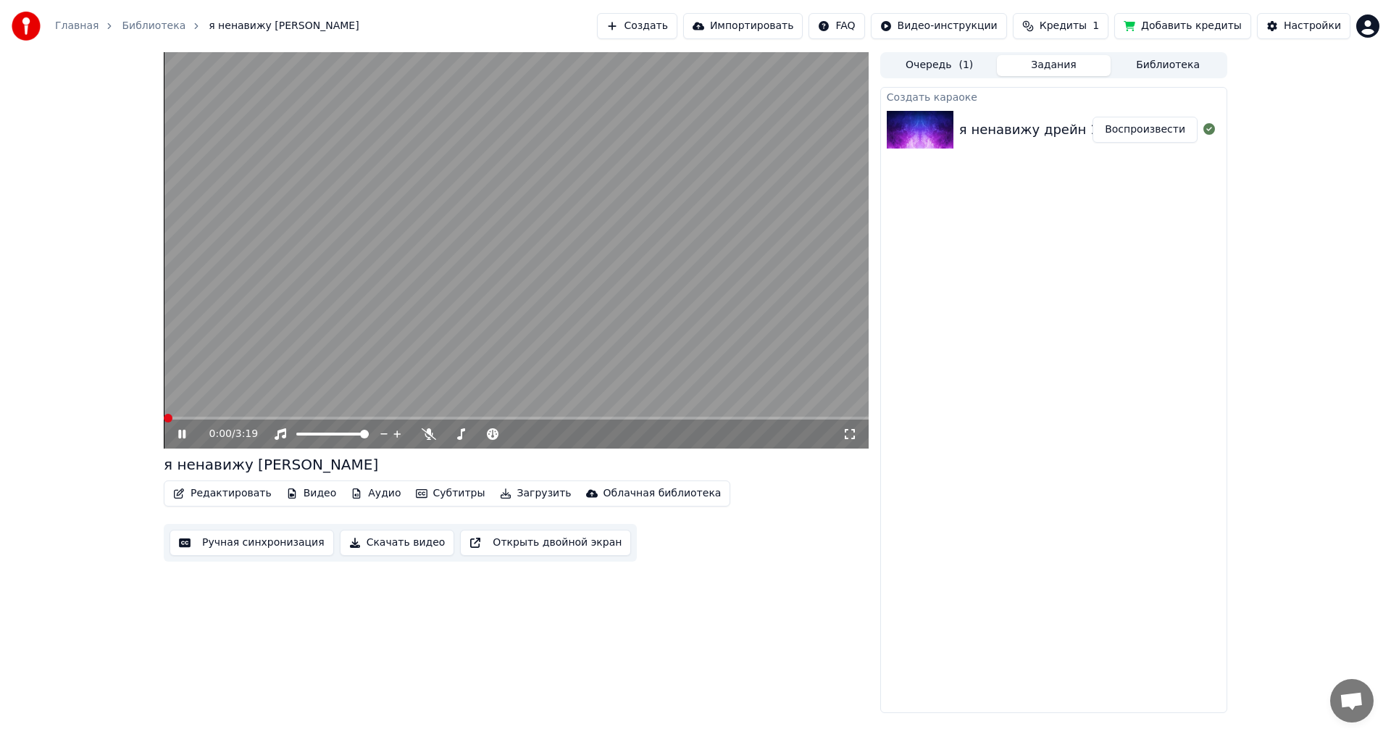
click at [164, 419] on span at bounding box center [164, 418] width 0 height 3
click at [224, 416] on video at bounding box center [516, 250] width 705 height 396
click at [242, 418] on span at bounding box center [516, 418] width 705 height 3
click at [330, 368] on video at bounding box center [516, 250] width 705 height 396
click at [287, 417] on span at bounding box center [516, 418] width 705 height 3
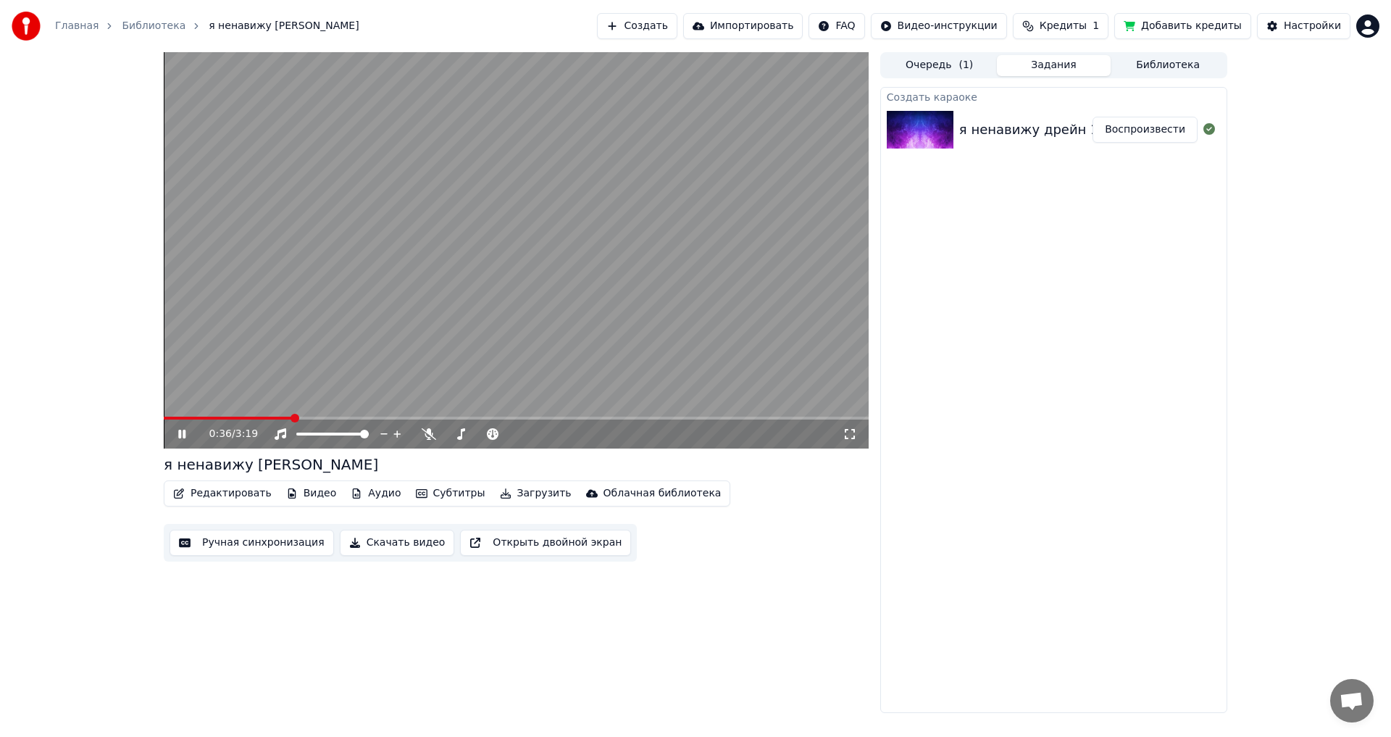
click at [313, 420] on div "0:36 / 3:19" at bounding box center [516, 434] width 705 height 29
click at [325, 419] on span at bounding box center [516, 418] width 705 height 3
click at [423, 359] on video at bounding box center [516, 250] width 705 height 396
click at [414, 359] on video at bounding box center [516, 250] width 705 height 396
click at [287, 419] on span at bounding box center [226, 418] width 124 height 3
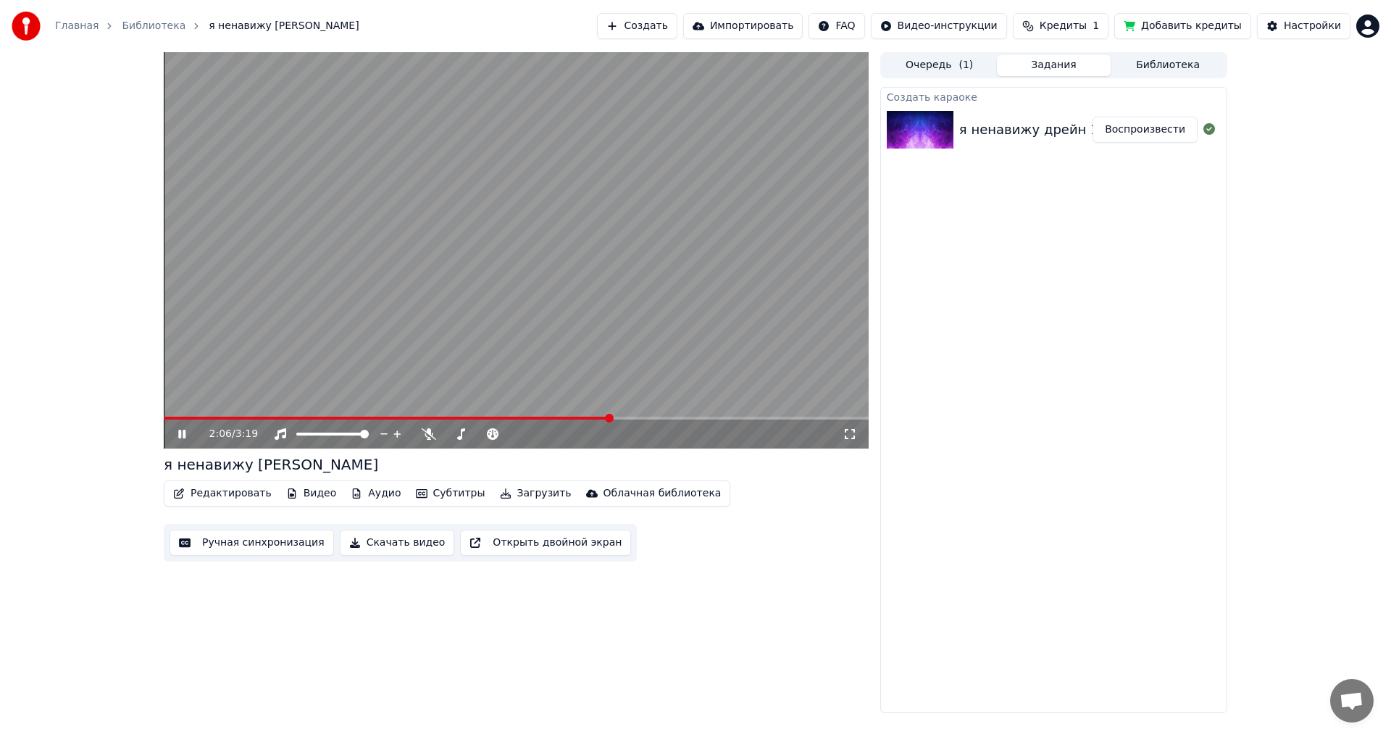
click at [650, 417] on span at bounding box center [516, 418] width 705 height 3
click at [530, 438] on span at bounding box center [531, 434] width 9 height 9
click at [307, 412] on video at bounding box center [516, 250] width 705 height 396
click at [302, 416] on video at bounding box center [516, 250] width 705 height 396
click at [302, 418] on span at bounding box center [481, 418] width 635 height 3
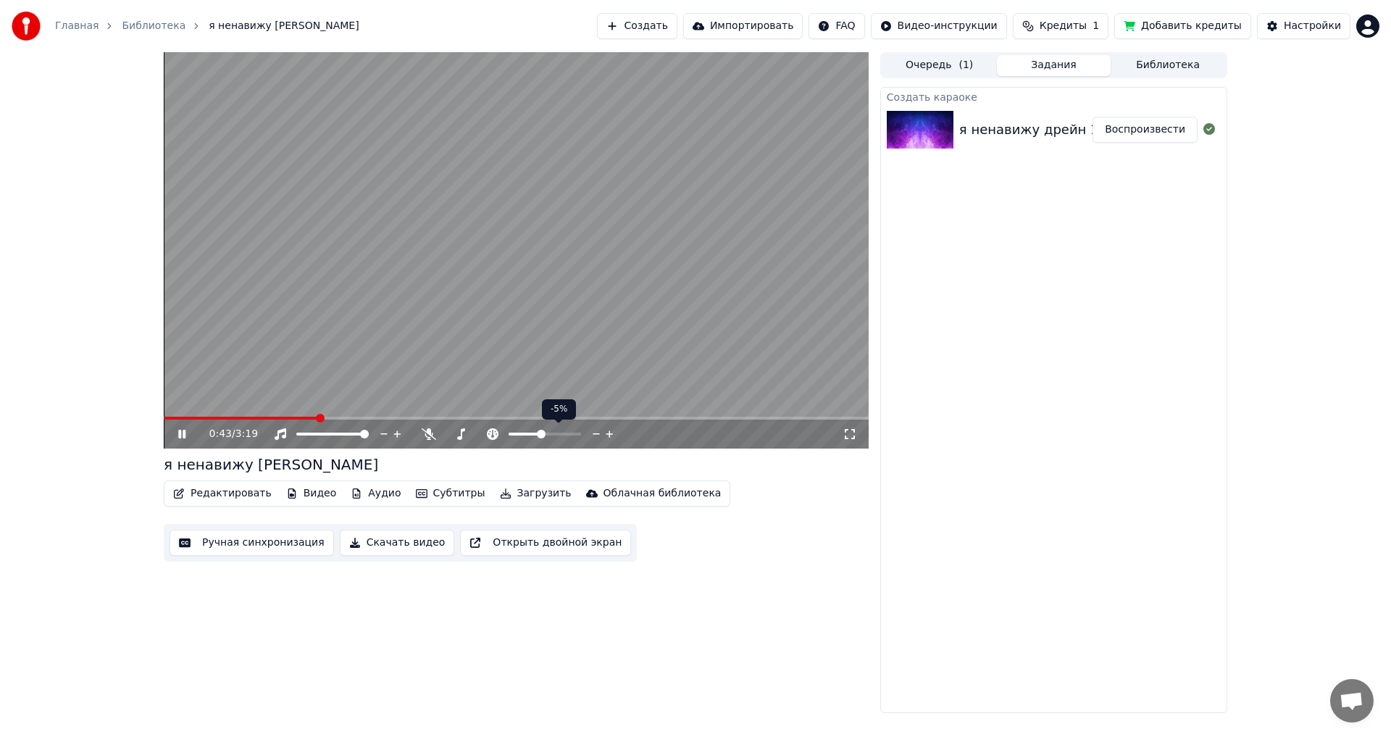
click at [541, 437] on span at bounding box center [541, 434] width 9 height 9
click at [545, 435] on span at bounding box center [545, 434] width 9 height 9
click at [505, 417] on span at bounding box center [516, 418] width 705 height 3
click at [523, 418] on span at bounding box center [516, 418] width 705 height 3
click at [635, 417] on span at bounding box center [516, 418] width 705 height 3
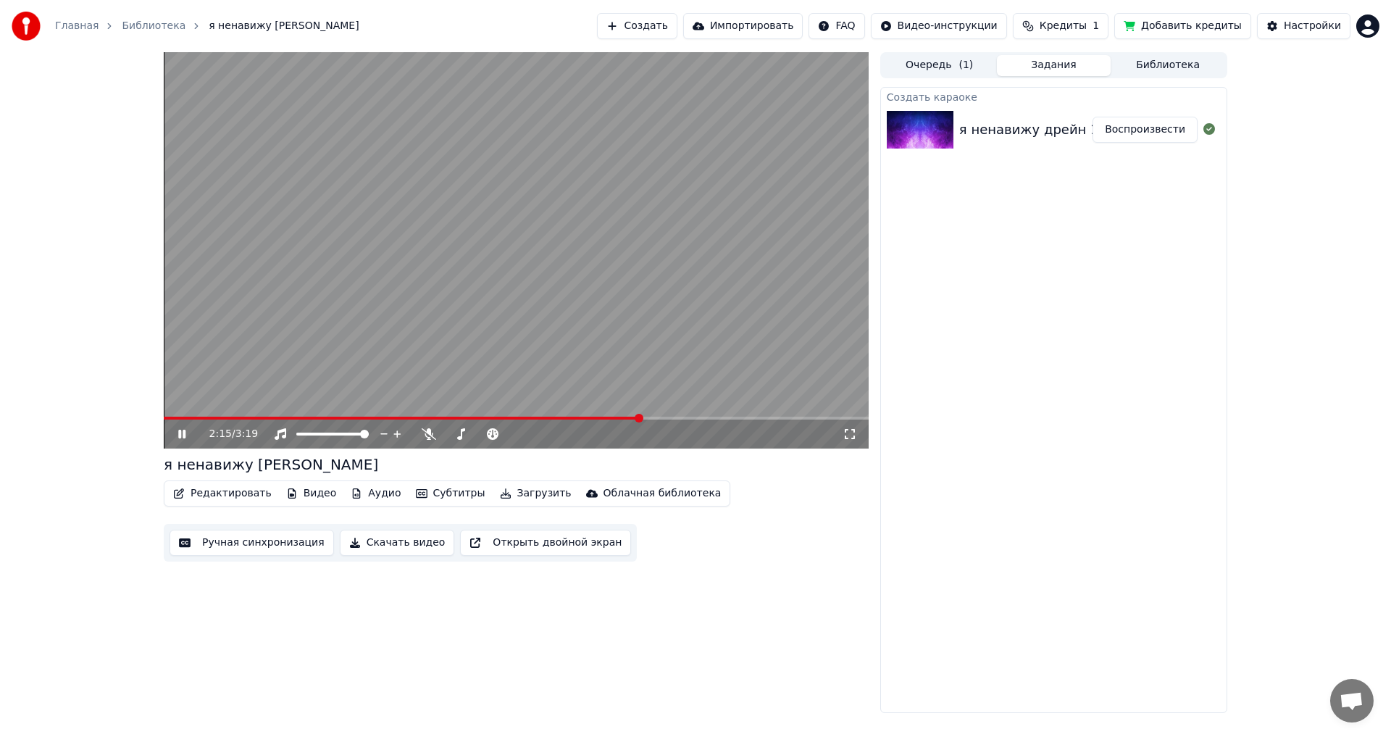
click at [671, 417] on span at bounding box center [516, 418] width 705 height 3
click at [656, 235] on video at bounding box center [516, 250] width 705 height 396
click at [1369, 33] on html "Главная Библиотека я ненавижу дрейн Создать Импортировать FAQ Видео-инструкции …" at bounding box center [695, 368] width 1391 height 737
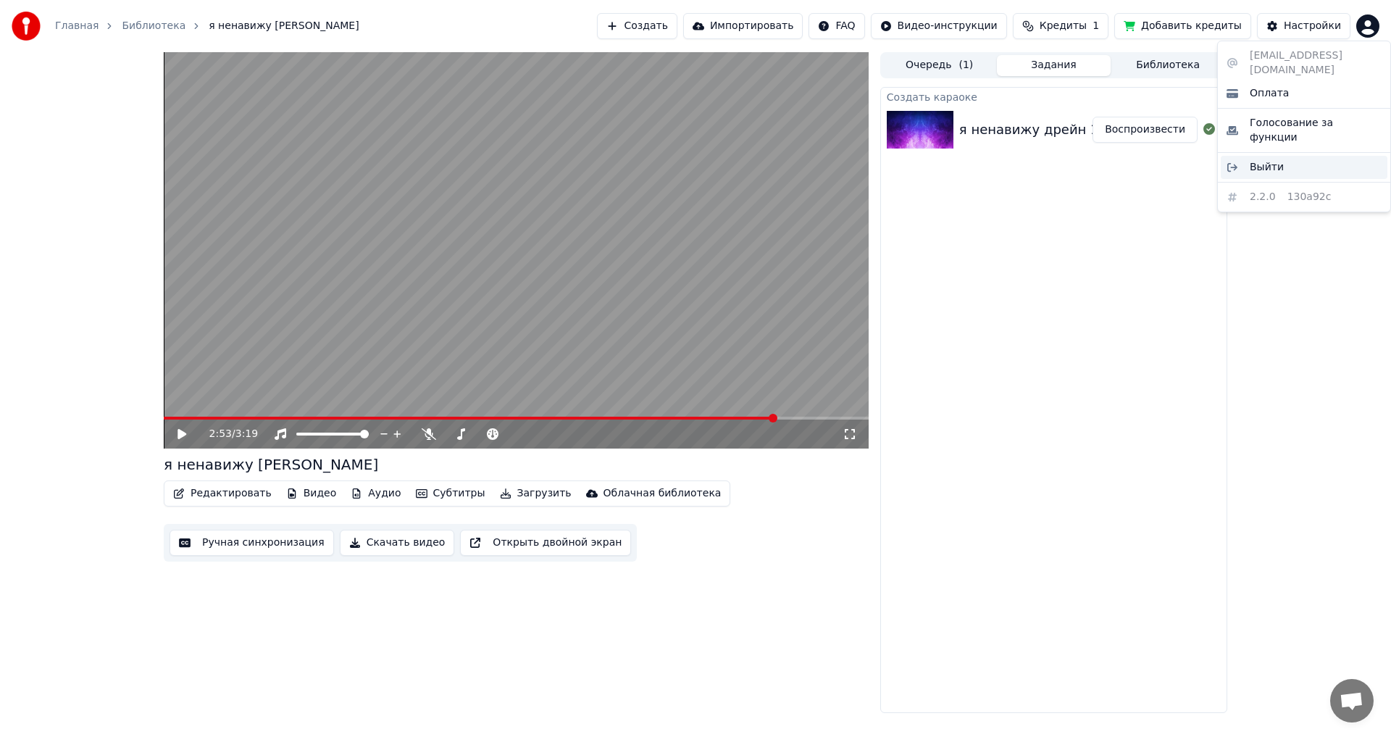
click at [1275, 160] on span "Выйти" at bounding box center [1267, 167] width 34 height 14
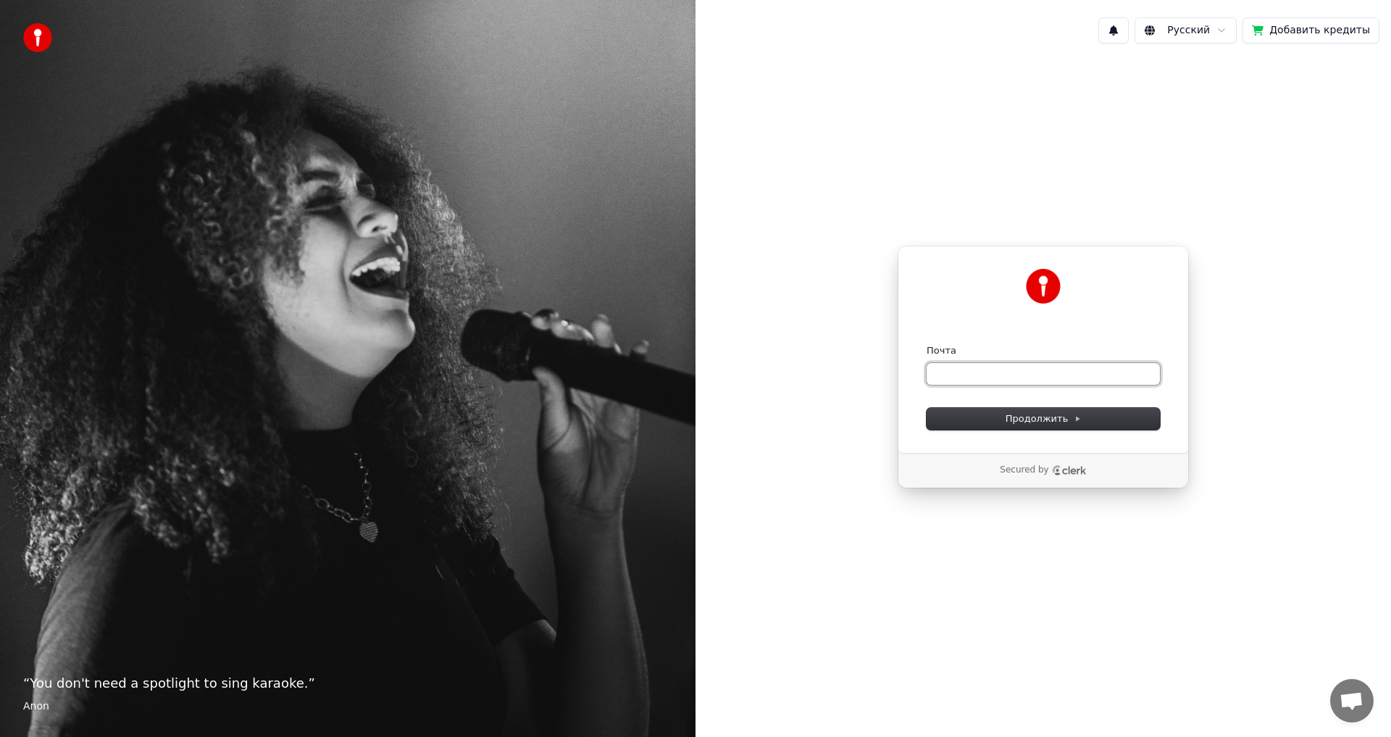
click at [1030, 374] on input "Почта" at bounding box center [1043, 374] width 233 height 22
type input "*"
click at [1053, 429] on button "Продолжить" at bounding box center [1043, 419] width 233 height 22
type input "**********"
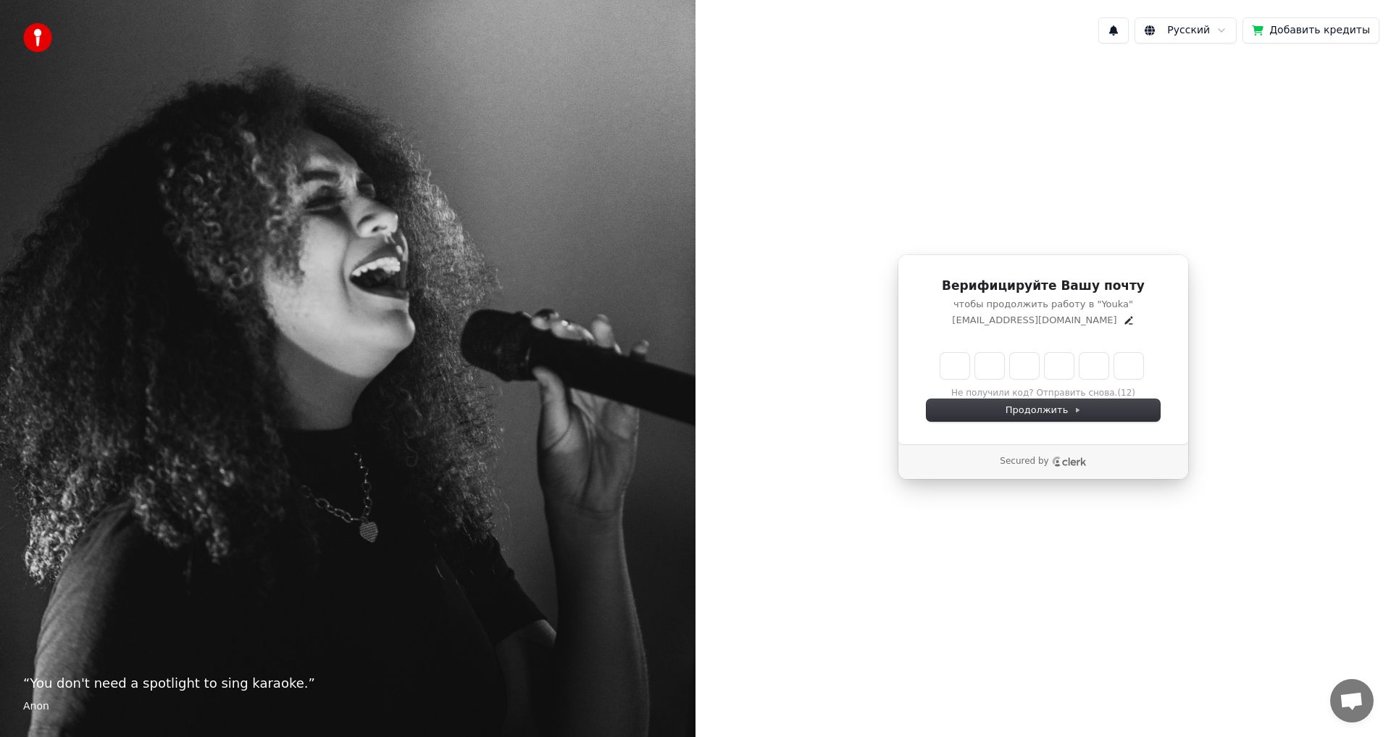
type input "******"
type input "*"
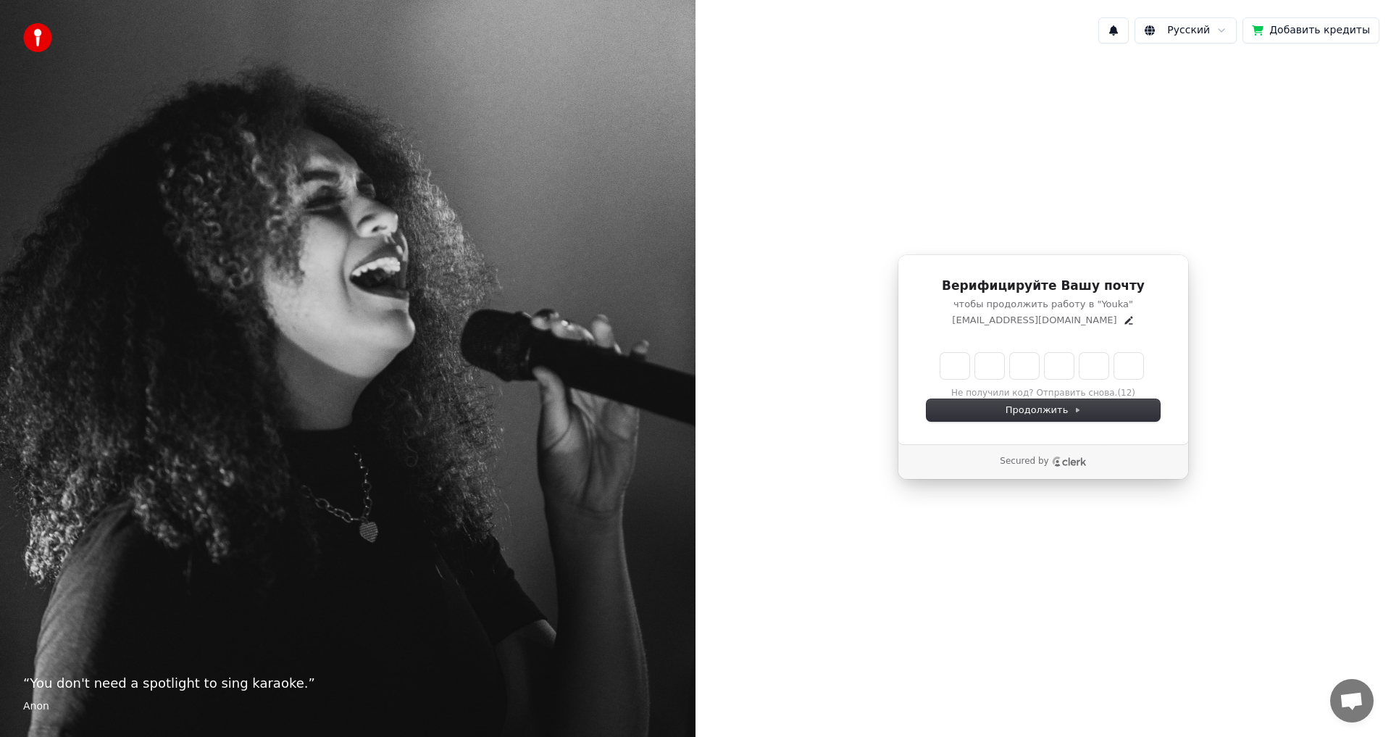
type input "*"
click at [967, 405] on div "Продолжить" at bounding box center [1043, 410] width 233 height 22
